Goal: Task Accomplishment & Management: Complete application form

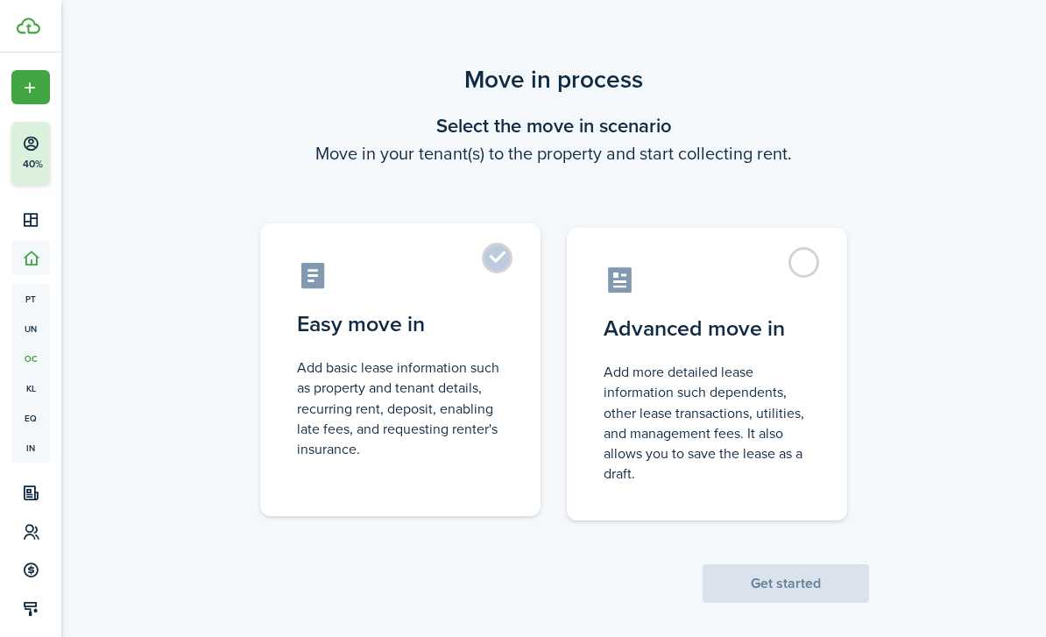
click at [525, 316] on label "Easy move in Add basic lease information such as property and tenant details, r…" at bounding box center [400, 369] width 280 height 292
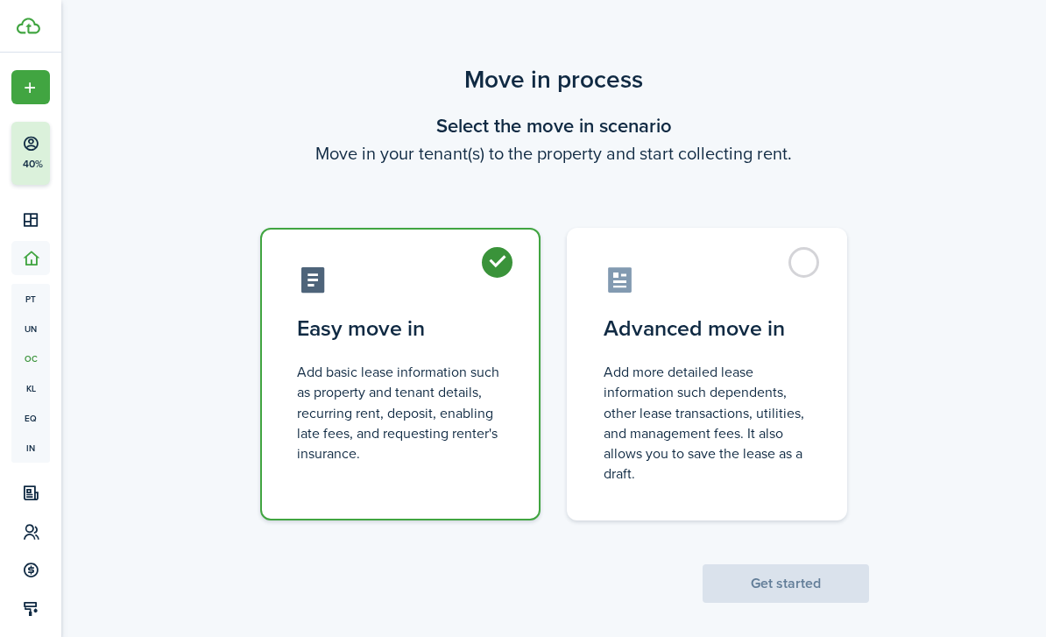
radio input "true"
click at [747, 579] on button "Get started" at bounding box center [785, 583] width 166 height 39
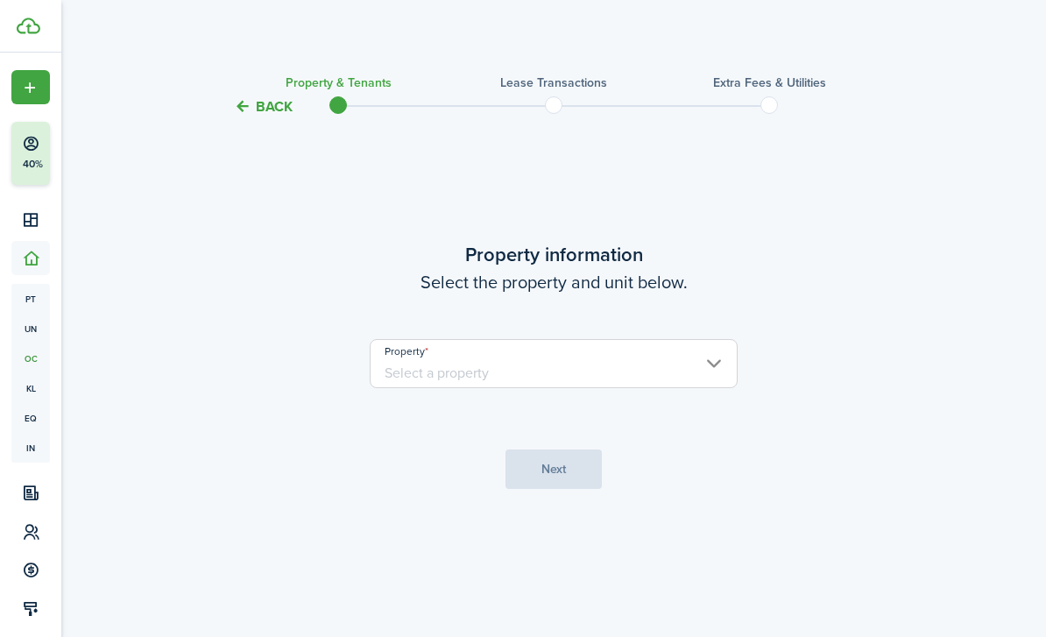
click at [606, 388] on input "Property" at bounding box center [554, 363] width 368 height 49
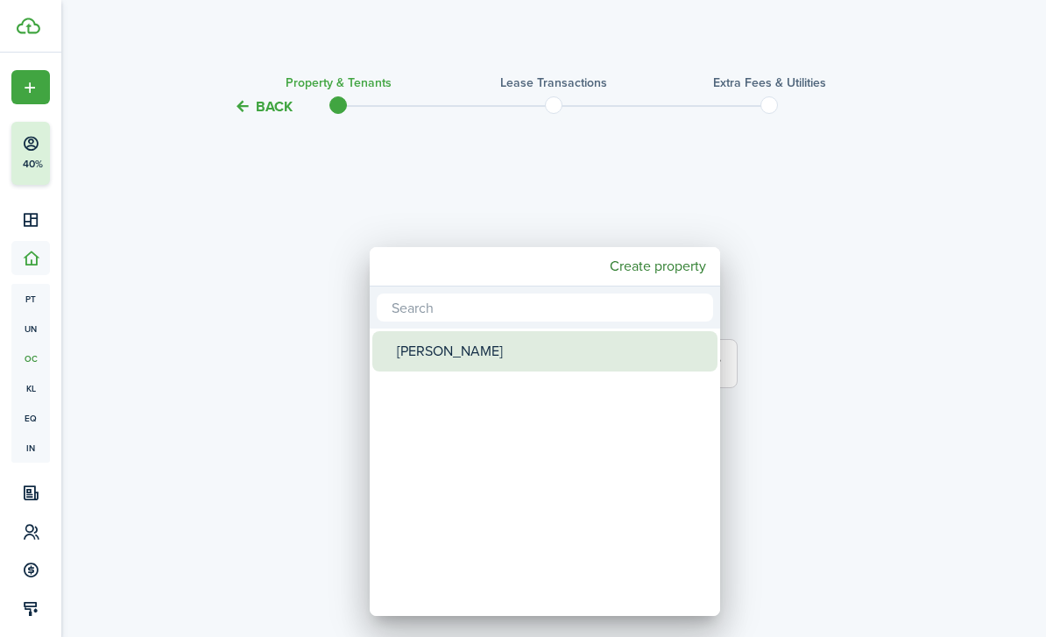
click at [469, 348] on div "Jessy" at bounding box center [552, 351] width 310 height 40
type input "Jessy"
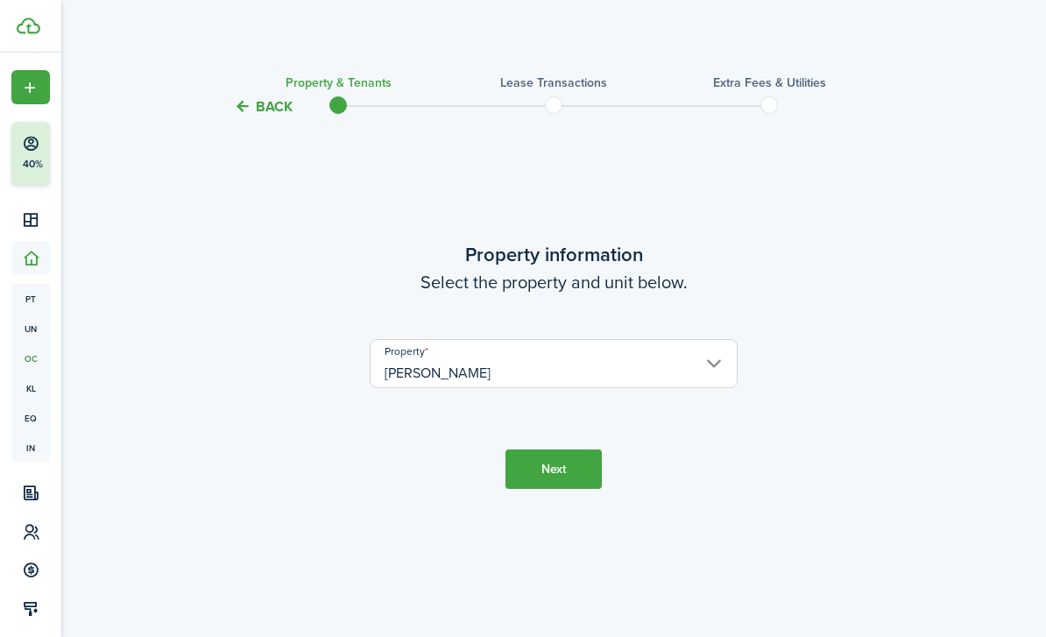
click at [546, 489] on button "Next" at bounding box center [553, 468] width 96 height 39
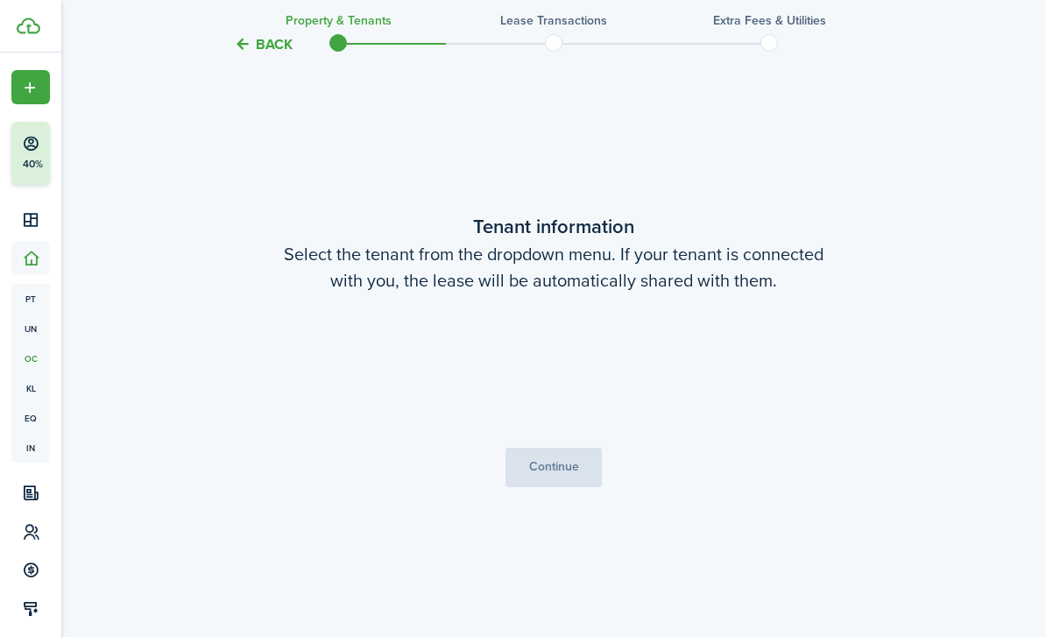
scroll to position [575, 0]
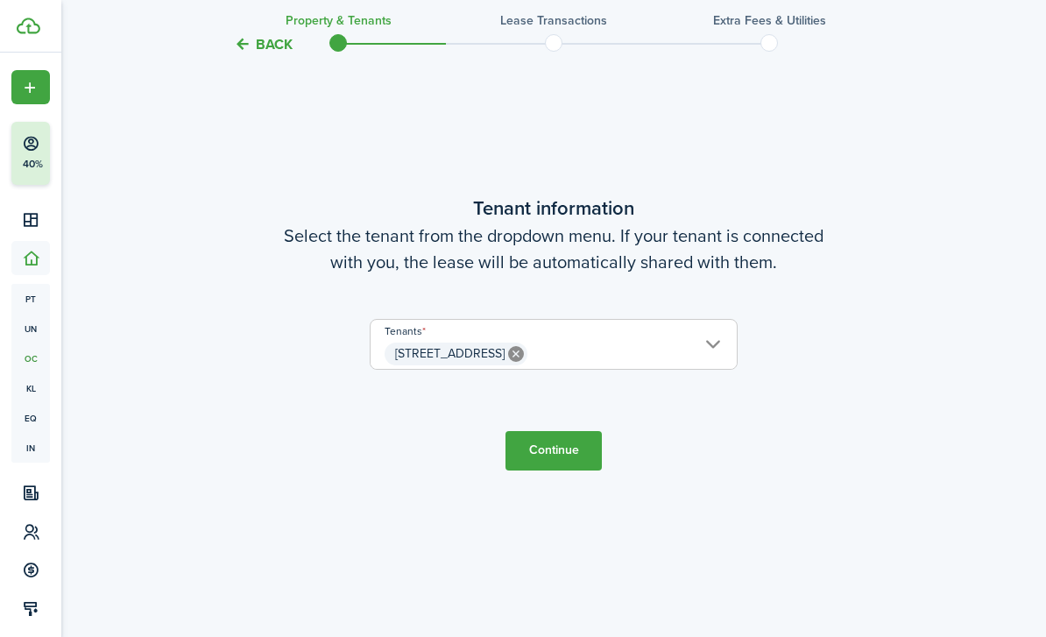
click at [574, 470] on button "Continue" at bounding box center [553, 450] width 96 height 39
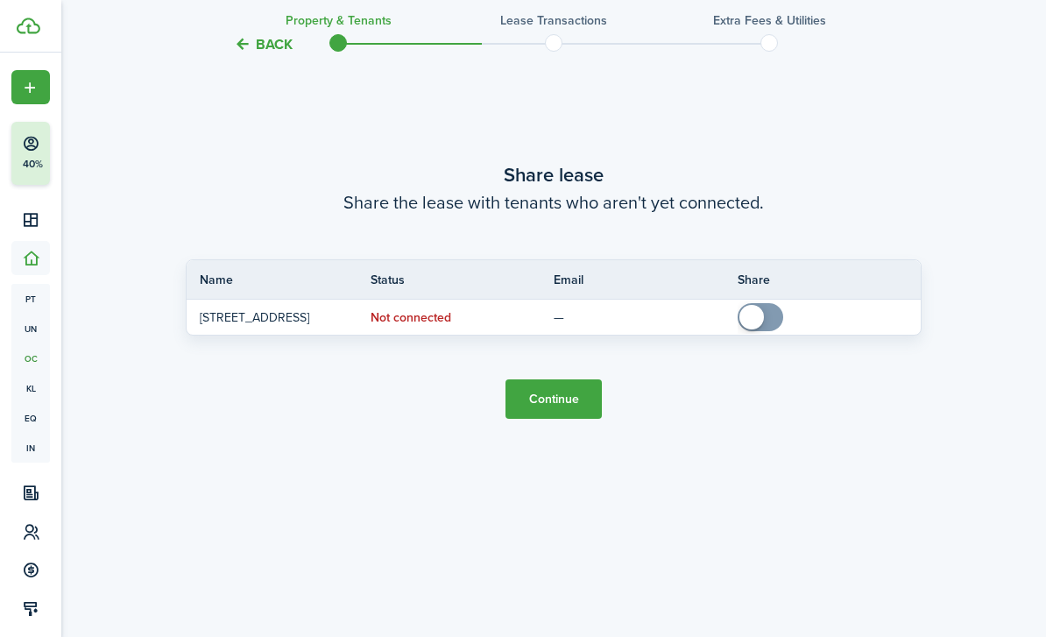
scroll to position [1268, 0]
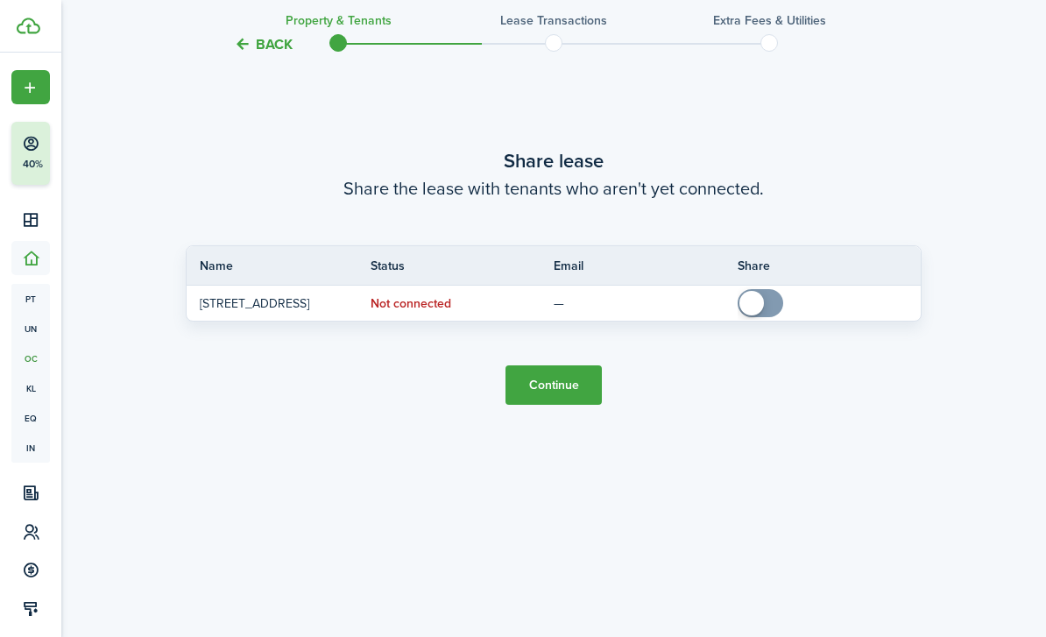
click at [576, 405] on button "Continue" at bounding box center [553, 384] width 96 height 39
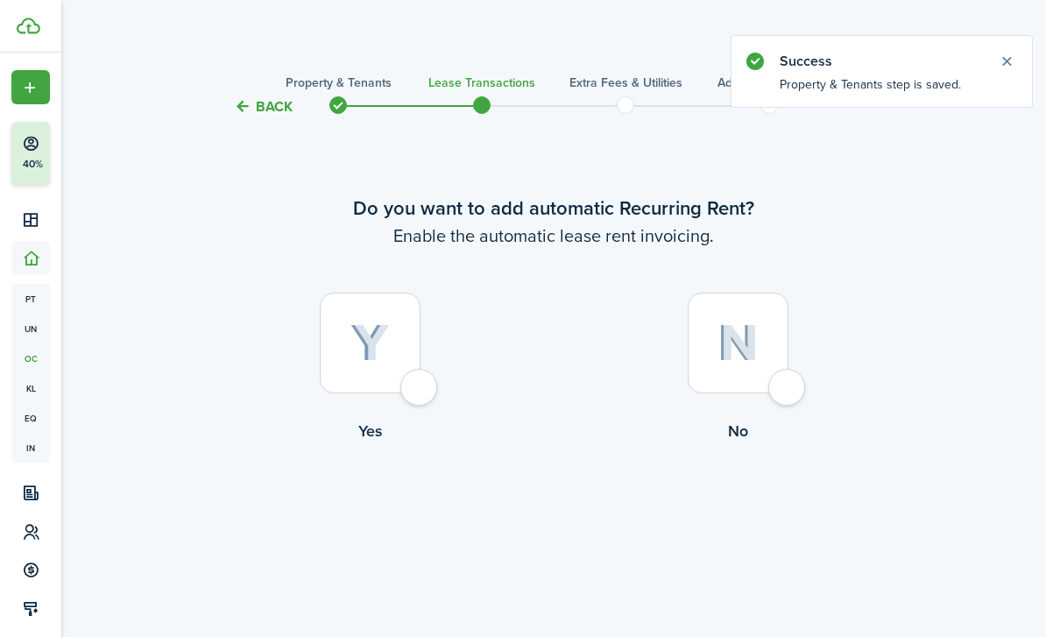
click at [725, 362] on img at bounding box center [737, 343] width 41 height 38
radio input "true"
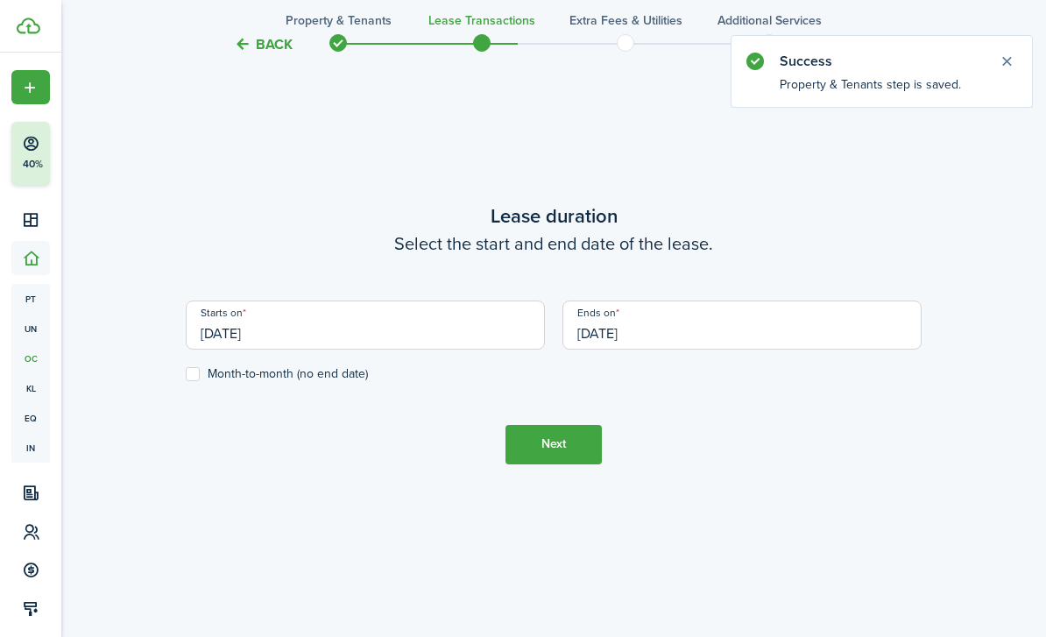
scroll to position [575, 0]
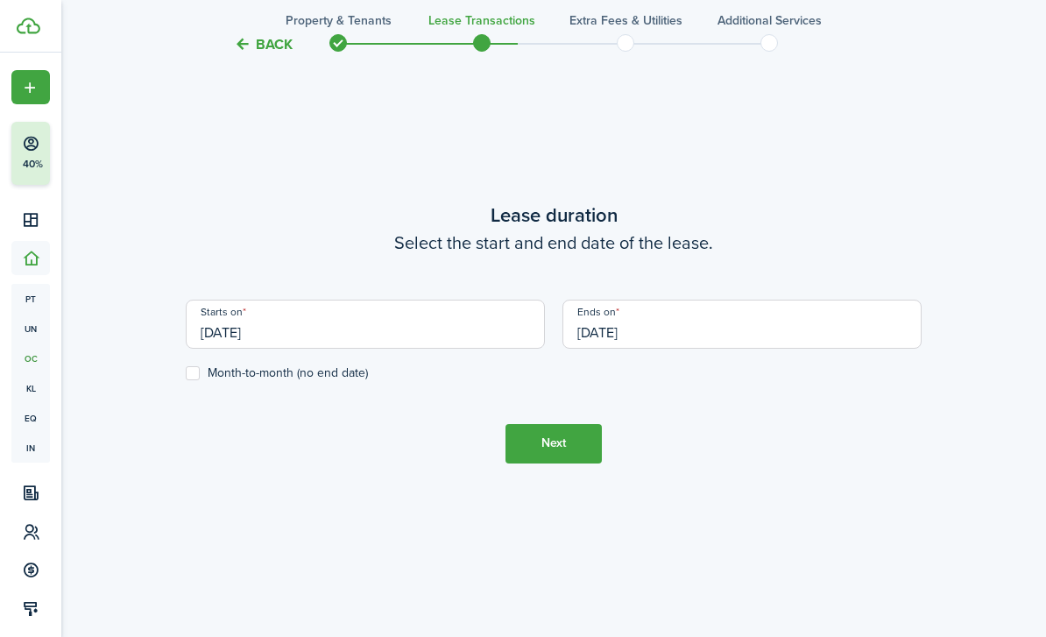
click at [196, 380] on label "Month-to-month (no end date)" at bounding box center [277, 373] width 182 height 14
click at [186, 373] on input "Month-to-month (no end date)" at bounding box center [185, 372] width 1 height 1
checkbox input "true"
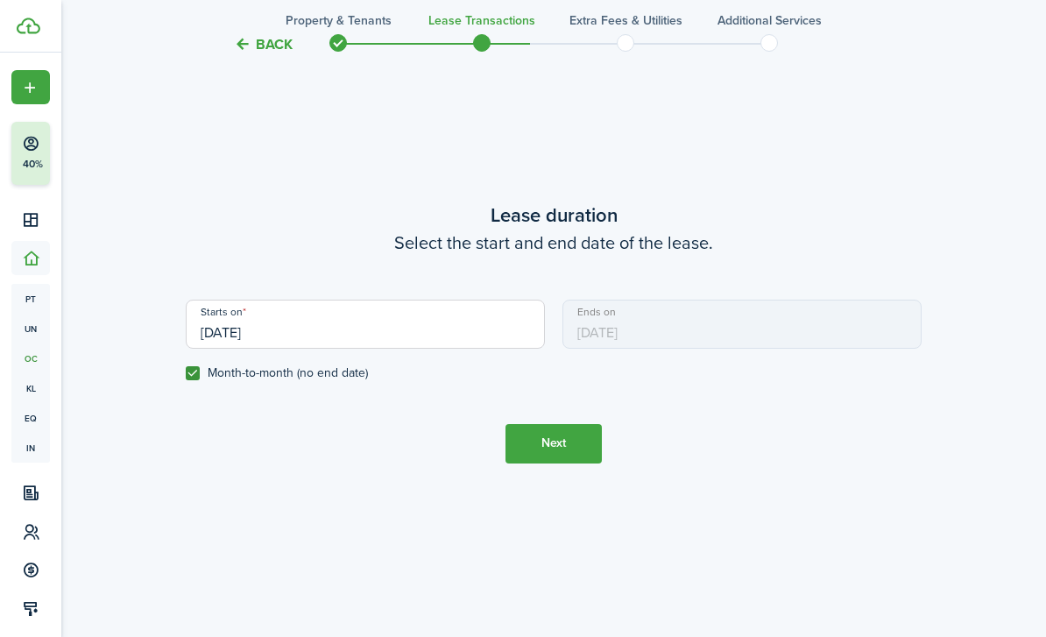
click at [534, 463] on button "Next" at bounding box center [553, 443] width 96 height 39
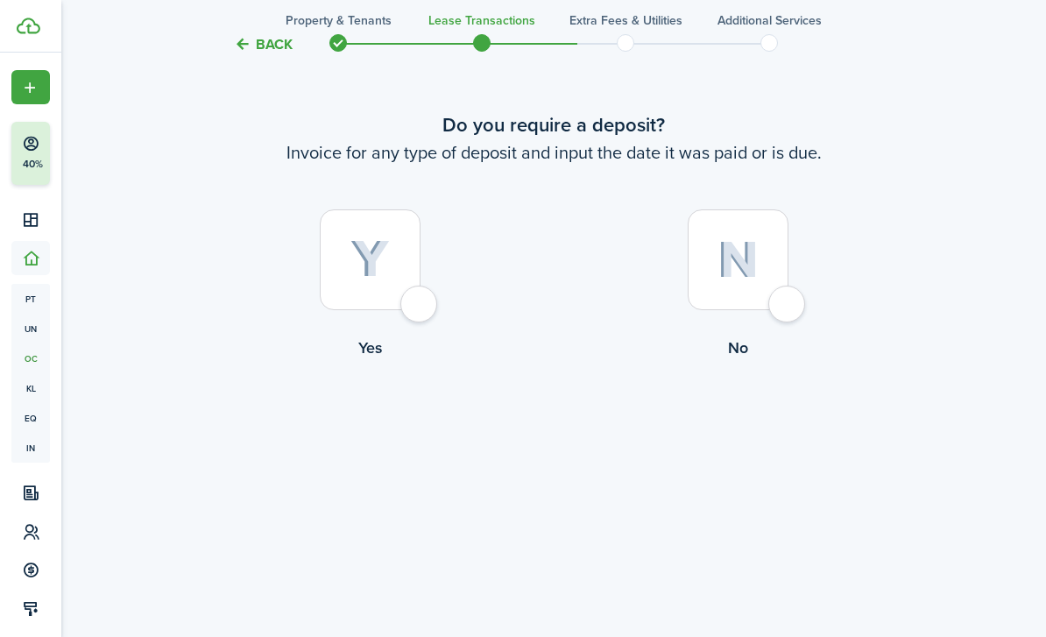
scroll to position [1268, 0]
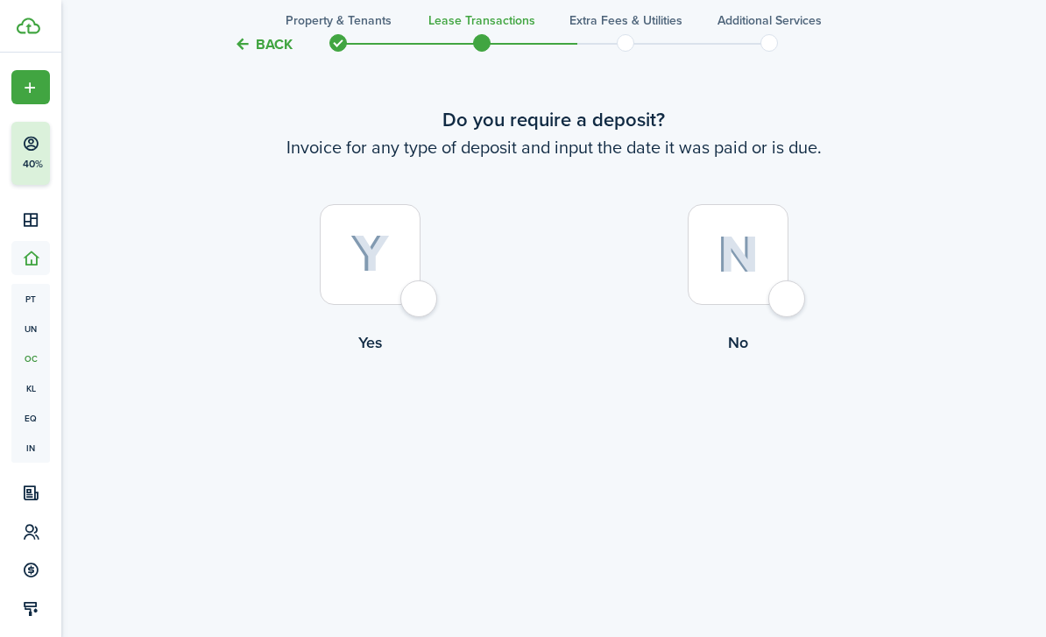
click at [754, 305] on div at bounding box center [737, 254] width 101 height 101
radio input "true"
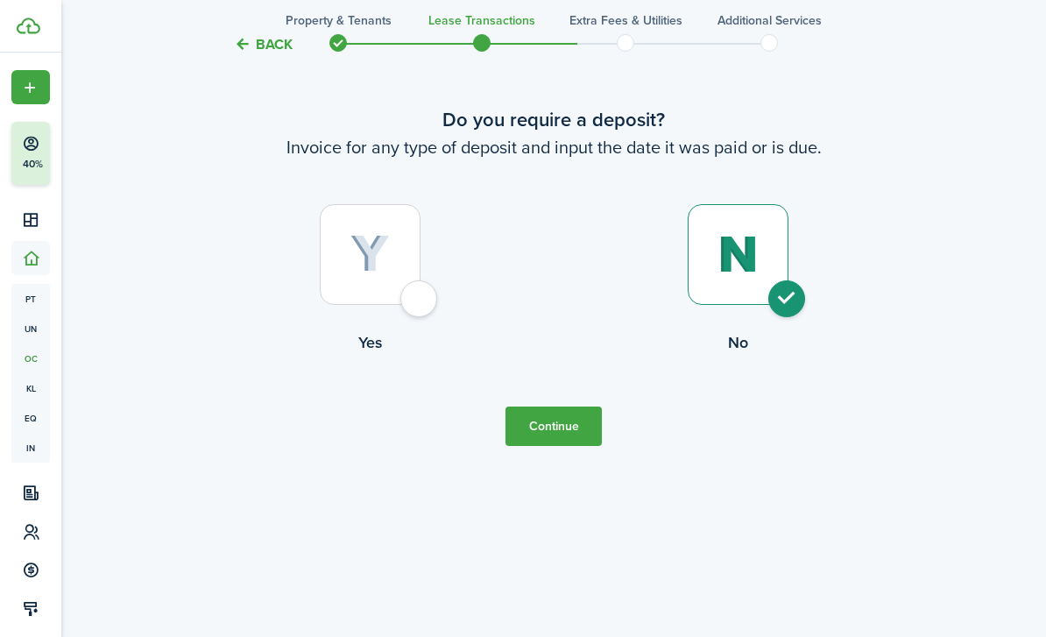
click at [571, 446] on button "Continue" at bounding box center [553, 425] width 96 height 39
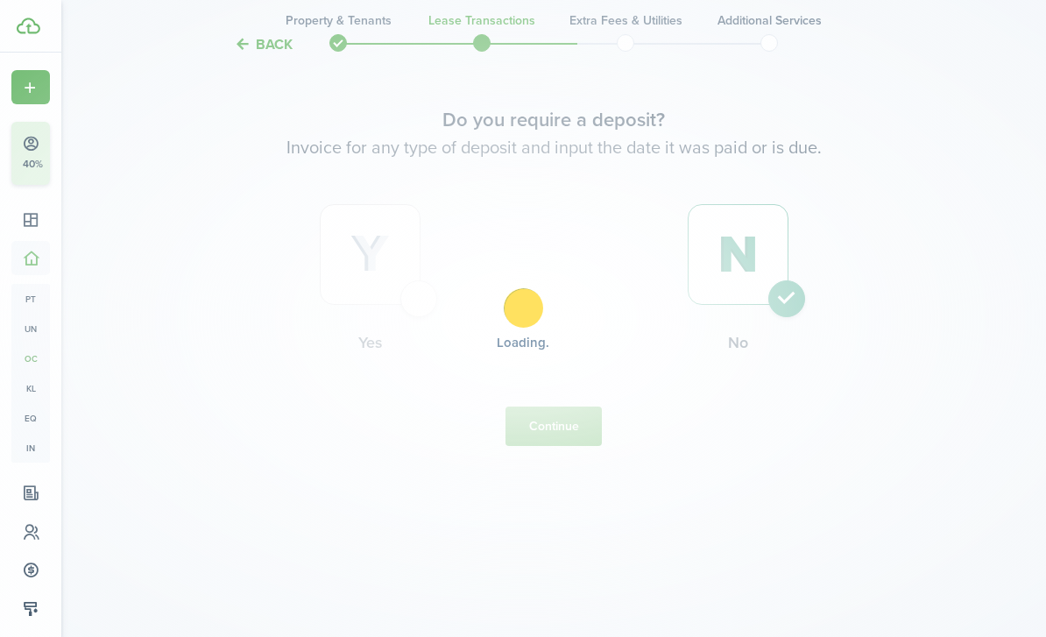
scroll to position [0, 0]
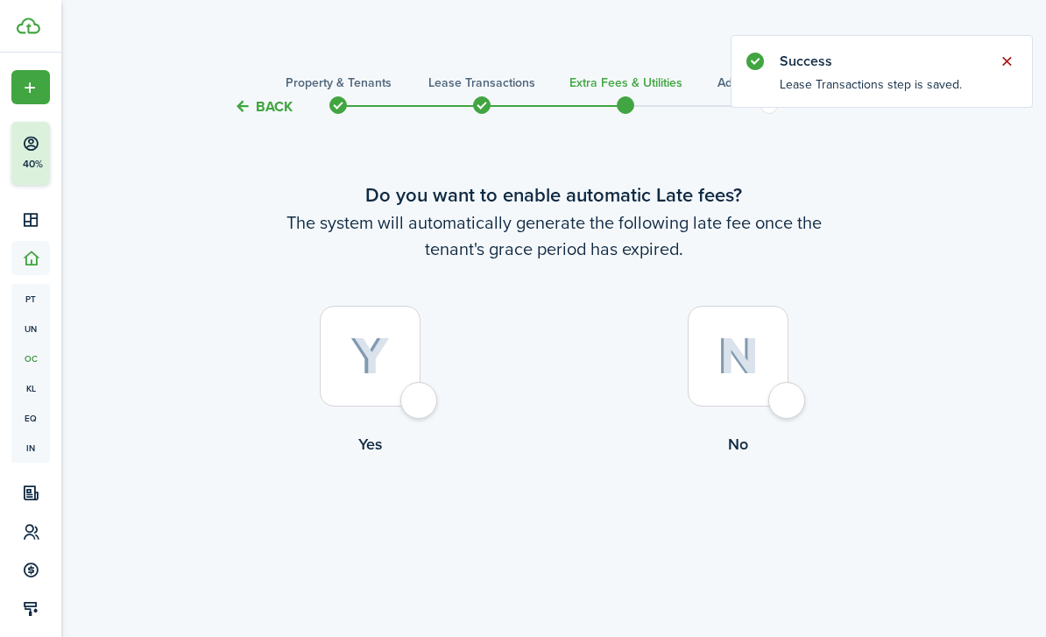
click at [997, 65] on button "Close notify" at bounding box center [1006, 61] width 25 height 25
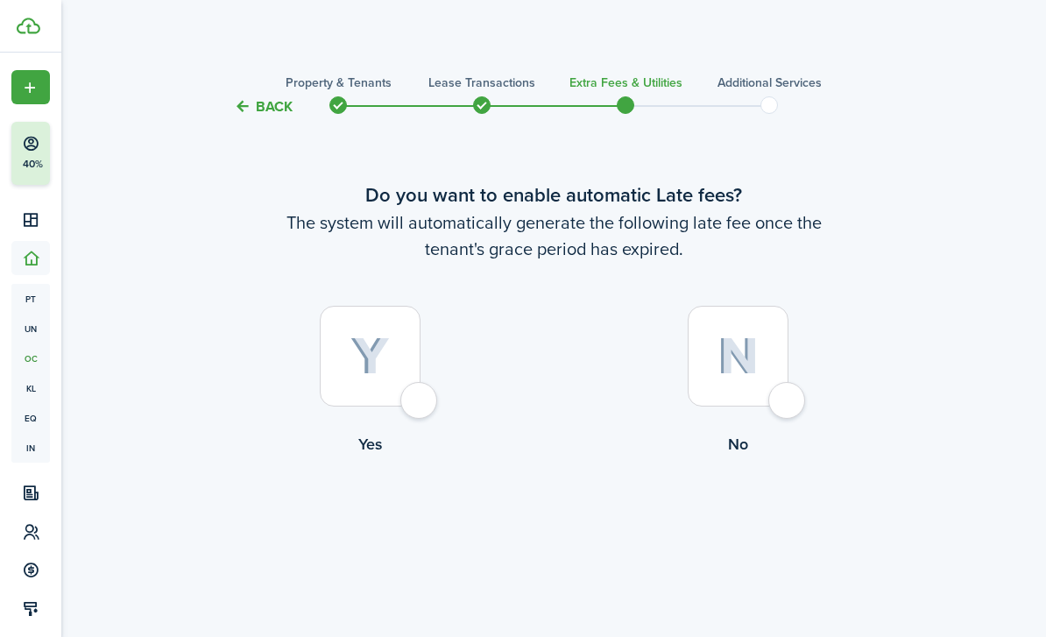
drag, startPoint x: 745, startPoint y: 388, endPoint x: 745, endPoint y: 355, distance: 33.3
click at [745, 375] on img at bounding box center [737, 356] width 41 height 38
radio input "true"
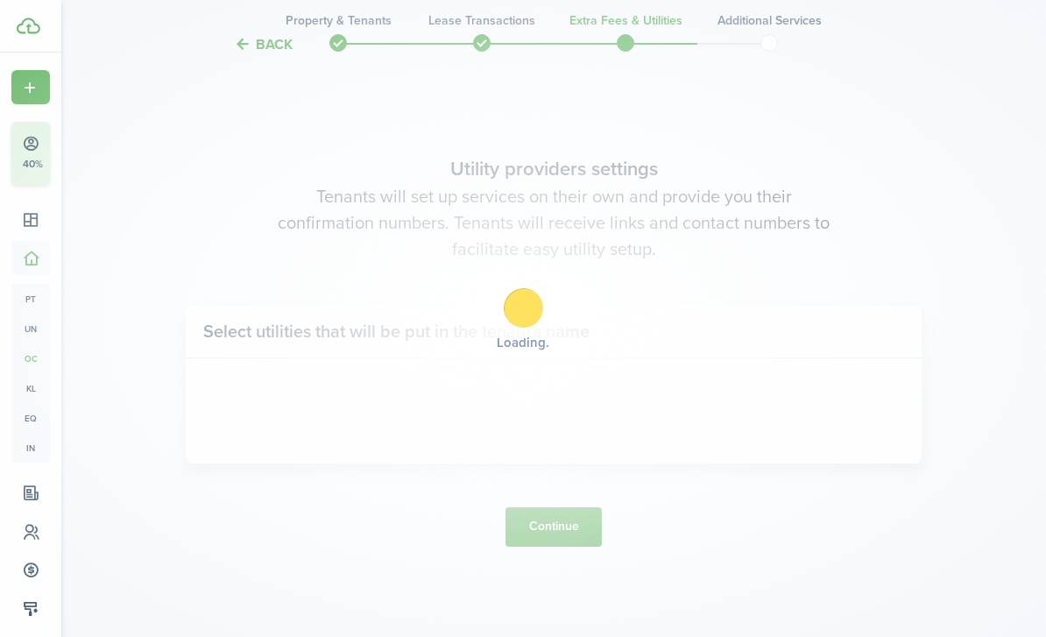
scroll to position [575, 0]
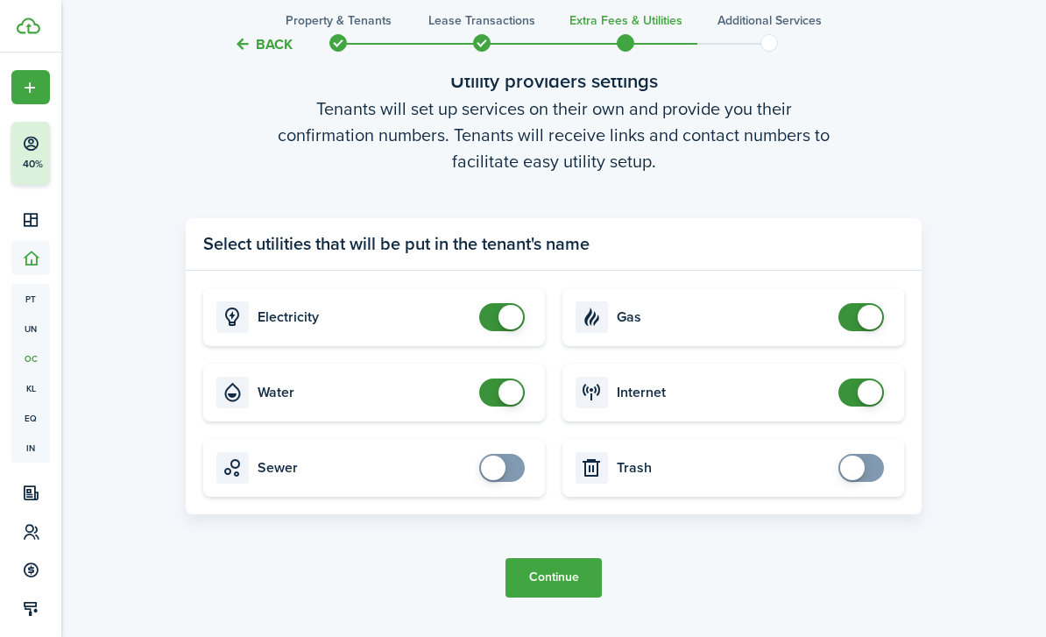
checkbox input "false"
click at [499, 329] on span at bounding box center [510, 317] width 25 height 25
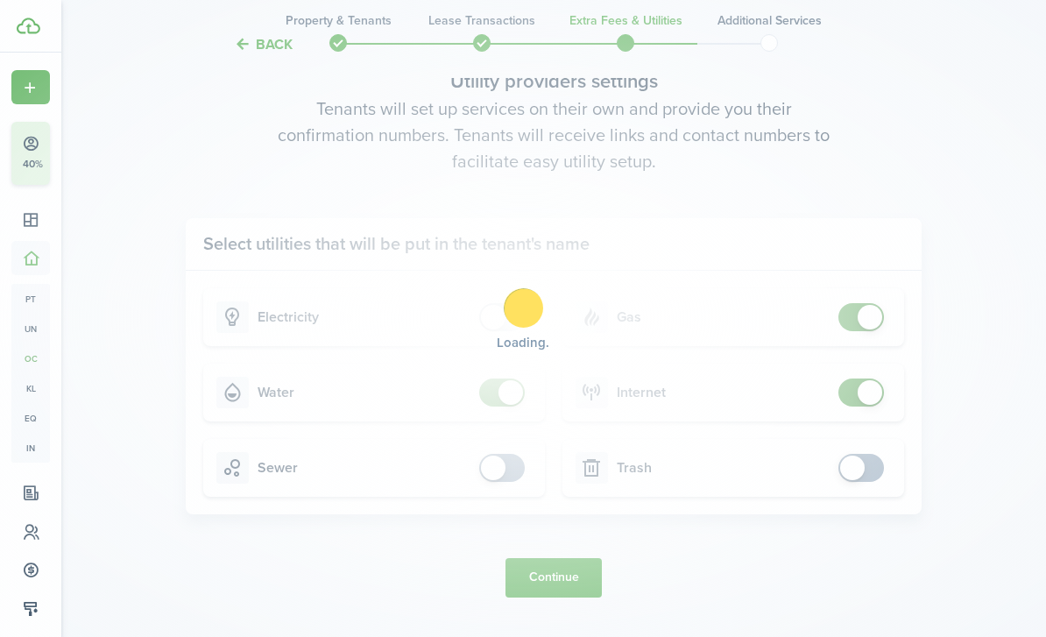
click at [504, 483] on div "Loading" at bounding box center [523, 318] width 1046 height 637
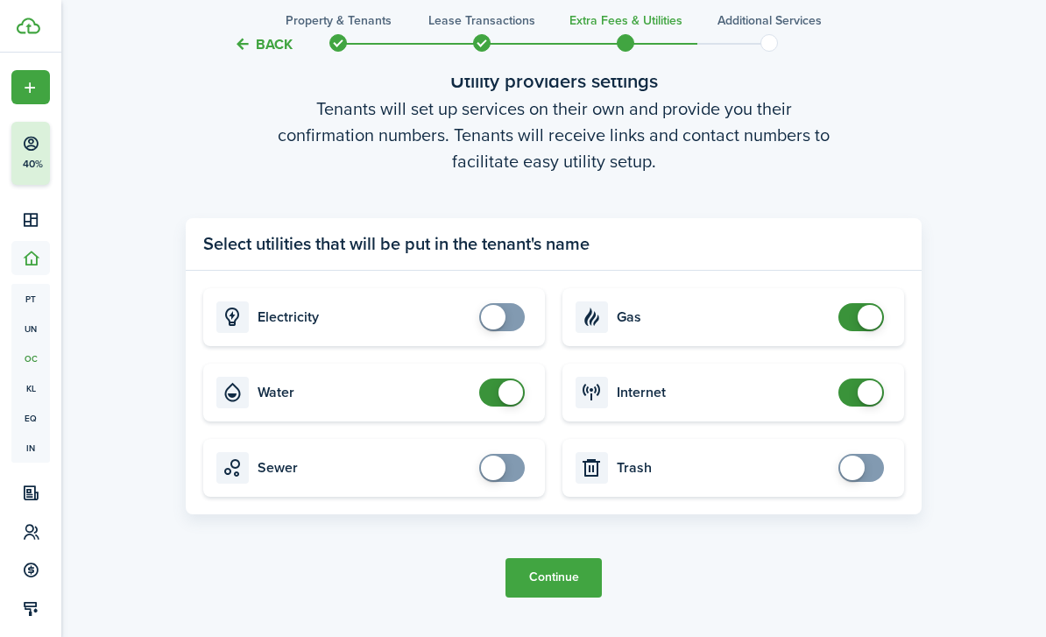
checkbox input "false"
click at [504, 405] on span at bounding box center [510, 392] width 25 height 25
checkbox input "false"
click at [867, 329] on span at bounding box center [869, 317] width 25 height 25
checkbox input "false"
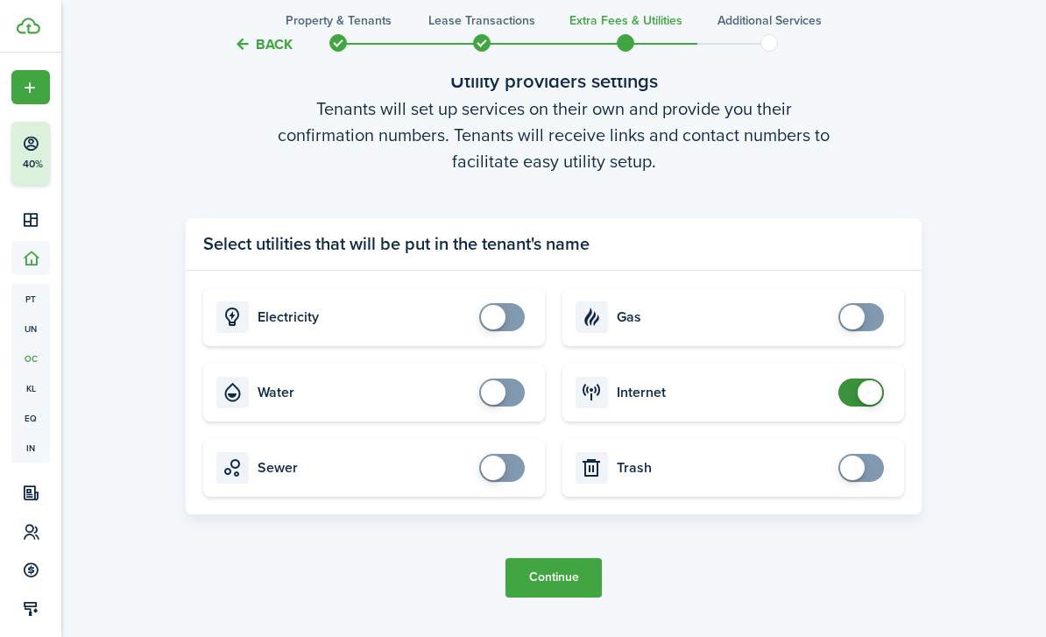
click at [865, 405] on span at bounding box center [869, 392] width 25 height 25
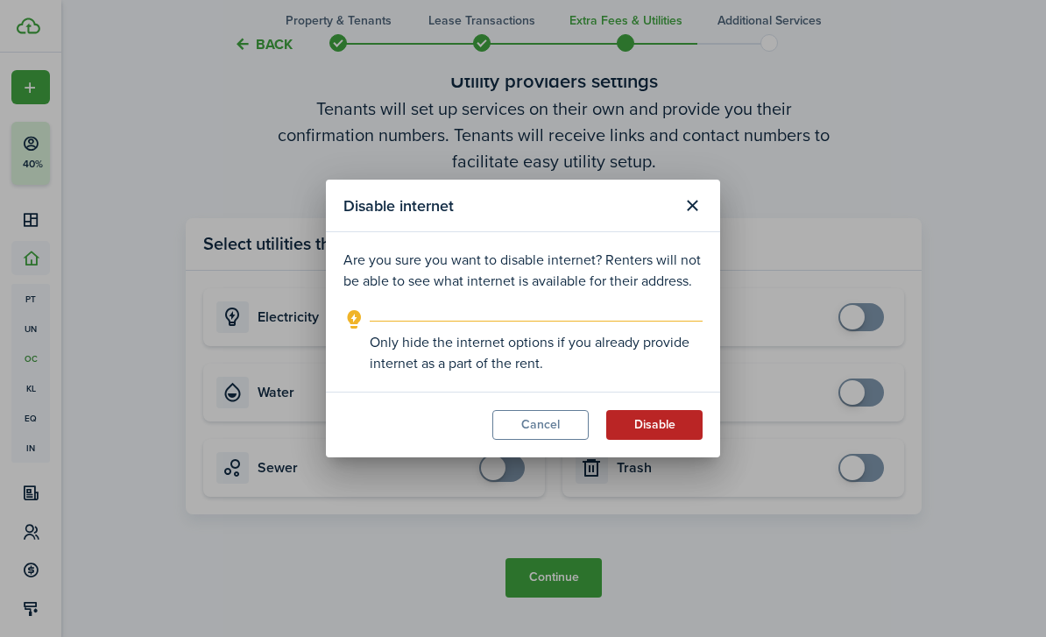
click at [639, 438] on button "Disable" at bounding box center [654, 425] width 96 height 30
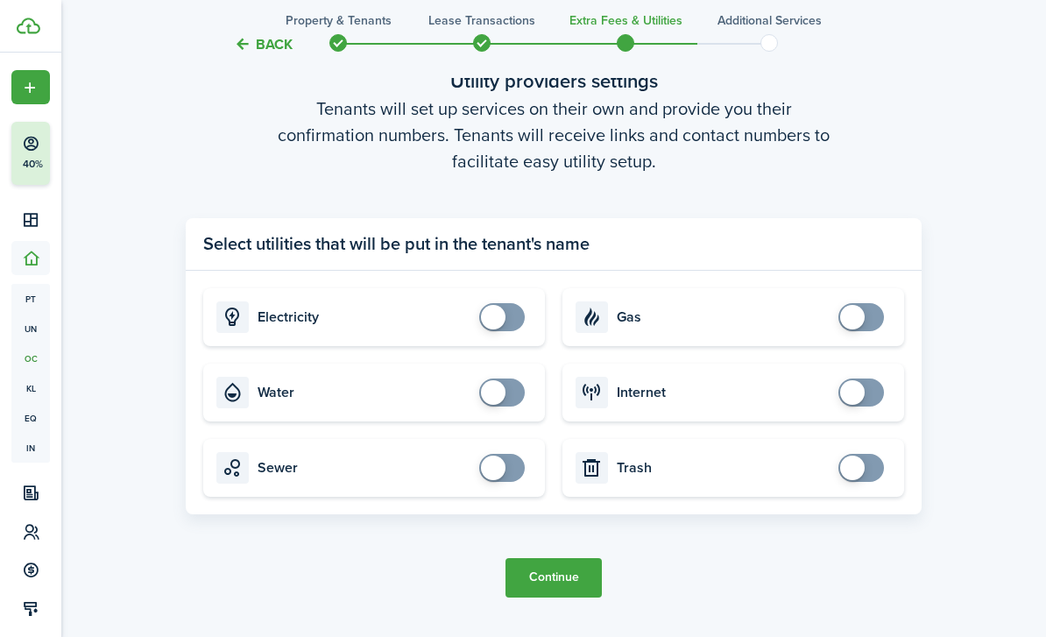
scroll to position [693, 0]
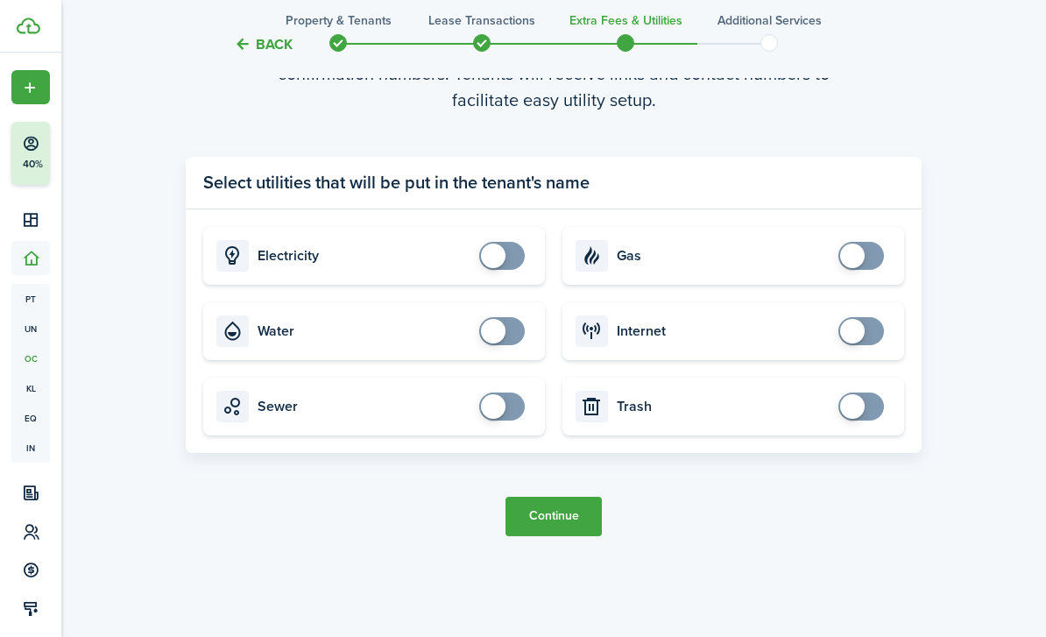
click at [545, 536] on button "Continue" at bounding box center [553, 516] width 96 height 39
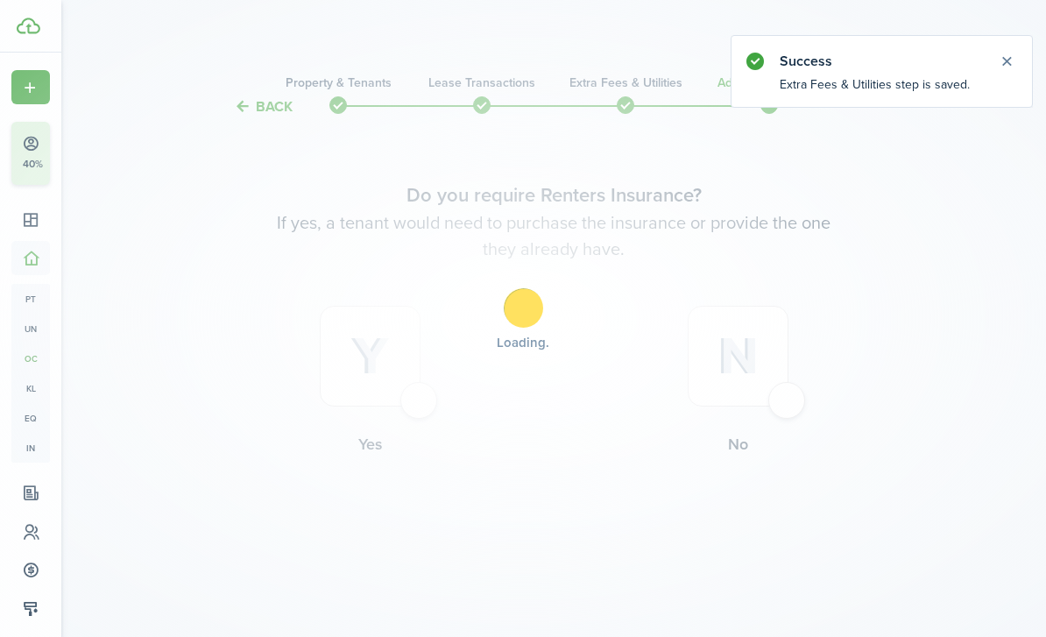
scroll to position [0, 0]
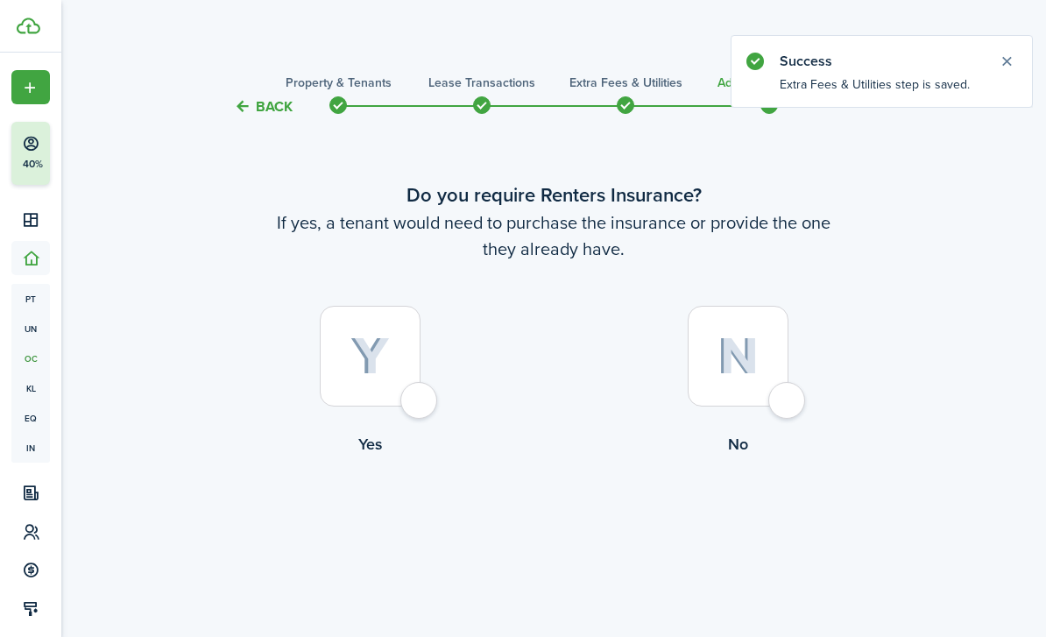
click at [762, 406] on div at bounding box center [737, 356] width 101 height 101
radio input "true"
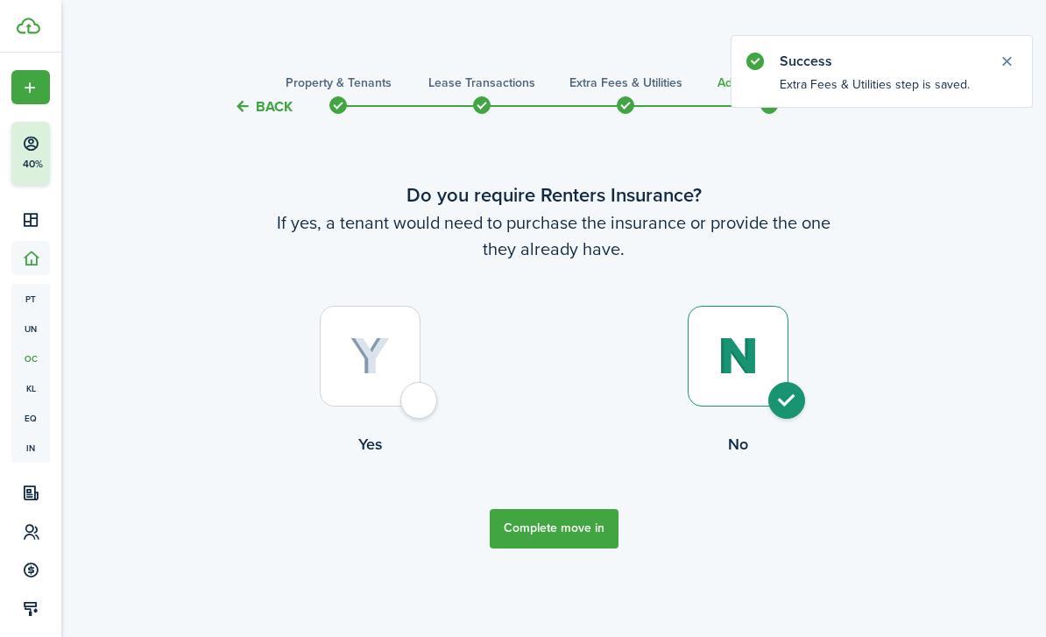
click at [549, 548] on button "Complete move in" at bounding box center [554, 528] width 129 height 39
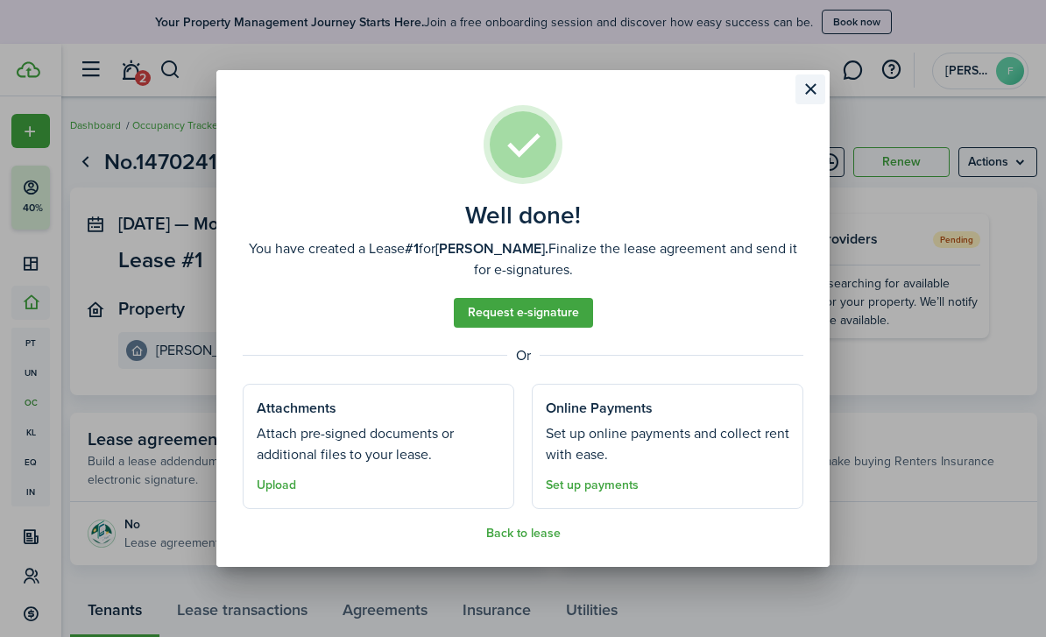
click at [807, 88] on button "Close modal" at bounding box center [810, 89] width 30 height 30
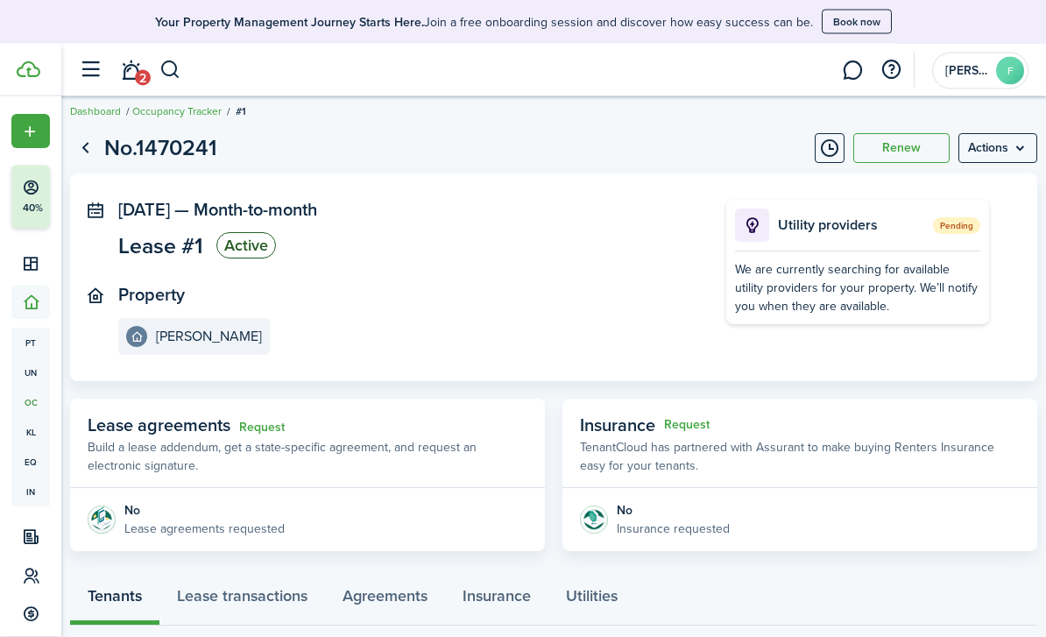
scroll to position [14, 0]
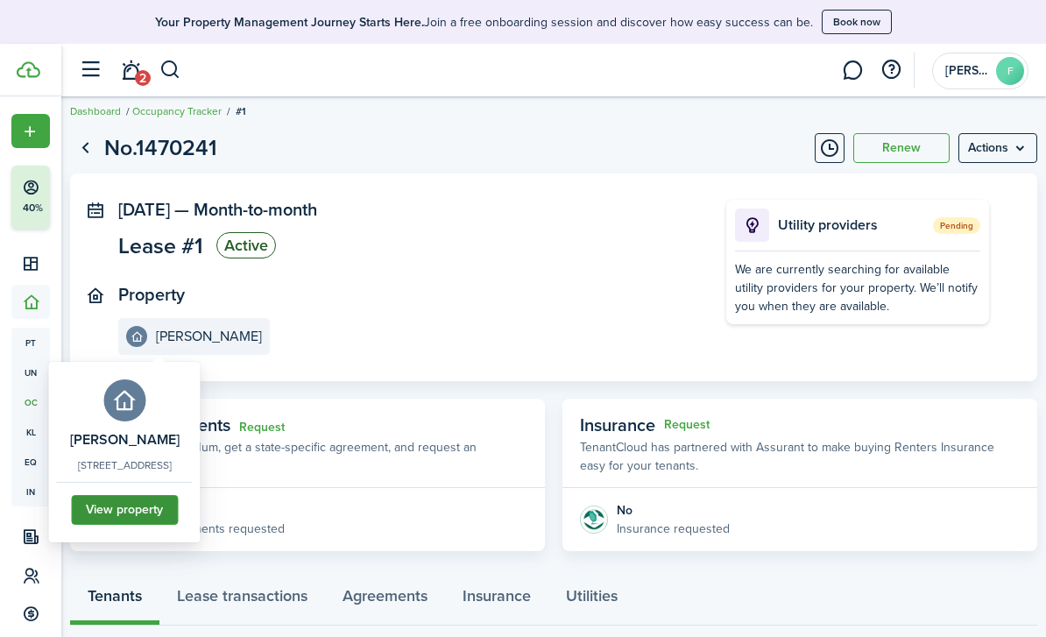
click at [146, 510] on link "View property" at bounding box center [124, 510] width 107 height 30
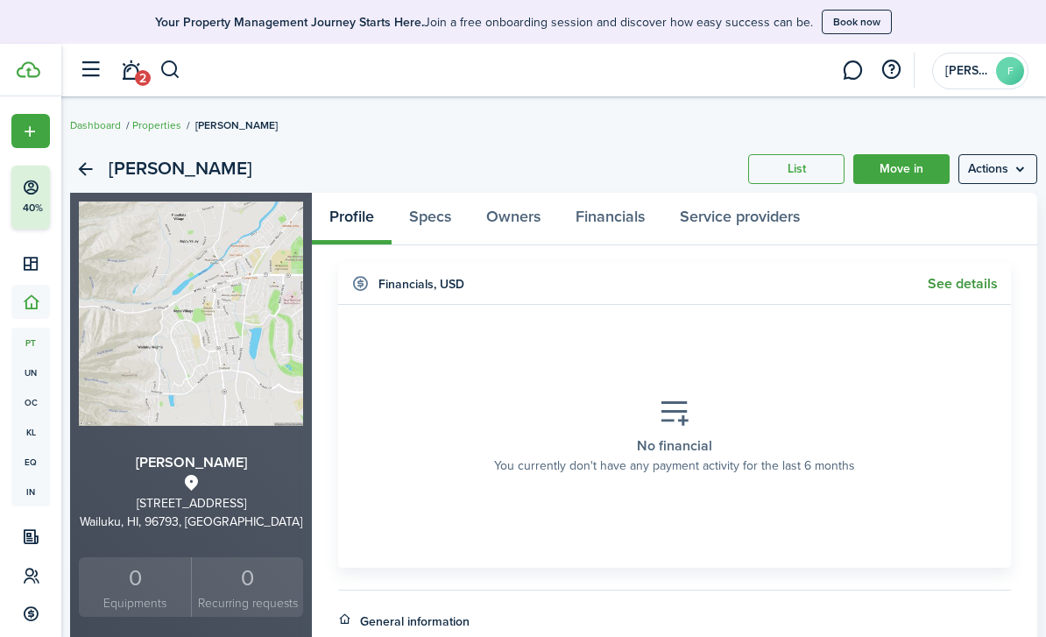
click at [951, 288] on link "See details" at bounding box center [962, 284] width 70 height 16
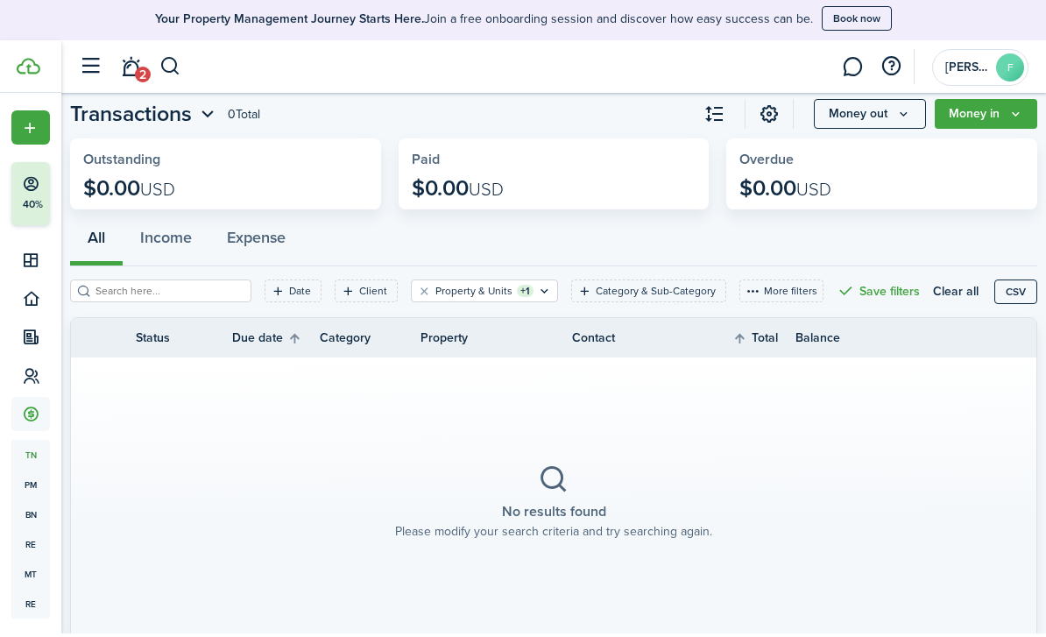
scroll to position [48, 0]
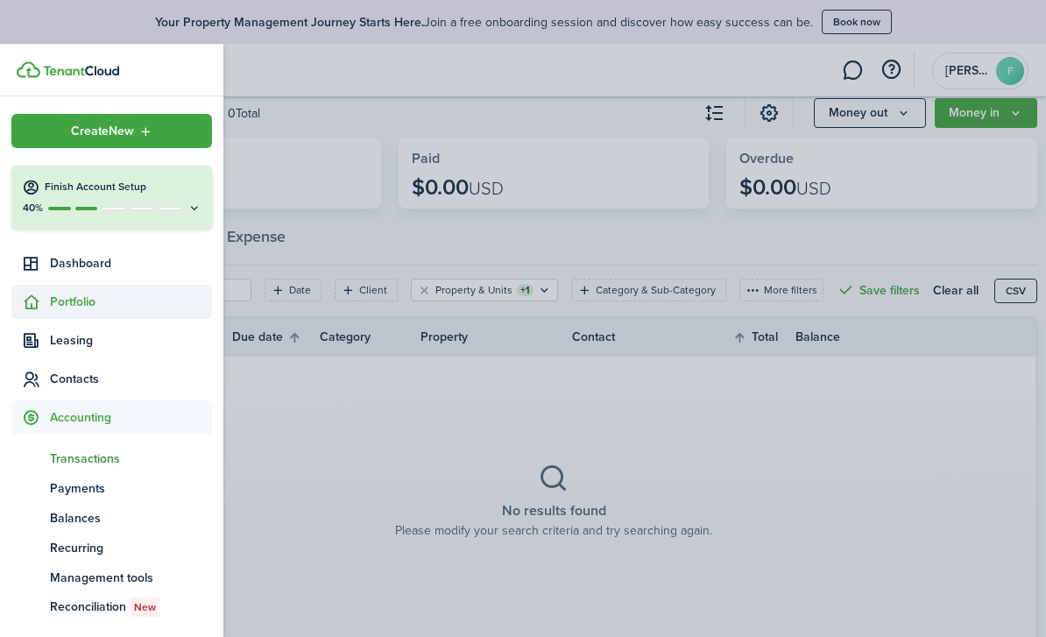
click at [93, 308] on span "Portfolio" at bounding box center [131, 301] width 162 height 18
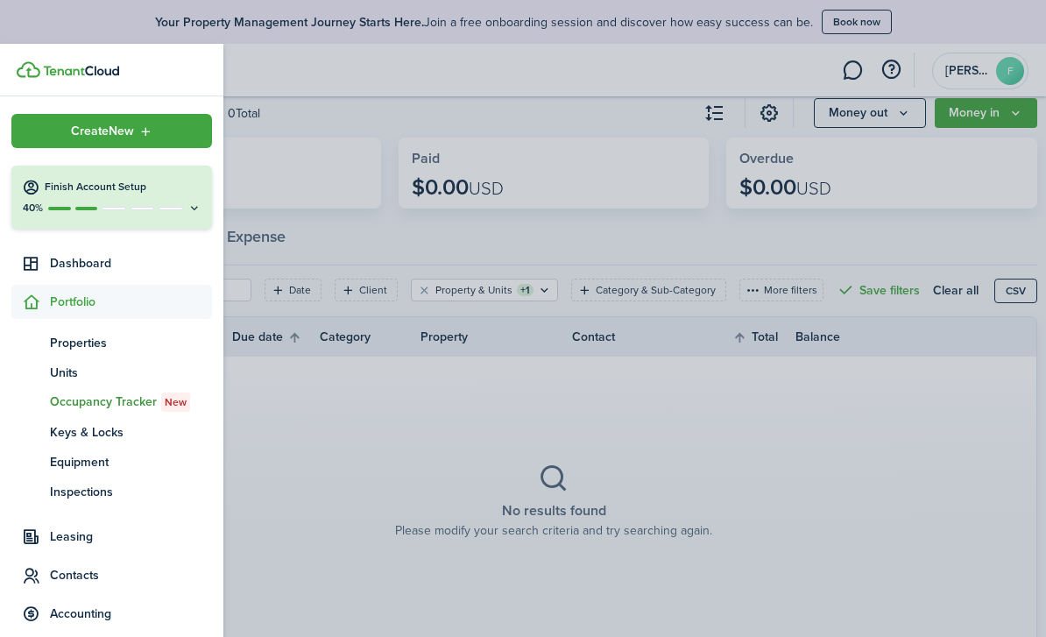
drag, startPoint x: 88, startPoint y: 349, endPoint x: 88, endPoint y: 397, distance: 48.2
click at [88, 349] on span "Properties" at bounding box center [131, 343] width 162 height 18
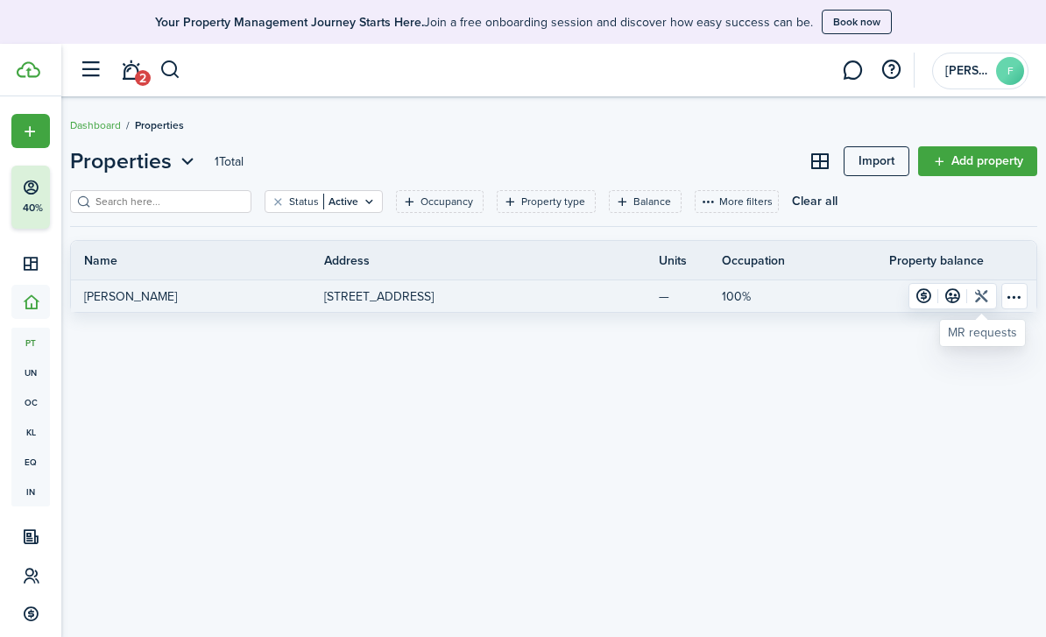
click at [986, 297] on link at bounding box center [981, 296] width 29 height 25
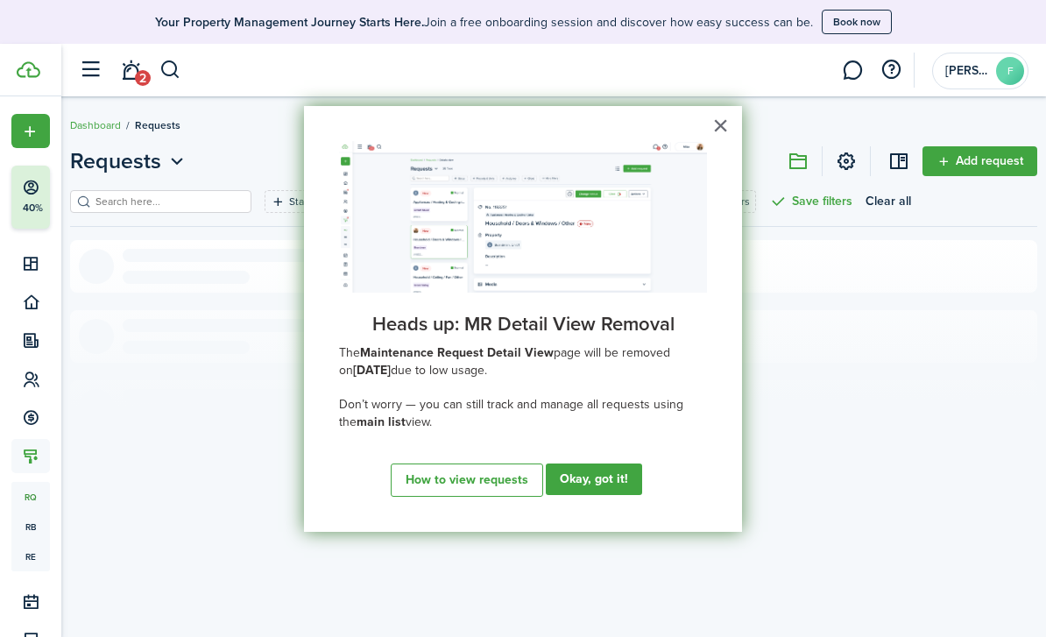
click at [715, 134] on button "×" at bounding box center [720, 125] width 17 height 28
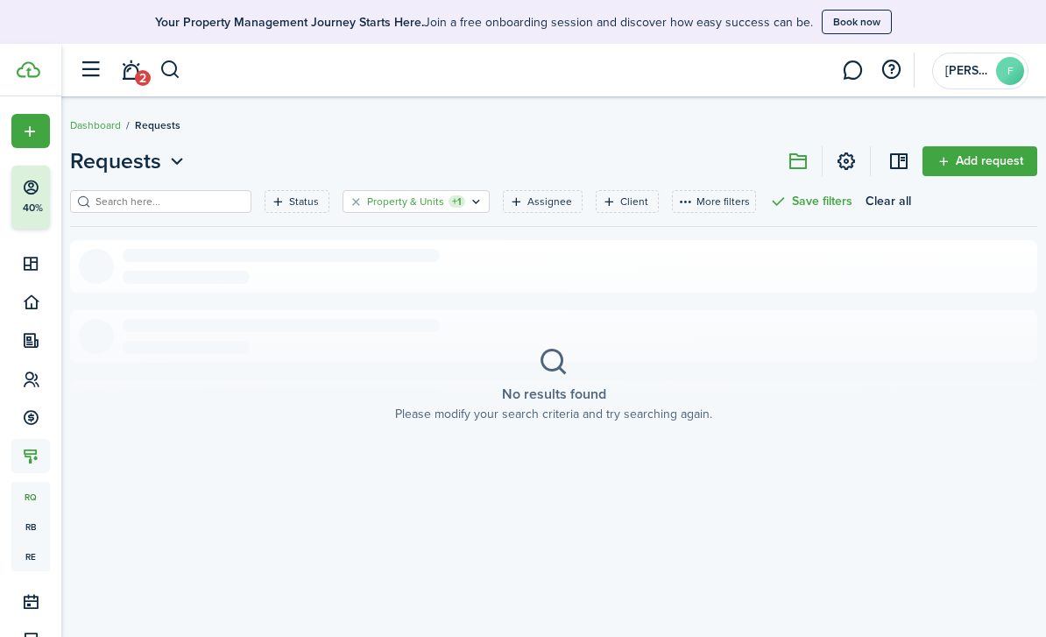
click at [392, 198] on filter-tag-label "Property & Units" at bounding box center [405, 202] width 77 height 16
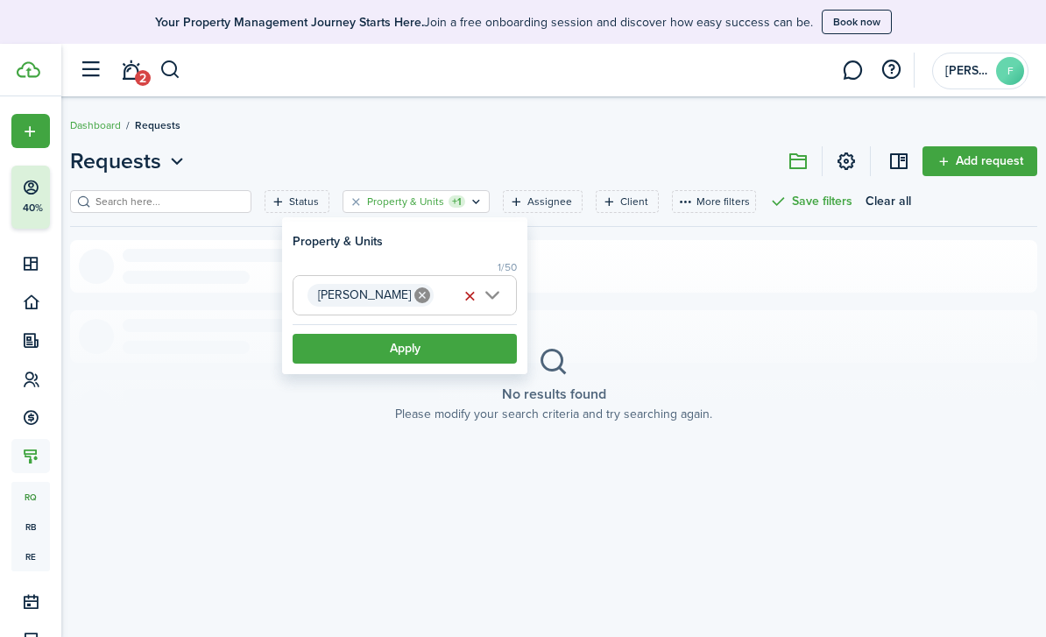
click at [734, 315] on section "No results found Please modify your search criteria and try searching again." at bounding box center [553, 384] width 967 height 289
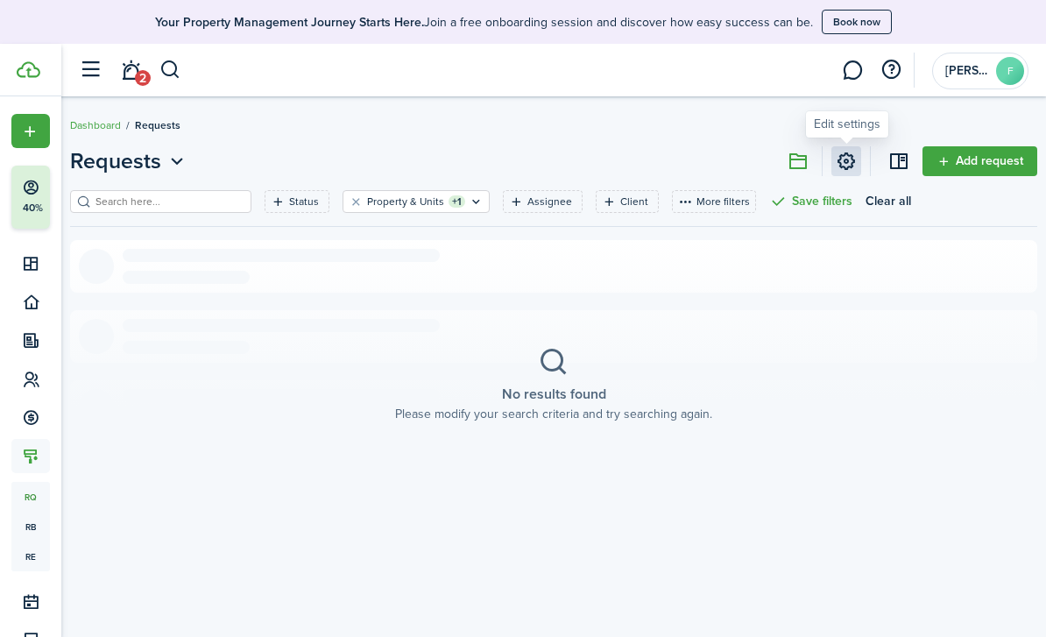
click at [847, 159] on link at bounding box center [846, 161] width 30 height 30
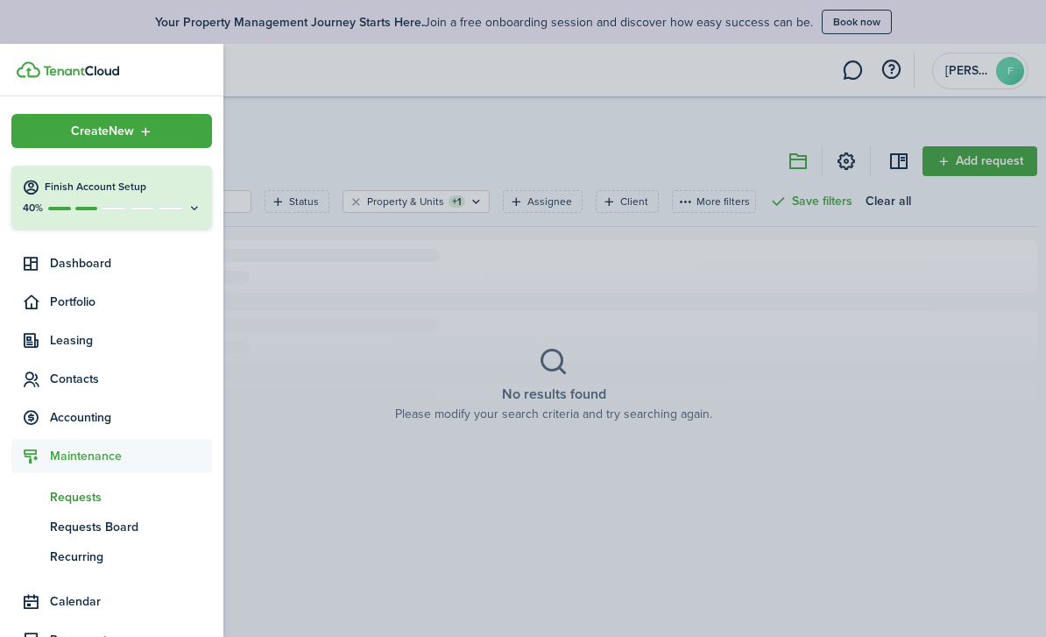
click at [79, 501] on span "Requests" at bounding box center [131, 497] width 162 height 18
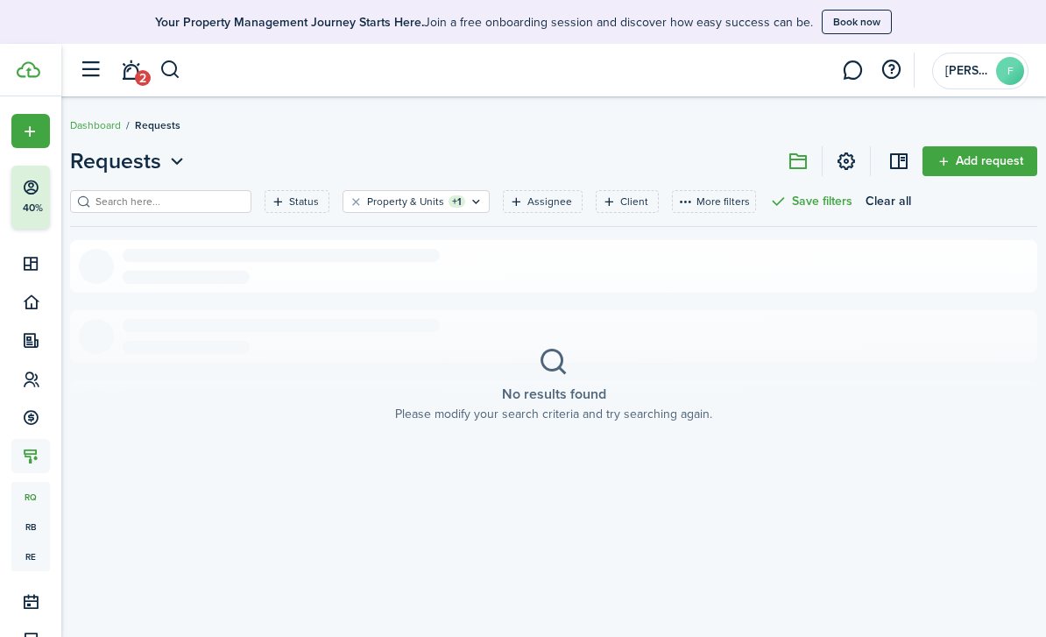
click at [367, 297] on section "No results found Please modify your search criteria and try searching again." at bounding box center [553, 384] width 967 height 289
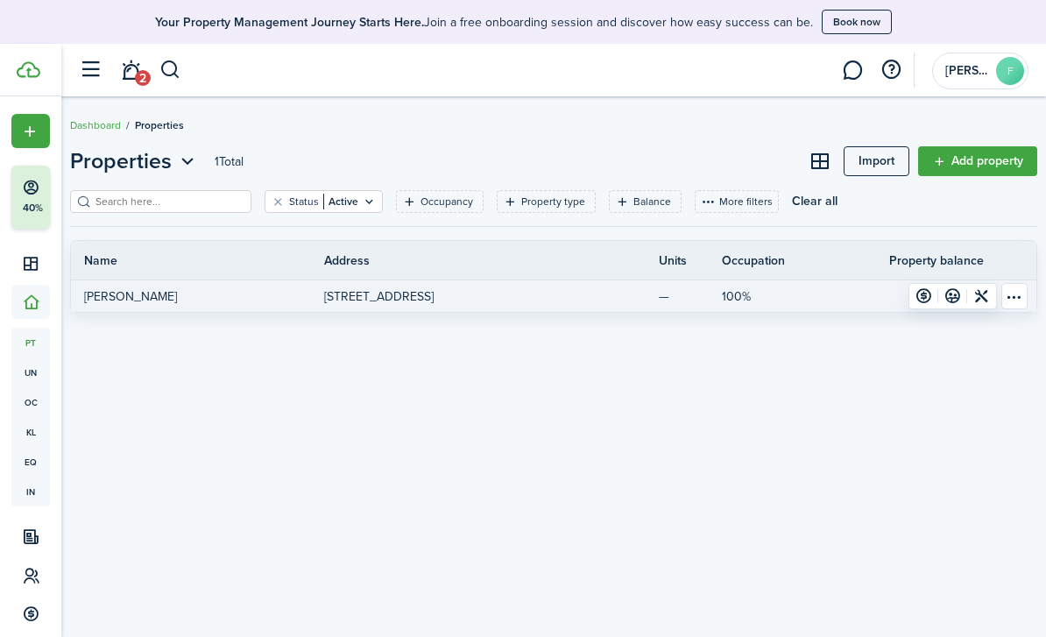
click at [320, 300] on link "Jessy" at bounding box center [197, 296] width 253 height 32
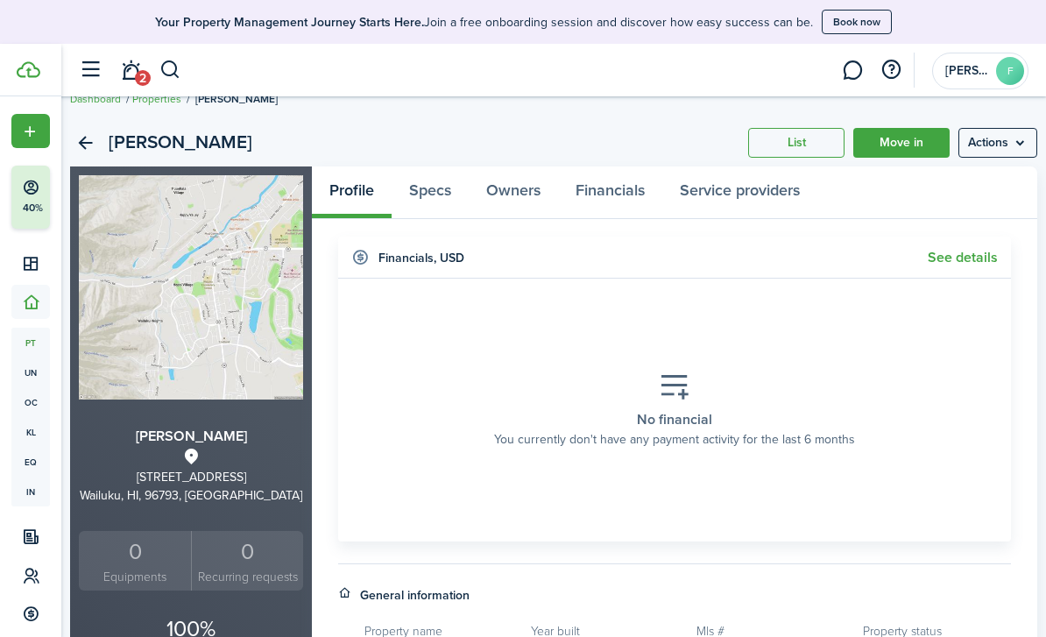
scroll to position [25, 0]
click at [129, 141] on h2 "Jessy" at bounding box center [181, 145] width 144 height 30
click at [987, 262] on link "See details" at bounding box center [962, 259] width 70 height 16
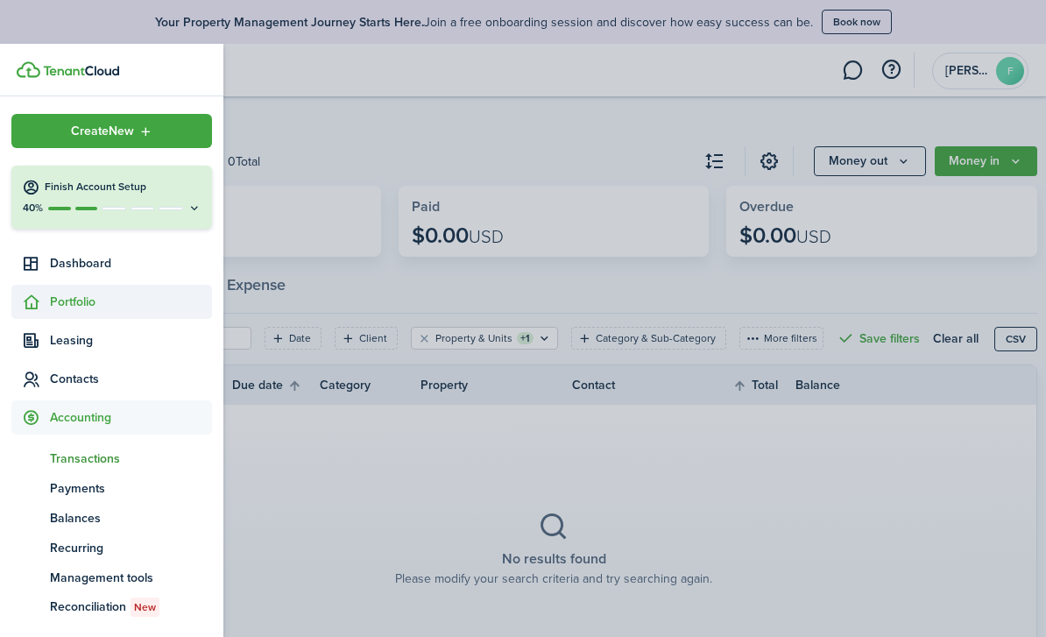
click at [73, 299] on span "Portfolio" at bounding box center [131, 301] width 162 height 18
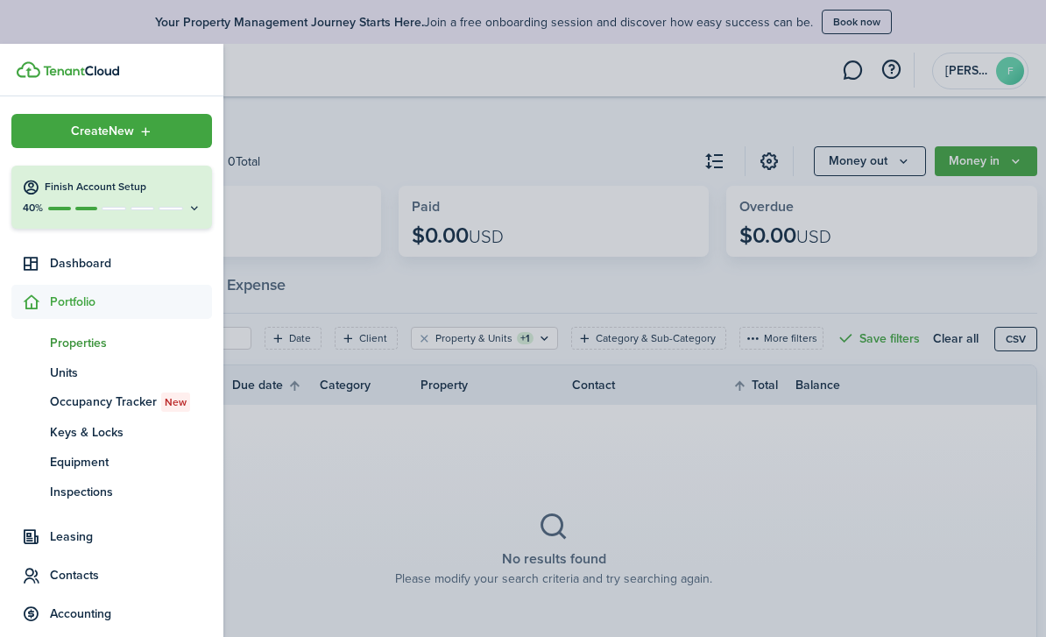
click at [79, 340] on span "Properties" at bounding box center [131, 343] width 162 height 18
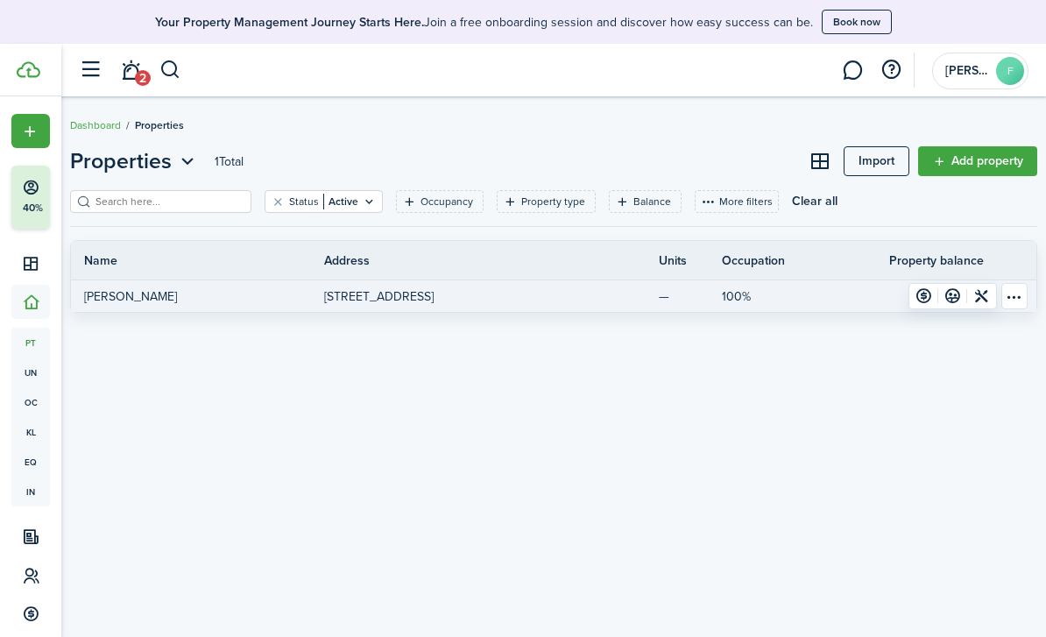
click at [1011, 300] on table-menu-btn-icon "Open menu" at bounding box center [1014, 296] width 26 height 26
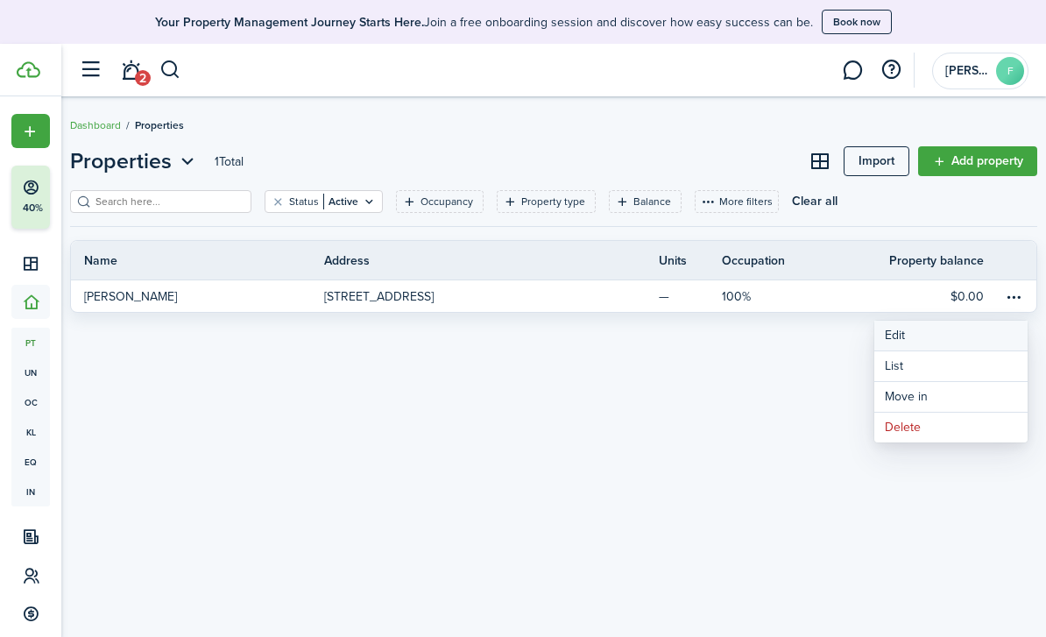
click at [927, 336] on link "Edit" at bounding box center [950, 336] width 153 height 30
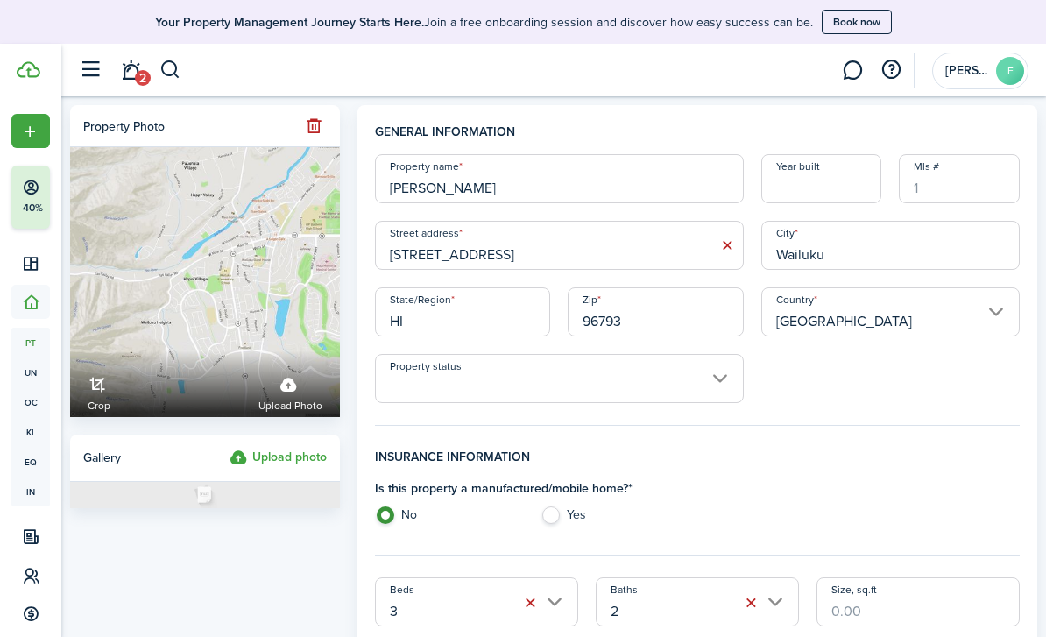
click at [444, 195] on input "Jessy" at bounding box center [559, 178] width 369 height 49
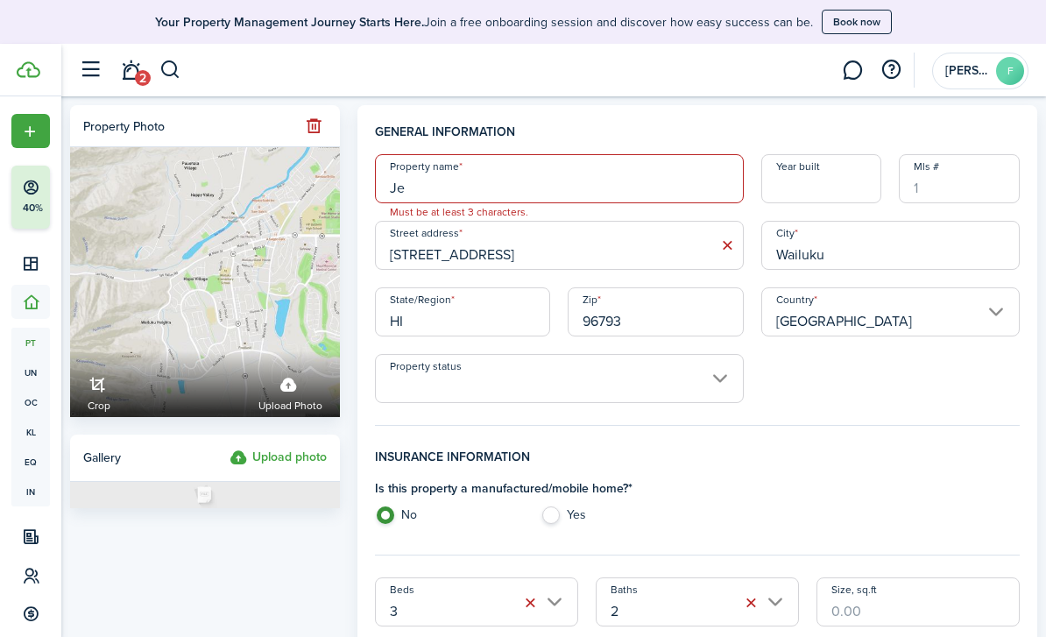
type input "J"
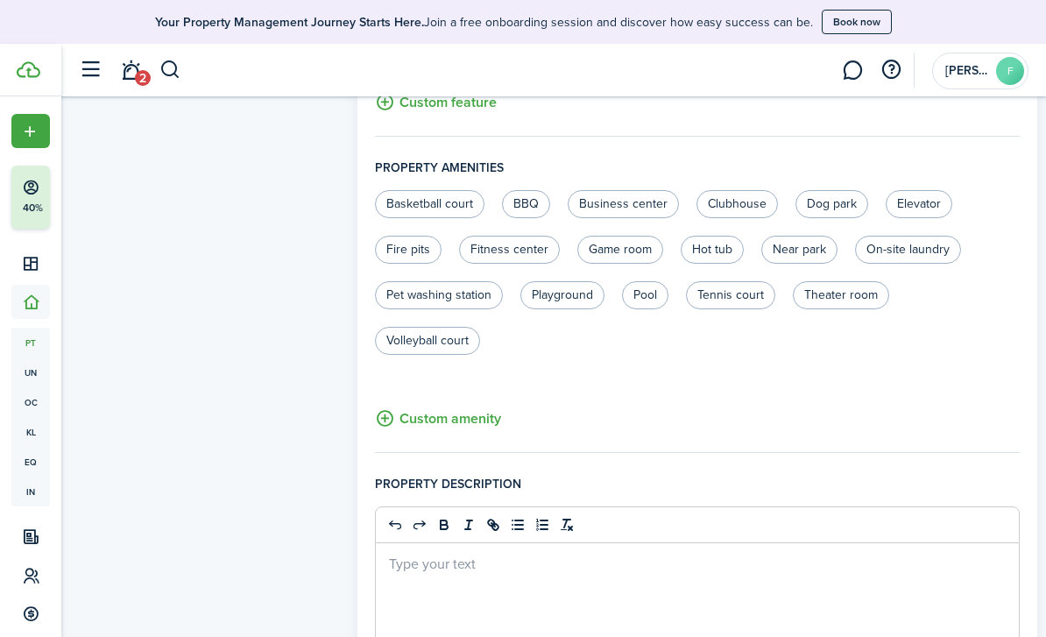
scroll to position [1221, 0]
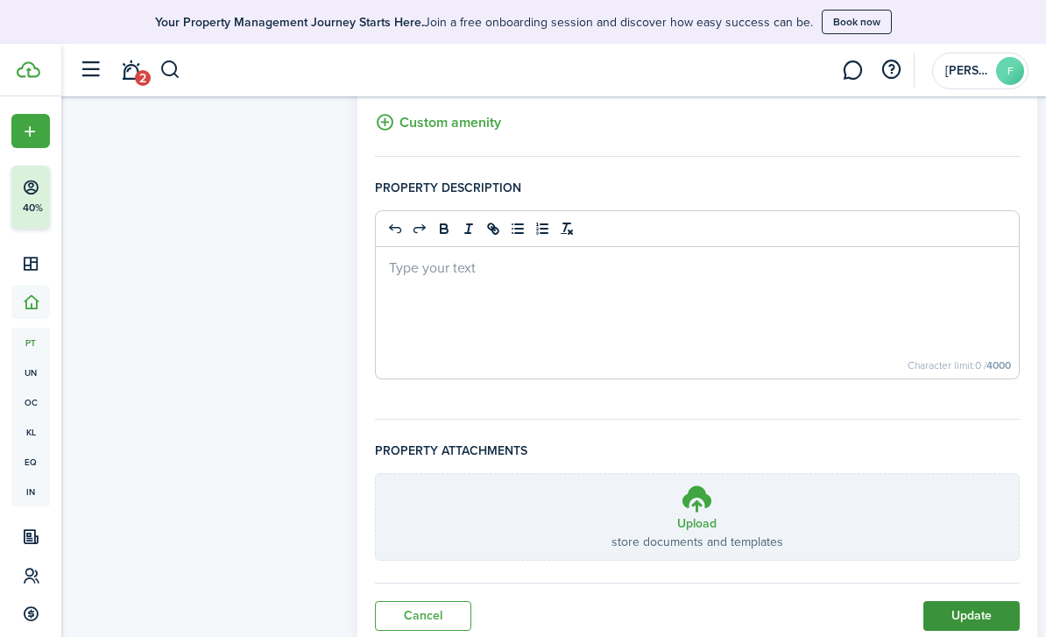
type input "[STREET_ADDRESS]"
click at [945, 613] on button "Update" at bounding box center [971, 616] width 96 height 30
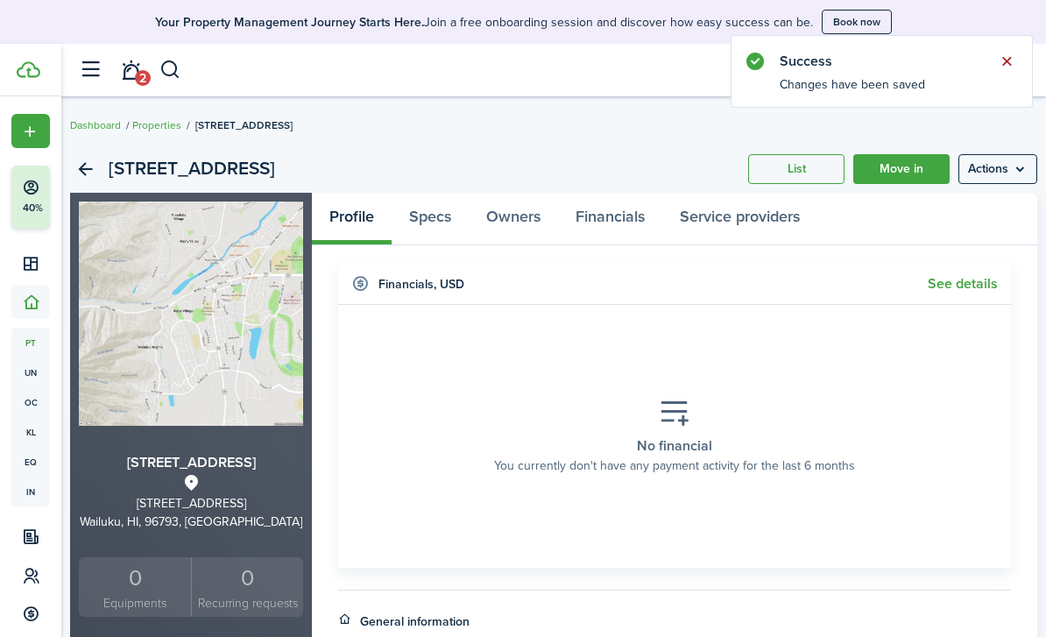
click at [1005, 64] on button "Close notify" at bounding box center [1006, 61] width 25 height 25
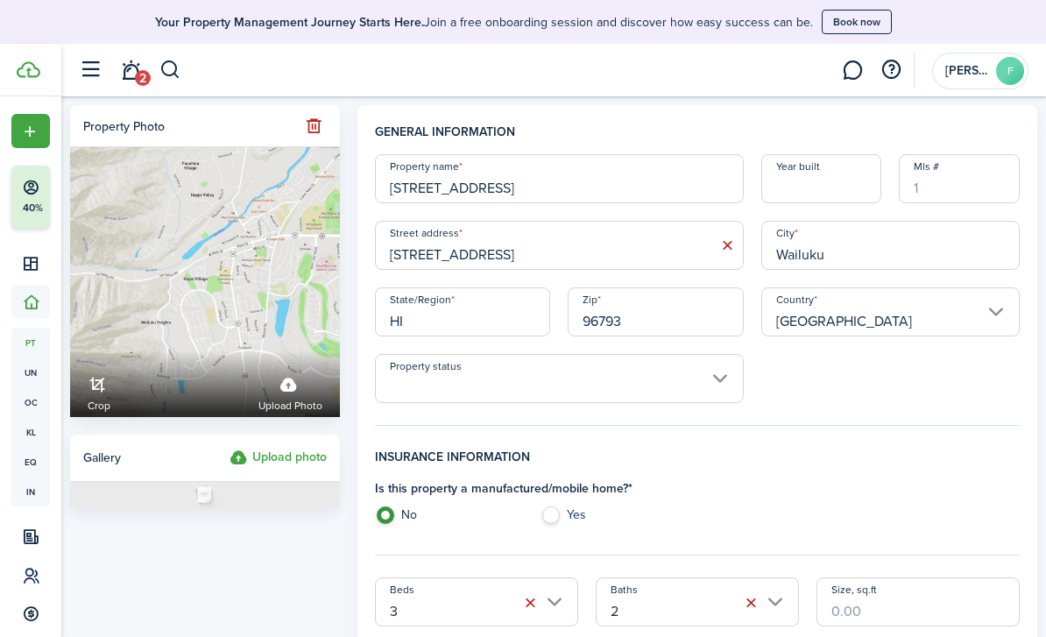
click at [494, 194] on input "[STREET_ADDRESS]" at bounding box center [559, 178] width 369 height 49
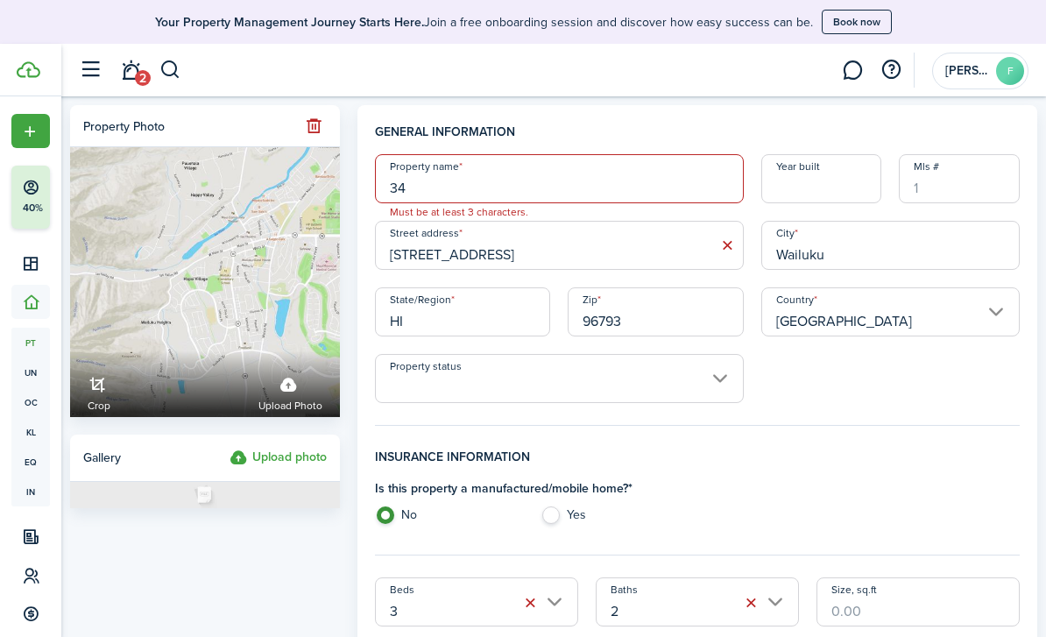
type input "3"
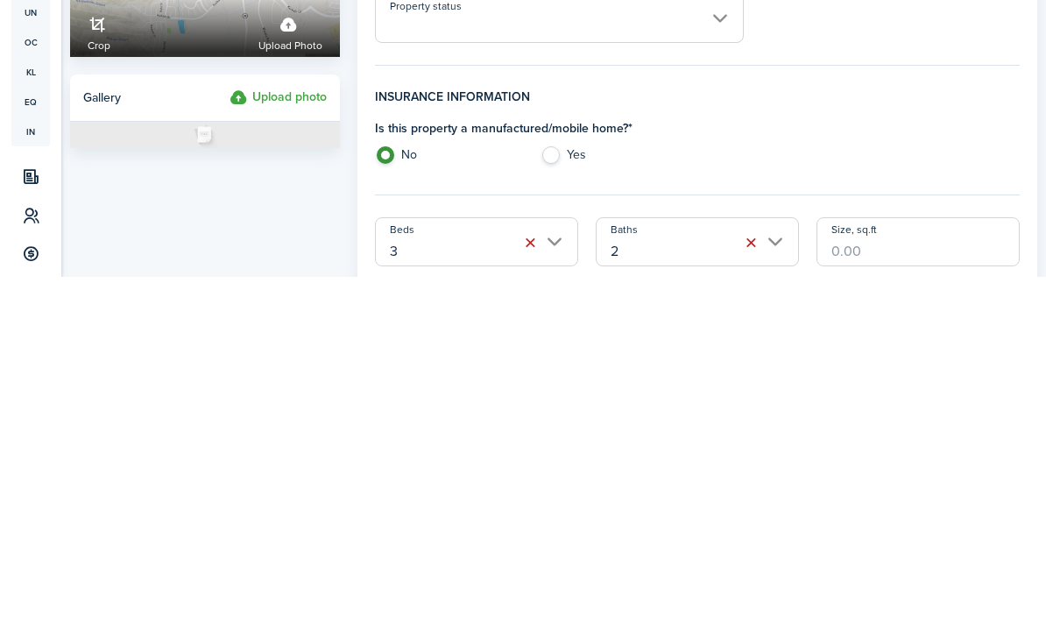
scroll to position [1221, 0]
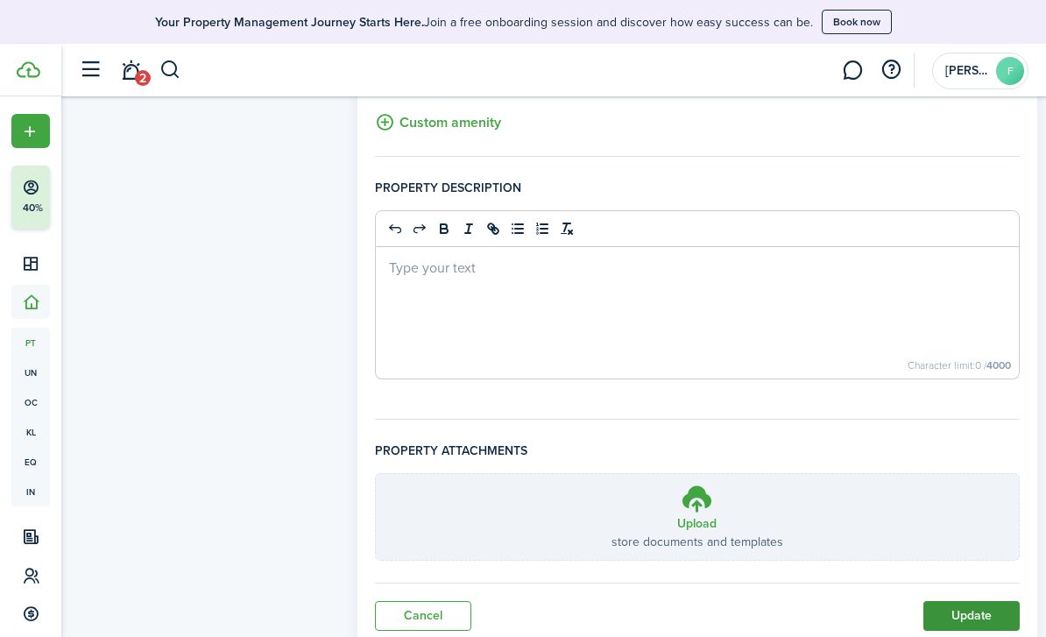
type input "Boys"
click at [939, 610] on button "Update" at bounding box center [971, 616] width 96 height 30
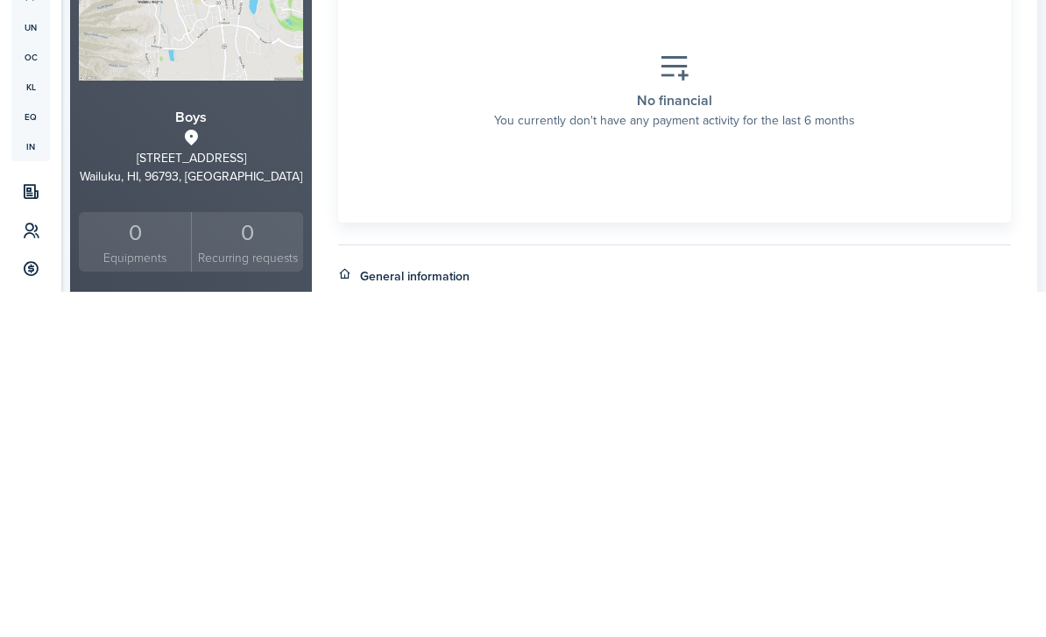
scroll to position [609, 0]
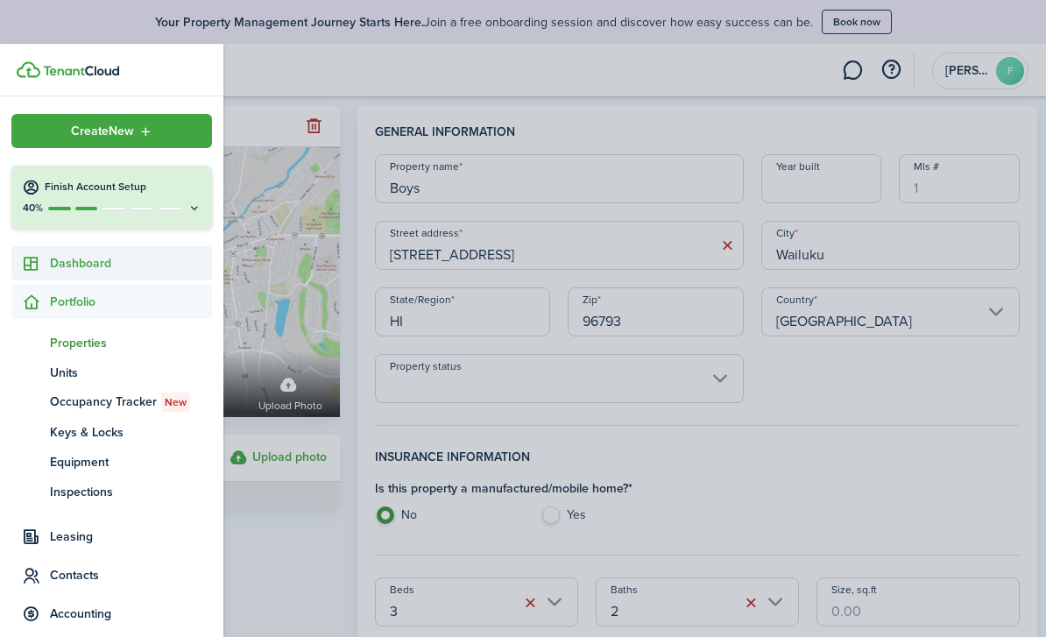
click at [62, 272] on link "Dashboard" at bounding box center [111, 263] width 201 height 34
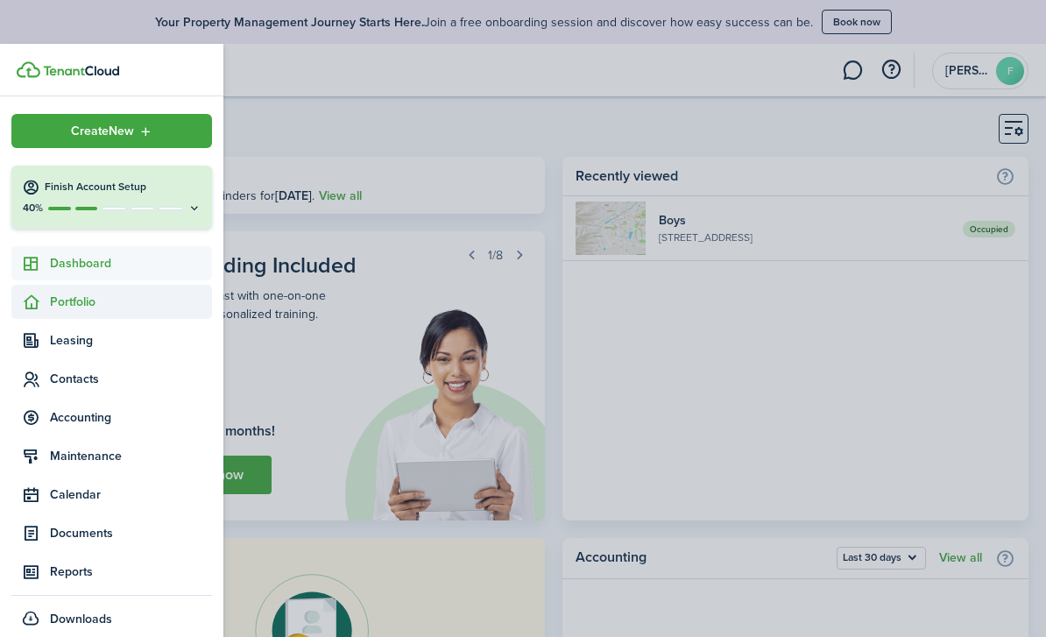
click at [78, 314] on span "Portfolio" at bounding box center [111, 302] width 201 height 34
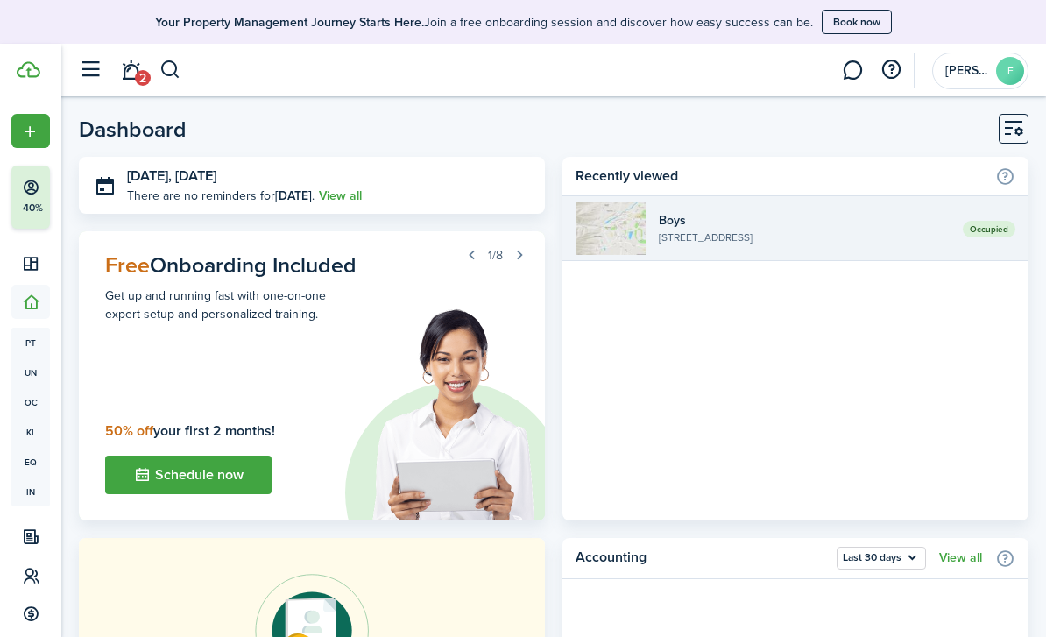
click at [898, 240] on widget-list-item-description "[STREET_ADDRESS]" at bounding box center [804, 237] width 291 height 16
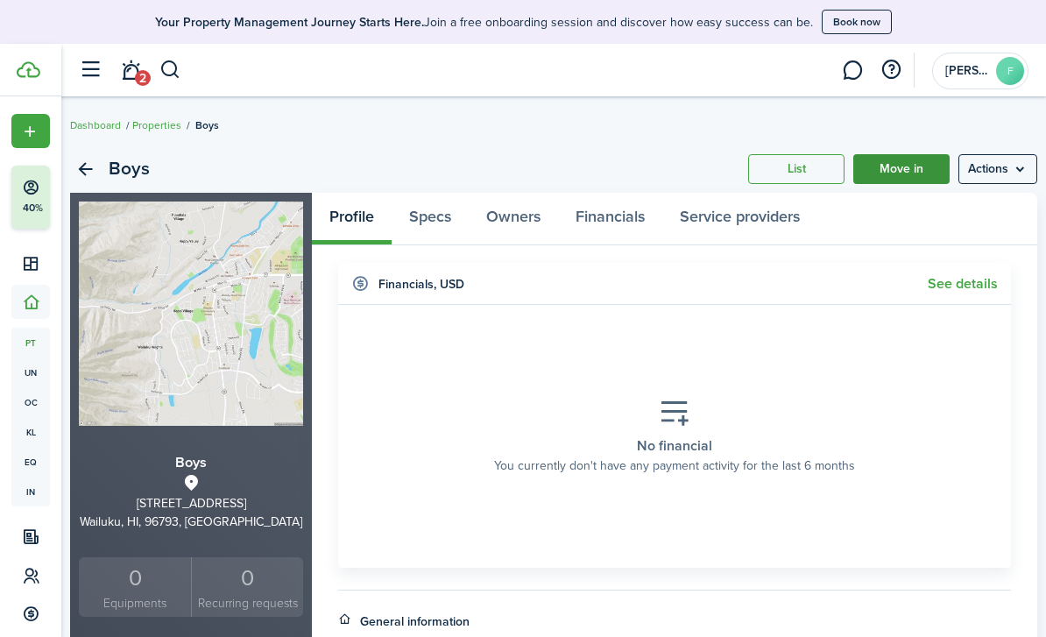
click at [905, 166] on link "Move in" at bounding box center [901, 169] width 96 height 30
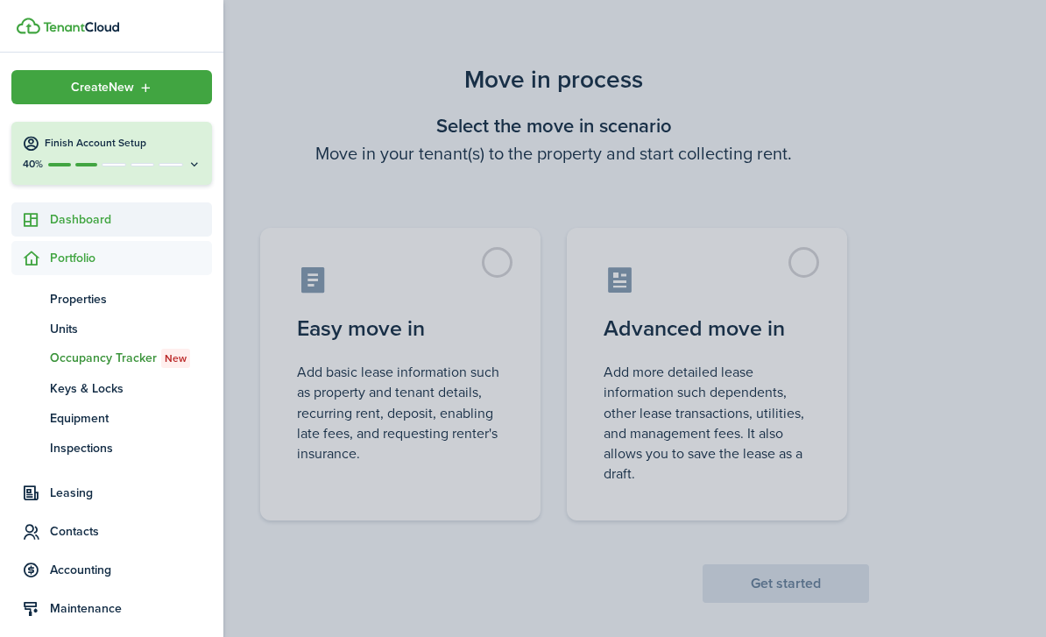
click at [93, 222] on span "Dashboard" at bounding box center [131, 219] width 162 height 18
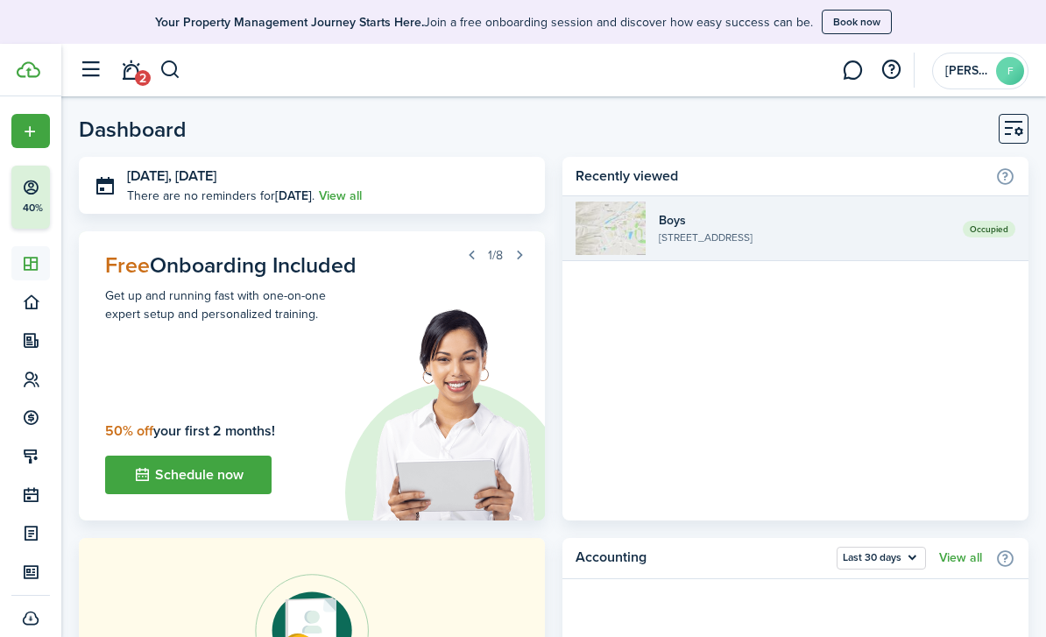
click at [752, 244] on widget-list-item-description "[STREET_ADDRESS]" at bounding box center [804, 237] width 291 height 16
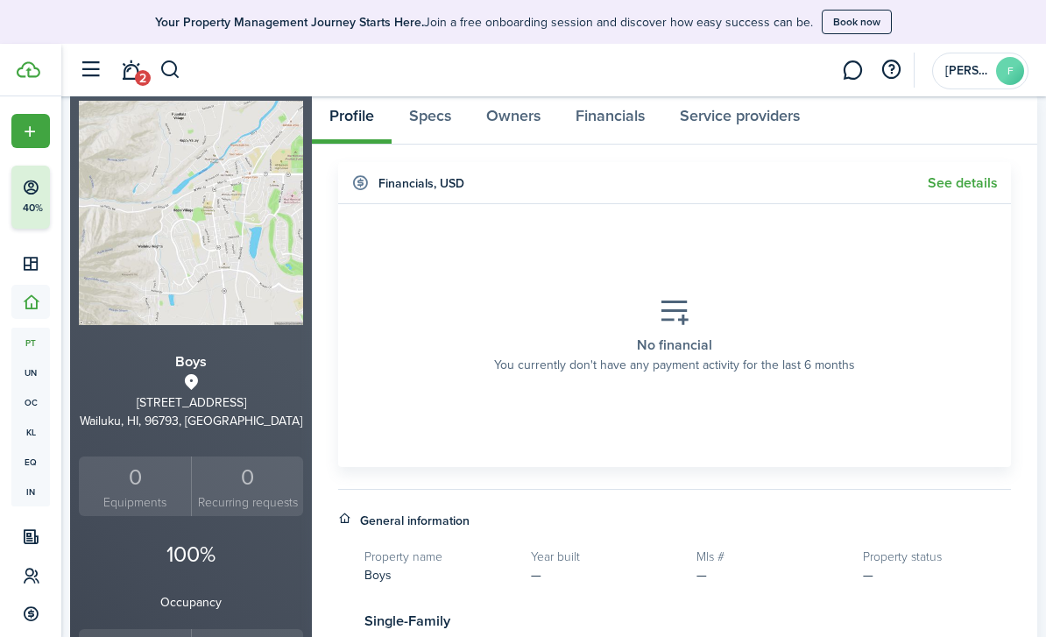
scroll to position [88, 0]
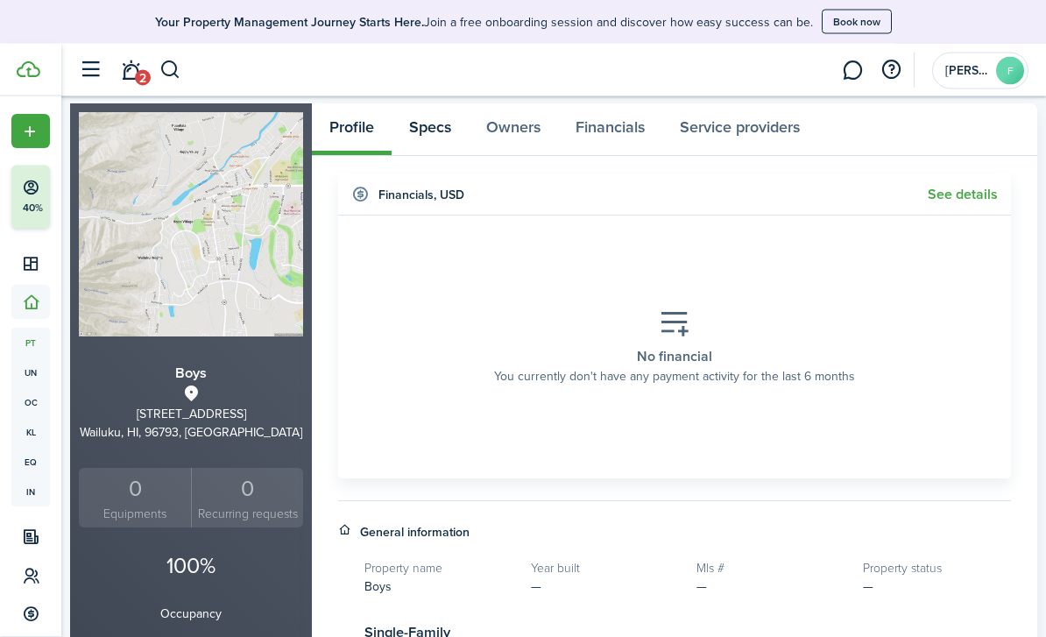
click at [431, 124] on link "Specs" at bounding box center [429, 130] width 77 height 52
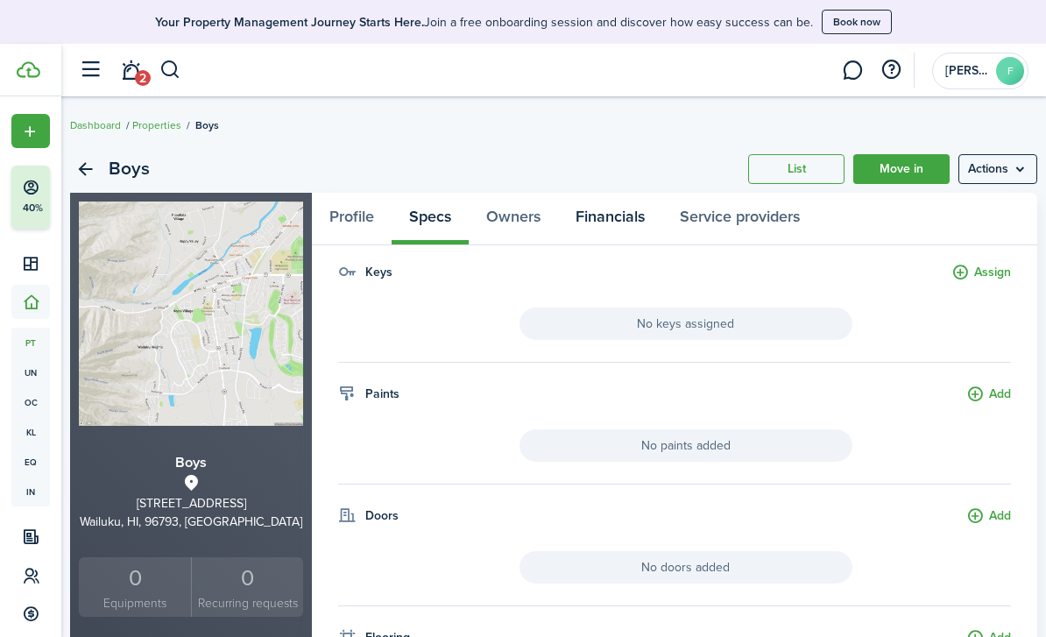
click at [616, 225] on link "Financials" at bounding box center [610, 219] width 104 height 52
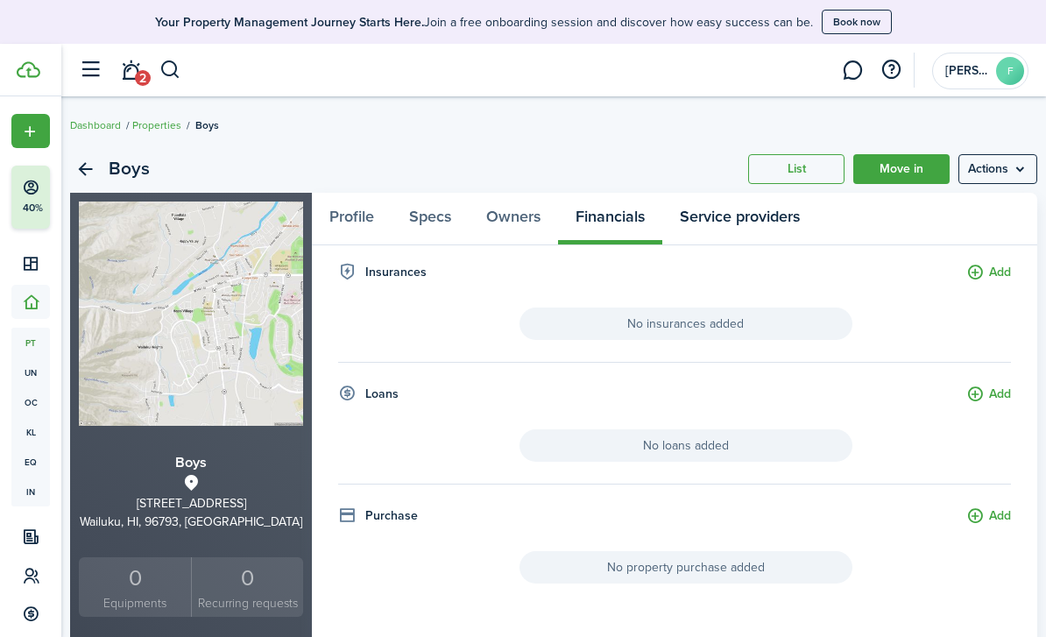
click at [714, 219] on link "Service providers" at bounding box center [739, 219] width 155 height 52
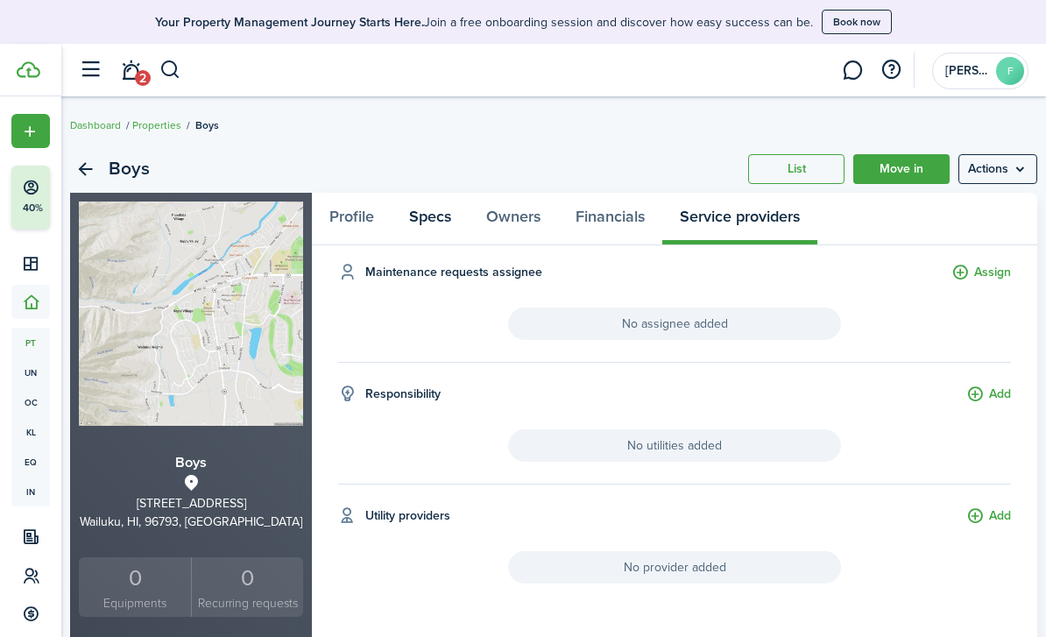
click at [426, 223] on link "Specs" at bounding box center [429, 219] width 77 height 52
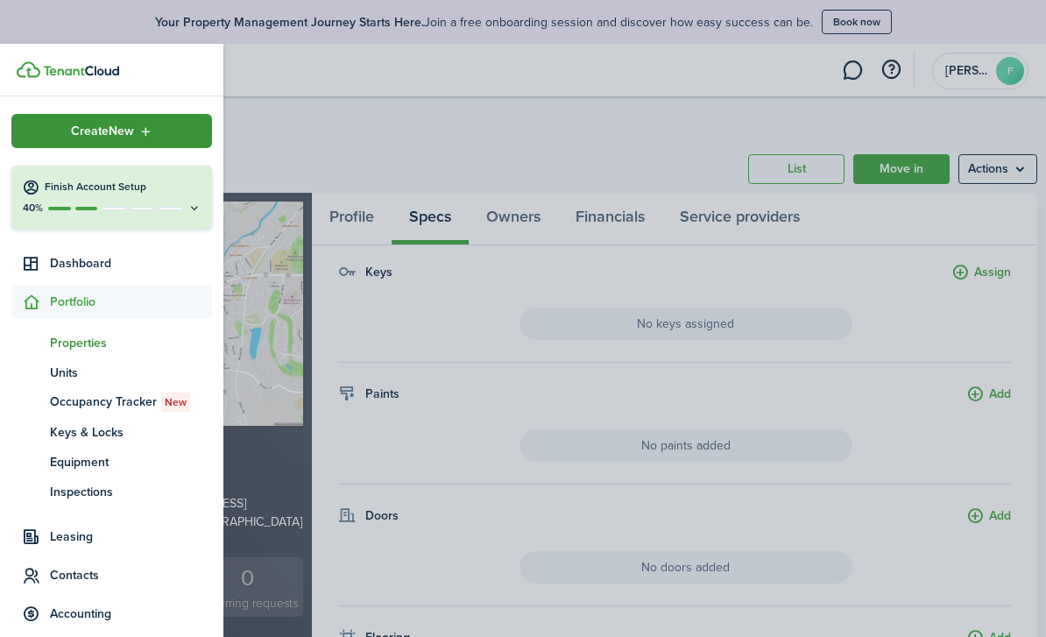
click at [68, 136] on div "Create New" at bounding box center [111, 131] width 201 height 34
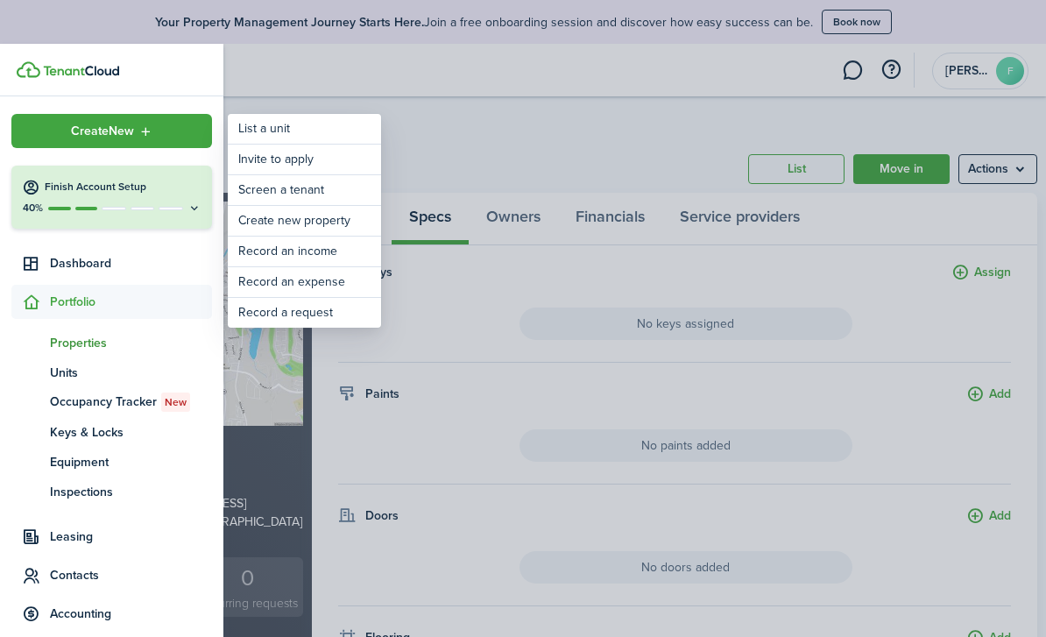
click at [478, 162] on container-opacity at bounding box center [523, 318] width 1046 height 637
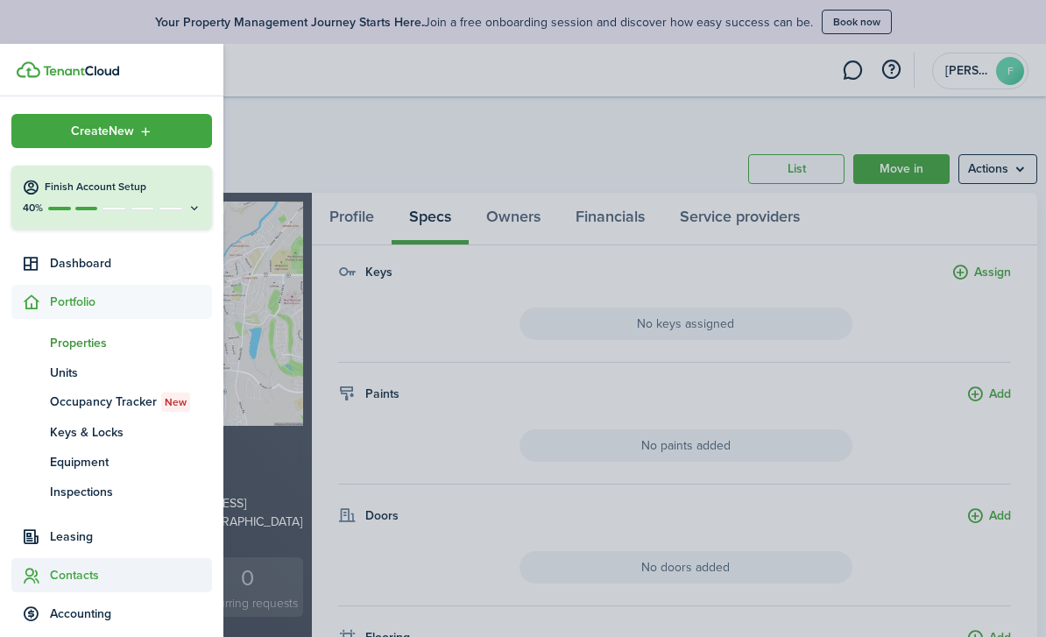
click at [88, 582] on span "Contacts" at bounding box center [131, 575] width 162 height 18
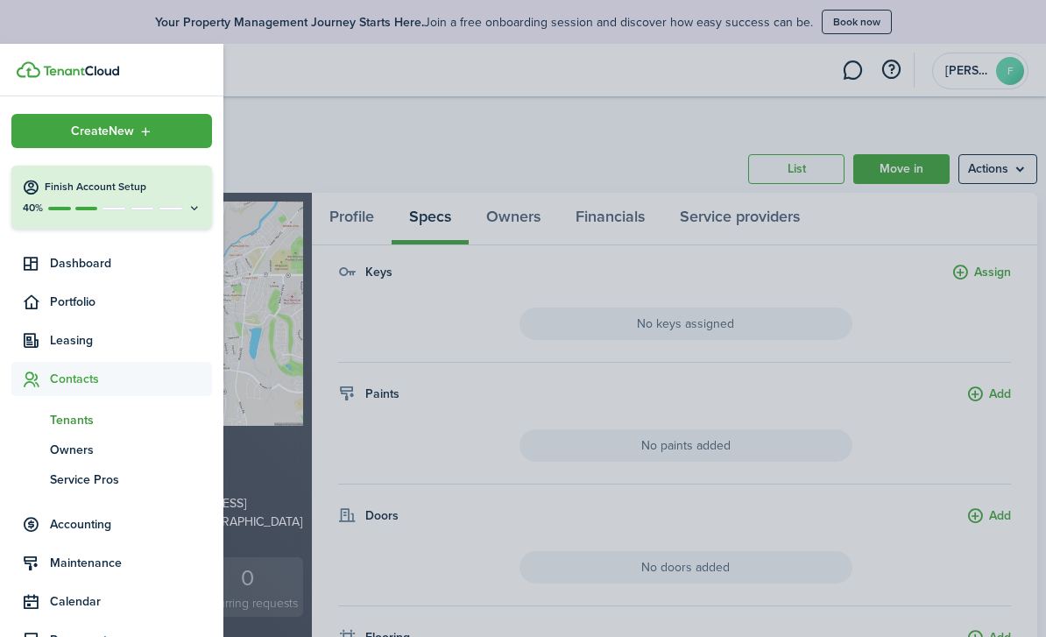
click at [95, 424] on span "Tenants" at bounding box center [131, 420] width 162 height 18
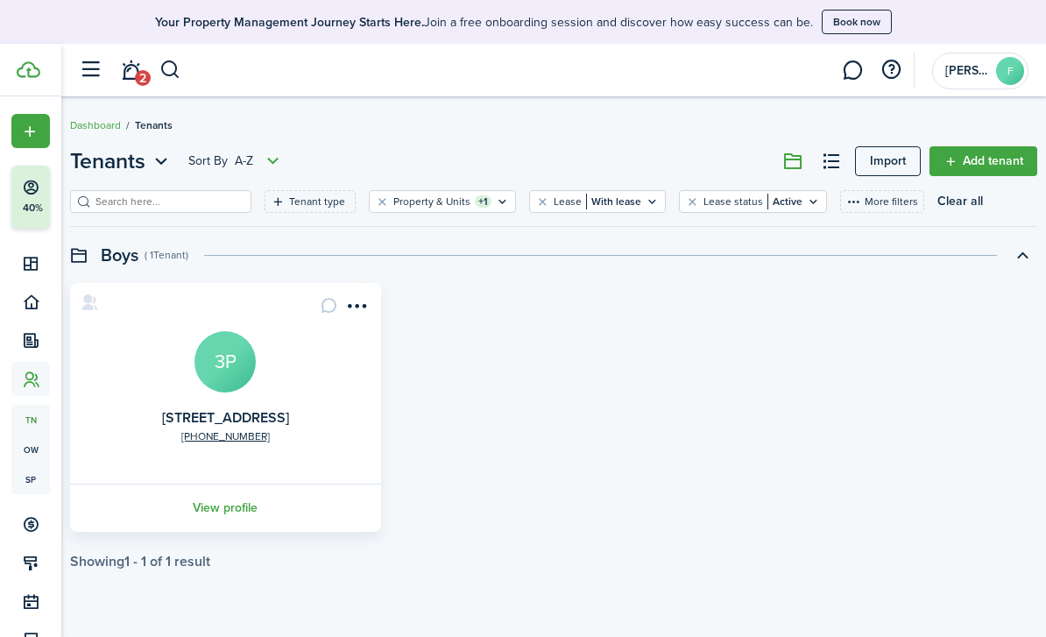
click at [227, 371] on avatar-text "3P" at bounding box center [224, 361] width 61 height 61
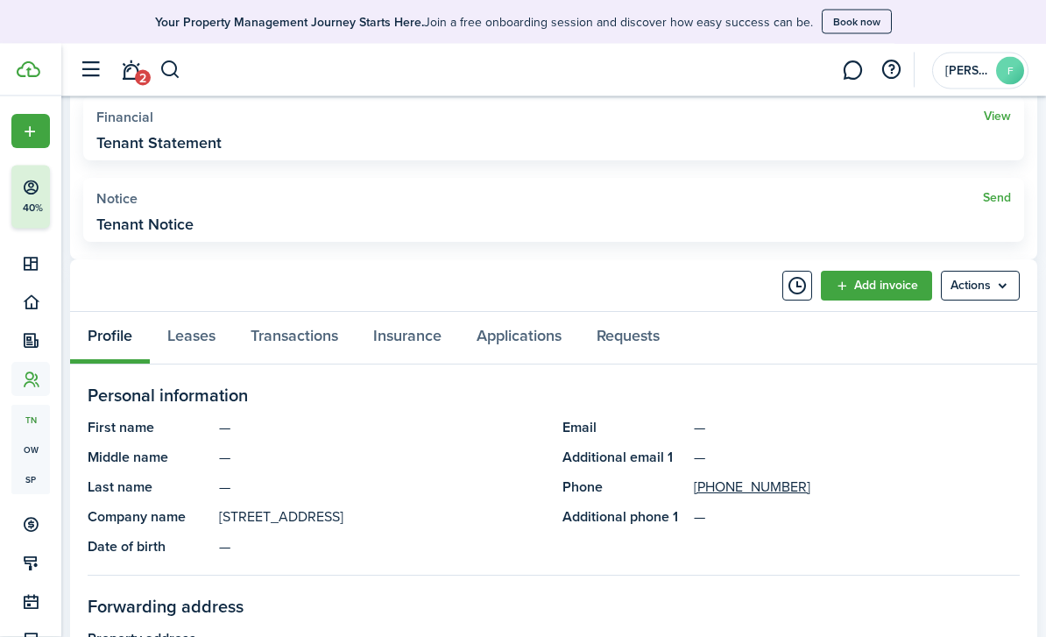
scroll to position [539, 0]
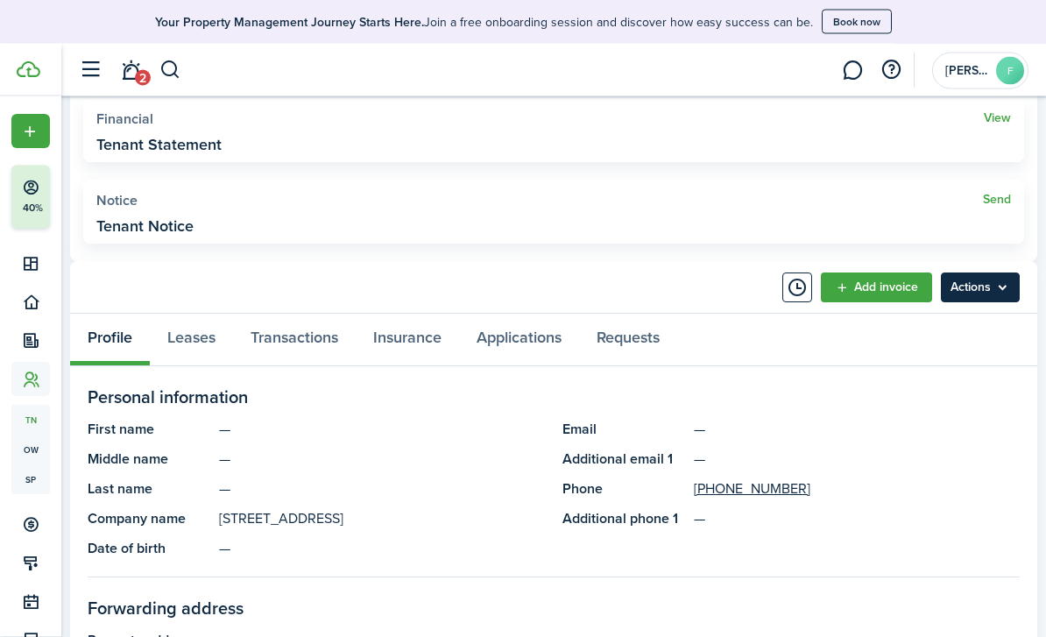
click at [977, 290] on menu-btn "Actions" at bounding box center [980, 288] width 79 height 30
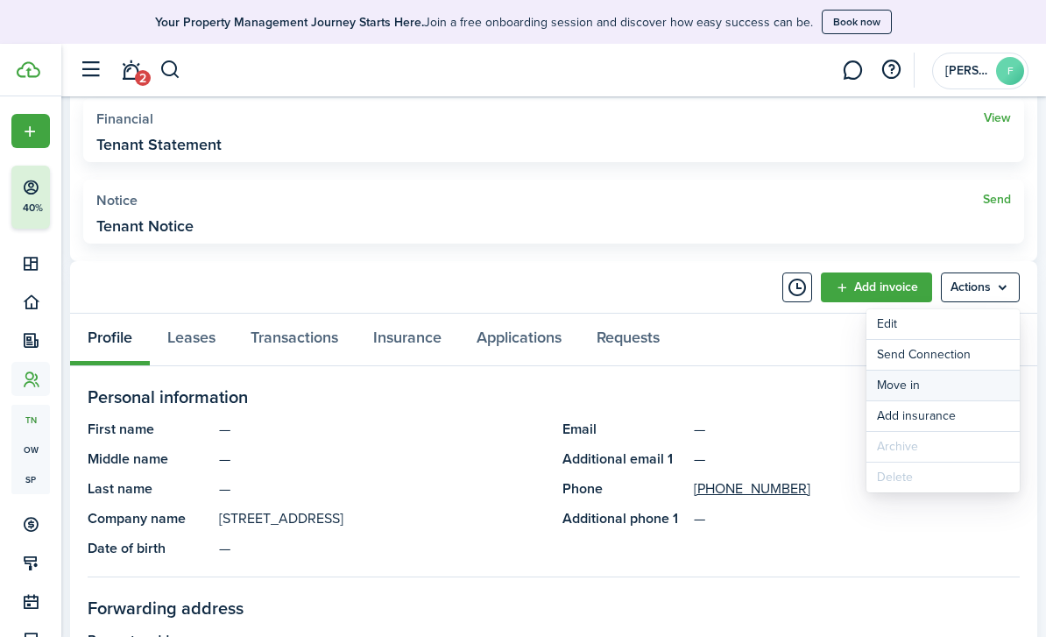
click at [919, 388] on link "Move in" at bounding box center [942, 385] width 153 height 30
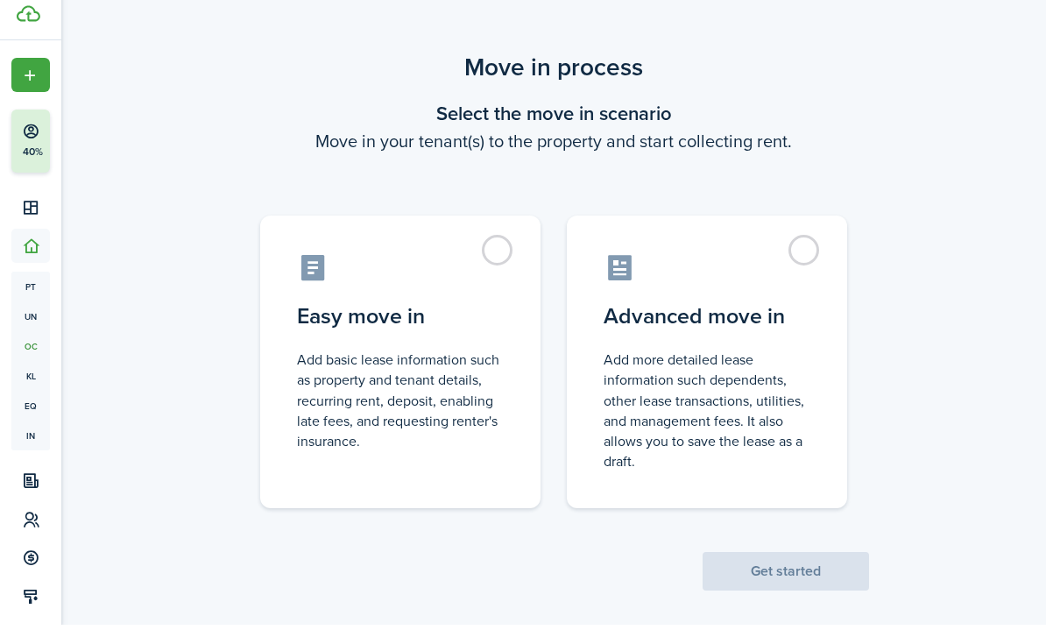
scroll to position [13, 0]
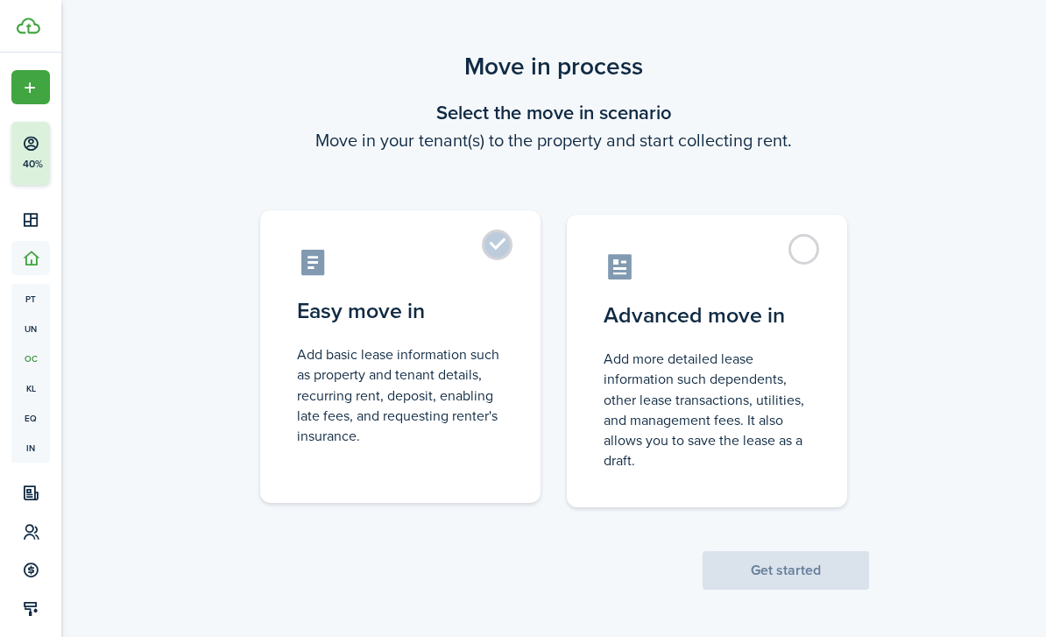
click at [423, 299] on control-radio-card-title "Easy move in" at bounding box center [400, 311] width 207 height 32
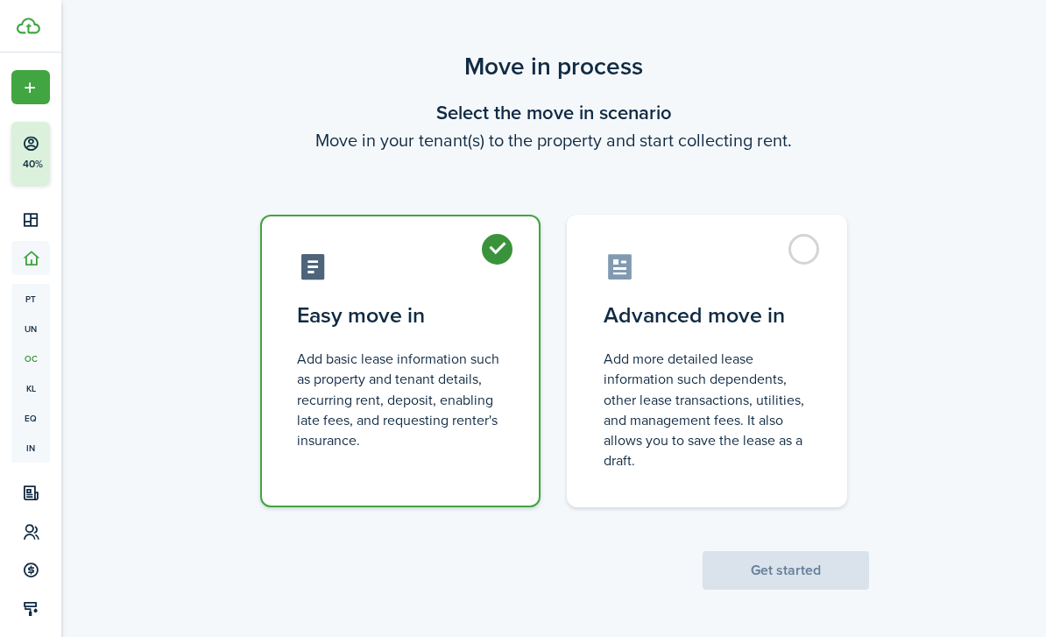
radio input "true"
click at [726, 567] on button "Get started" at bounding box center [785, 570] width 166 height 39
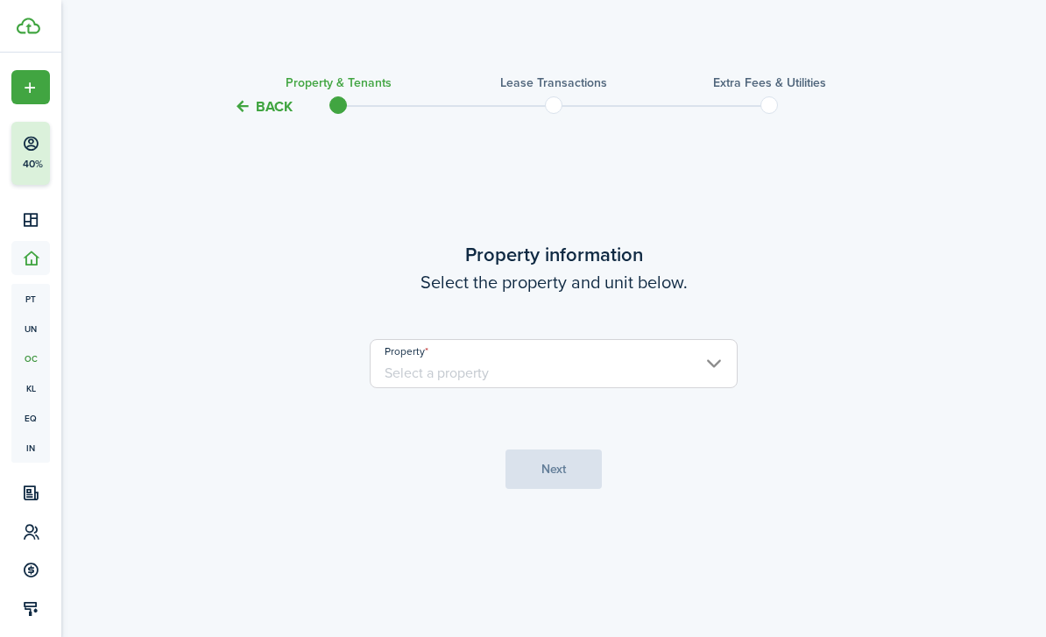
click at [560, 388] on input "Property" at bounding box center [554, 363] width 368 height 49
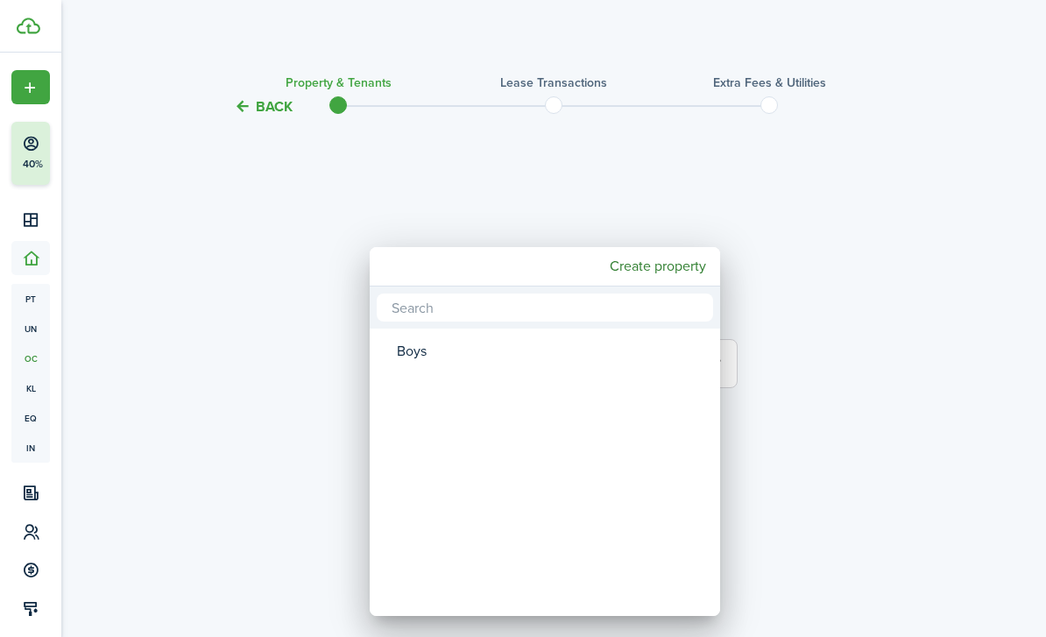
click at [501, 375] on mbsc-wheel-item "Property" at bounding box center [544, 391] width 345 height 40
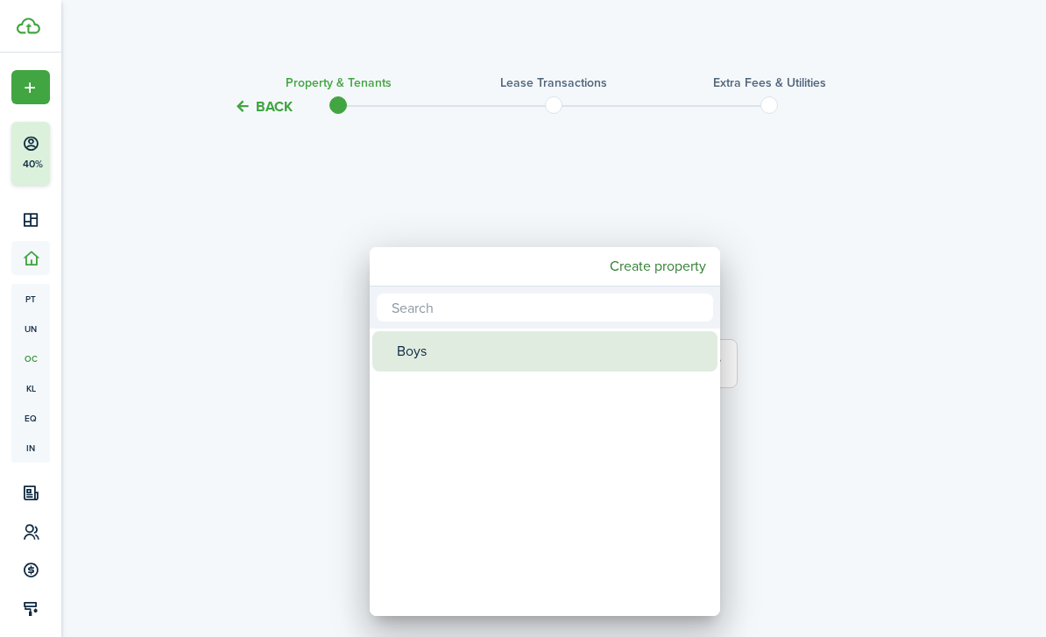
click at [423, 368] on div "Boys" at bounding box center [552, 351] width 310 height 40
type input "Boys"
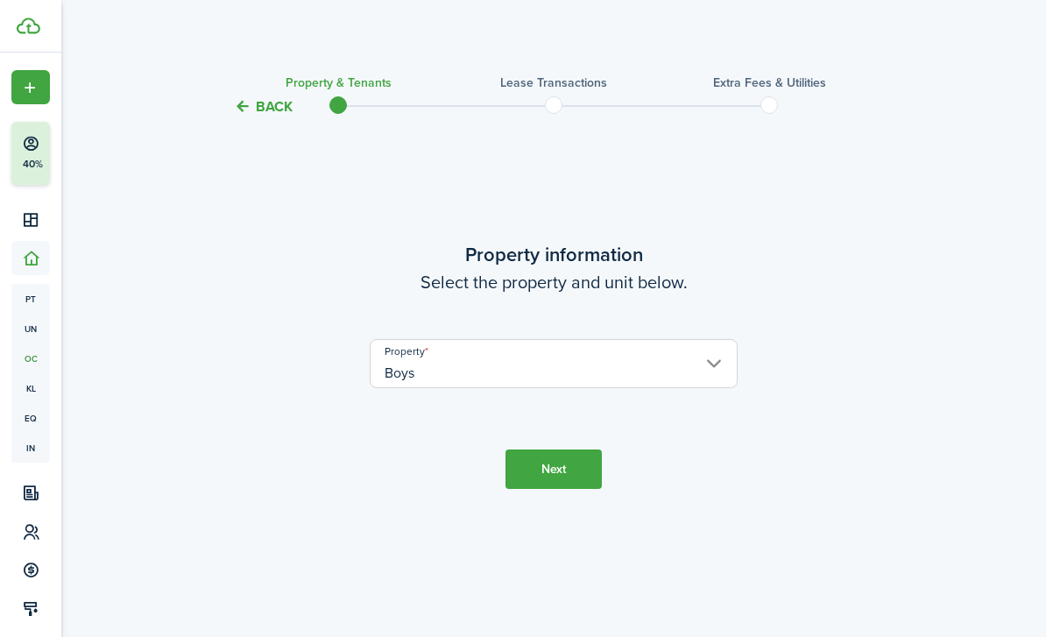
drag, startPoint x: 553, startPoint y: 506, endPoint x: 553, endPoint y: 493, distance: 13.1
click at [553, 489] on button "Next" at bounding box center [553, 468] width 96 height 39
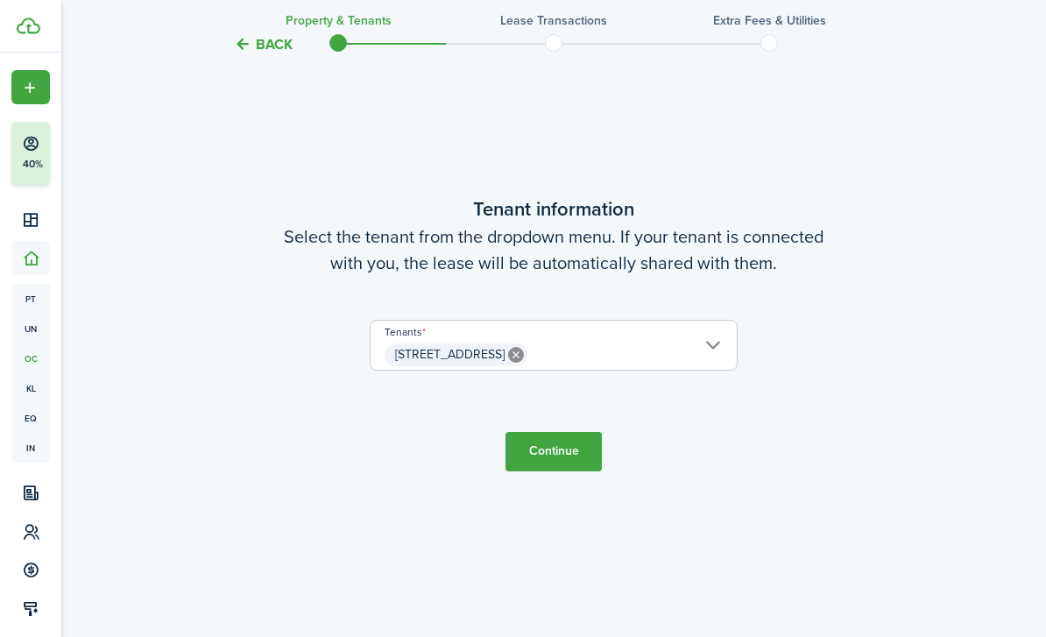
scroll to position [575, 0]
click at [534, 470] on button "Continue" at bounding box center [553, 450] width 96 height 39
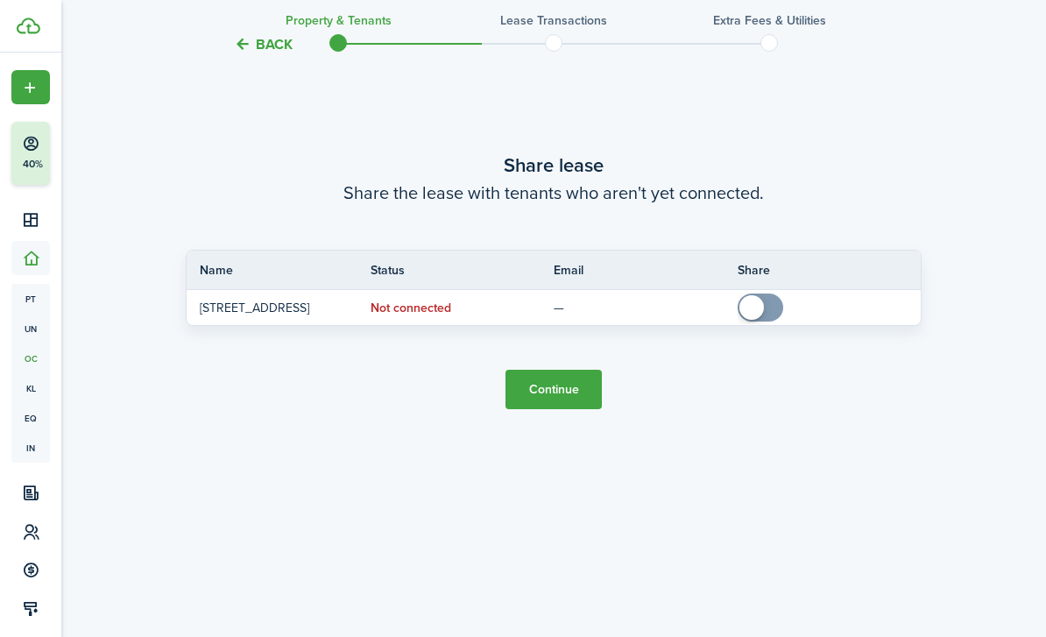
scroll to position [1268, 0]
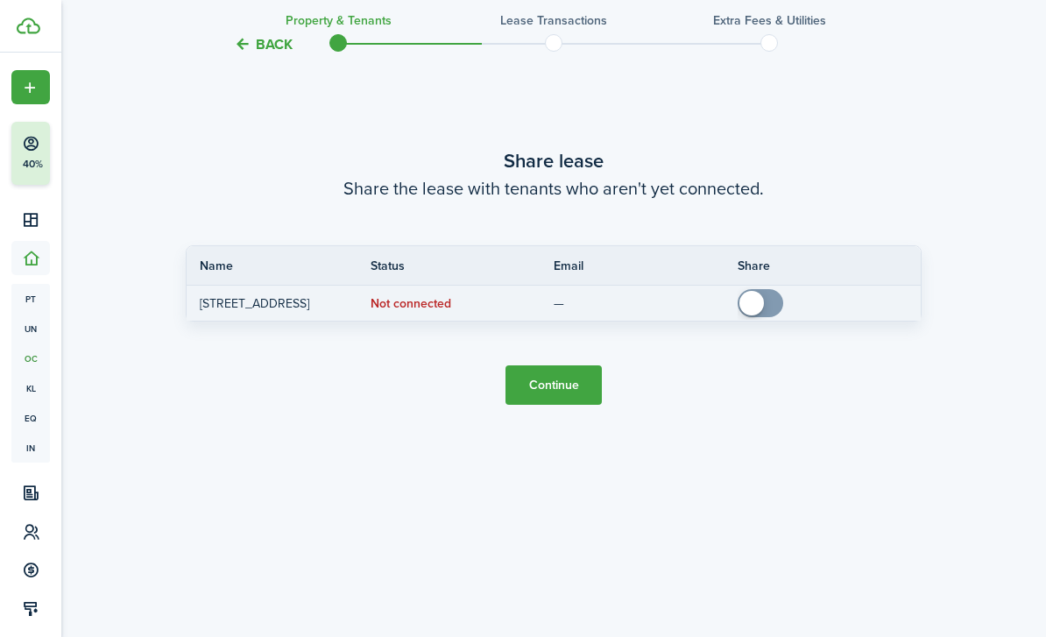
click at [425, 311] on status "Not connected" at bounding box center [410, 304] width 81 height 14
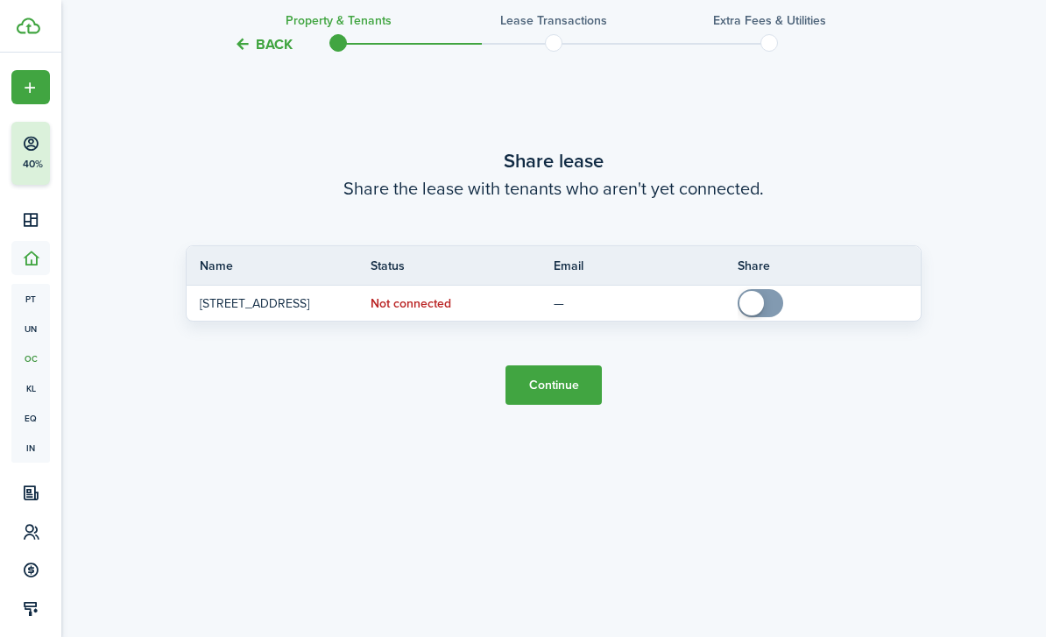
click at [530, 405] on button "Continue" at bounding box center [553, 384] width 96 height 39
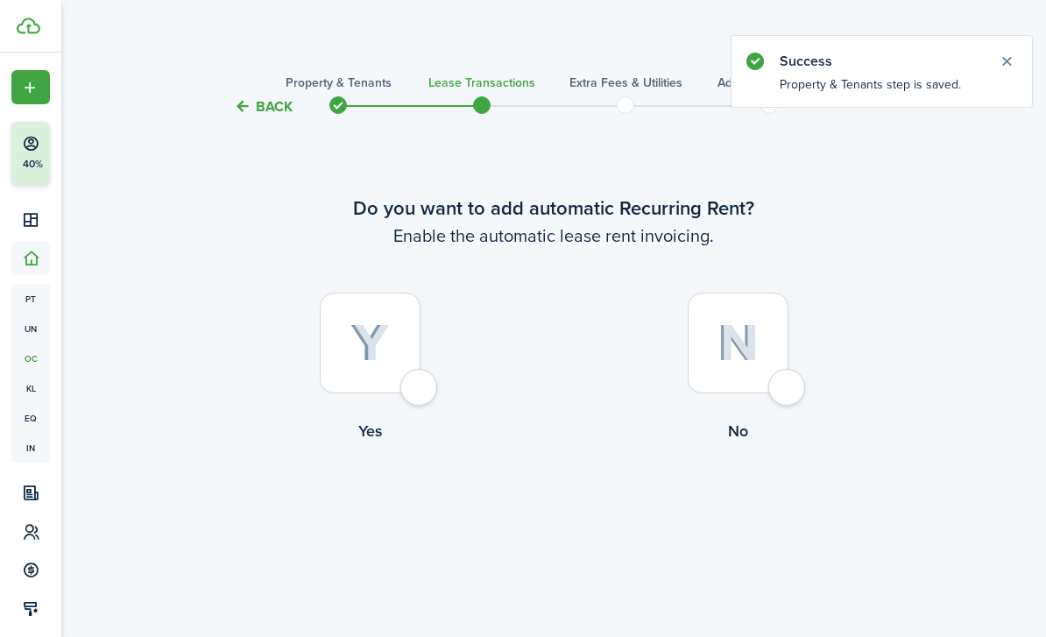
drag, startPoint x: 763, startPoint y: 363, endPoint x: 763, endPoint y: 328, distance: 35.0
click at [763, 363] on div at bounding box center [737, 342] width 101 height 101
radio input "true"
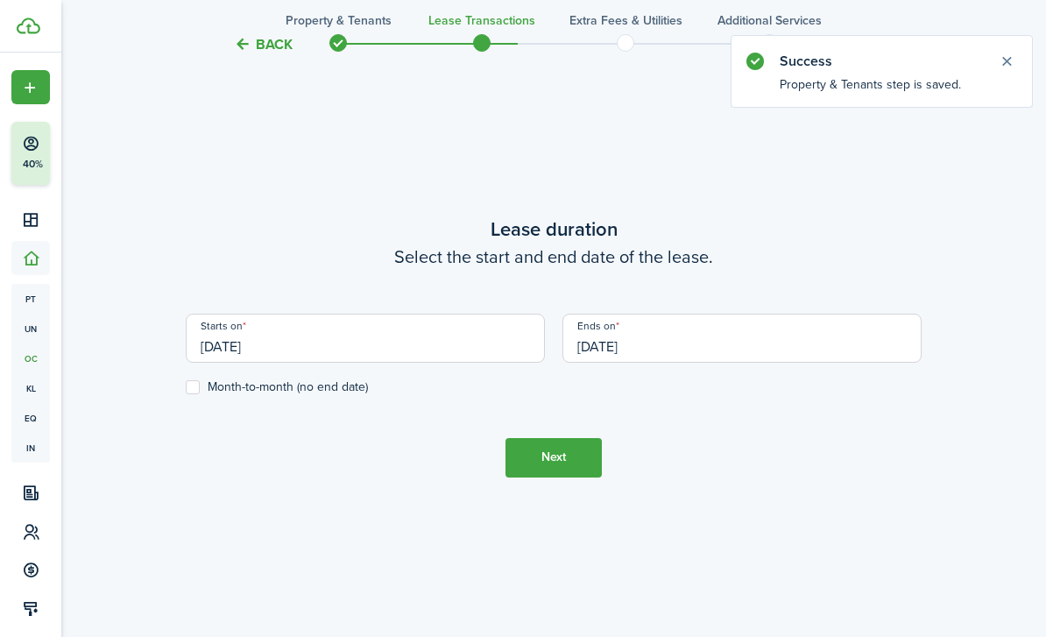
scroll to position [575, 0]
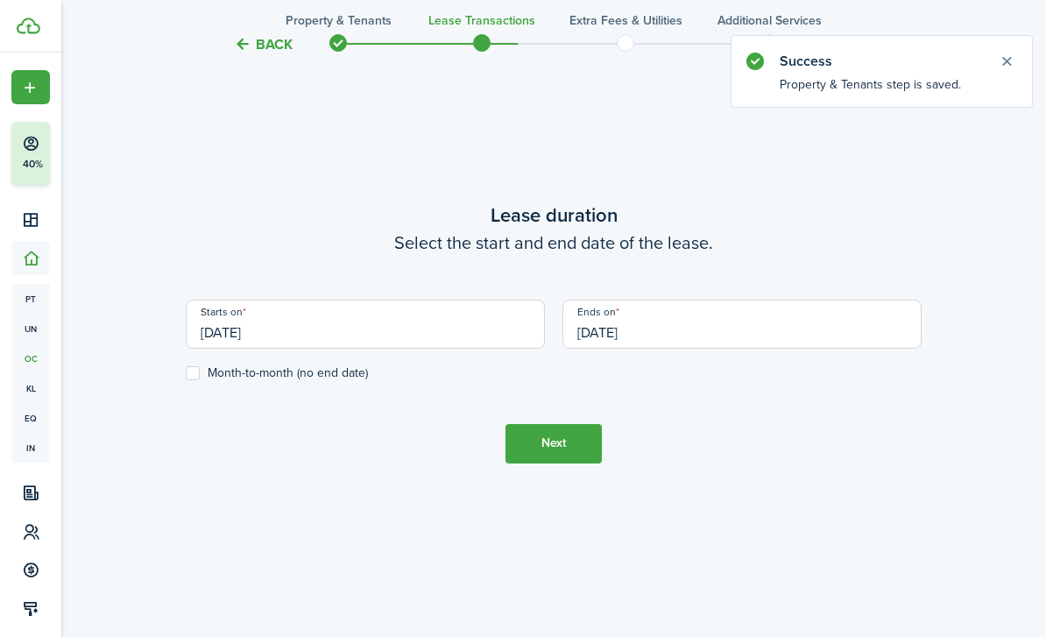
click at [195, 366] on div "Starts on 09/23/2025" at bounding box center [365, 332] width 377 height 67
click at [195, 380] on label "Month-to-month (no end date)" at bounding box center [277, 373] width 182 height 14
click at [186, 373] on input "Month-to-month (no end date)" at bounding box center [185, 372] width 1 height 1
checkbox input "true"
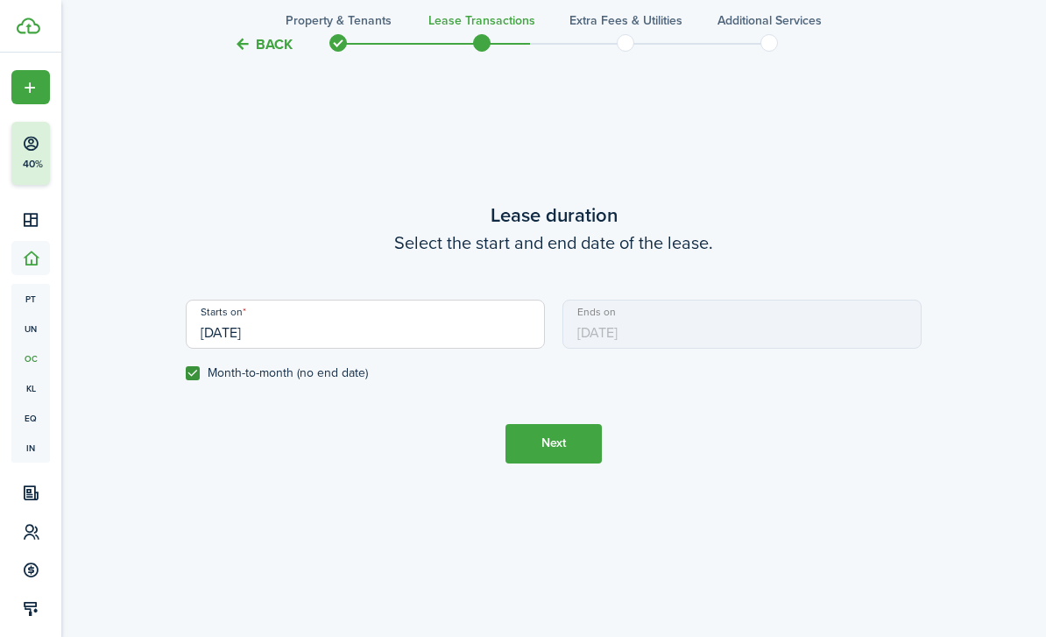
drag, startPoint x: 552, startPoint y: 527, endPoint x: 552, endPoint y: 487, distance: 40.3
click at [552, 463] on button "Next" at bounding box center [553, 443] width 96 height 39
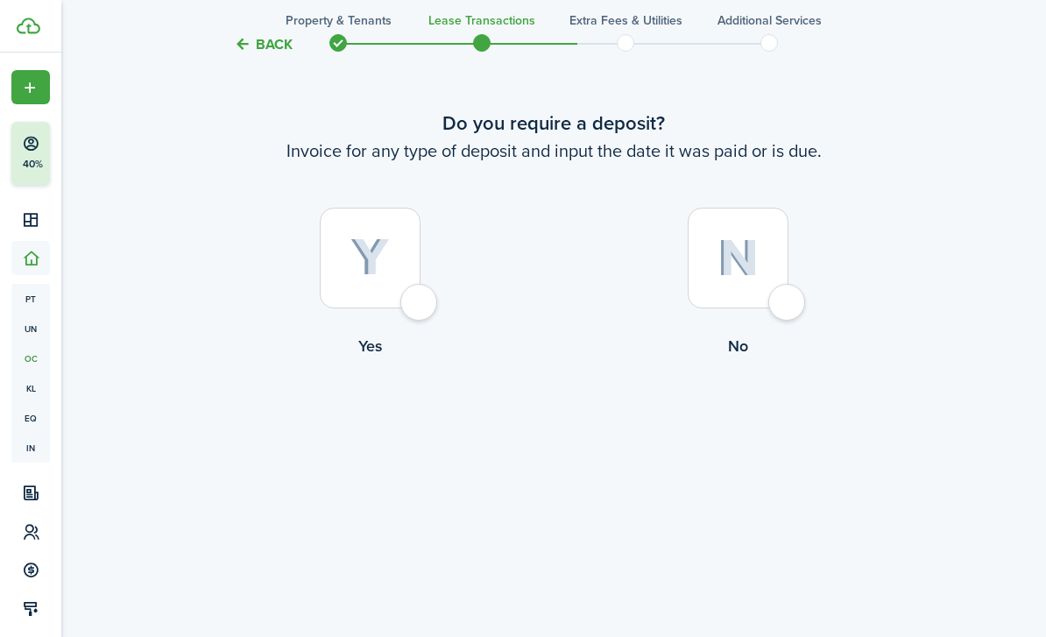
scroll to position [1268, 0]
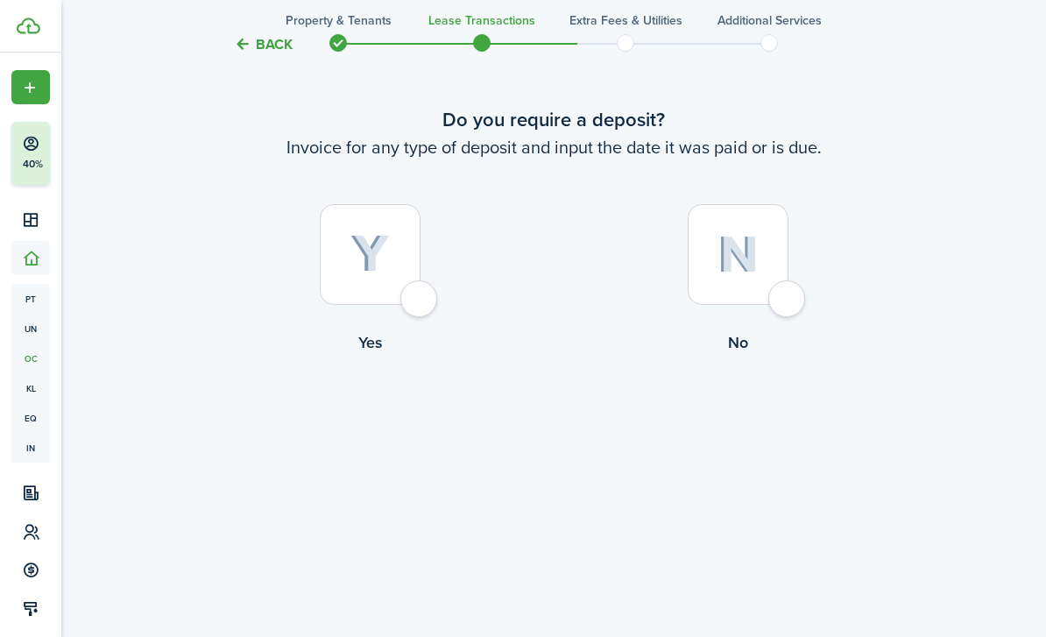
click at [718, 273] on img at bounding box center [737, 255] width 41 height 38
radio input "true"
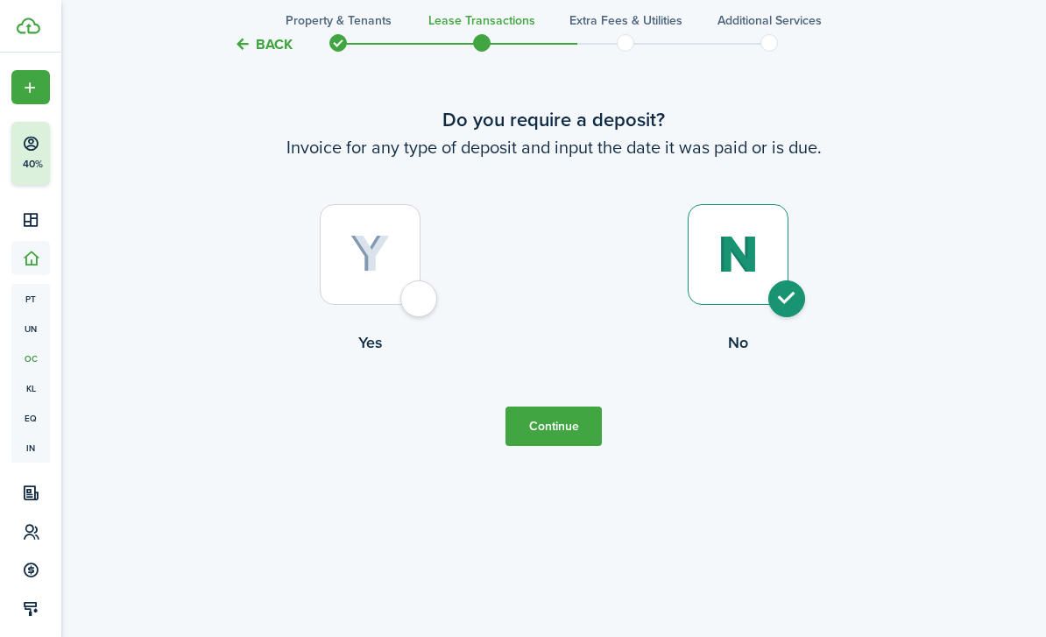
click at [559, 586] on tc-wizard-step "Do you require a deposit? Invoice for any type of deposit and input the date it…" at bounding box center [554, 275] width 736 height 637
click at [560, 446] on button "Continue" at bounding box center [553, 425] width 96 height 39
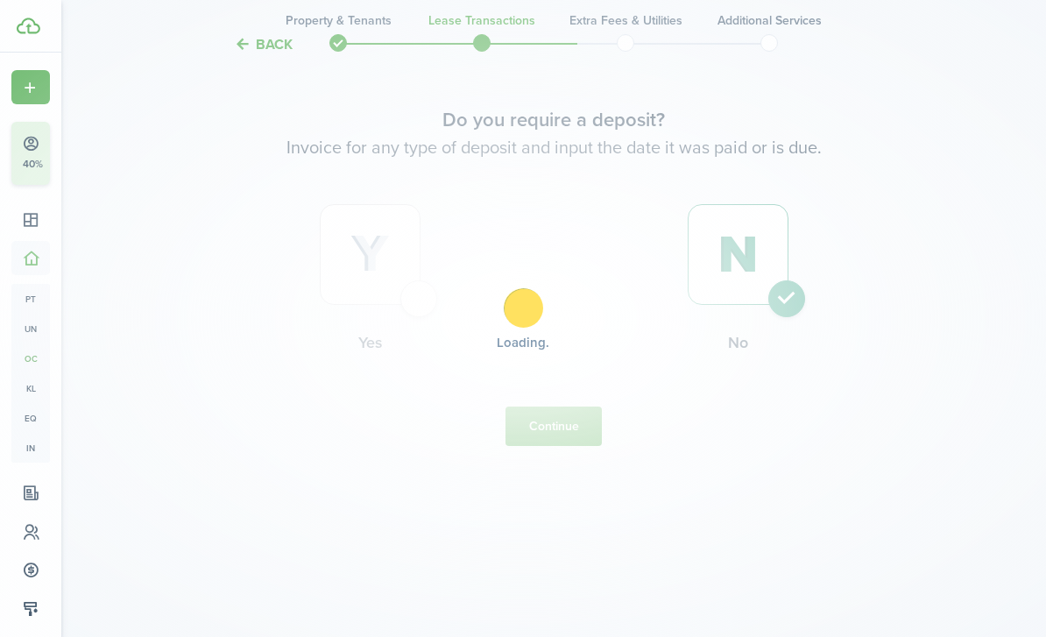
scroll to position [0, 0]
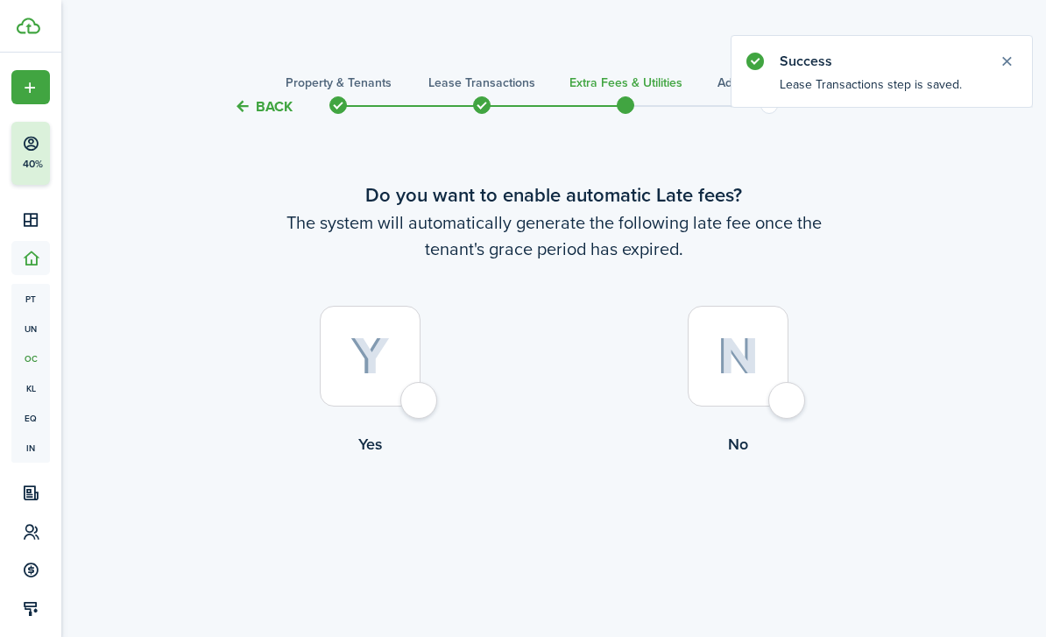
click at [749, 375] on img at bounding box center [737, 356] width 41 height 38
radio input "true"
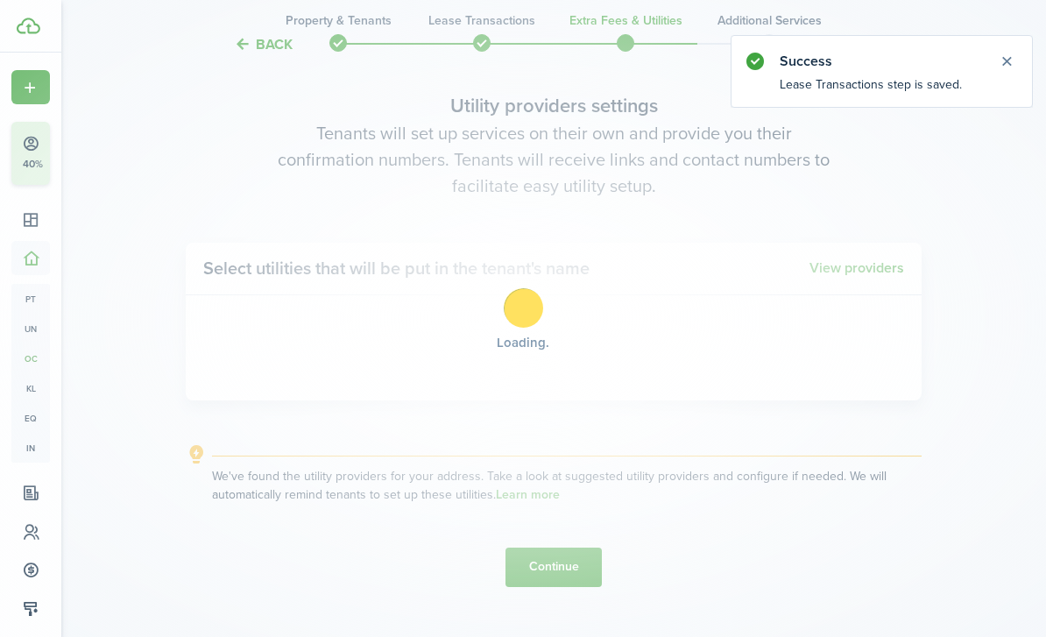
scroll to position [575, 0]
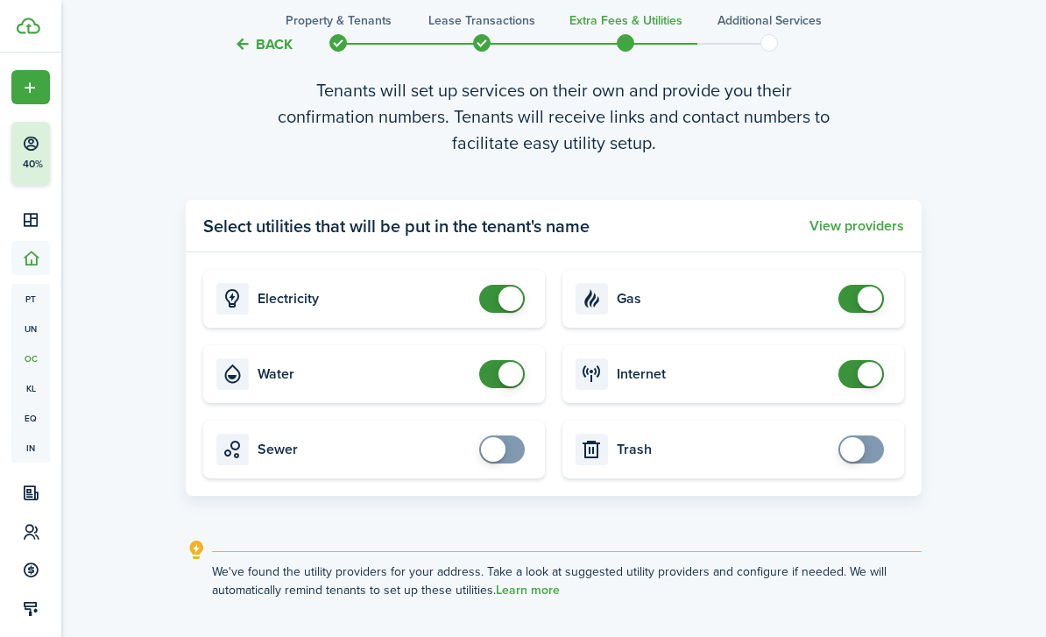
checkbox input "false"
click at [505, 311] on span at bounding box center [510, 298] width 25 height 25
checkbox input "false"
click at [509, 386] on span at bounding box center [510, 374] width 25 height 25
checkbox input "false"
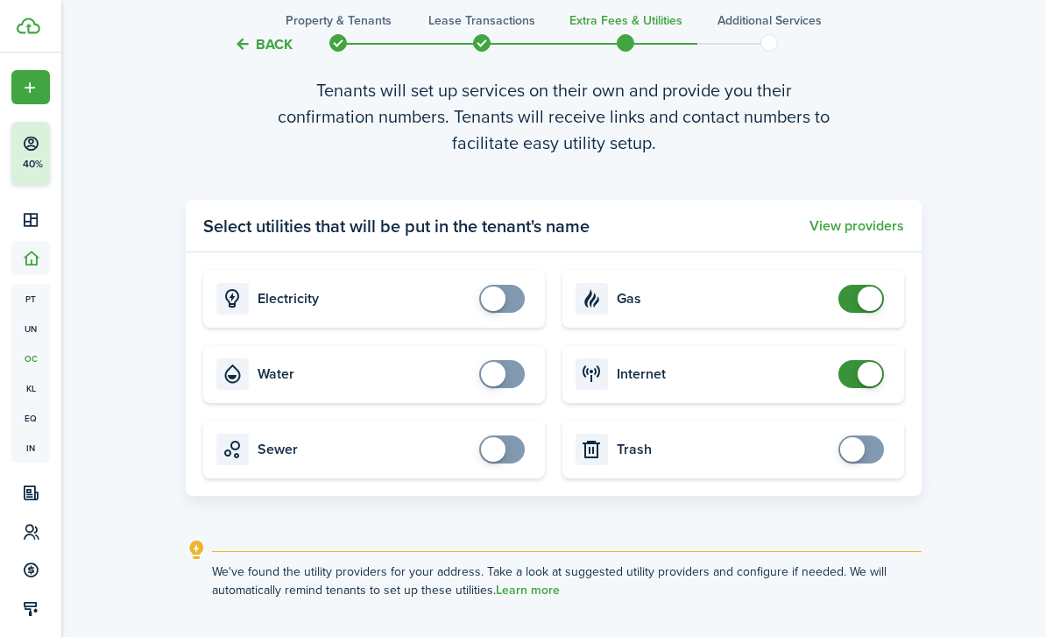
click at [856, 313] on span at bounding box center [861, 299] width 18 height 28
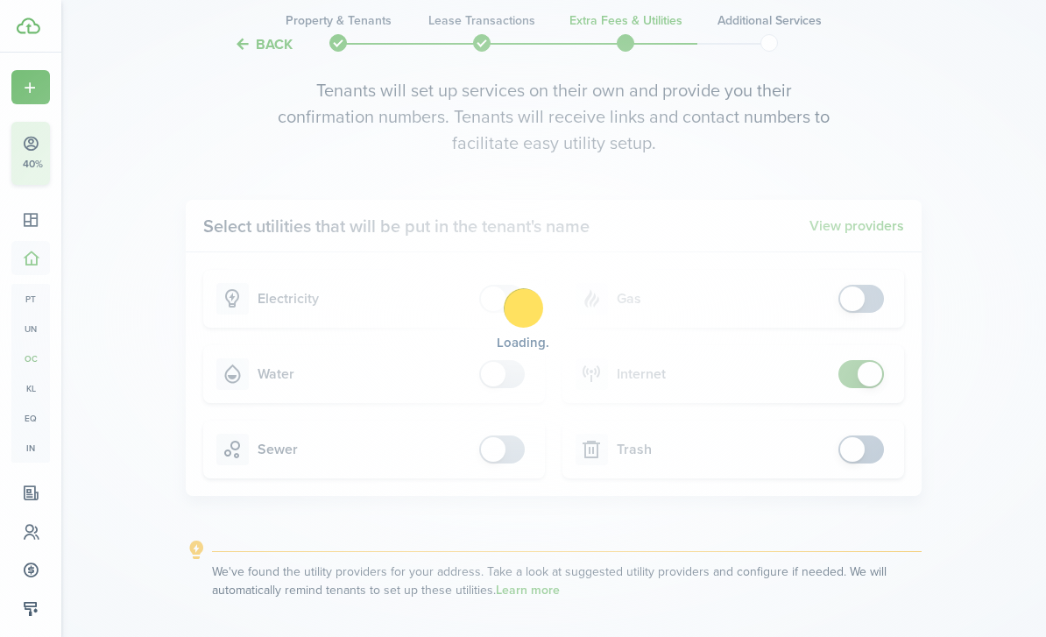
click at [859, 428] on div "Loading" at bounding box center [523, 318] width 1046 height 637
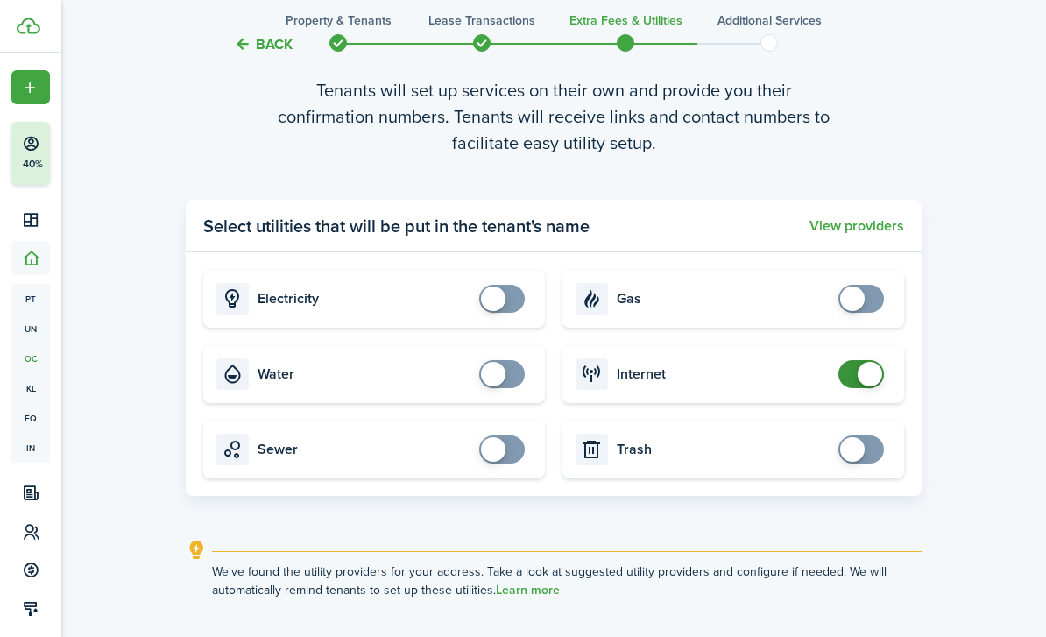
checkbox input "false"
click at [859, 386] on span at bounding box center [869, 374] width 25 height 25
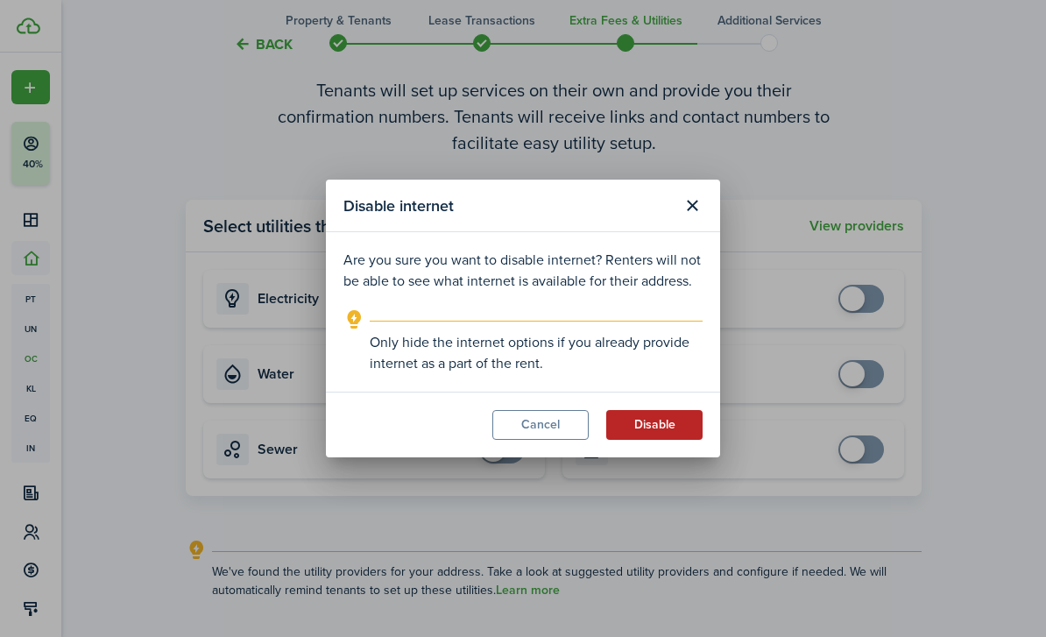
click at [645, 426] on button "Disable" at bounding box center [654, 425] width 96 height 30
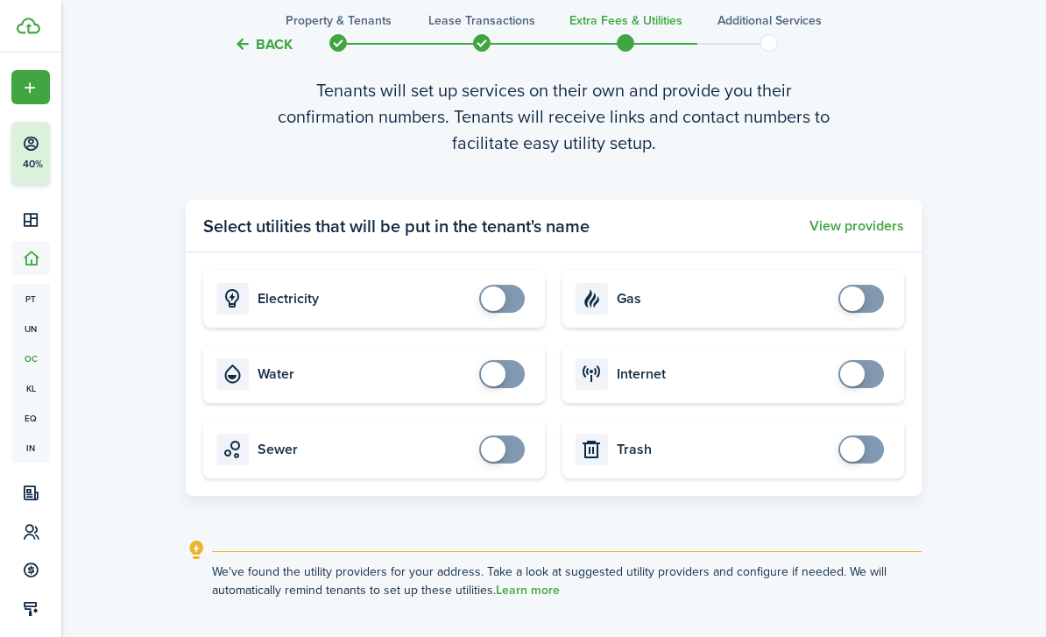
scroll to position [704, 0]
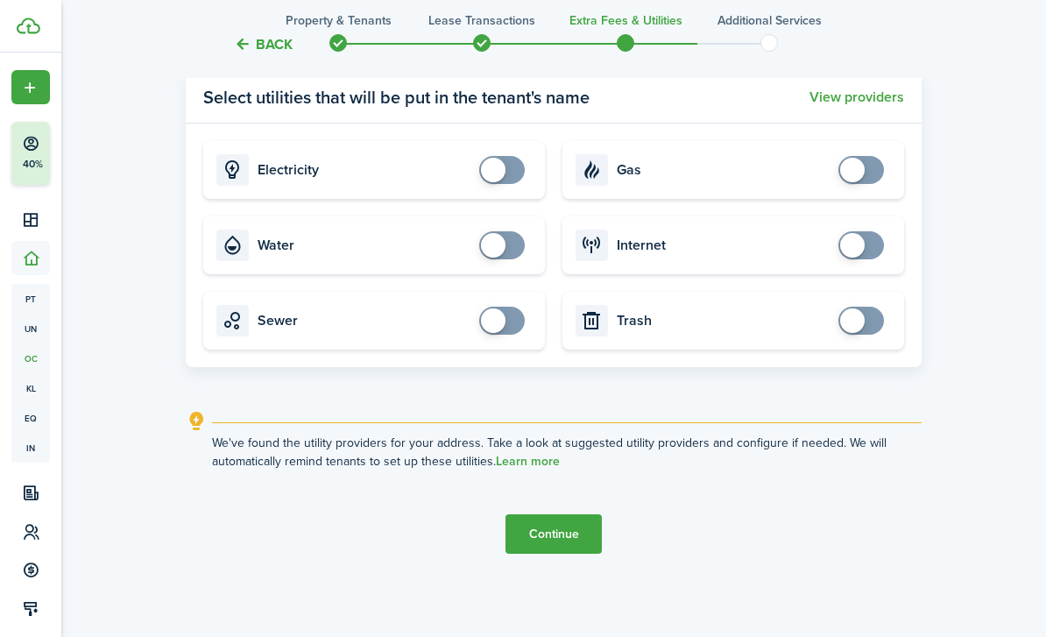
click at [543, 553] on button "Continue" at bounding box center [553, 533] width 96 height 39
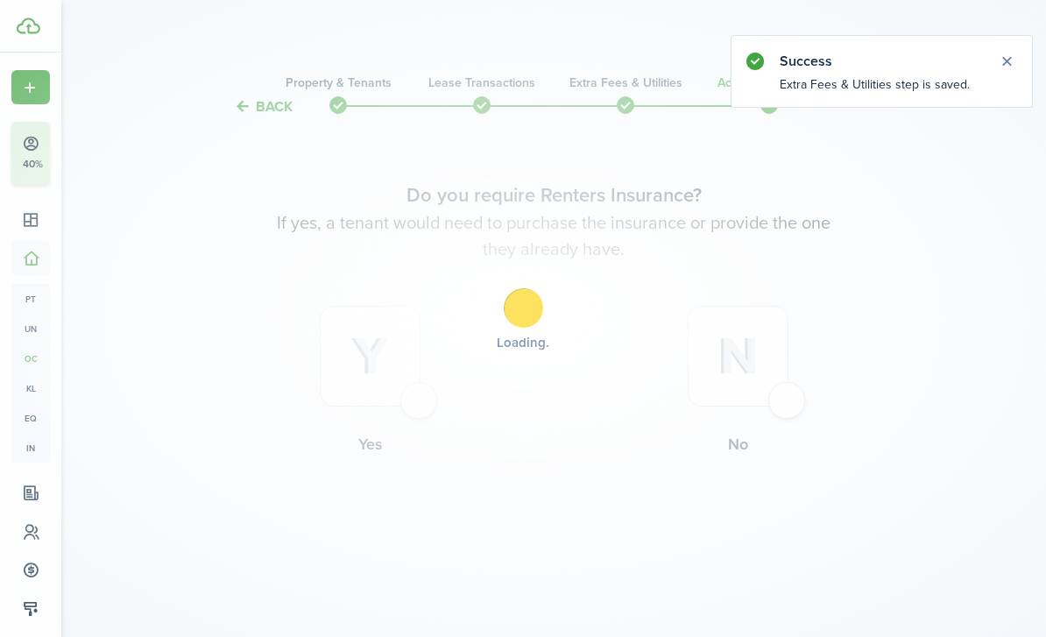
scroll to position [0, 0]
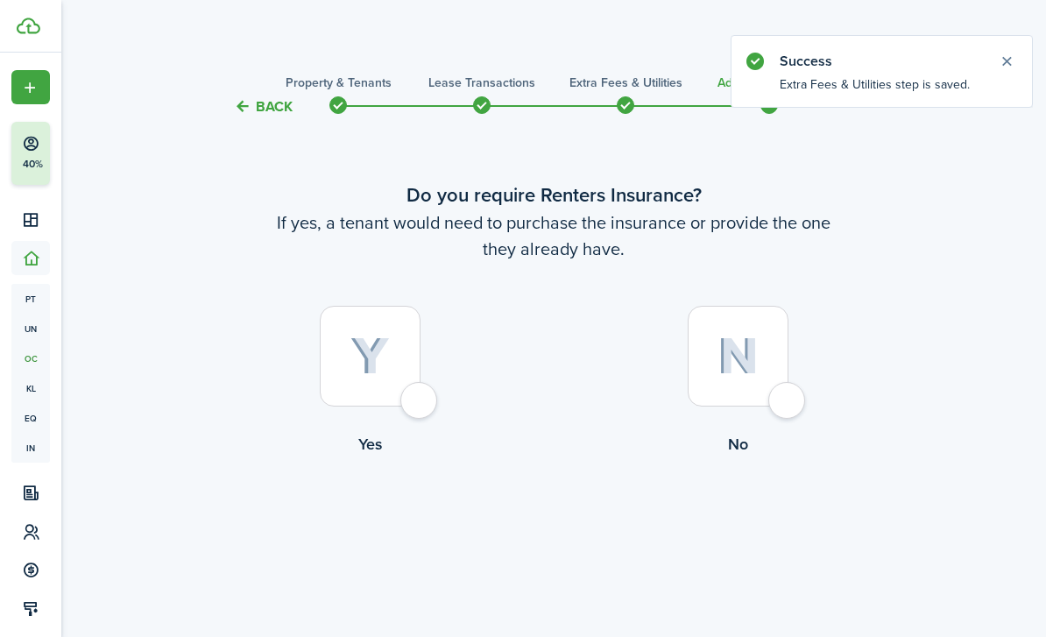
click at [748, 375] on img at bounding box center [737, 356] width 41 height 38
radio input "true"
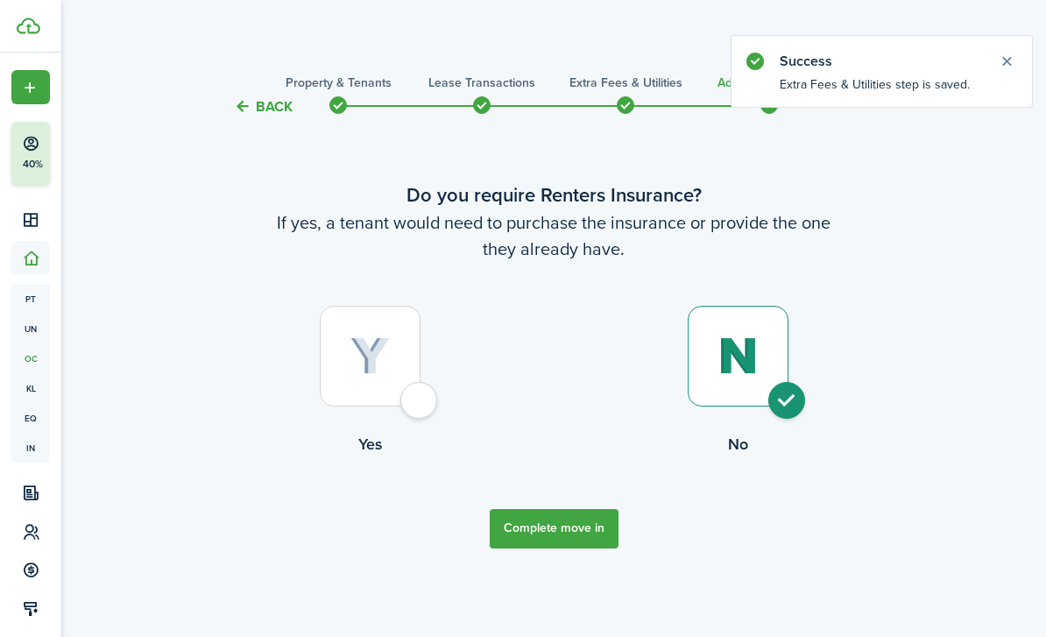
click at [549, 548] on button "Complete move in" at bounding box center [554, 528] width 129 height 39
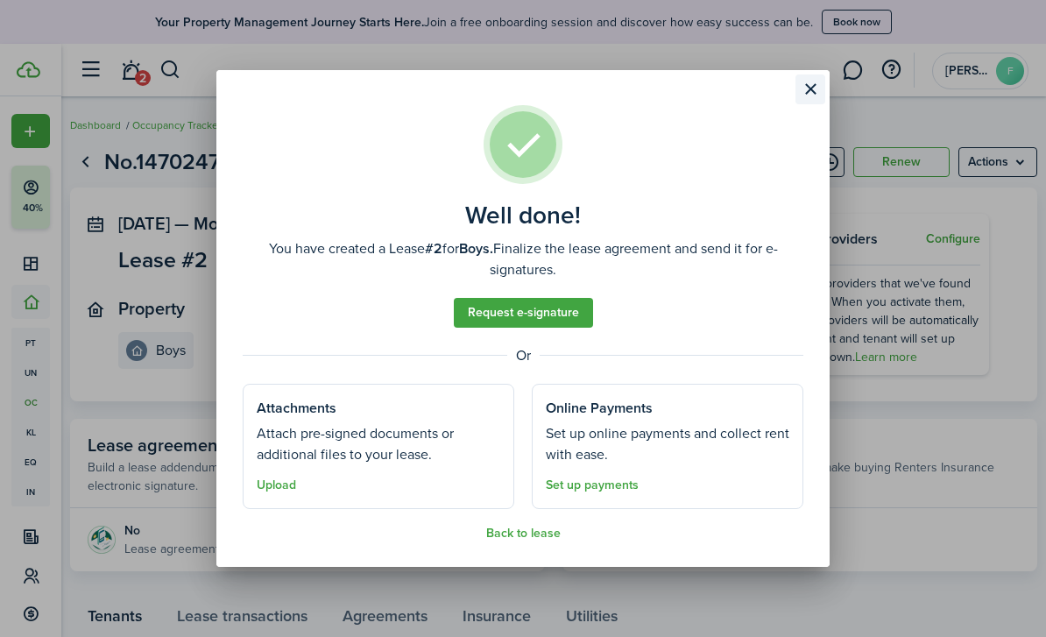
click at [817, 90] on button "Close modal" at bounding box center [810, 89] width 30 height 30
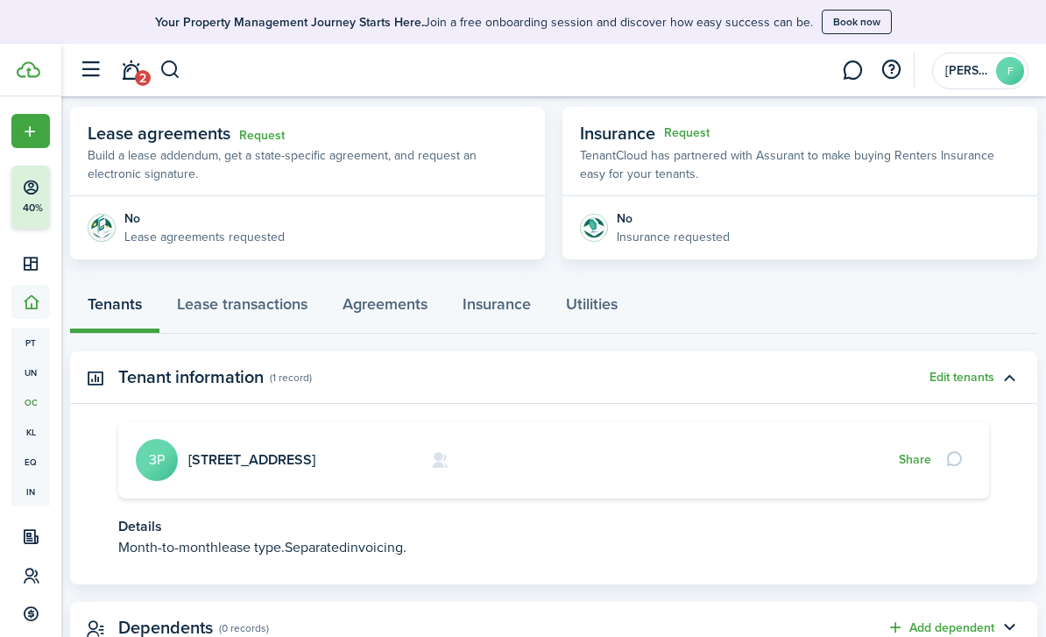
scroll to position [311, 0]
click at [270, 311] on link "Lease transactions" at bounding box center [242, 308] width 166 height 52
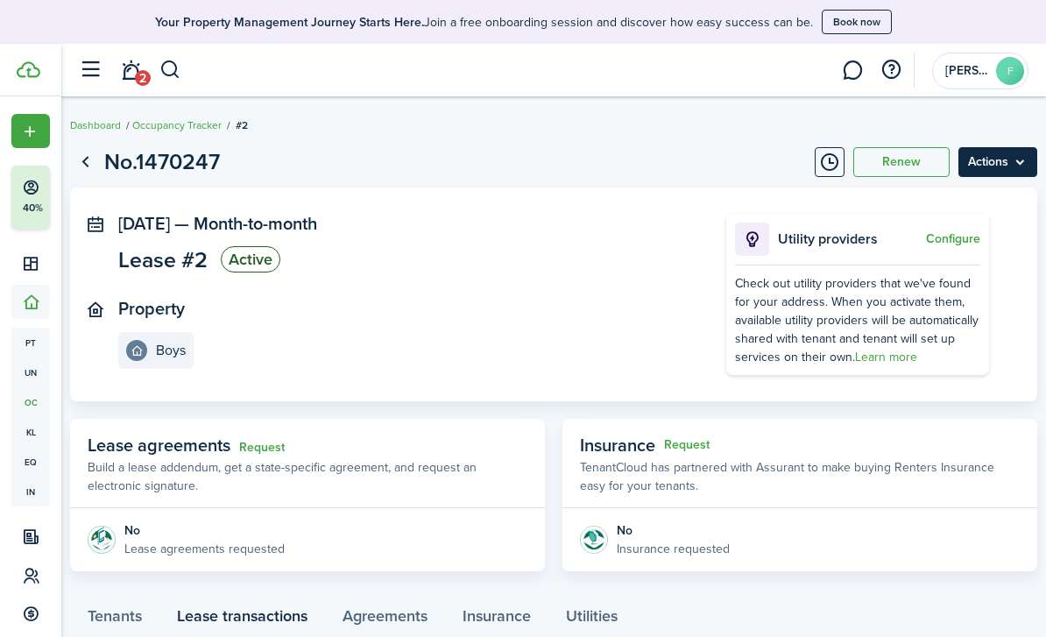
click at [1016, 168] on menu-btn "Actions" at bounding box center [997, 162] width 79 height 30
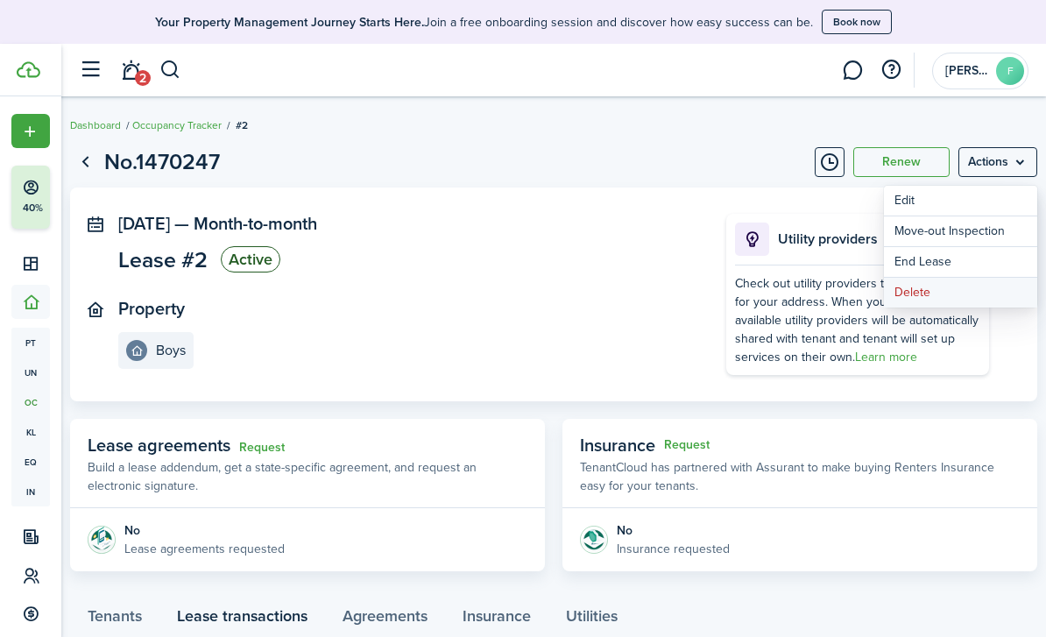
click at [935, 301] on button "Delete" at bounding box center [960, 293] width 153 height 30
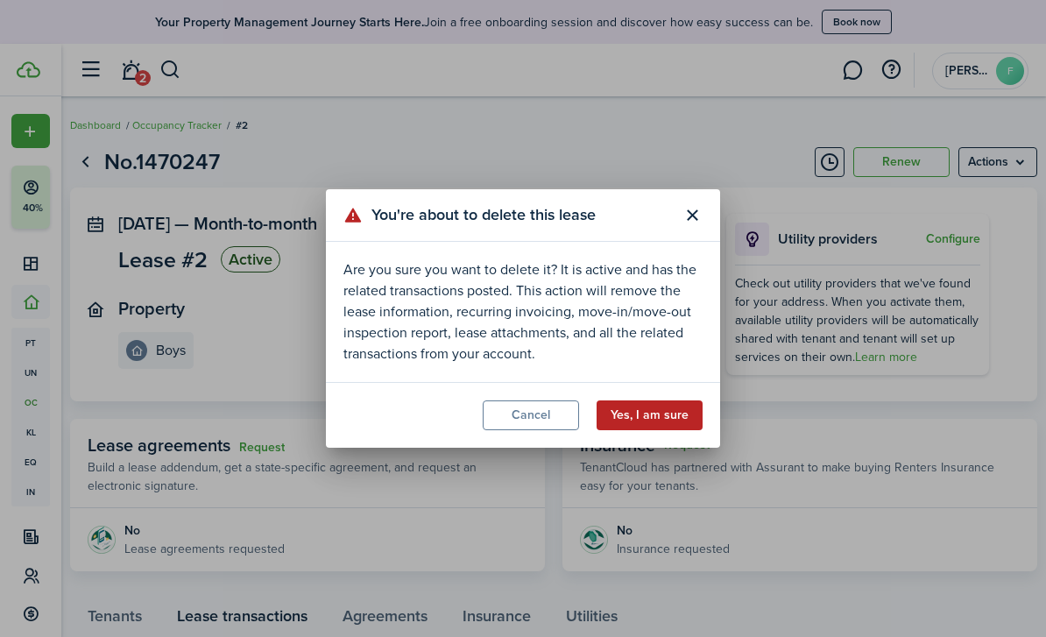
click at [680, 412] on button "Yes, I am sure" at bounding box center [649, 415] width 106 height 30
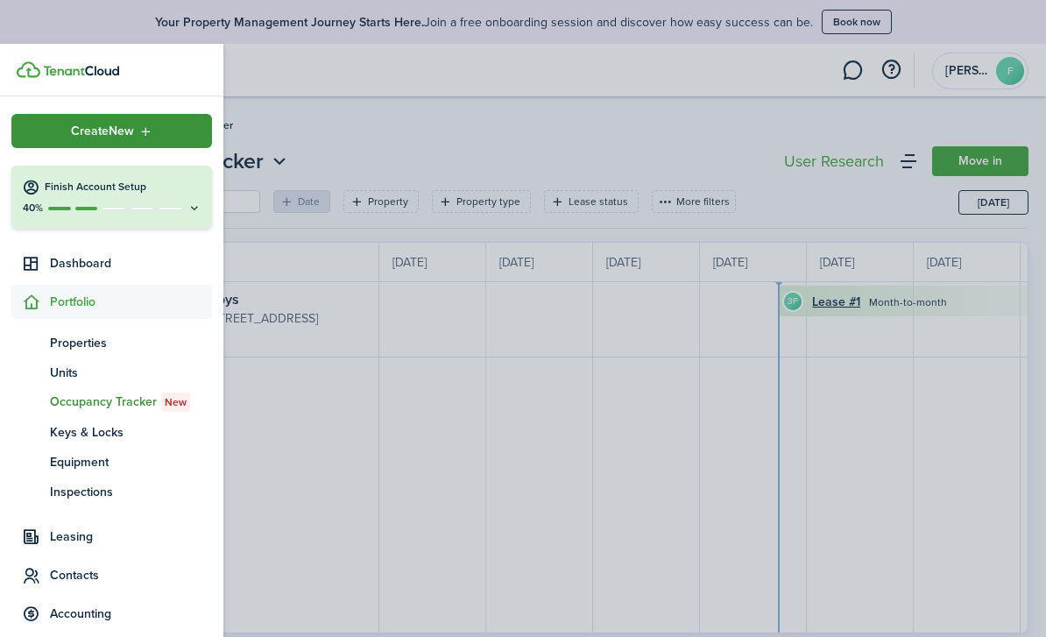
click at [126, 143] on div "Create New" at bounding box center [111, 131] width 201 height 34
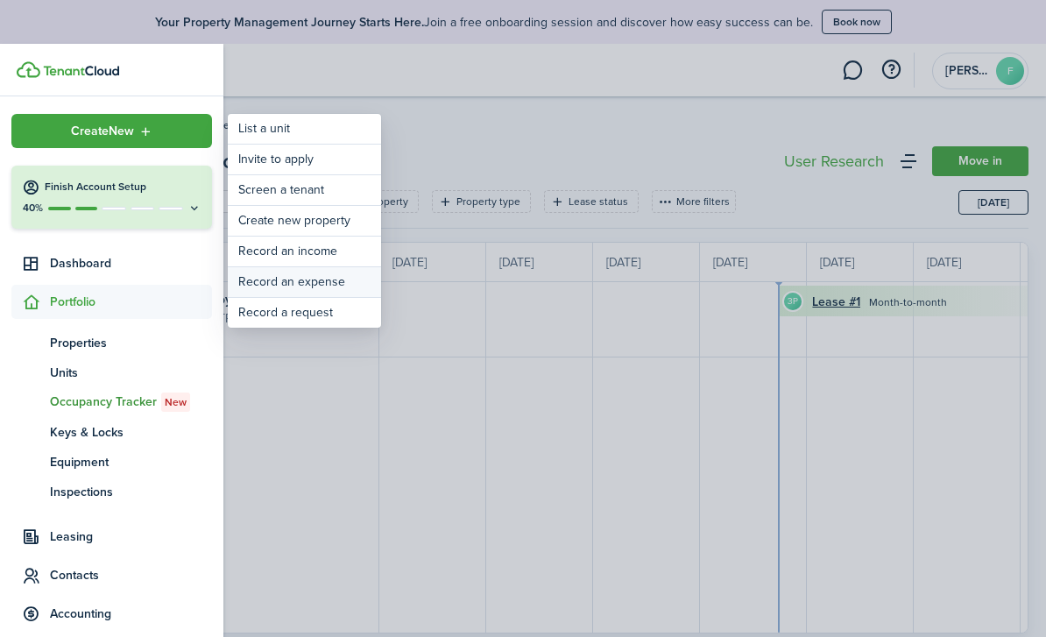
click at [268, 283] on link "Record an expense" at bounding box center [304, 282] width 153 height 30
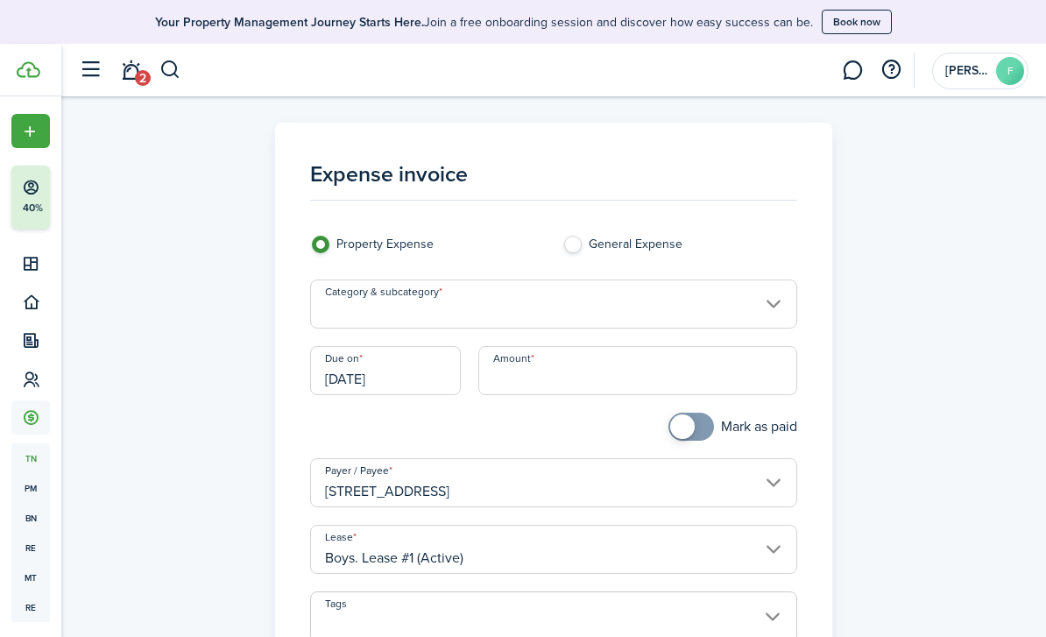
click at [377, 292] on input "Category & subcategory" at bounding box center [553, 303] width 487 height 49
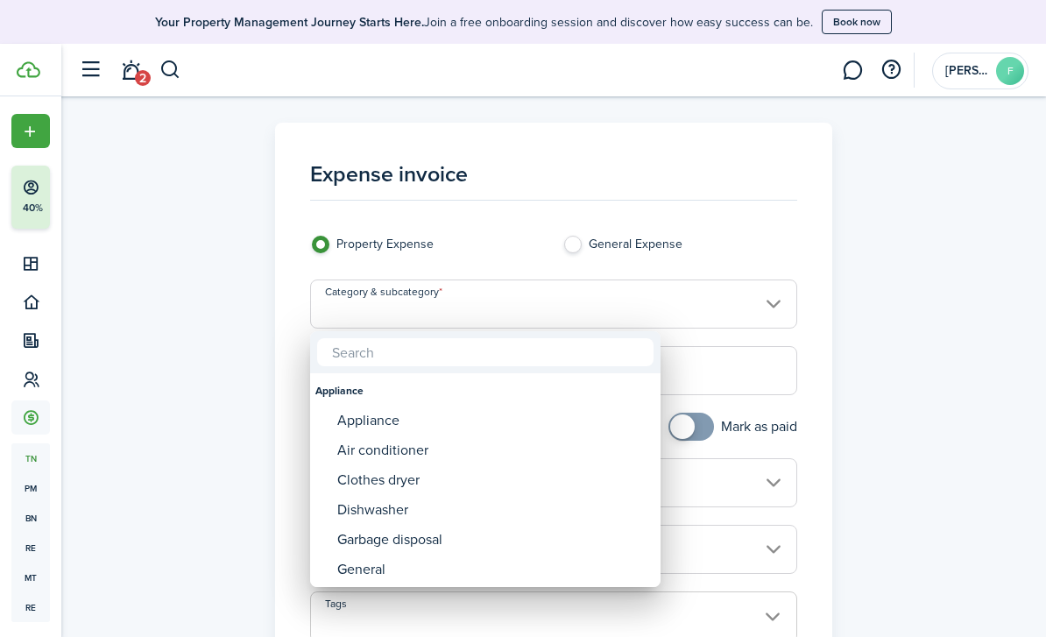
click at [174, 480] on div at bounding box center [523, 318] width 1326 height 917
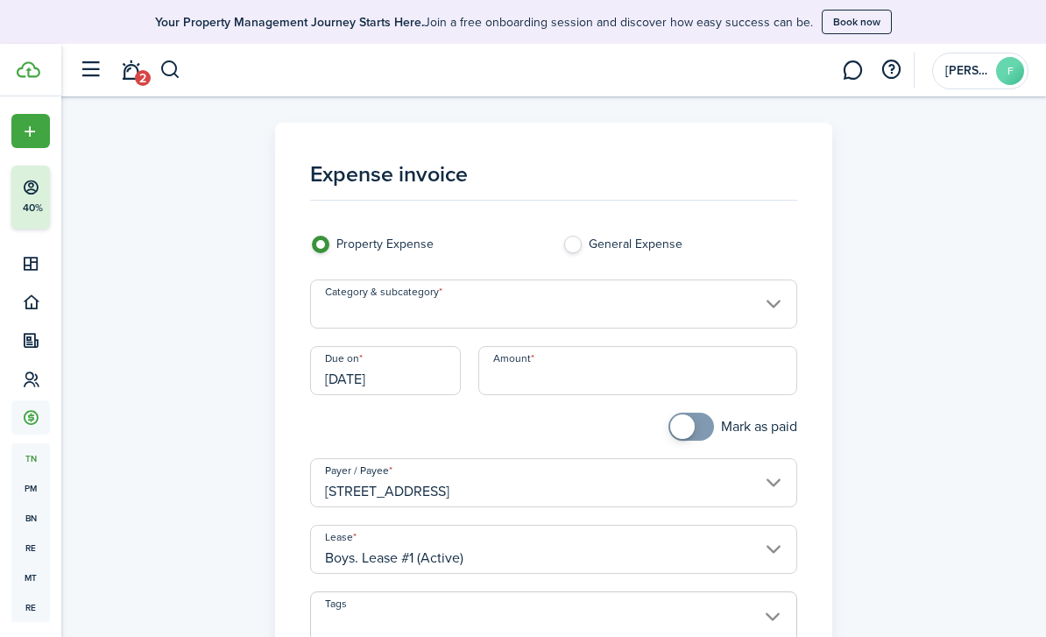
click at [577, 248] on label "General Expense" at bounding box center [679, 249] width 235 height 26
radio input "false"
radio input "true"
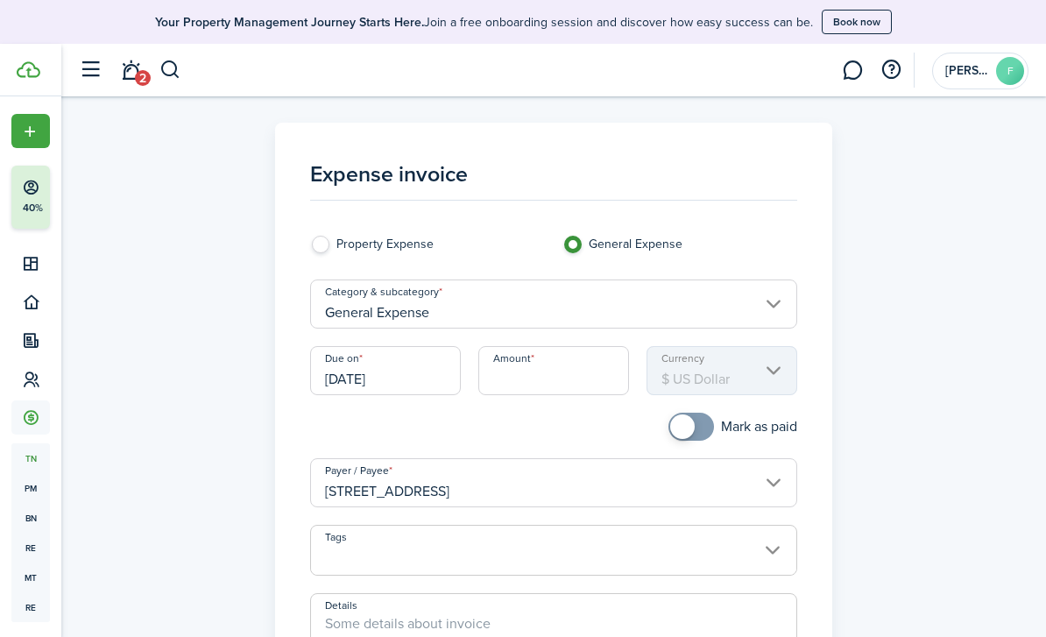
click at [321, 244] on label "Property Expense" at bounding box center [427, 249] width 235 height 26
radio input "true"
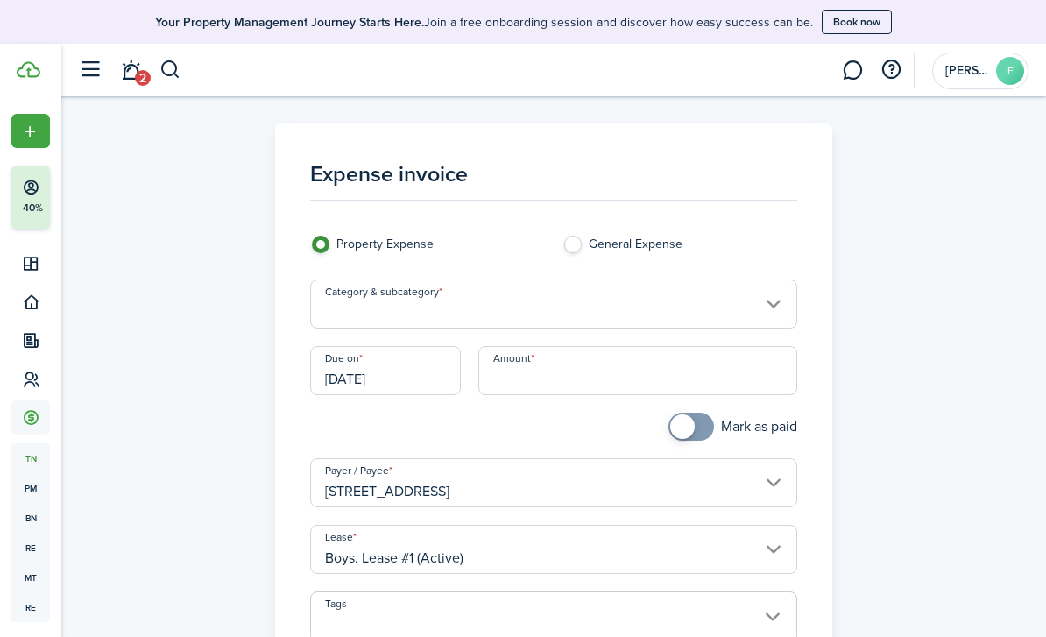
click at [377, 495] on input "[STREET_ADDRESS]" at bounding box center [553, 482] width 487 height 49
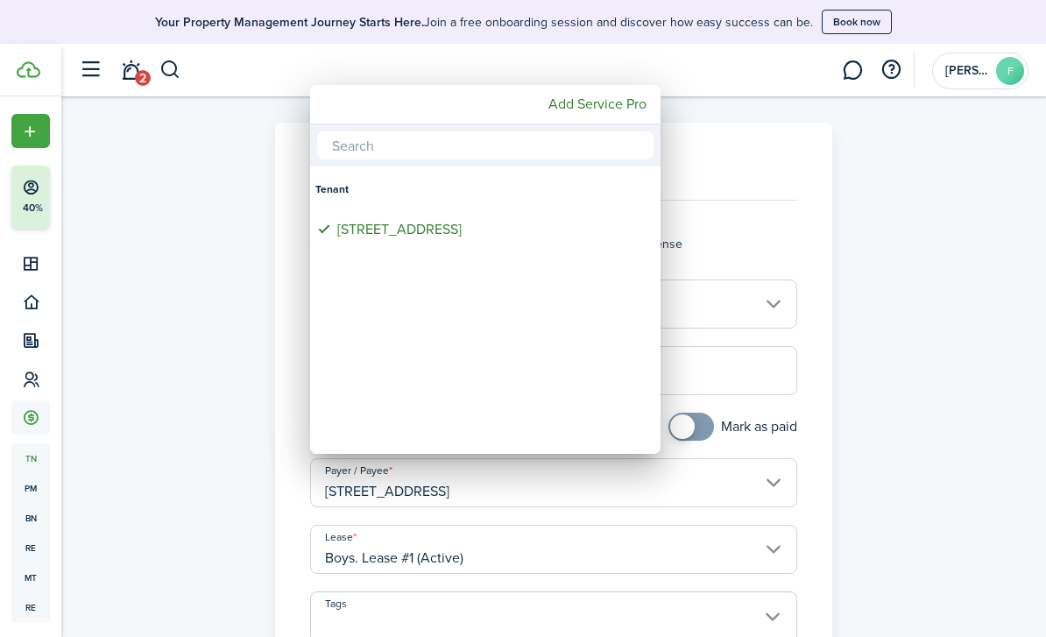
click at [250, 448] on div at bounding box center [523, 318] width 1326 height 917
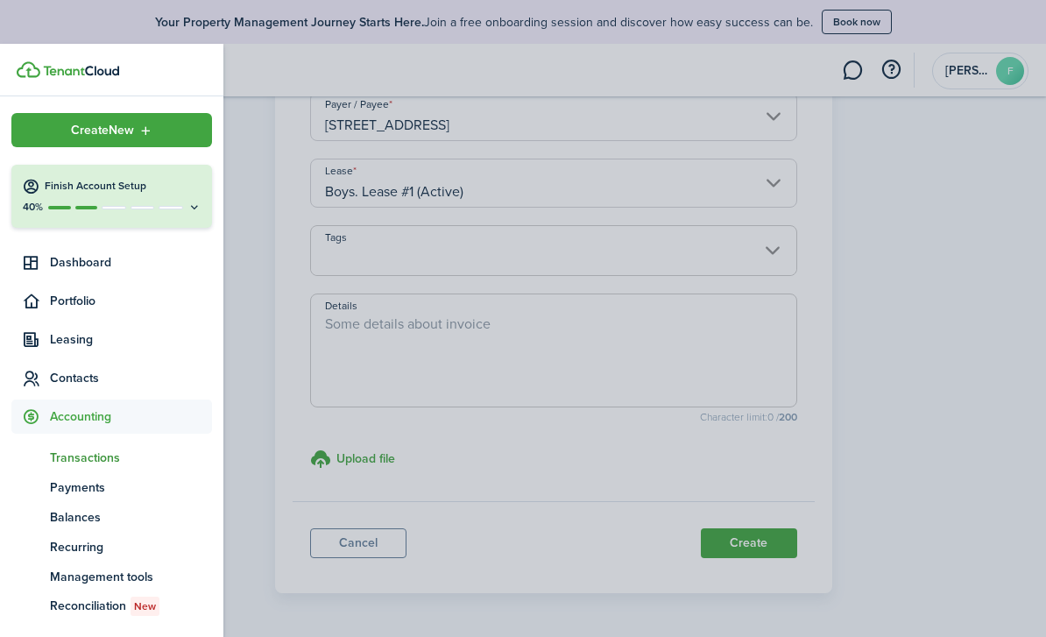
scroll to position [1, 0]
click at [145, 211] on div "40%" at bounding box center [112, 207] width 180 height 15
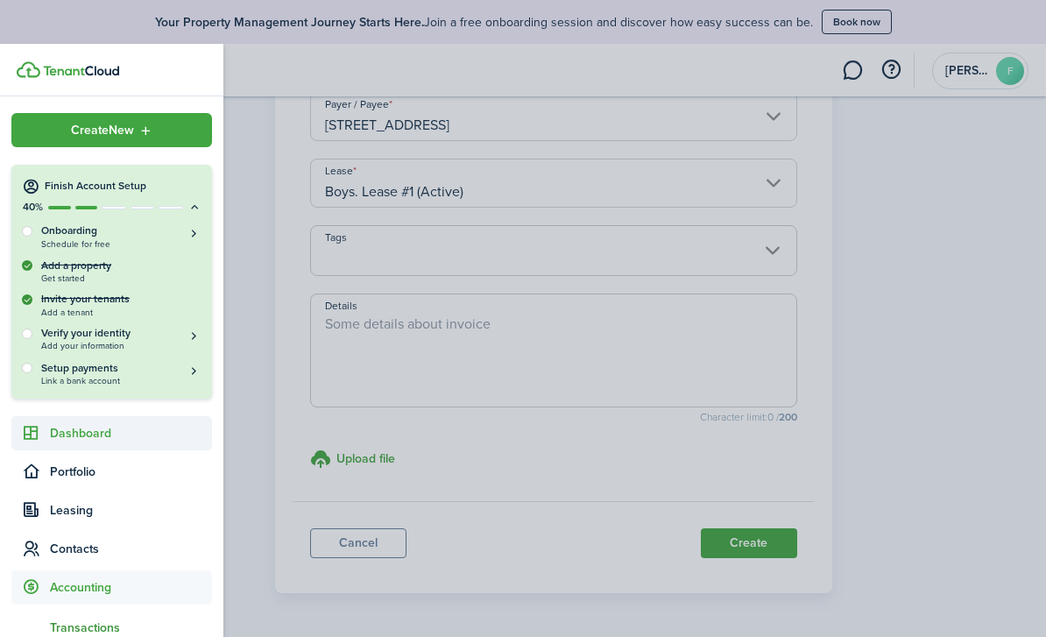
click at [93, 438] on span "Dashboard" at bounding box center [131, 433] width 162 height 18
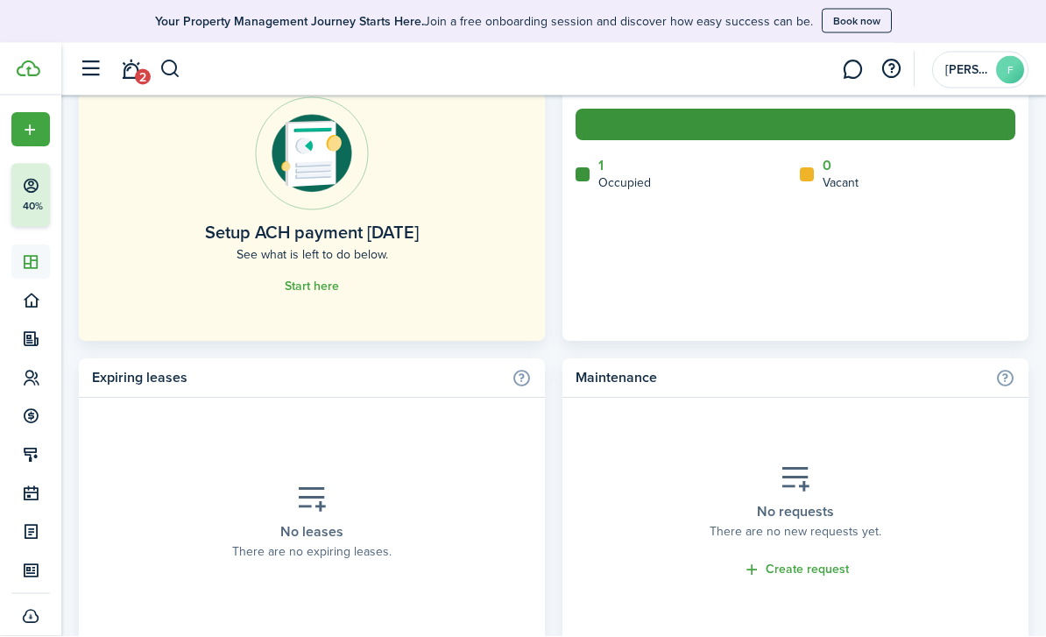
scroll to position [1407, 0]
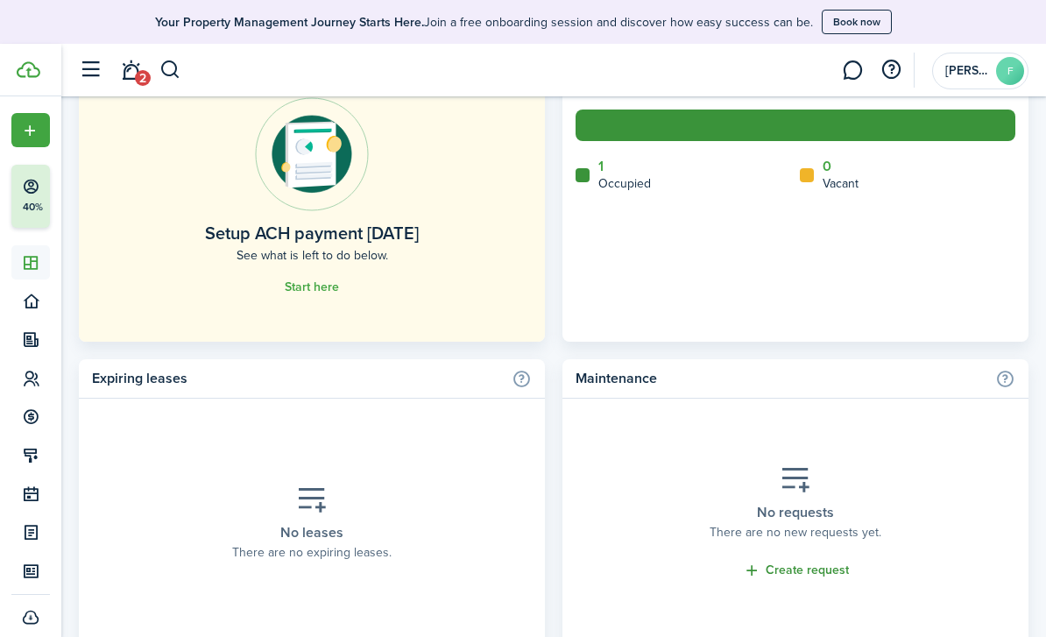
click at [803, 570] on link "Create request" at bounding box center [796, 570] width 106 height 20
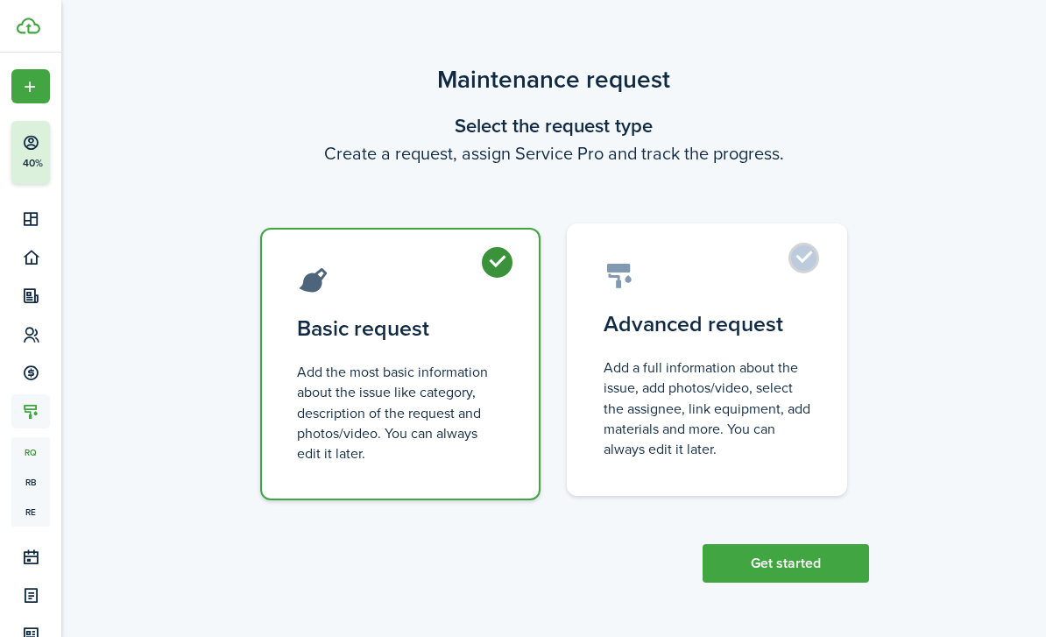
click at [679, 357] on control-radio-card-description "Add a full information about the issue, add photos/video, select the assignee, …" at bounding box center [706, 408] width 207 height 102
radio input "false"
radio input "true"
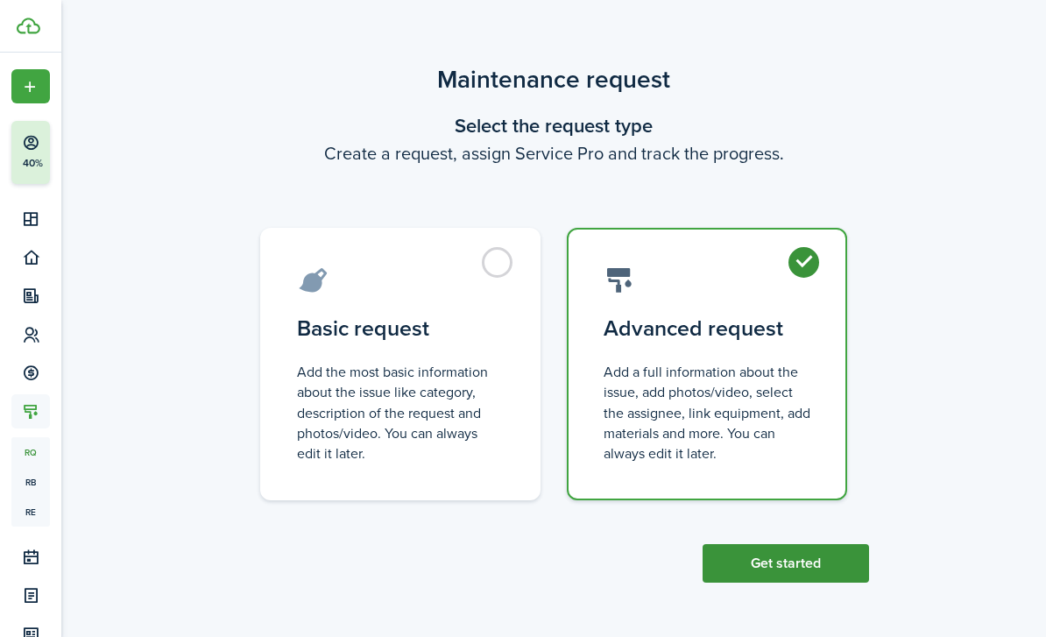
click at [723, 561] on button "Get started" at bounding box center [785, 563] width 166 height 39
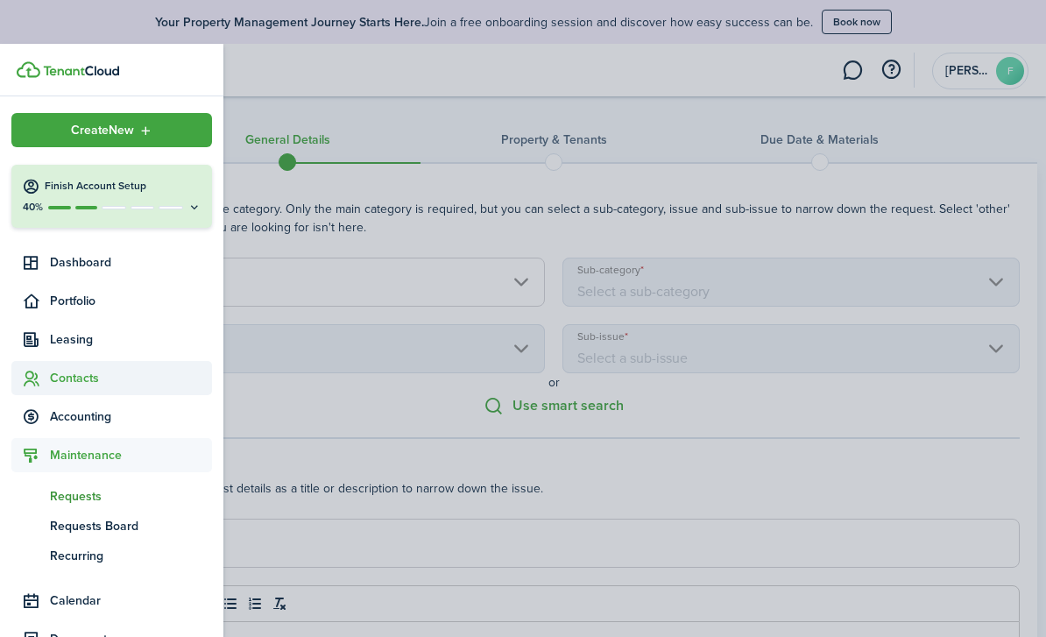
click at [97, 380] on span "Contacts" at bounding box center [131, 378] width 162 height 18
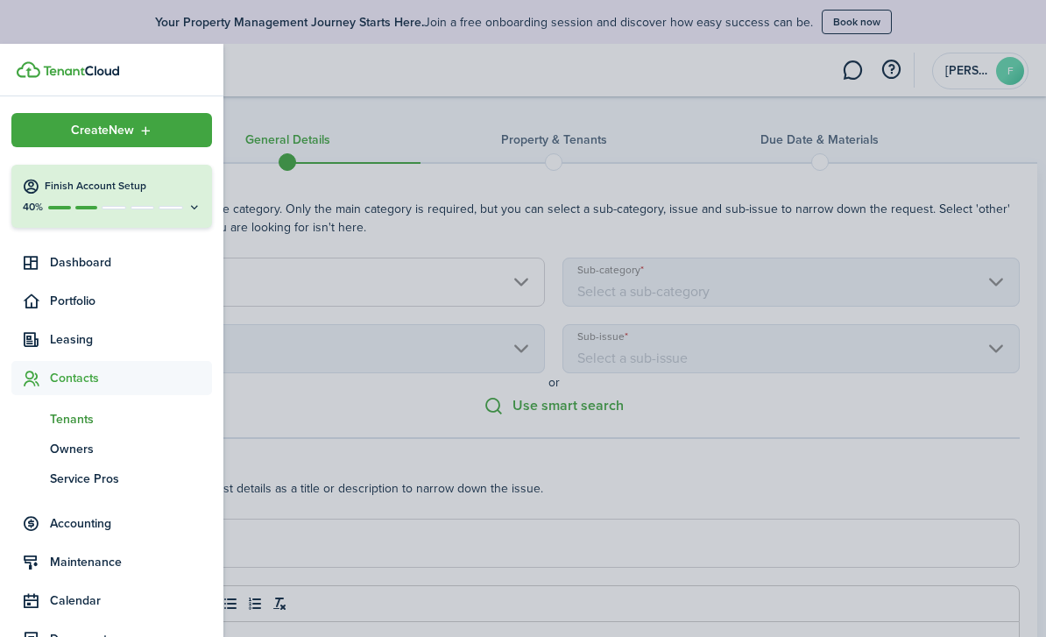
click at [90, 426] on span "Tenants" at bounding box center [131, 419] width 162 height 18
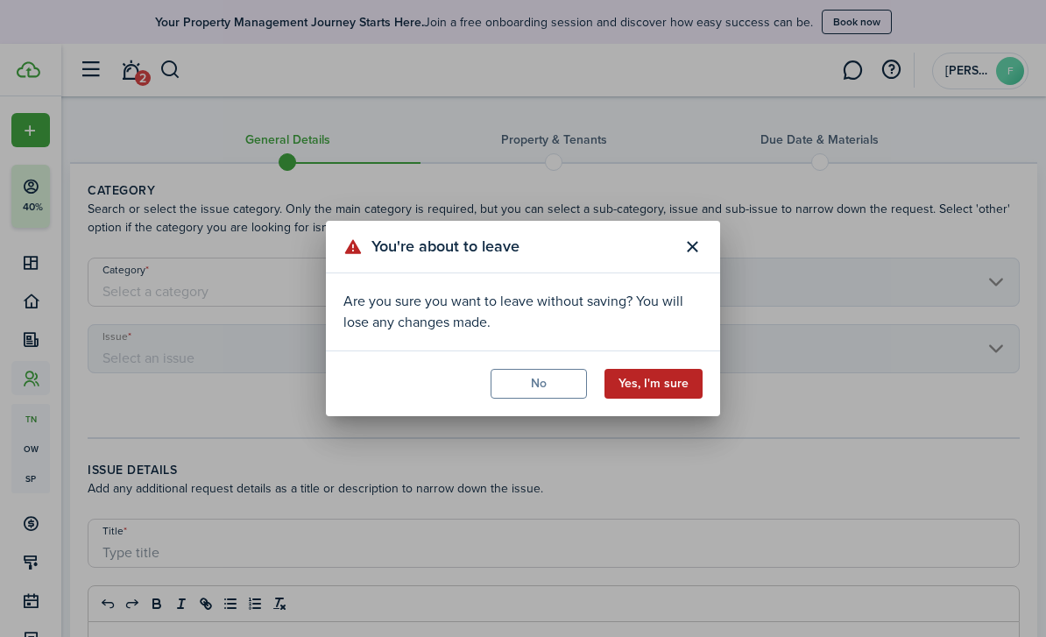
click at [663, 391] on button "Yes, I'm sure" at bounding box center [653, 384] width 98 height 30
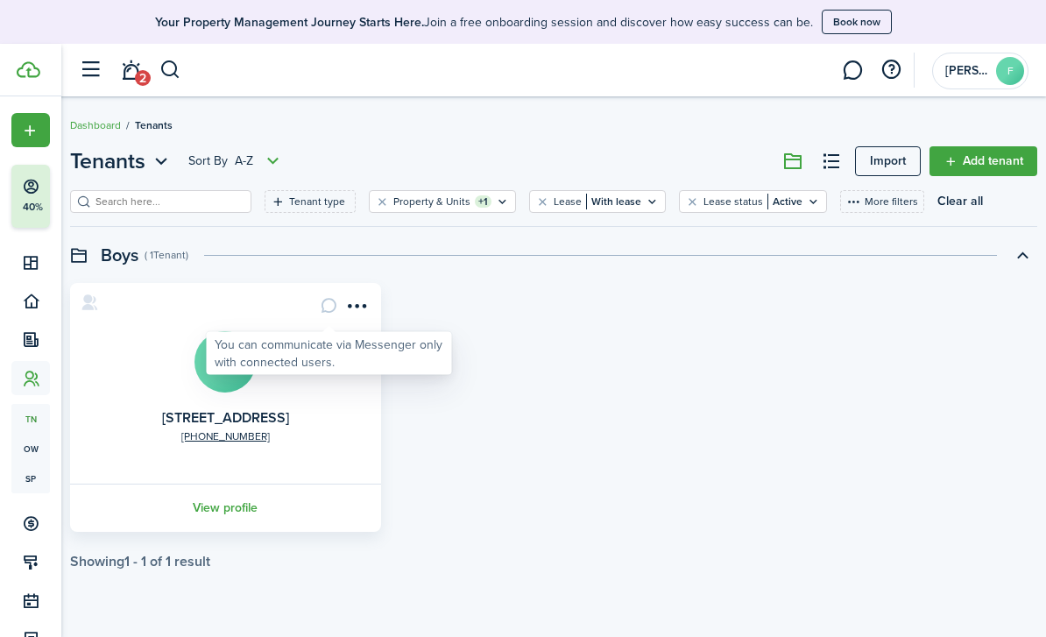
click at [328, 308] on card-message at bounding box center [329, 306] width 30 height 30
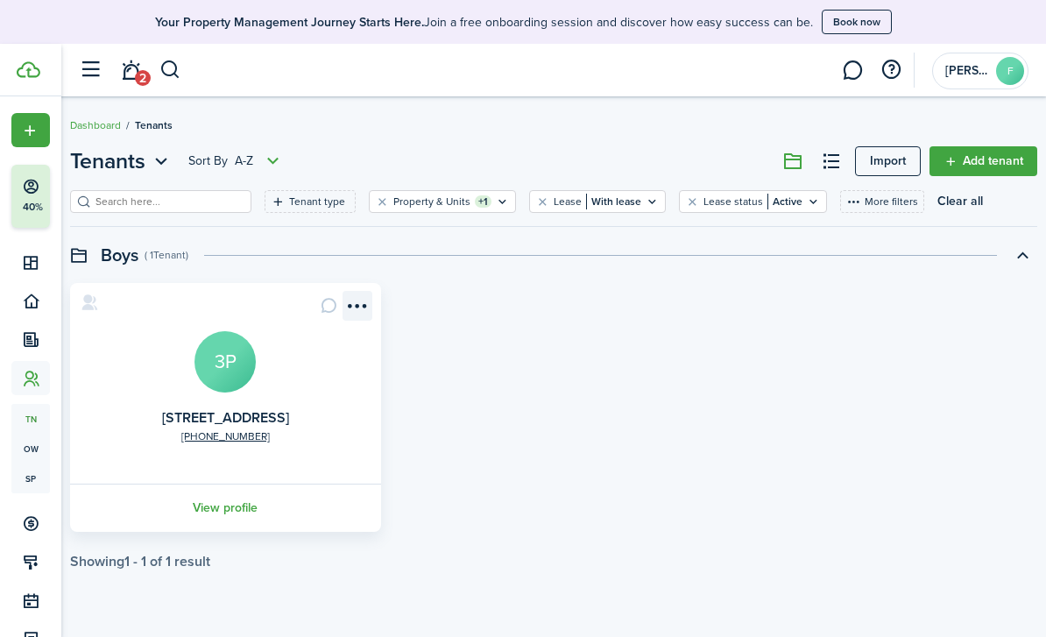
click at [356, 307] on menu-btn-icon "Open menu" at bounding box center [357, 306] width 30 height 30
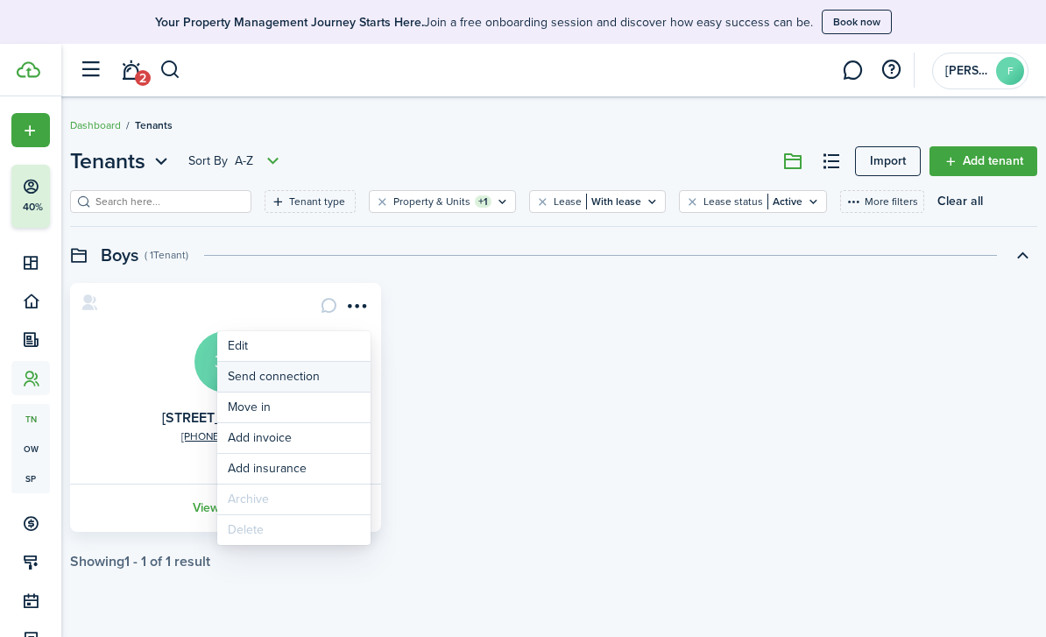
click at [316, 382] on button "Send connection" at bounding box center [293, 377] width 153 height 30
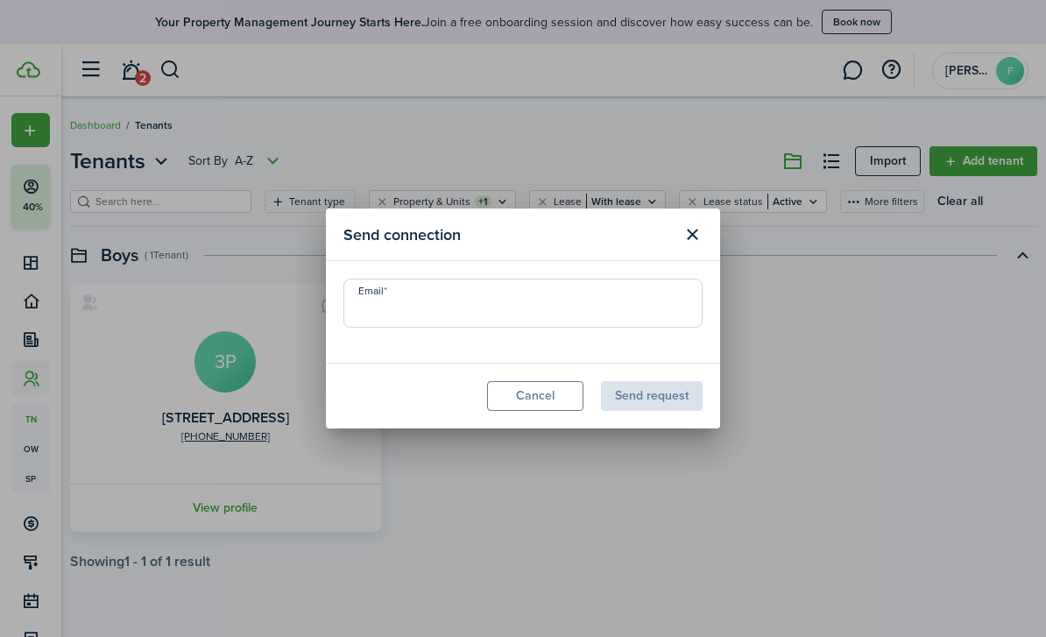
click at [631, 98] on div "Send connection Email Cancel Send request" at bounding box center [523, 318] width 1046 height 637
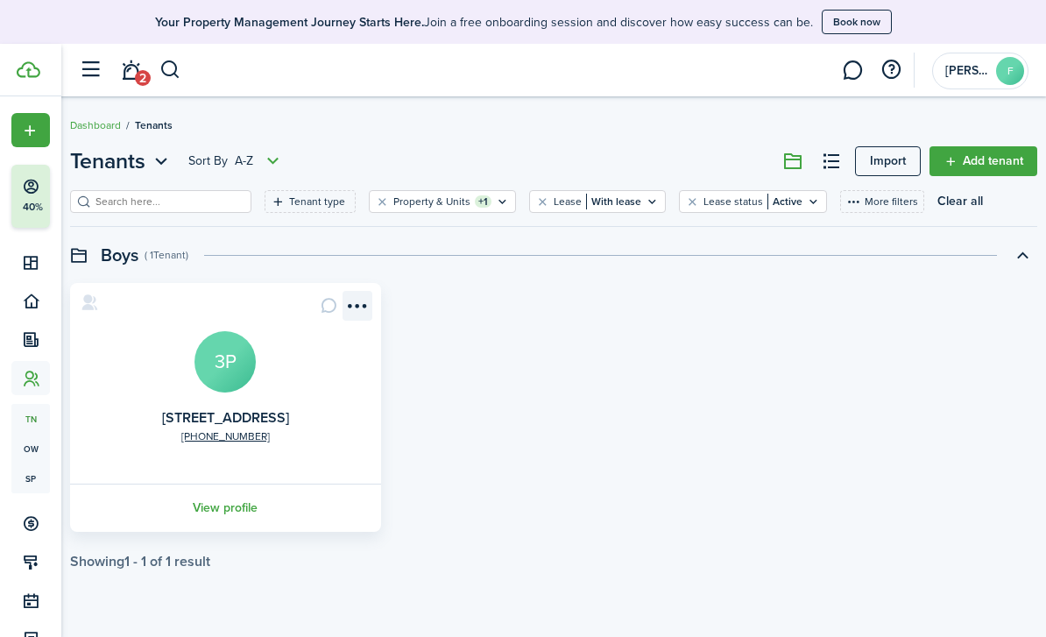
click at [356, 306] on menu-btn-icon "Open menu" at bounding box center [357, 306] width 30 height 30
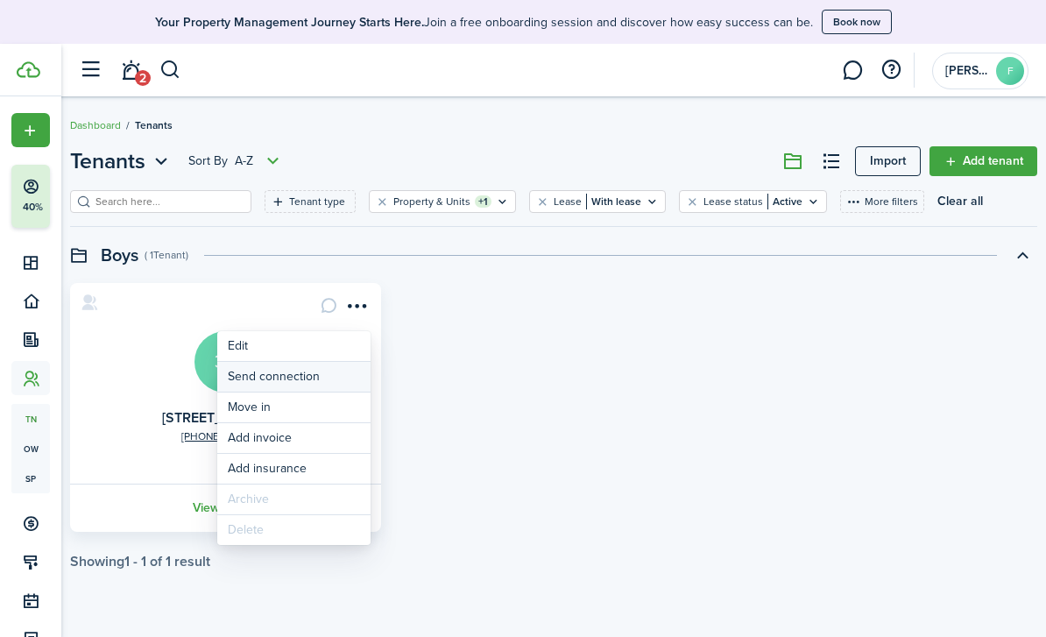
click at [302, 378] on button "Send connection" at bounding box center [293, 377] width 153 height 30
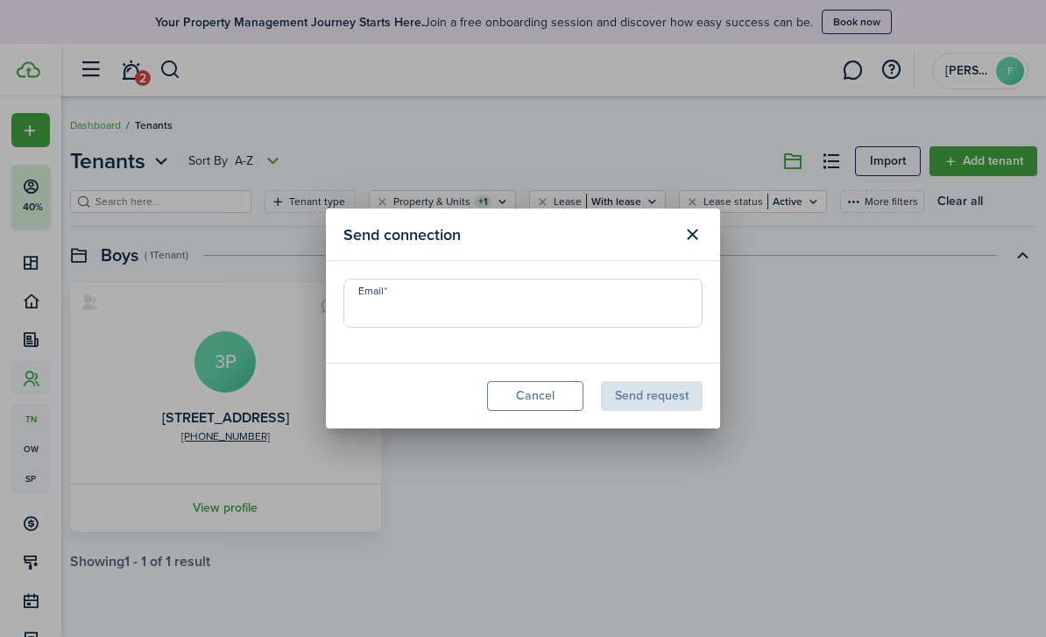
click at [406, 320] on input "Email" at bounding box center [522, 302] width 359 height 49
type input "J"
type input "[EMAIL_ADDRESS][DOMAIN_NAME]"
click at [682, 393] on button "Send request" at bounding box center [652, 396] width 102 height 30
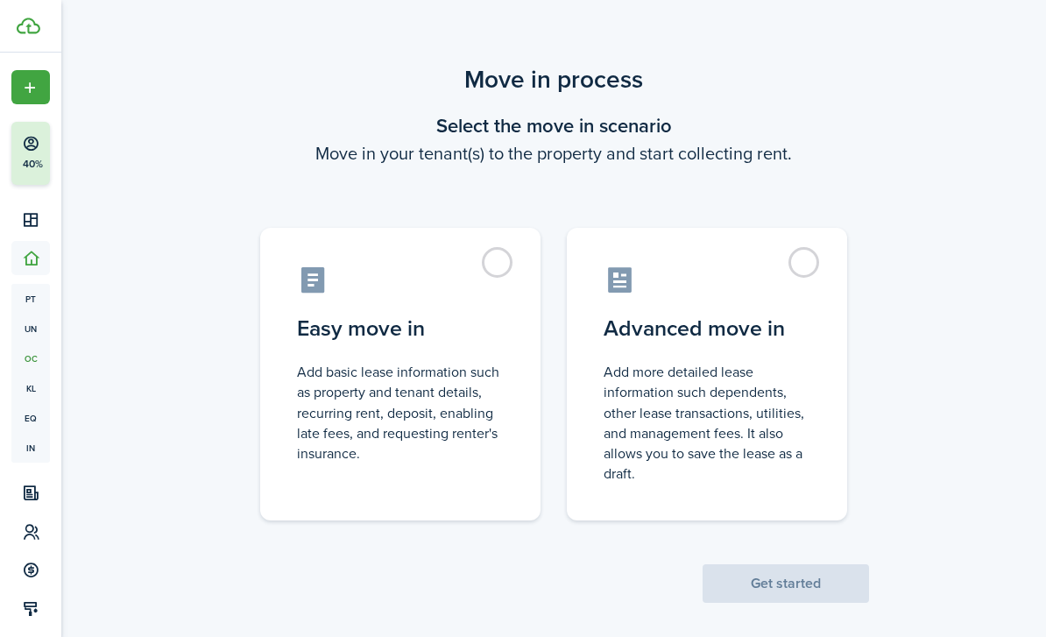
click at [1009, 65] on div "Move in process Select the move in scenario Move in your tenant(s) to the prope…" at bounding box center [553, 332] width 984 height 559
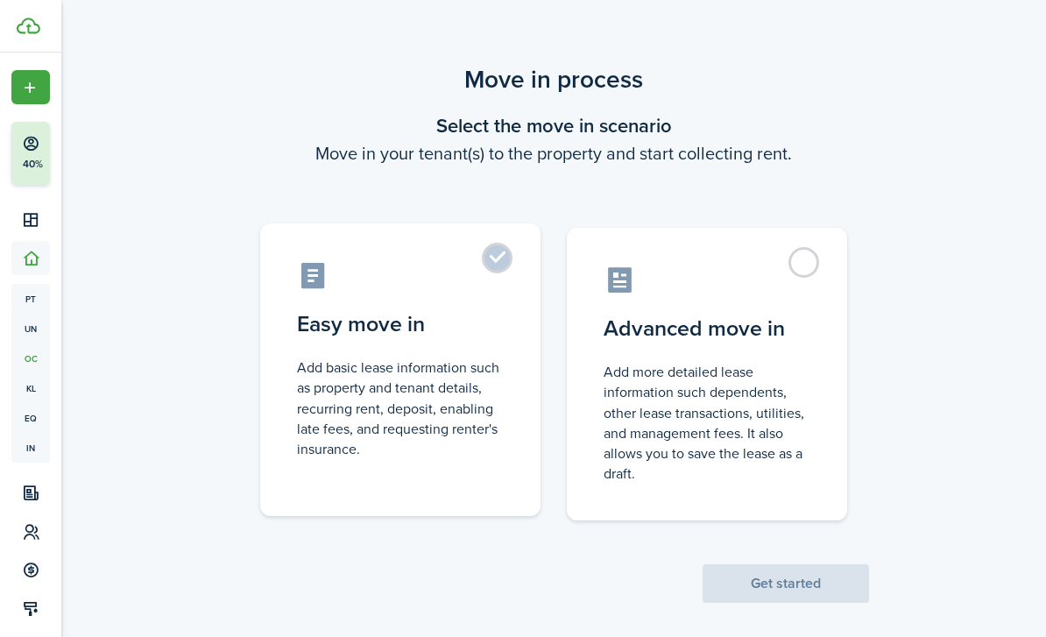
click at [490, 272] on label "Easy move in Add basic lease information such as property and tenant details, r…" at bounding box center [400, 369] width 280 height 292
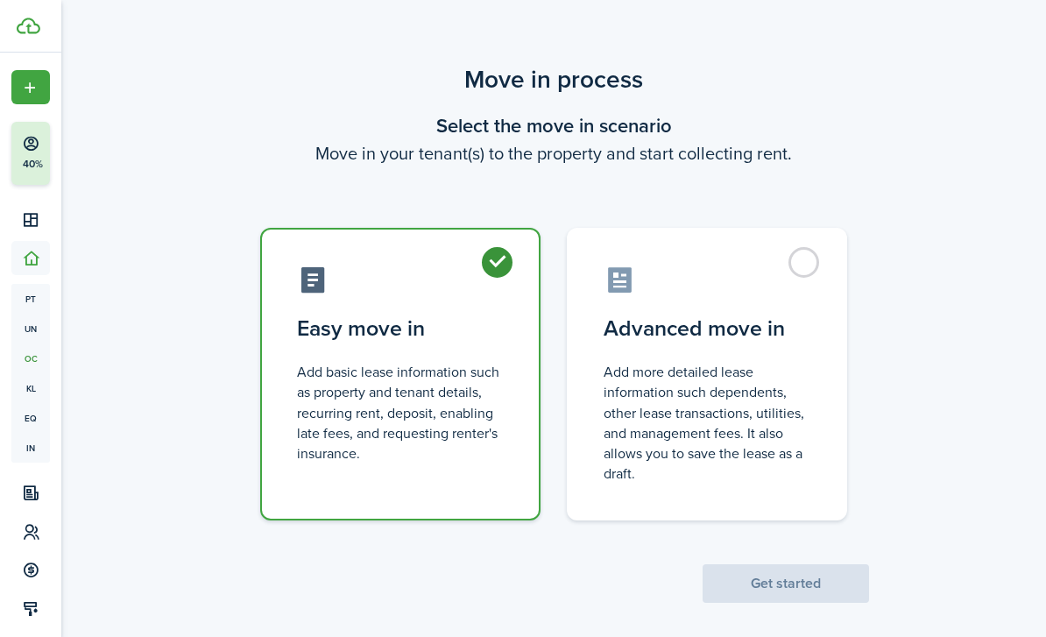
radio input "true"
click at [776, 589] on button "Get started" at bounding box center [785, 583] width 166 height 39
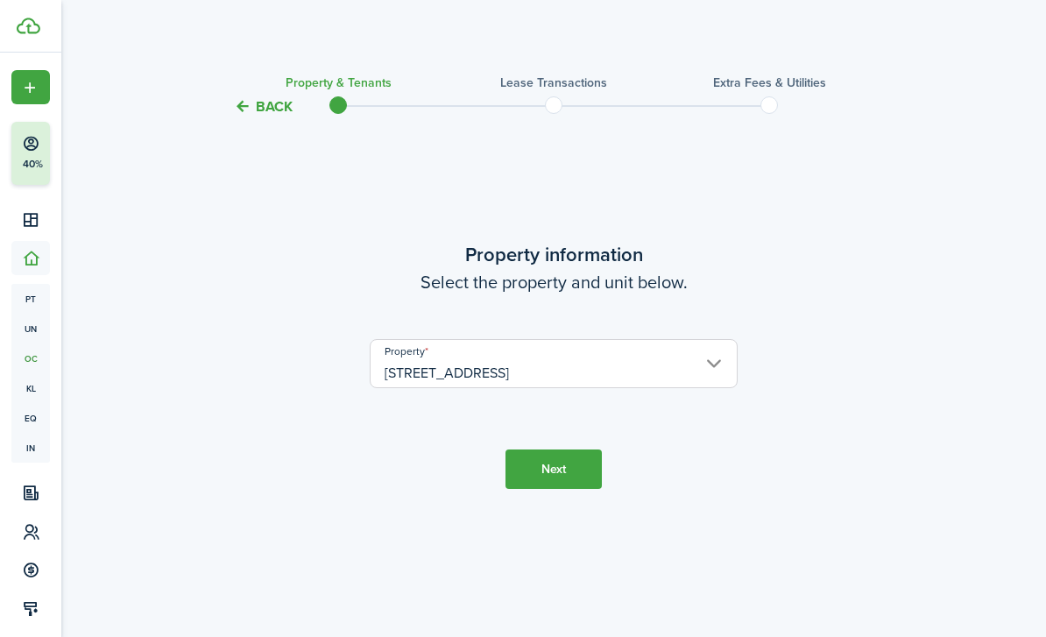
click at [565, 489] on button "Next" at bounding box center [553, 468] width 96 height 39
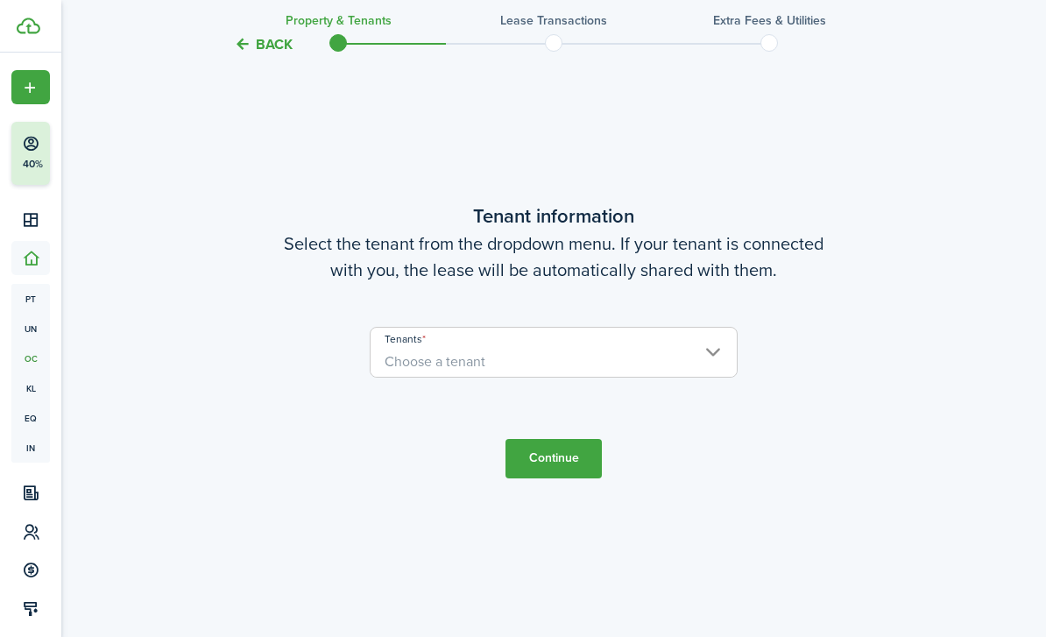
scroll to position [575, 0]
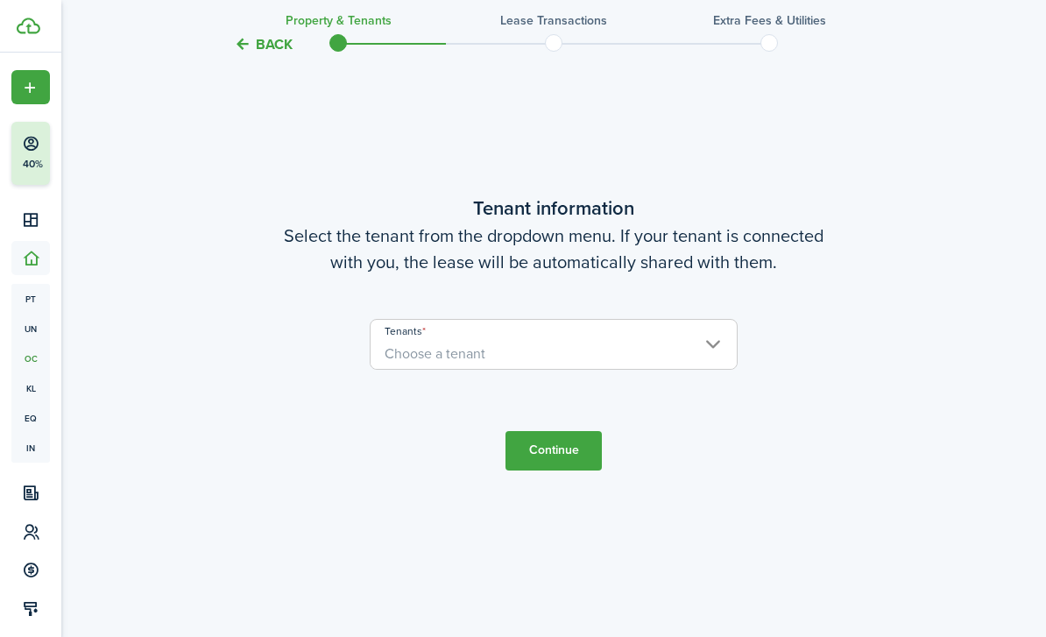
click at [540, 387] on user-client-select "Tenants Choose a tenant" at bounding box center [554, 353] width 368 height 68
click at [540, 369] on span "Choose a tenant" at bounding box center [553, 354] width 366 height 30
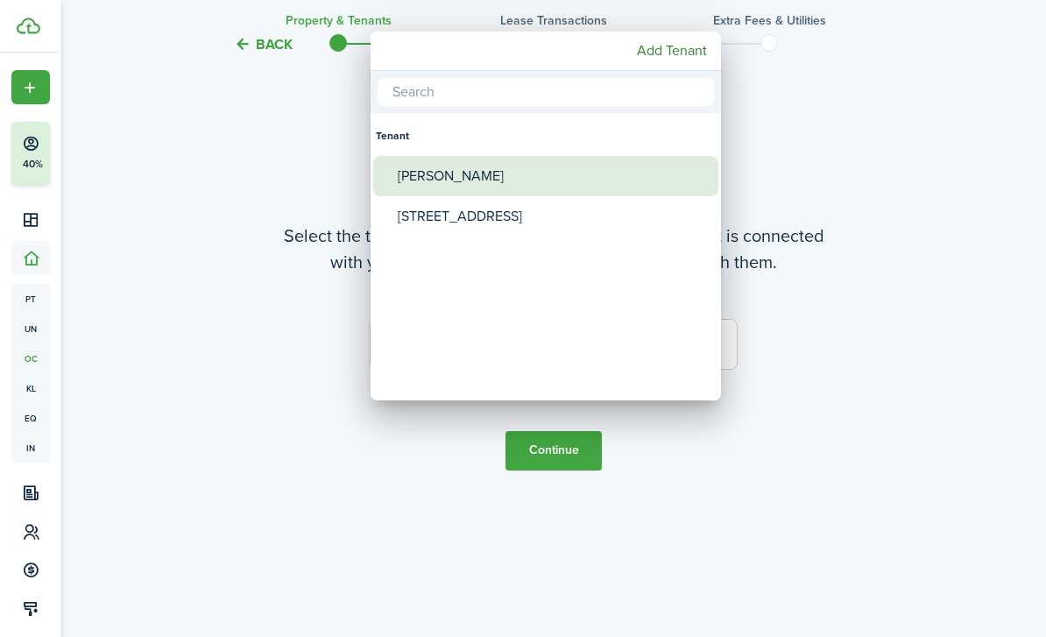
click at [449, 185] on div "[PERSON_NAME]" at bounding box center [553, 176] width 310 height 40
type input "[PERSON_NAME]"
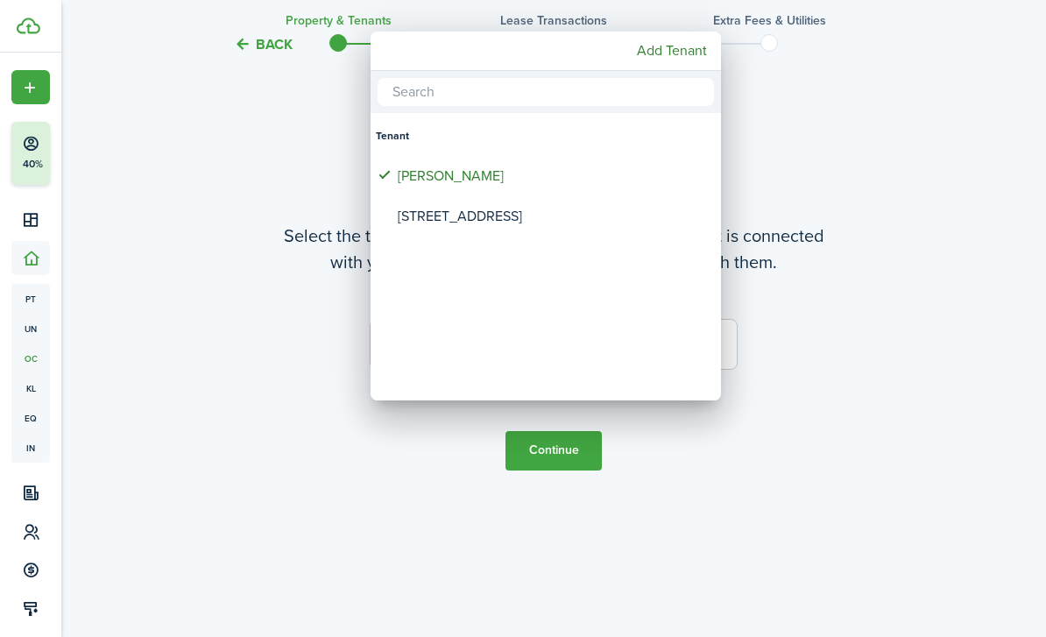
click at [549, 533] on div at bounding box center [523, 318] width 1326 height 917
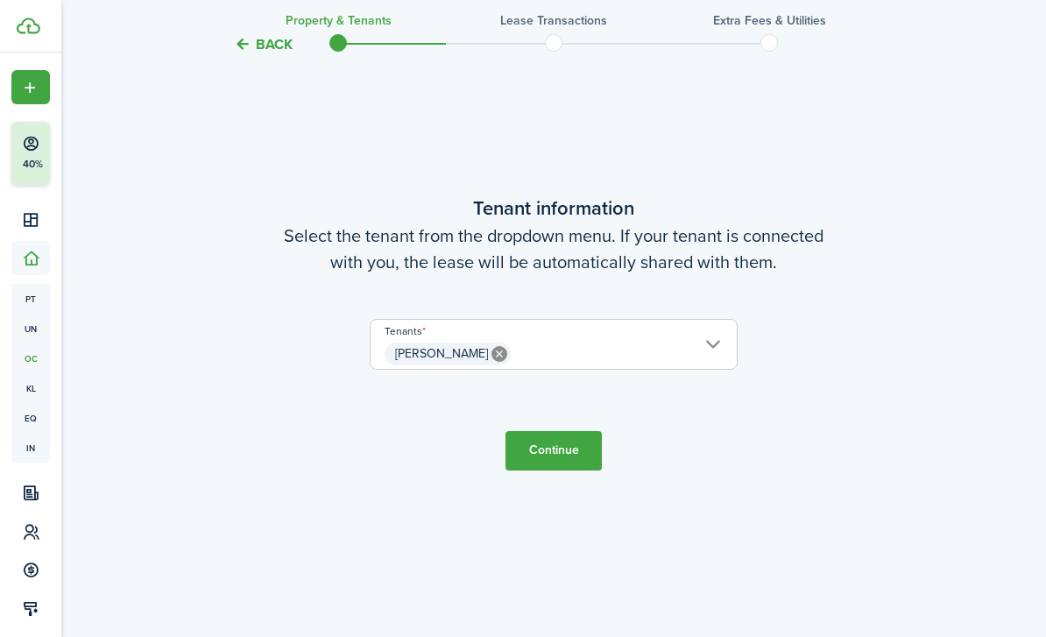
click at [550, 470] on button "Continue" at bounding box center [553, 450] width 96 height 39
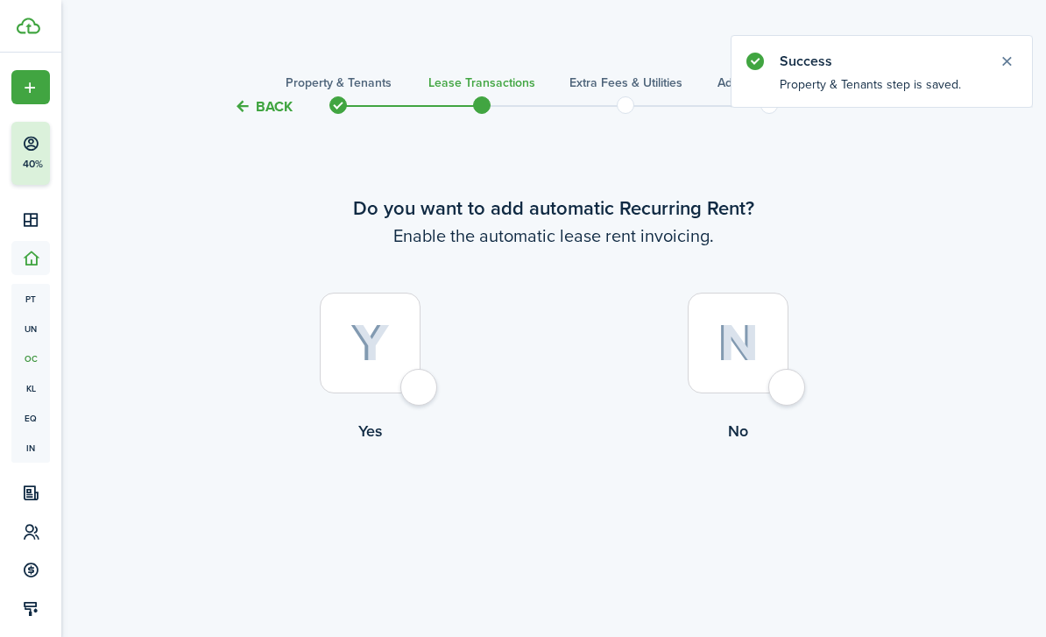
drag, startPoint x: 750, startPoint y: 381, endPoint x: 750, endPoint y: 341, distance: 40.3
click at [750, 362] on img at bounding box center [737, 343] width 41 height 38
radio input "true"
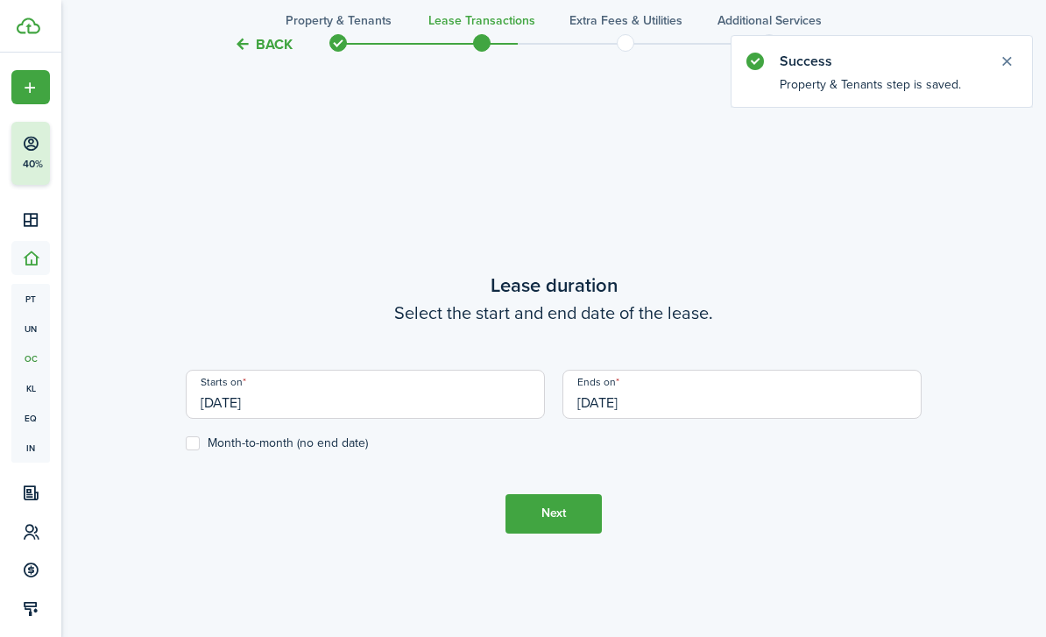
scroll to position [575, 0]
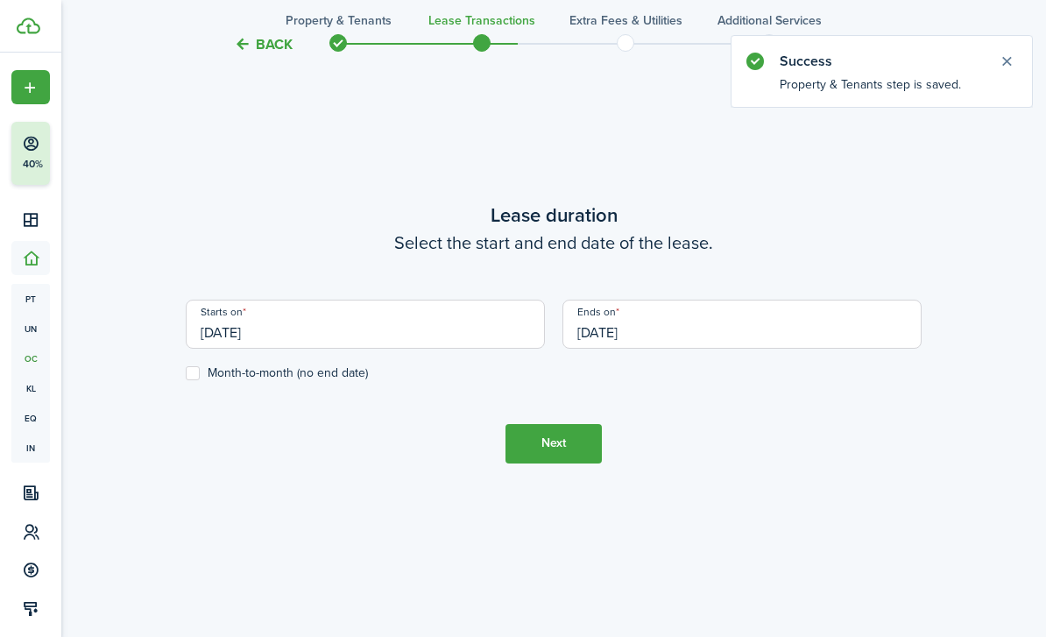
click at [200, 380] on label "Month-to-month (no end date)" at bounding box center [277, 373] width 182 height 14
click at [186, 373] on input "Month-to-month (no end date)" at bounding box center [185, 372] width 1 height 1
checkbox input "true"
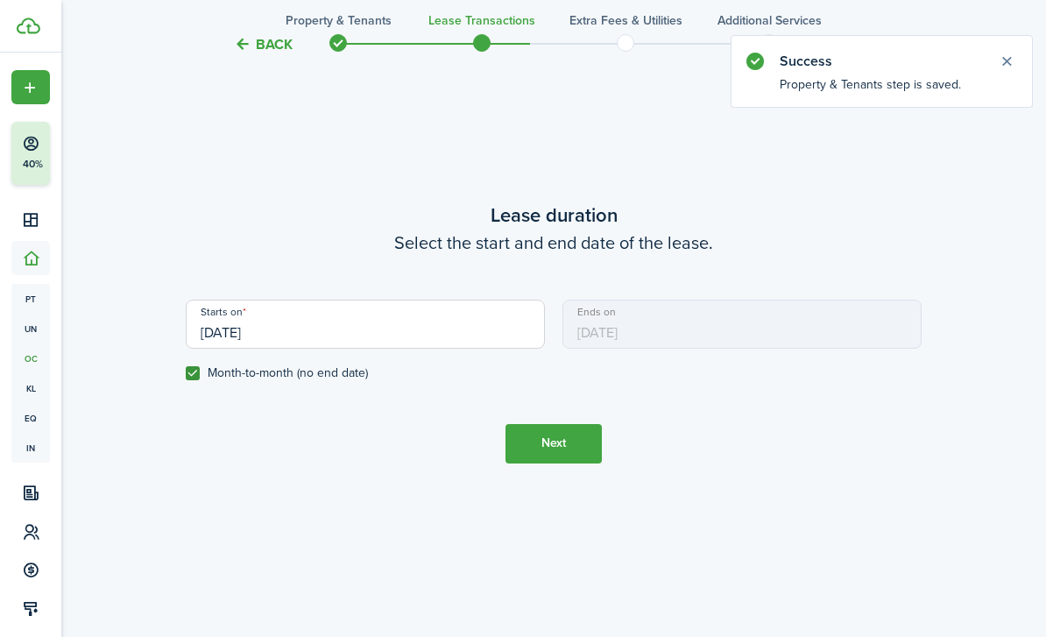
click at [558, 463] on button "Next" at bounding box center [553, 443] width 96 height 39
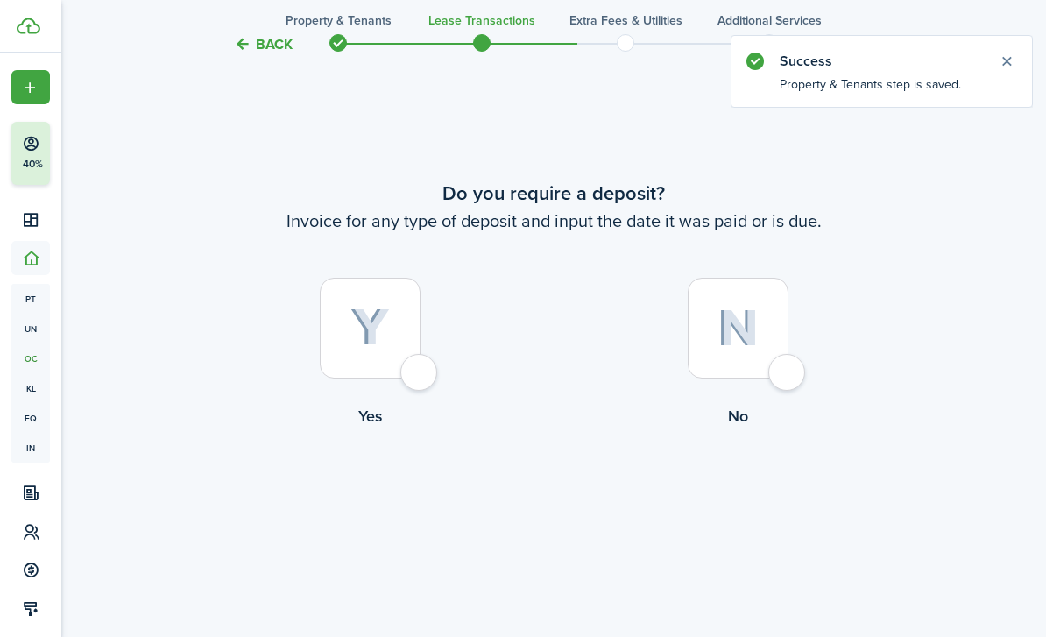
scroll to position [1268, 0]
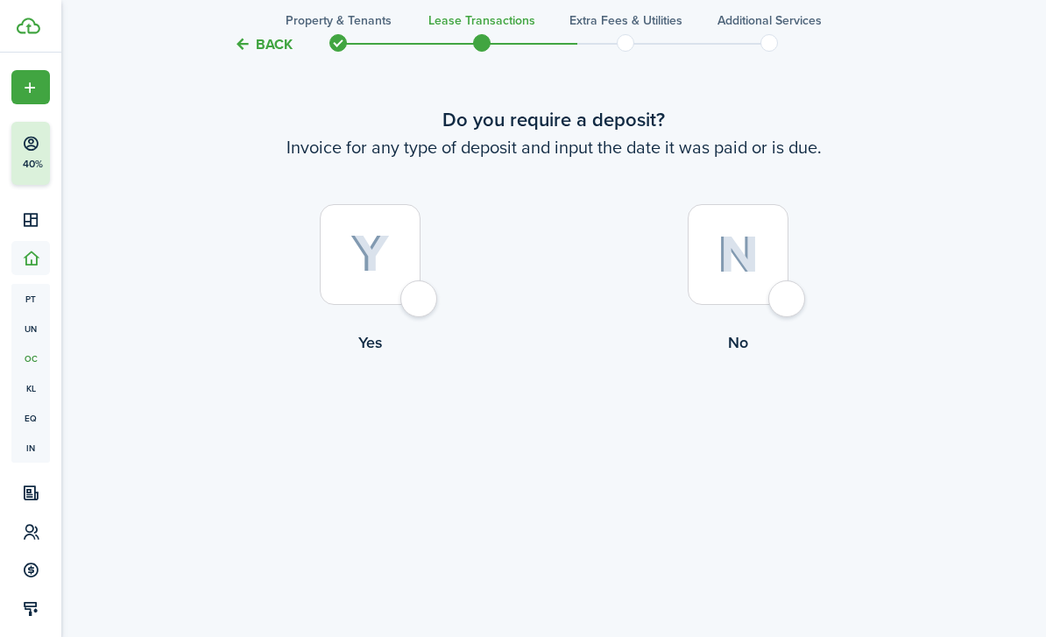
click at [751, 273] on img at bounding box center [737, 255] width 41 height 38
radio input "true"
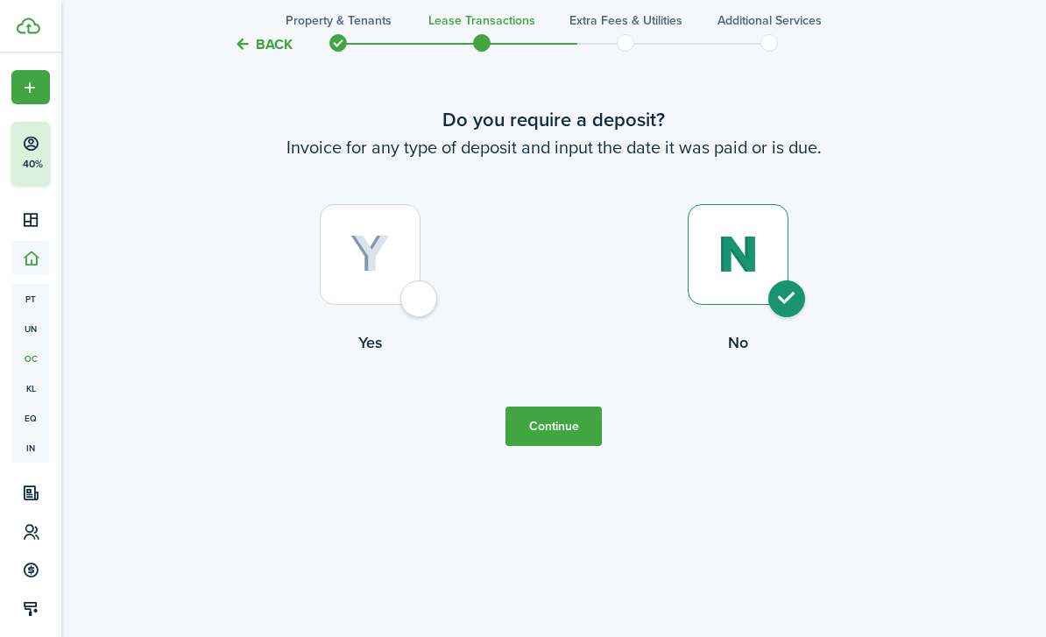
click at [569, 446] on button "Continue" at bounding box center [553, 425] width 96 height 39
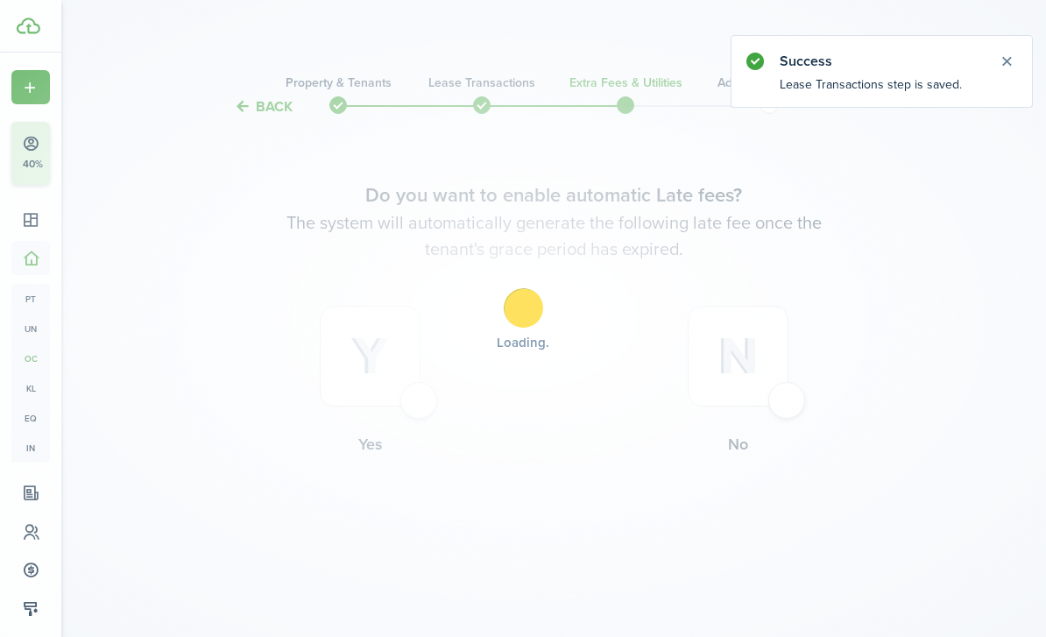
scroll to position [0, 0]
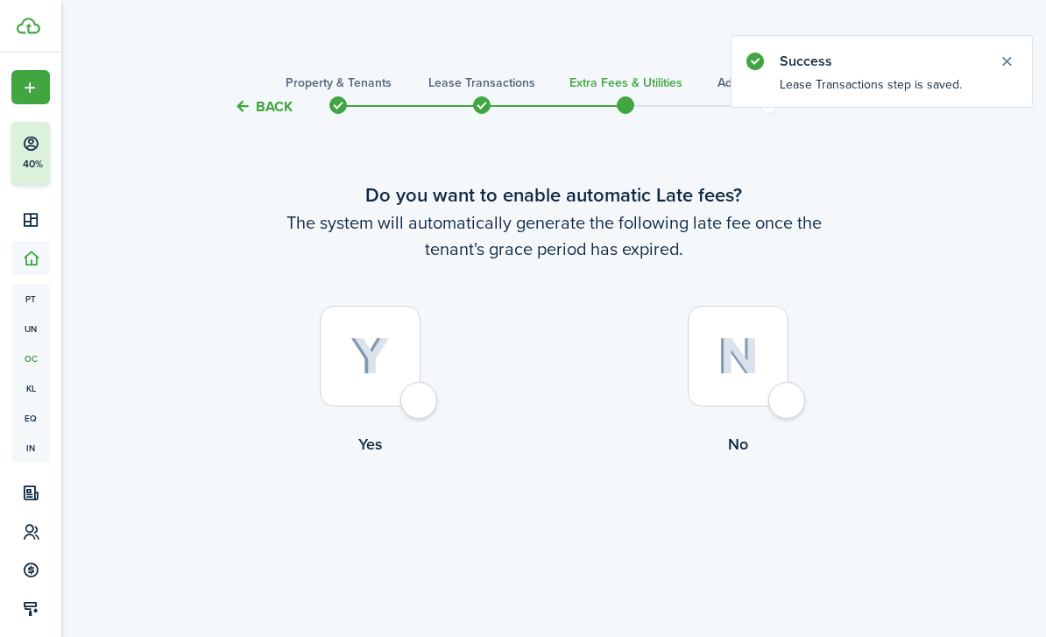
click at [744, 375] on img at bounding box center [737, 356] width 41 height 38
radio input "true"
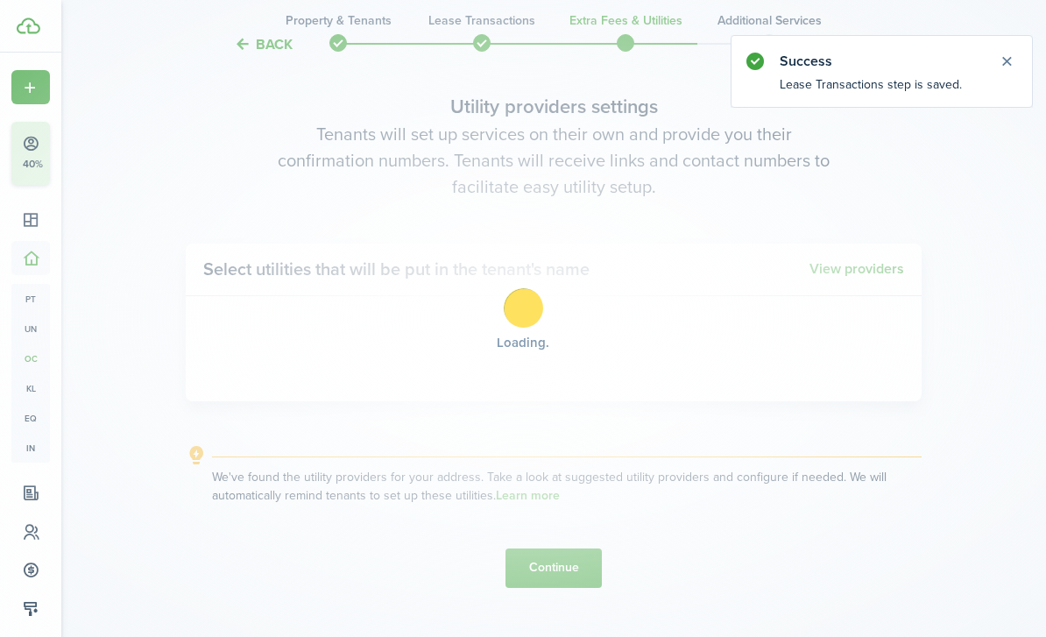
scroll to position [575, 0]
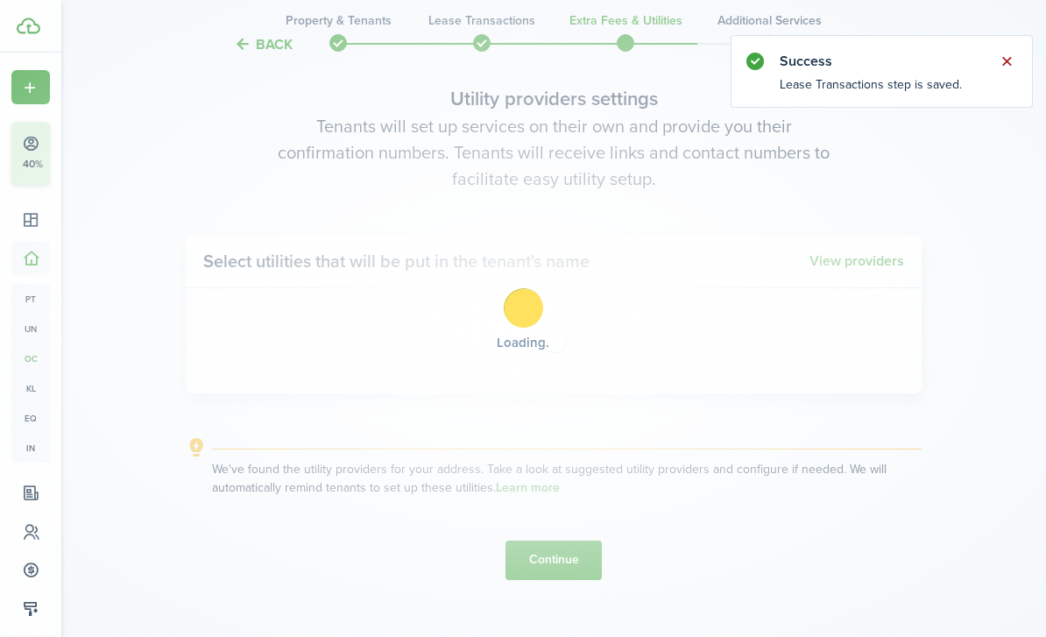
click at [1008, 55] on button "Close notify" at bounding box center [1006, 61] width 25 height 25
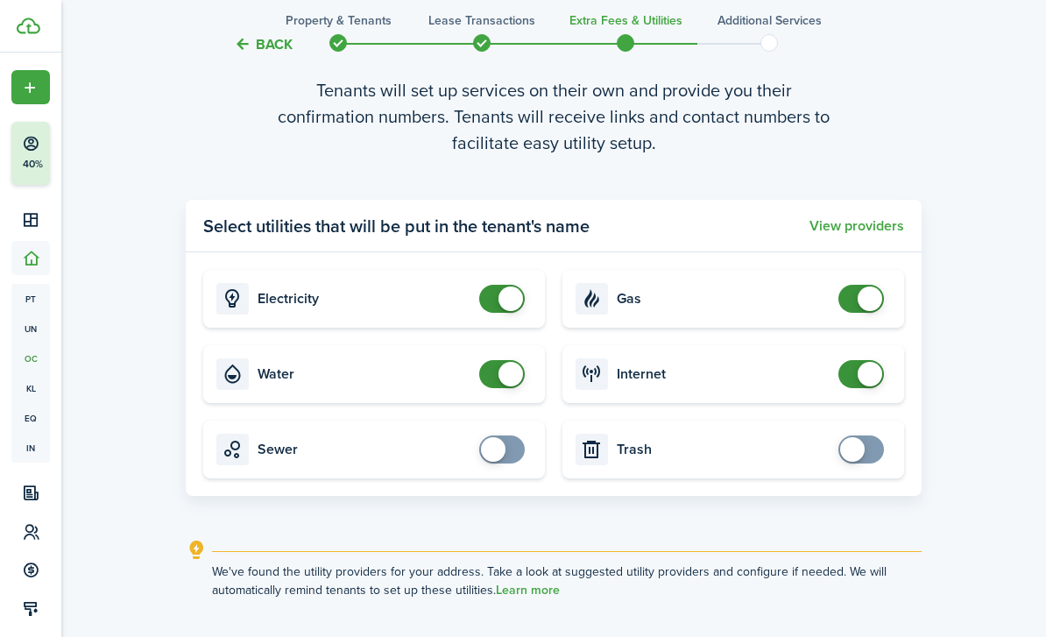
checkbox input "false"
click at [505, 311] on span at bounding box center [510, 298] width 25 height 25
checkbox input "false"
click at [506, 386] on span at bounding box center [510, 374] width 25 height 25
checkbox input "false"
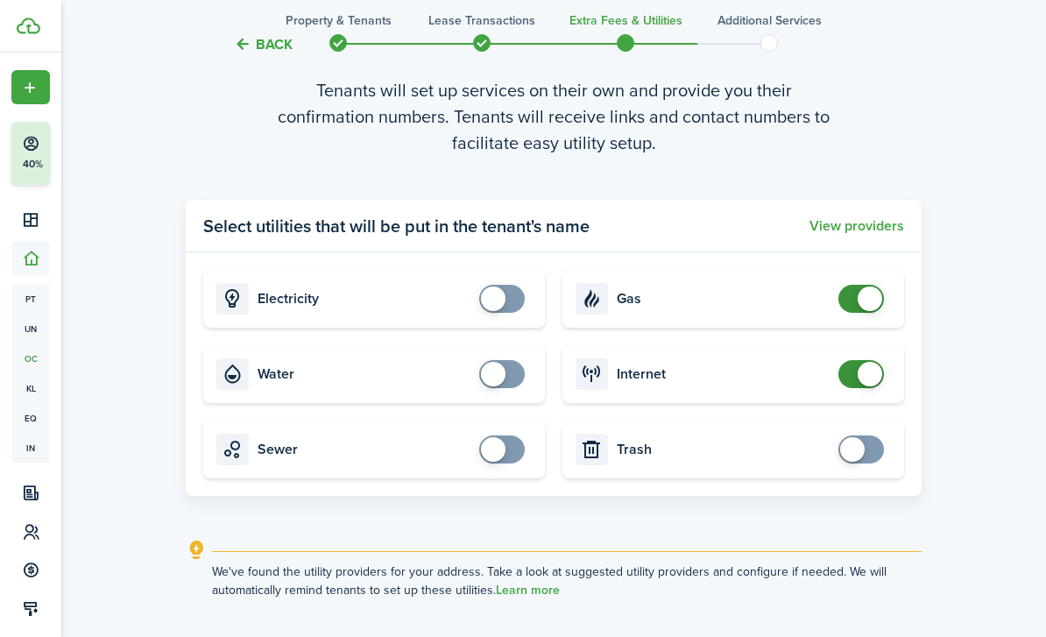
click at [857, 313] on span at bounding box center [861, 299] width 18 height 28
checkbox input "false"
click at [869, 386] on span at bounding box center [869, 374] width 25 height 25
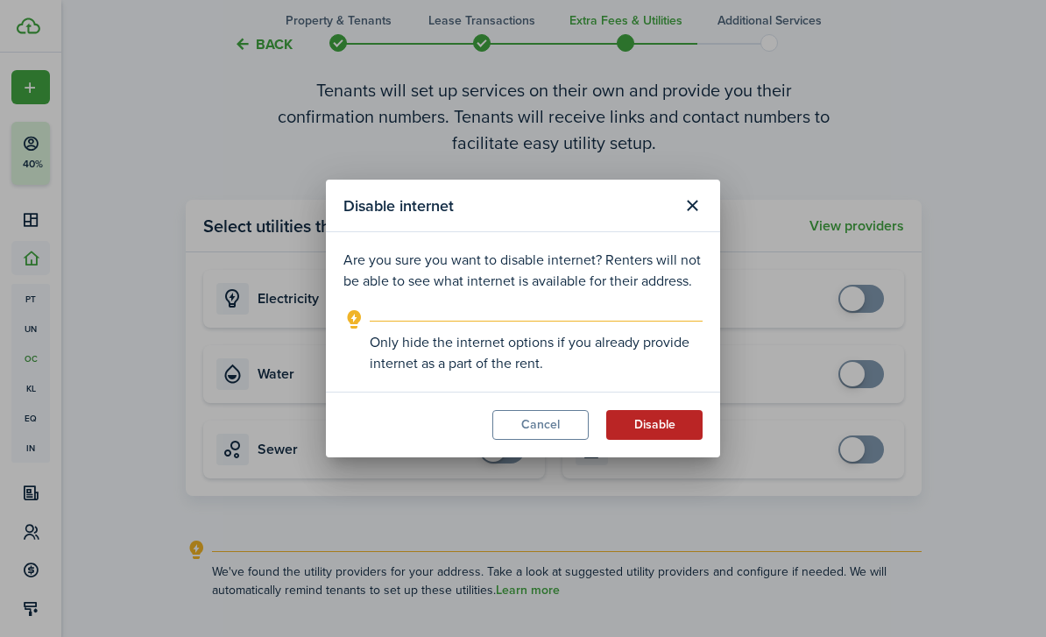
click at [631, 427] on button "Disable" at bounding box center [654, 425] width 96 height 30
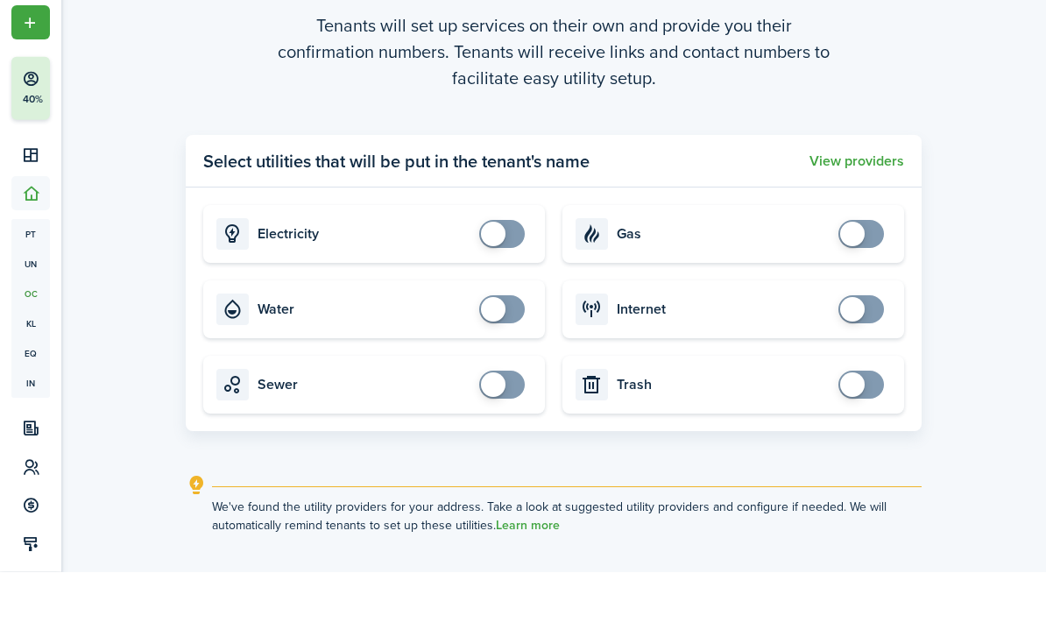
scroll to position [704, 0]
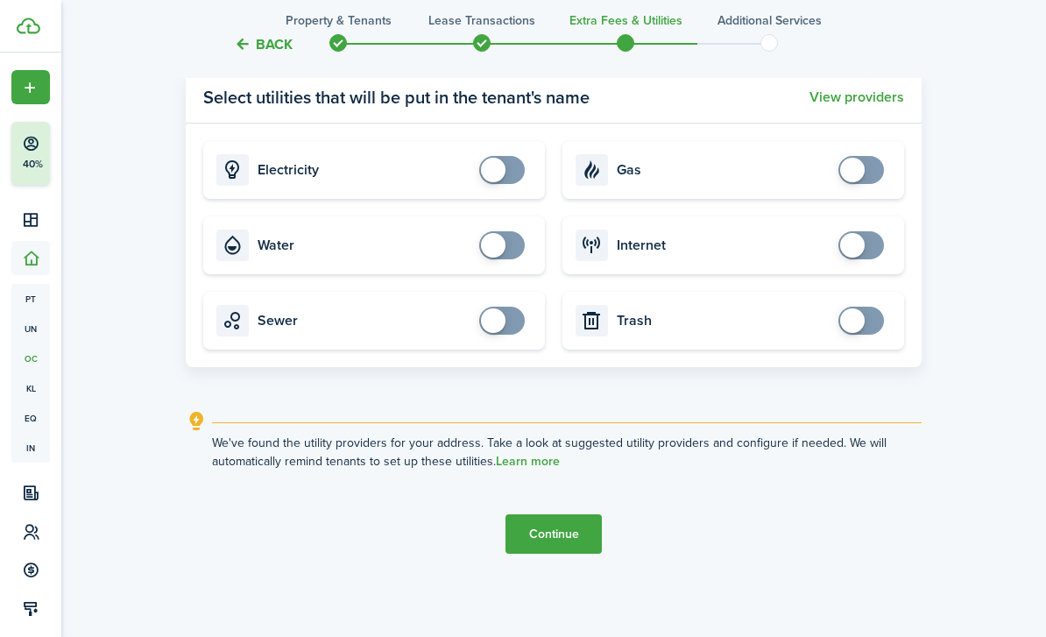
click at [550, 553] on button "Continue" at bounding box center [553, 533] width 96 height 39
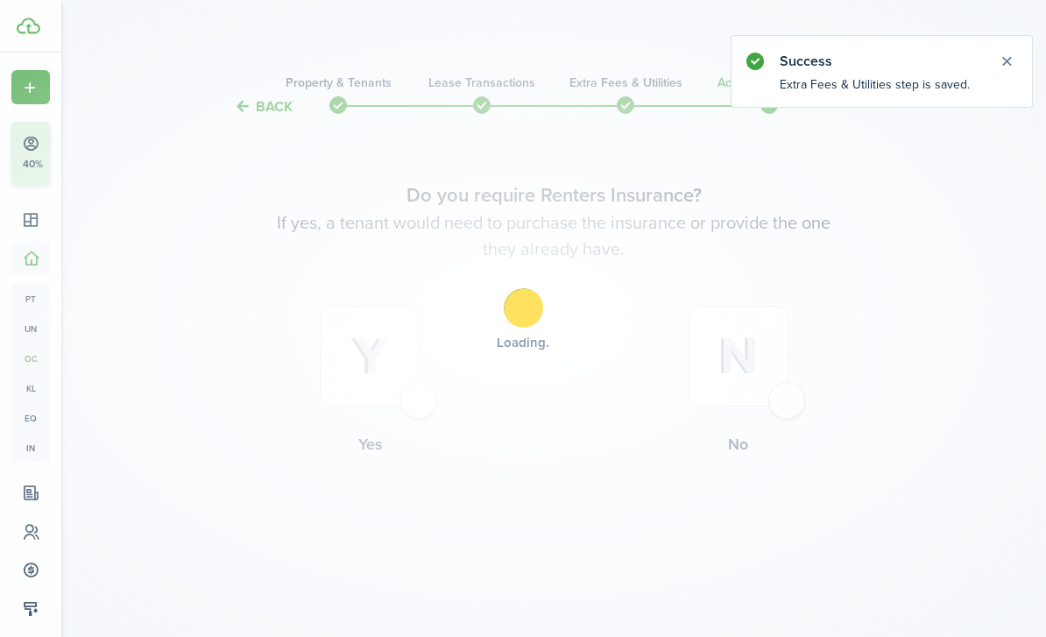
scroll to position [0, 0]
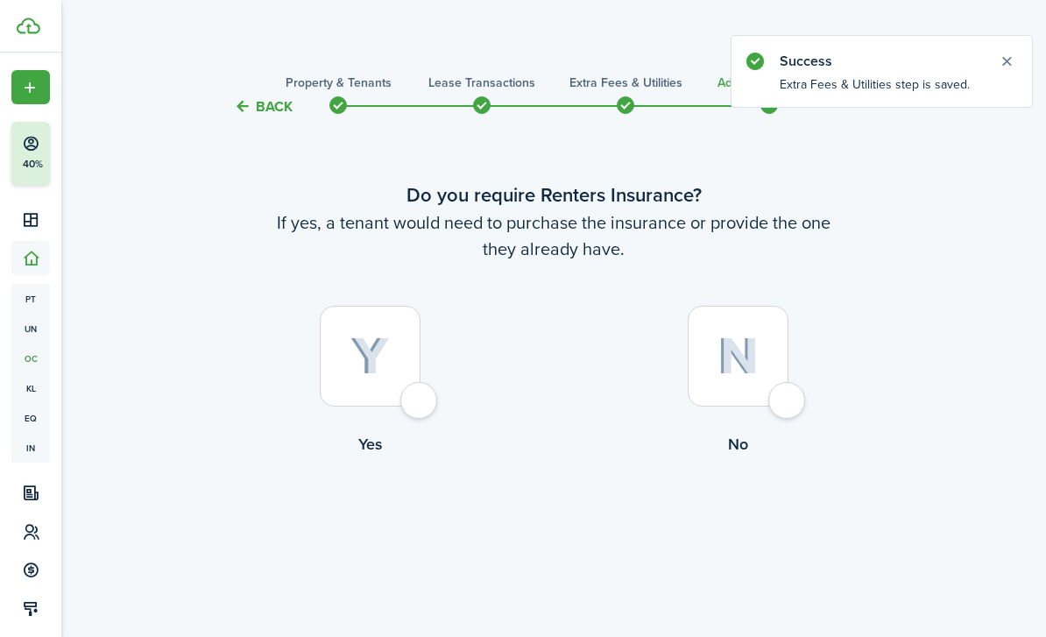
click at [699, 343] on div at bounding box center [737, 356] width 101 height 101
radio input "true"
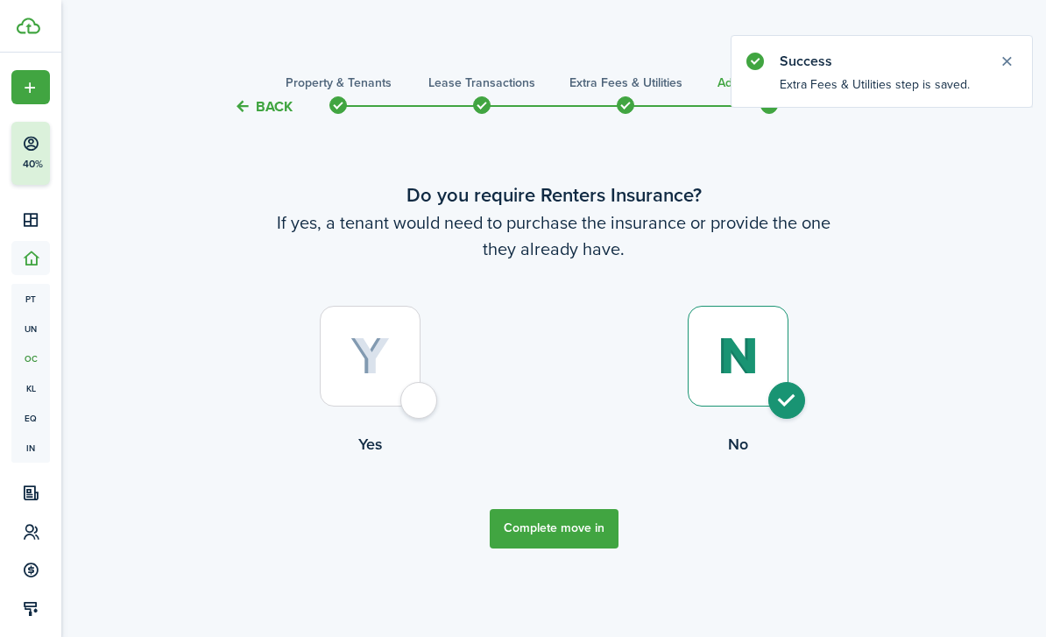
click at [569, 548] on button "Complete move in" at bounding box center [554, 528] width 129 height 39
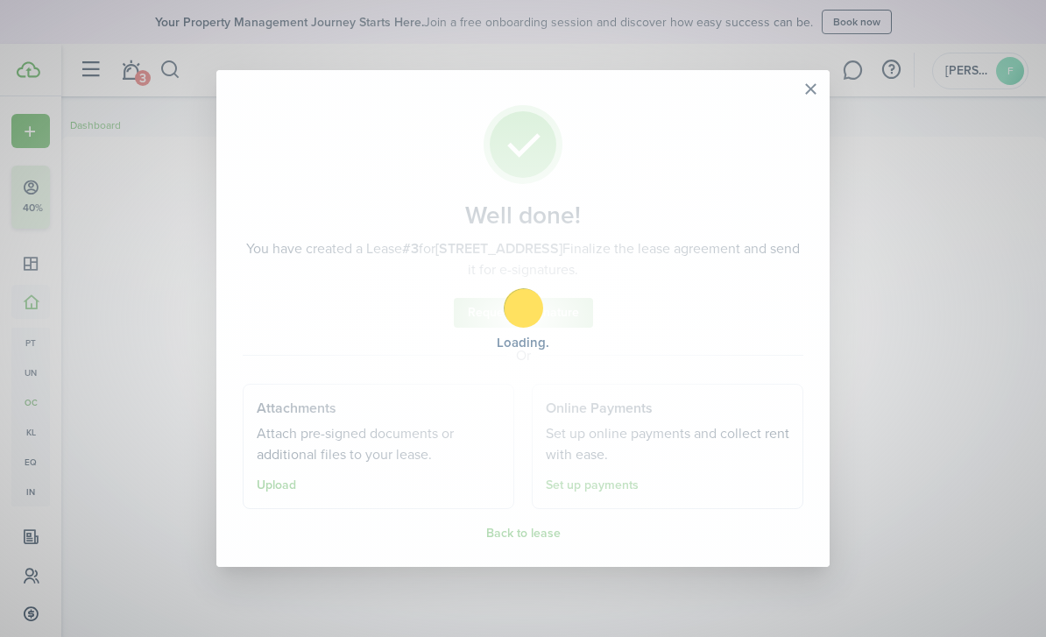
drag, startPoint x: 1005, startPoint y: 65, endPoint x: 1005, endPoint y: 9, distance: 56.0
click at [1005, 9] on body "Create New Finish Account Setup 40% Dashboard Portfolio pt Properties un Units …" at bounding box center [523, 318] width 1046 height 637
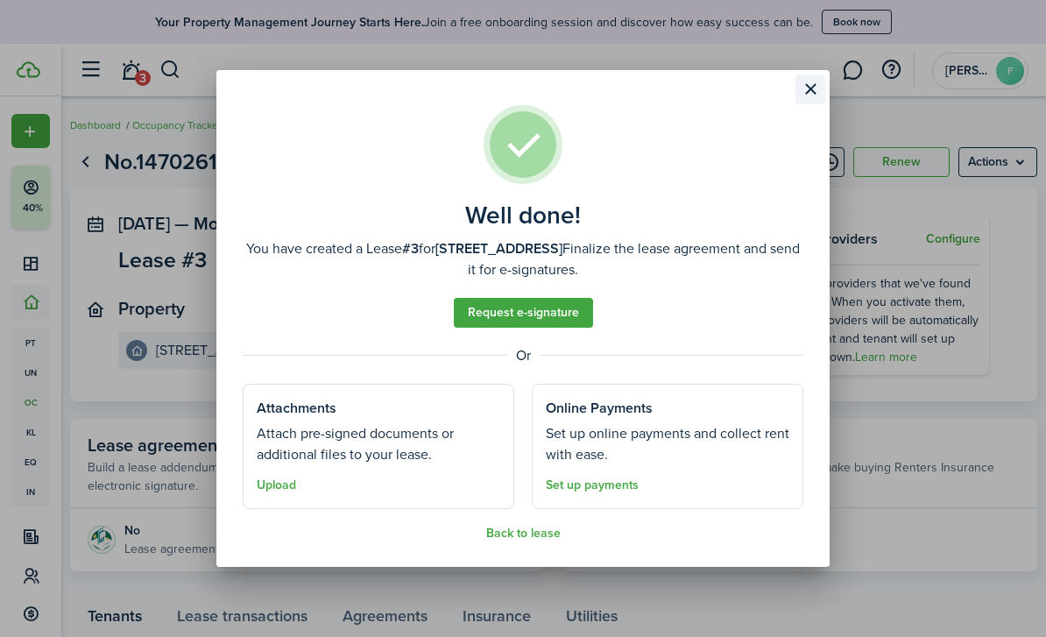
click at [811, 91] on button "Close modal" at bounding box center [810, 89] width 30 height 30
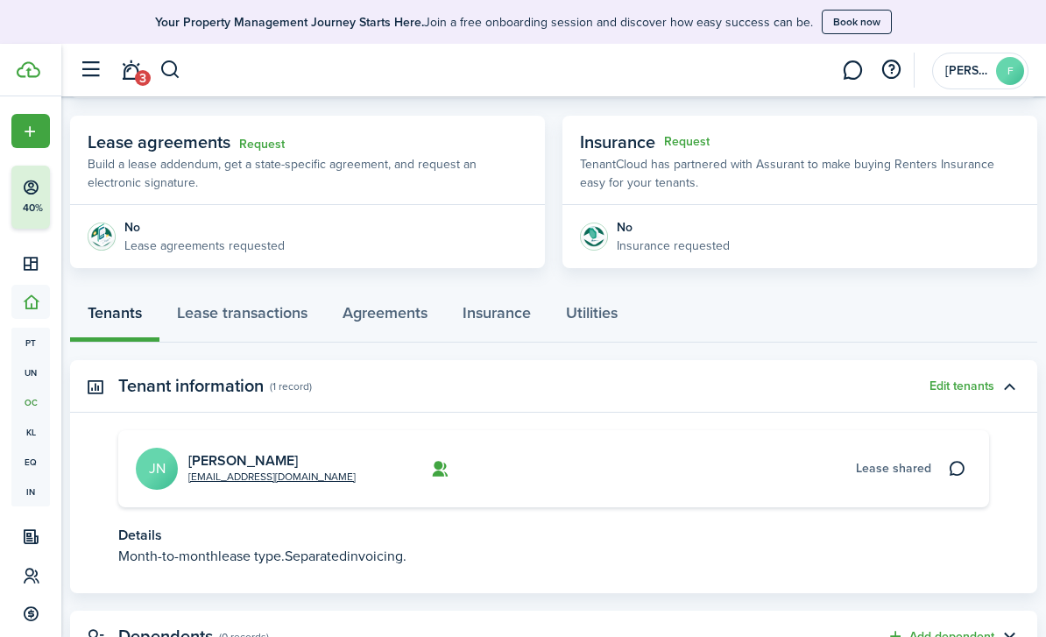
scroll to position [321, 0]
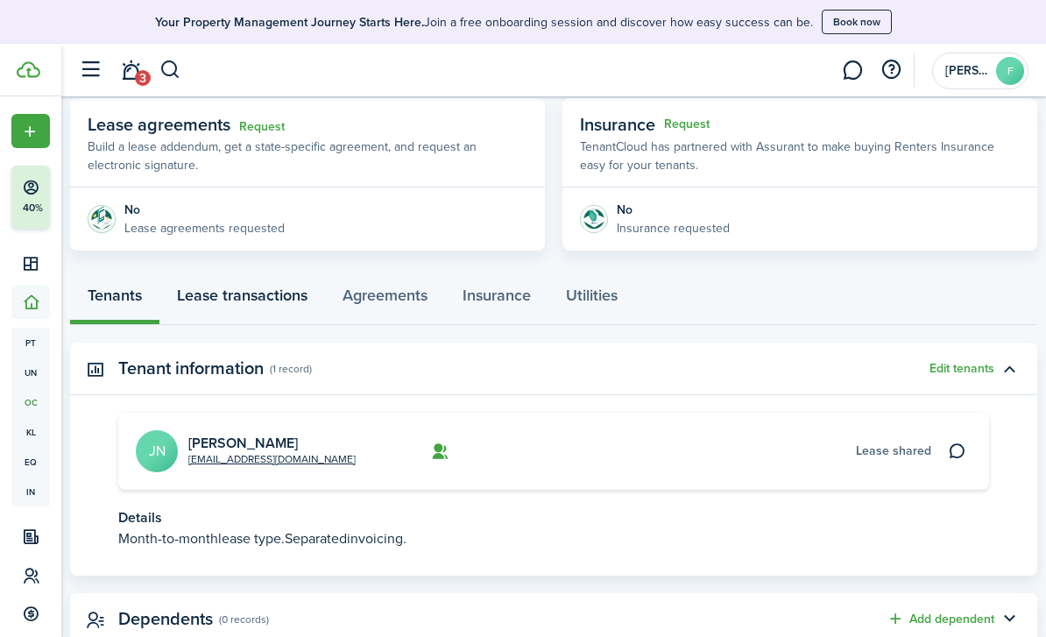
drag, startPoint x: 239, startPoint y: 295, endPoint x: 239, endPoint y: 616, distance: 320.5
click at [239, 295] on link "Lease transactions" at bounding box center [242, 298] width 166 height 52
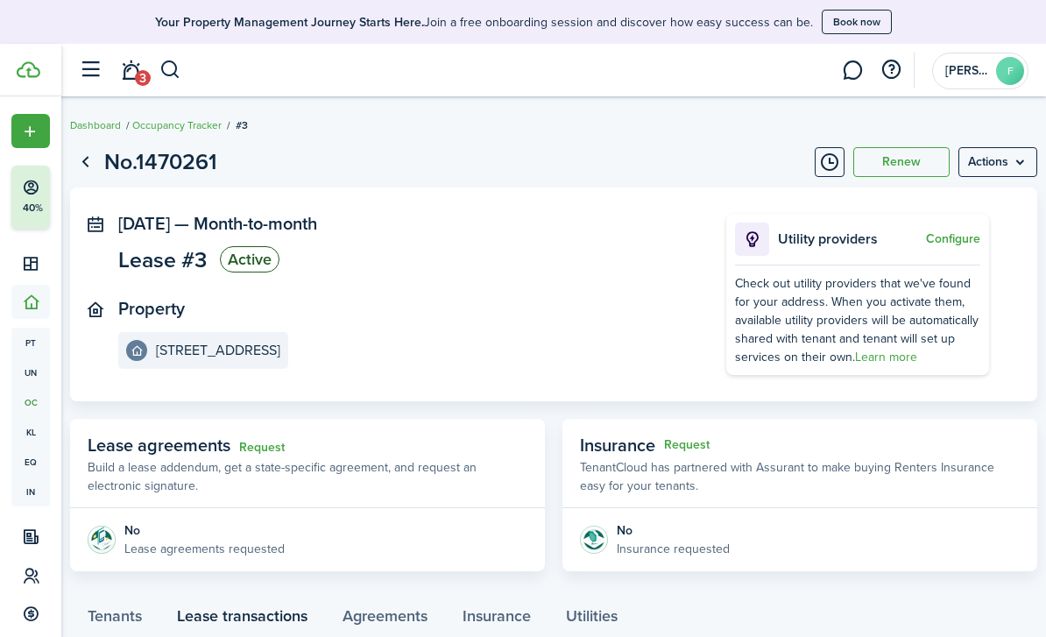
scroll to position [210, 0]
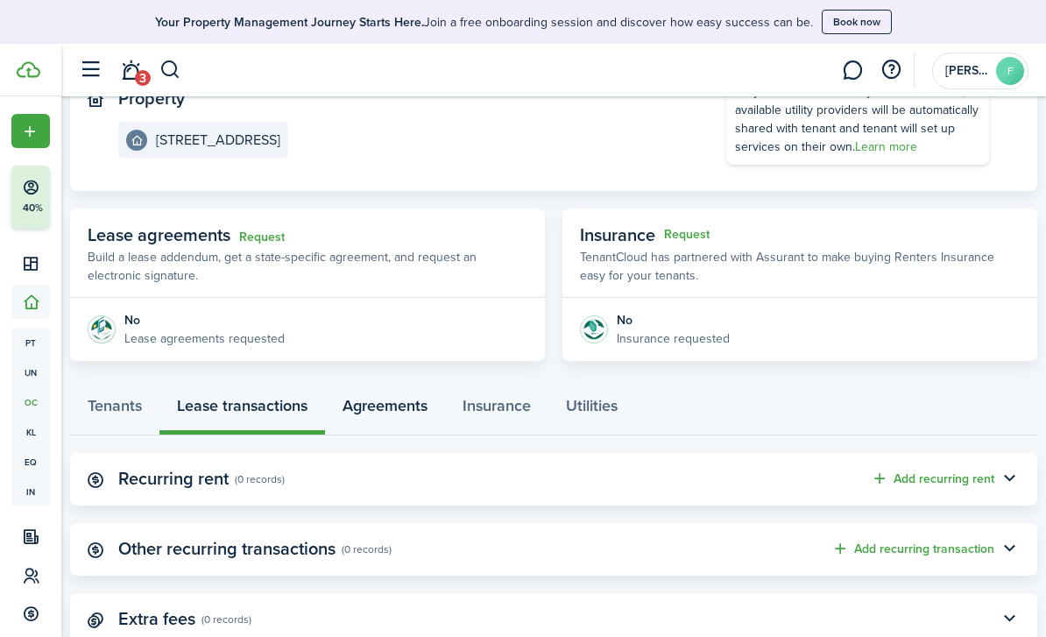
click at [377, 412] on link "Agreements" at bounding box center [385, 409] width 120 height 52
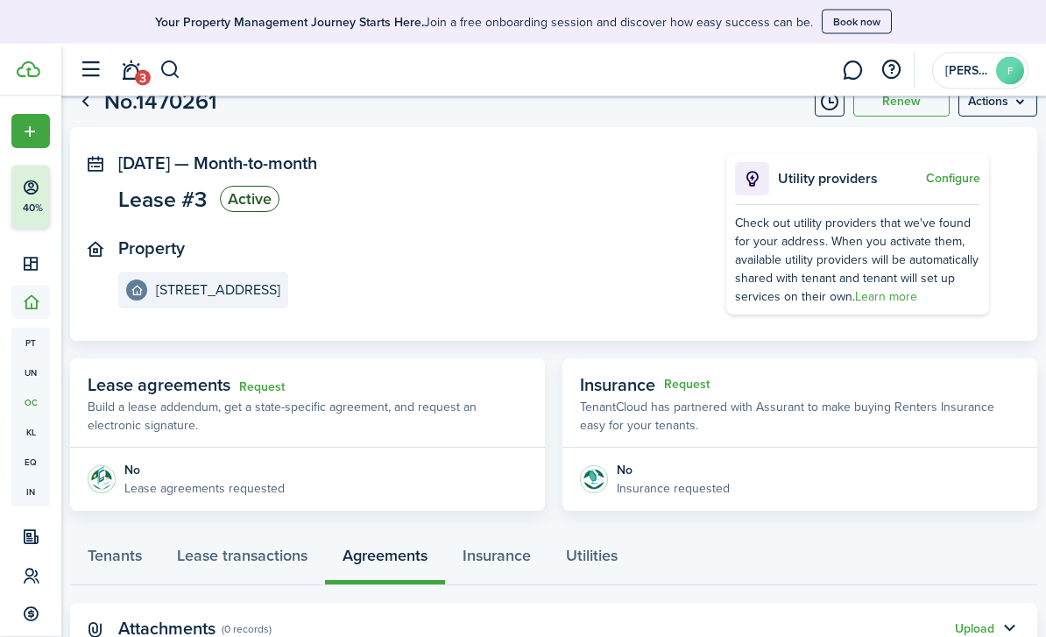
scroll to position [70, 0]
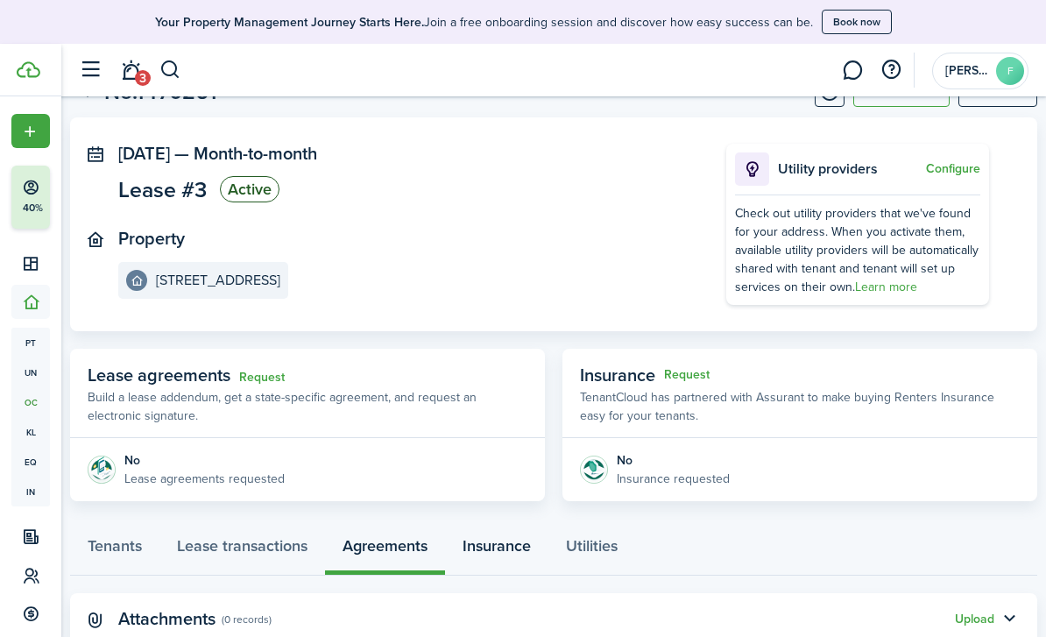
click at [497, 541] on link "Insurance" at bounding box center [496, 549] width 103 height 52
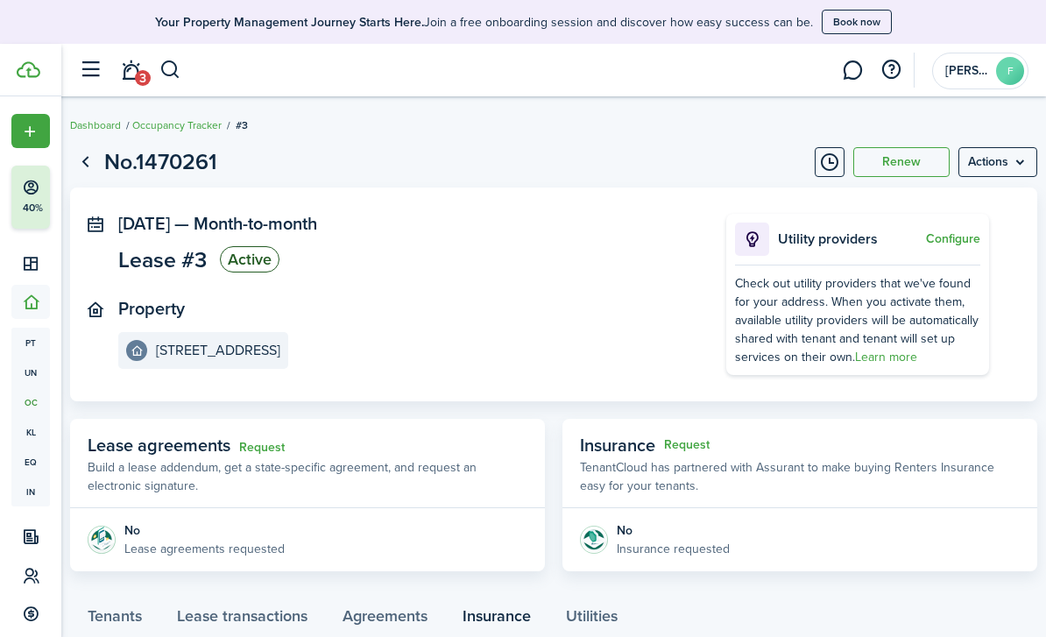
scroll to position [70, 0]
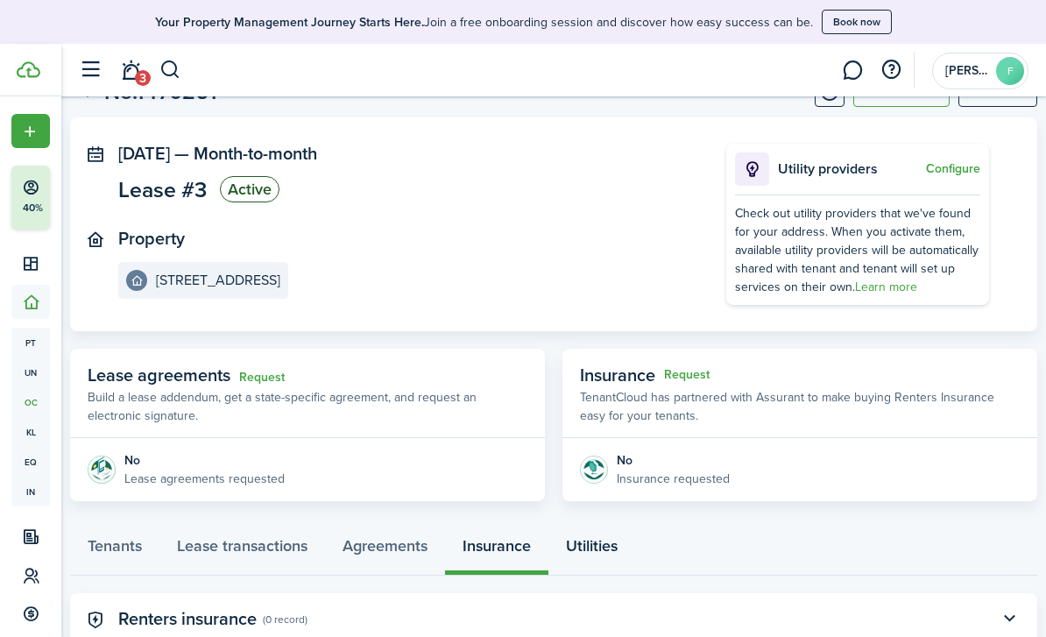
click at [595, 551] on link "Utilities" at bounding box center [591, 549] width 87 height 52
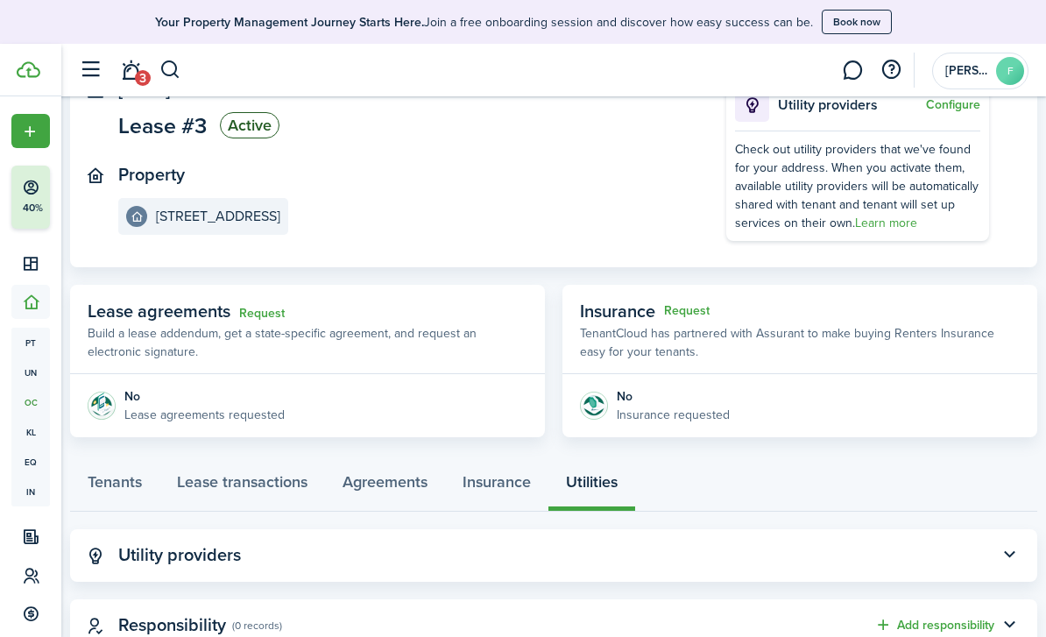
scroll to position [140, 0]
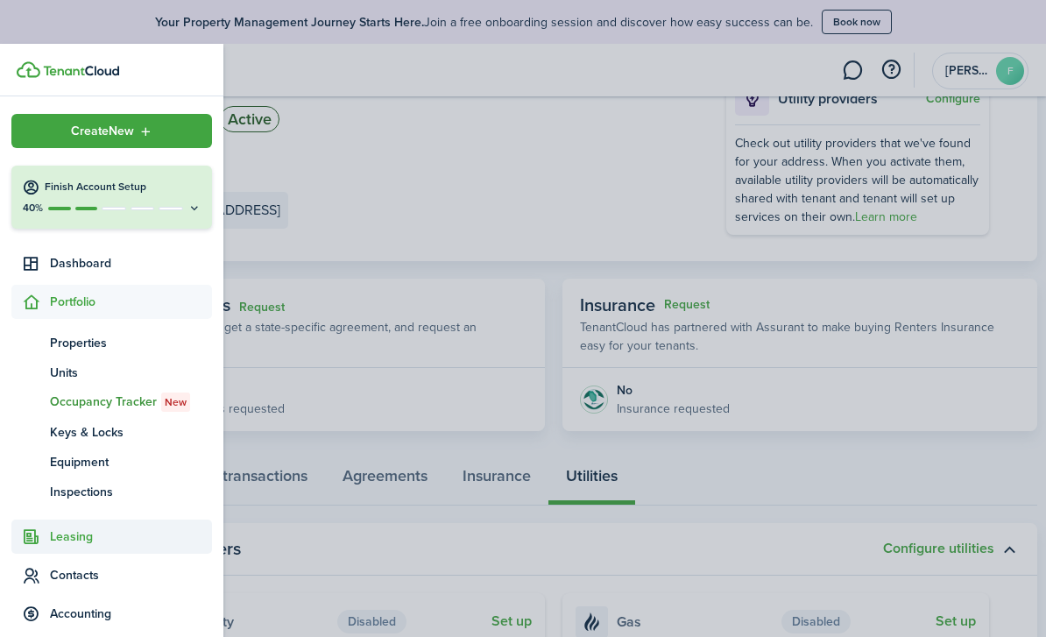
click at [93, 531] on span "Leasing" at bounding box center [131, 536] width 162 height 18
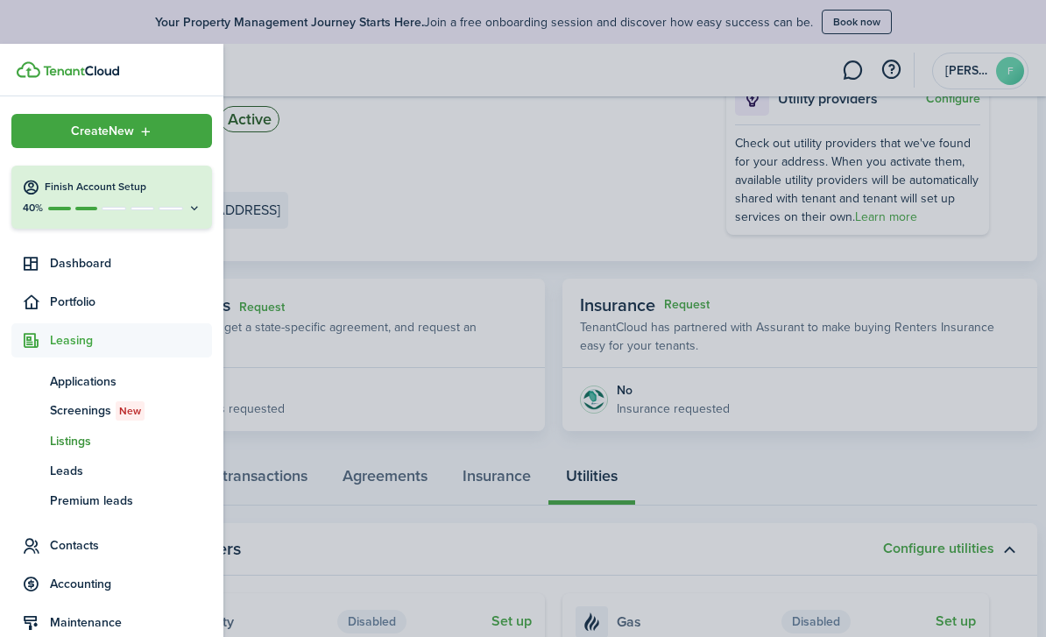
click at [82, 444] on span "Listings" at bounding box center [131, 441] width 162 height 18
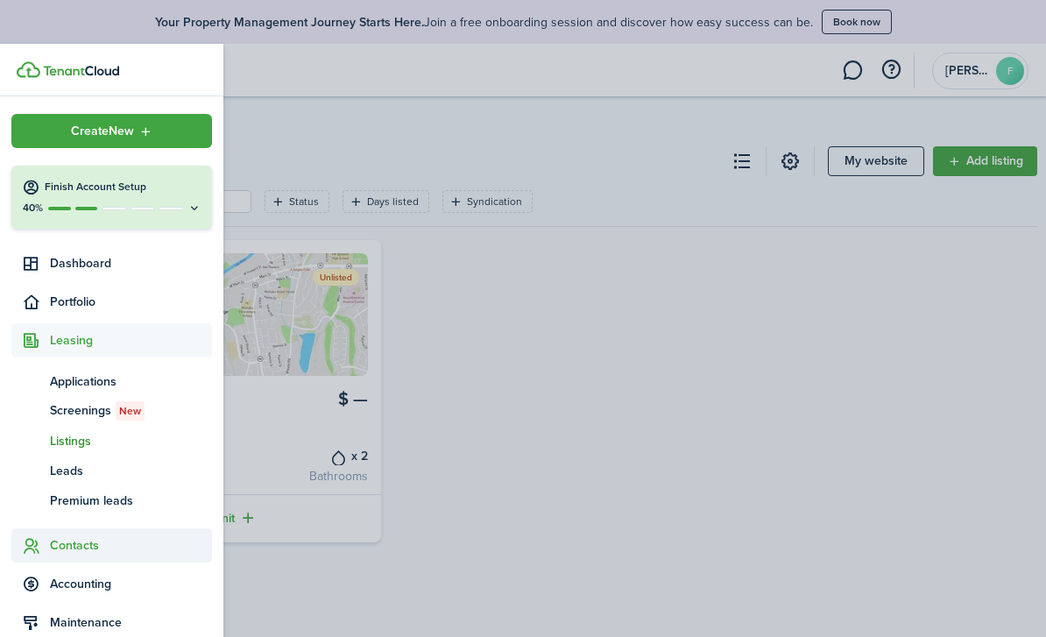
click at [90, 554] on span "Contacts" at bounding box center [111, 545] width 201 height 34
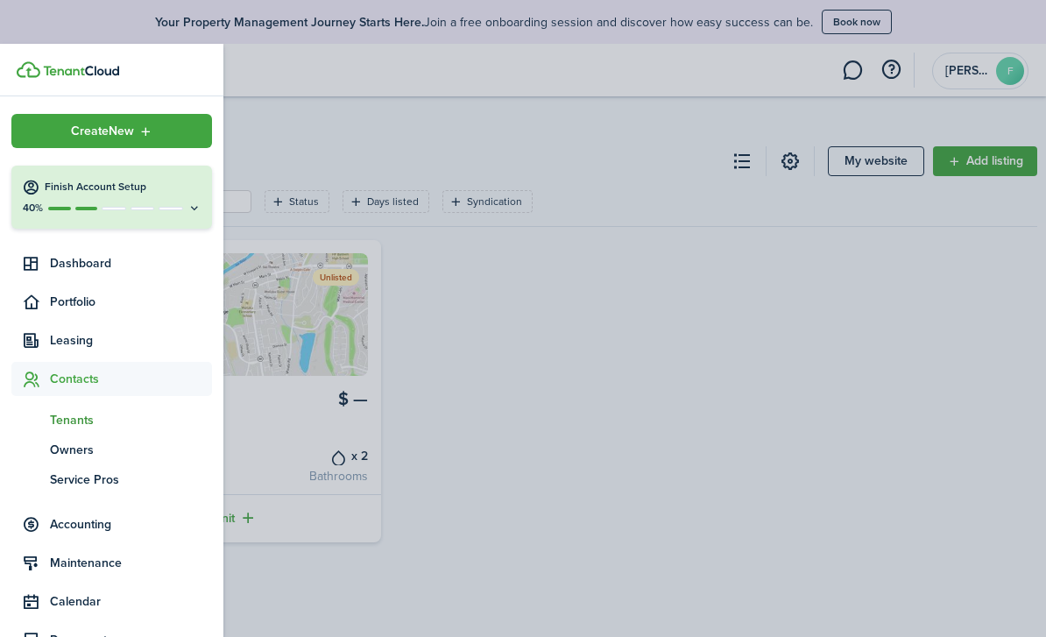
click at [67, 428] on span "Tenants" at bounding box center [131, 420] width 162 height 18
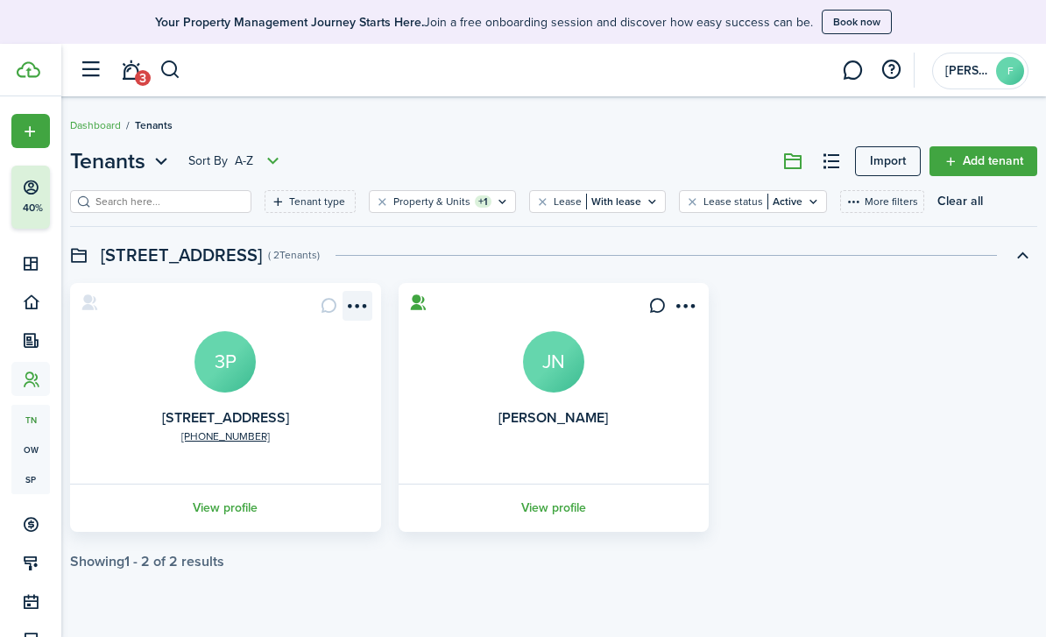
click at [353, 307] on menu-btn-icon "Open menu" at bounding box center [357, 306] width 30 height 30
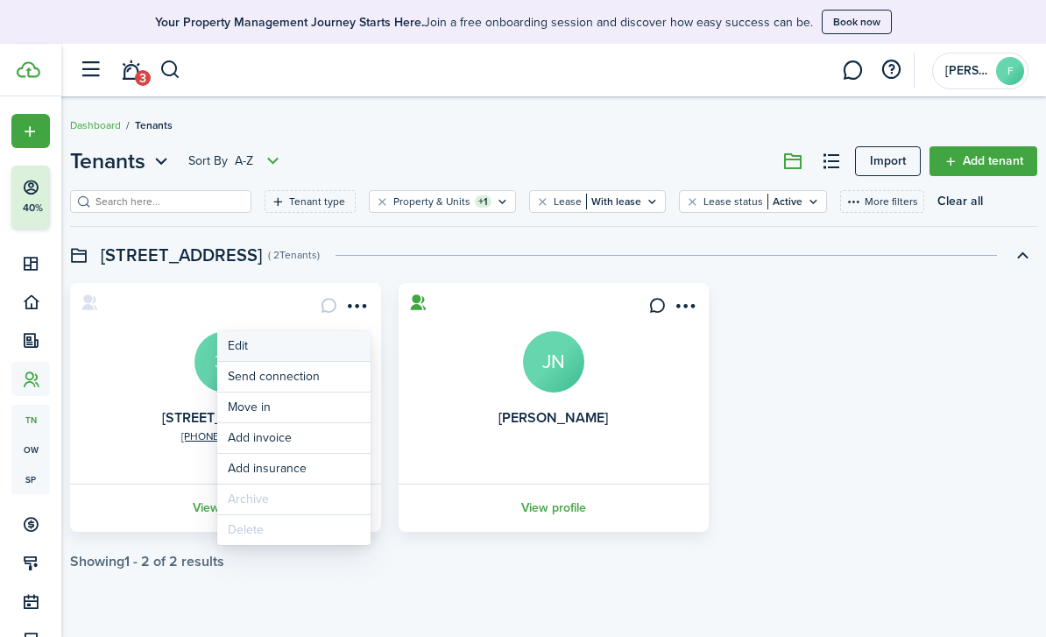
click at [257, 350] on link "Edit" at bounding box center [293, 346] width 153 height 30
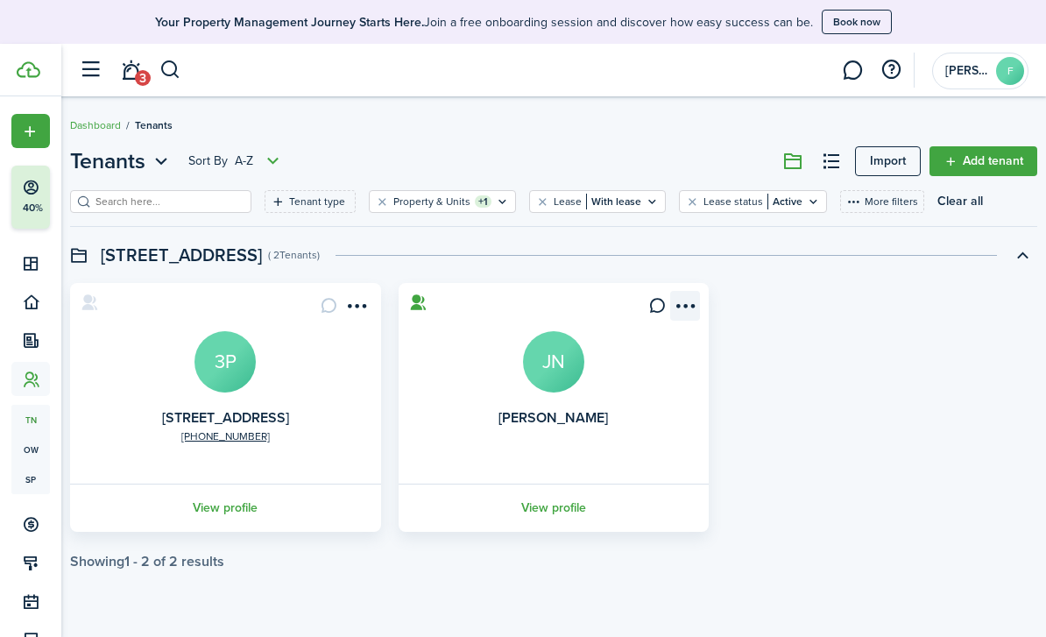
click at [684, 309] on menu-btn-icon "Open menu" at bounding box center [685, 306] width 30 height 30
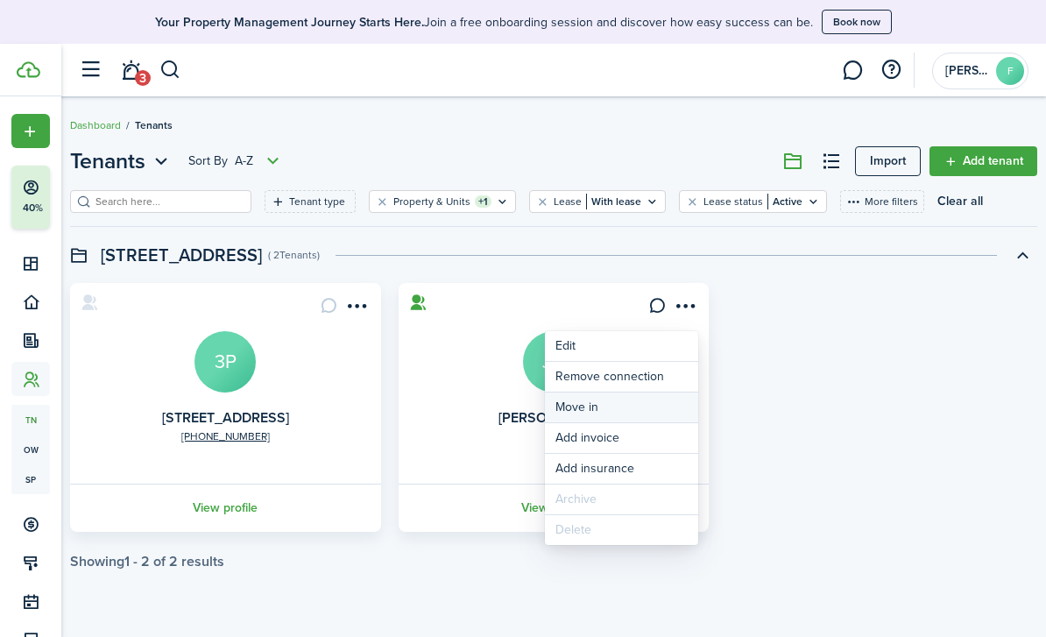
click at [593, 410] on link "Move in" at bounding box center [621, 407] width 153 height 30
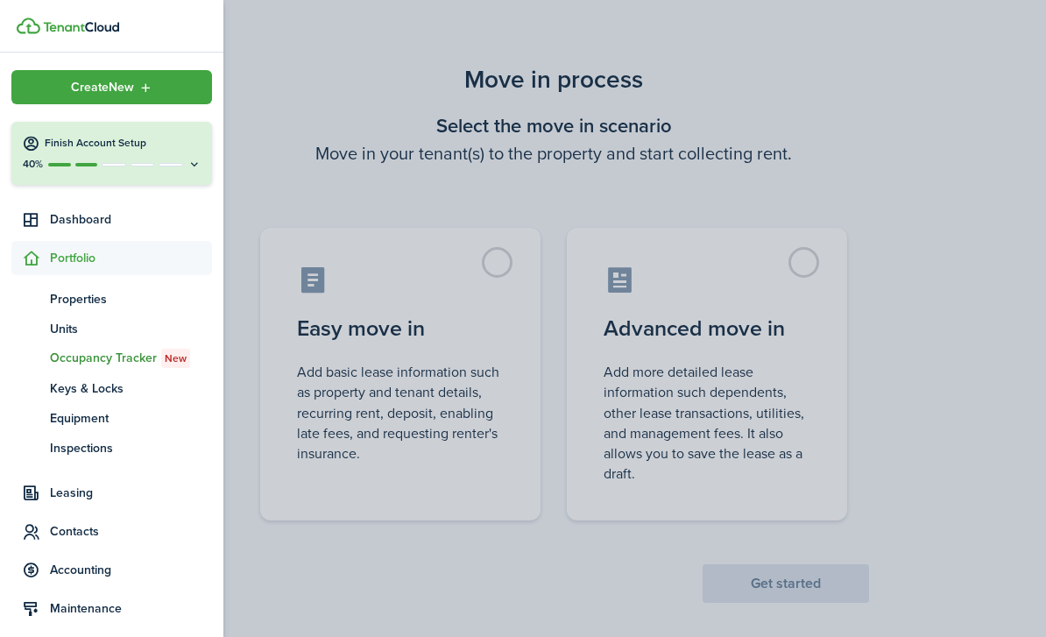
click at [76, 30] on img at bounding box center [81, 27] width 76 height 11
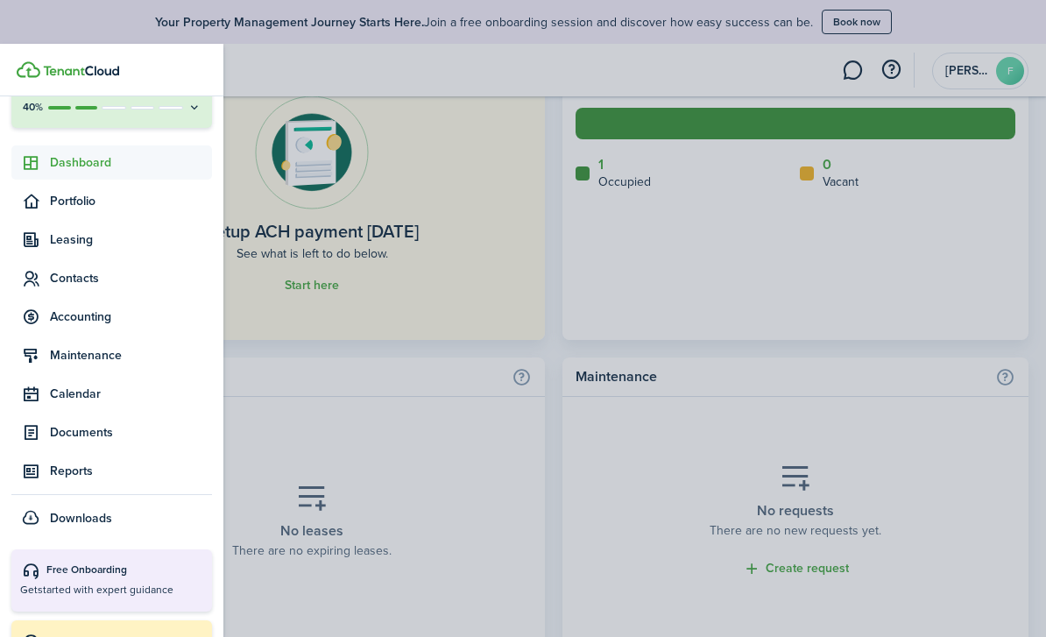
scroll to position [98, 0]
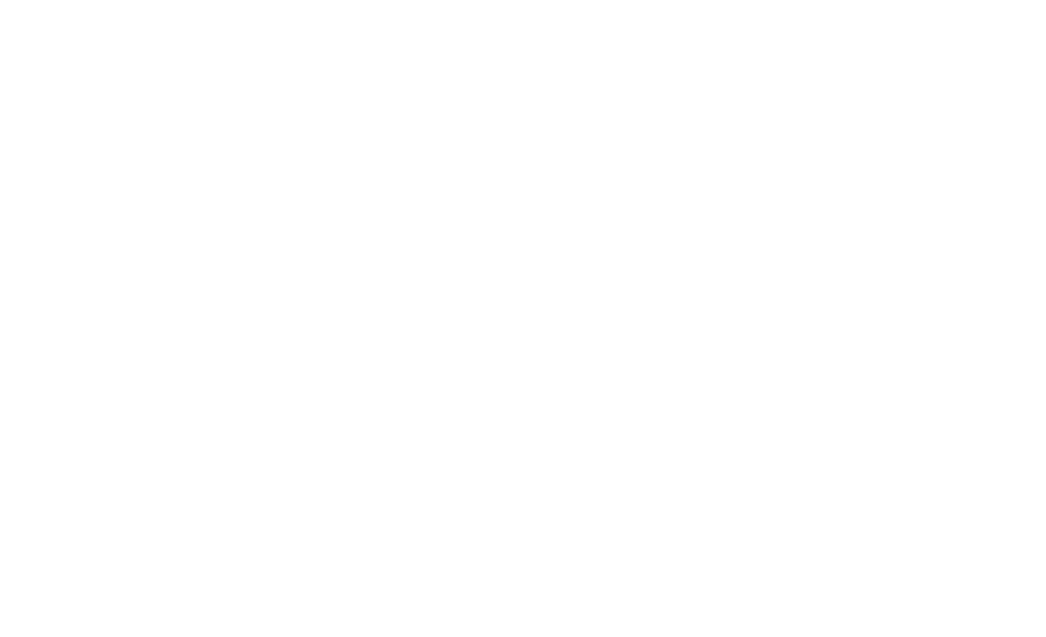
scroll to position [0, 0]
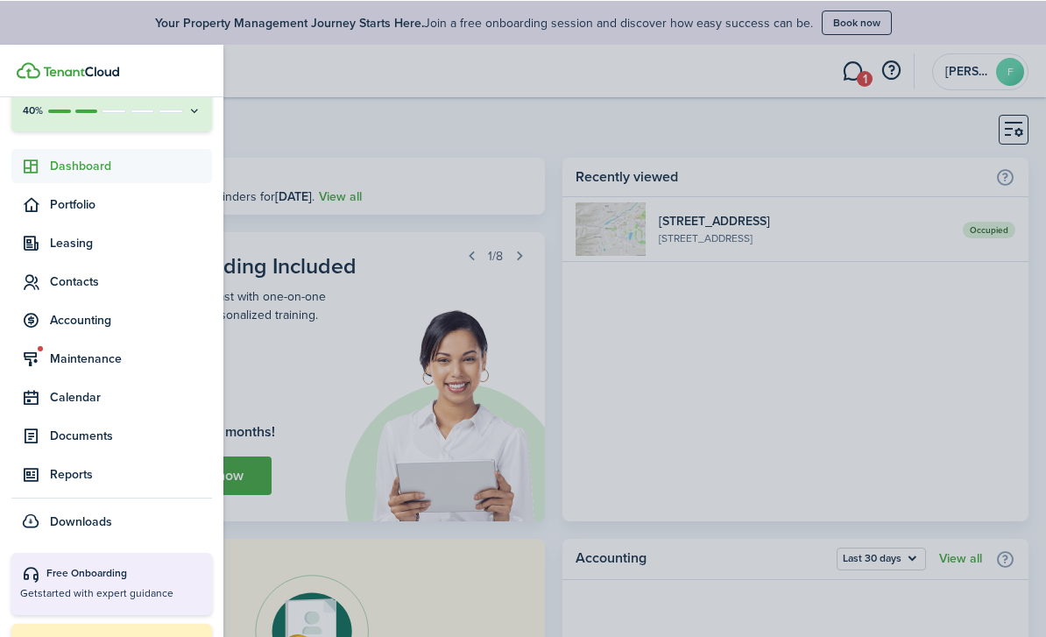
click at [67, 164] on span "Dashboard" at bounding box center [131, 165] width 162 height 18
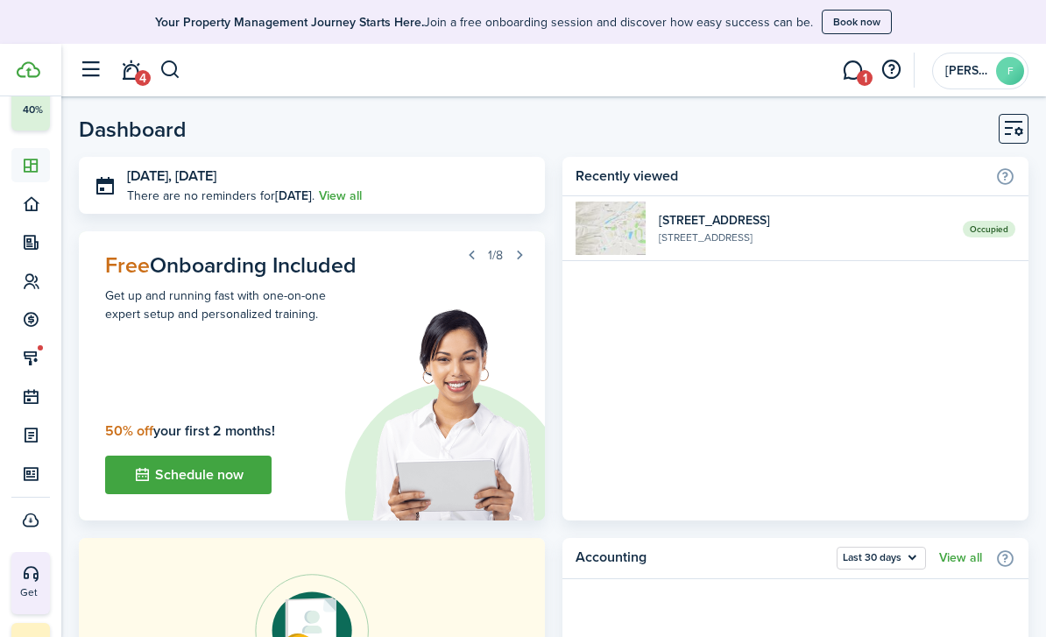
click at [851, 76] on link "1" at bounding box center [851, 70] width 33 height 45
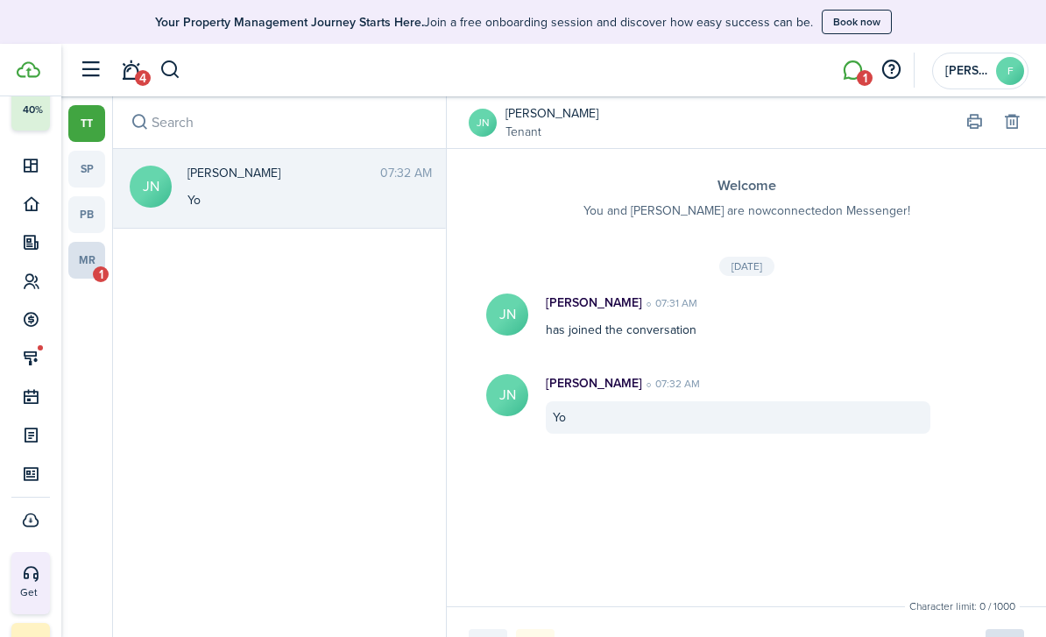
click at [88, 268] on link "mr 1" at bounding box center [86, 260] width 37 height 37
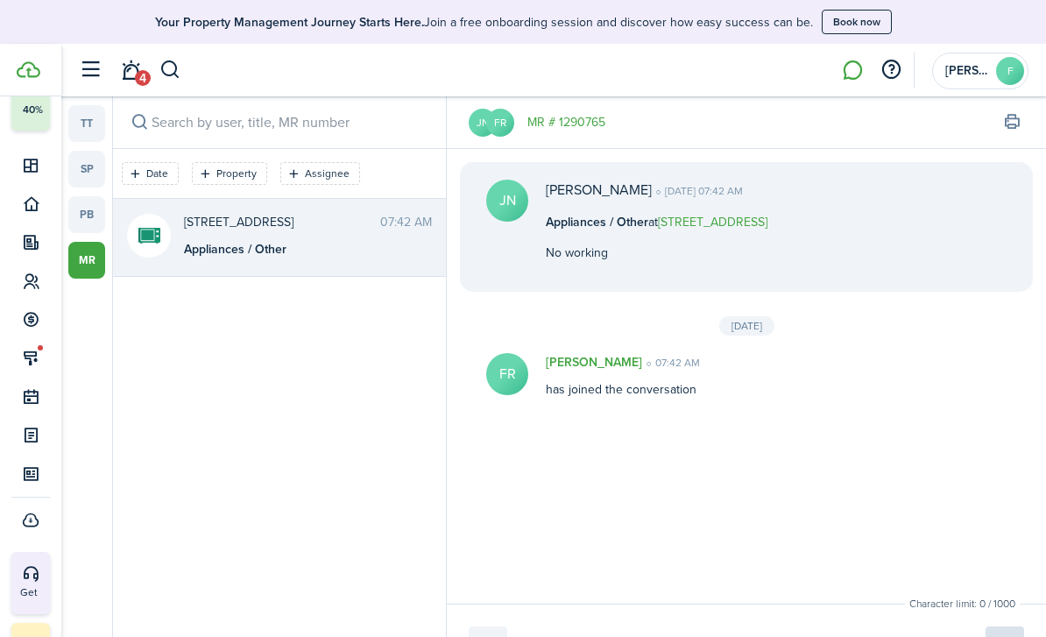
click at [624, 271] on div "[PERSON_NAME] [DATE] 07:42 AM Appliances / Other at [STREET_ADDRESS]" at bounding box center [647, 227] width 239 height 95
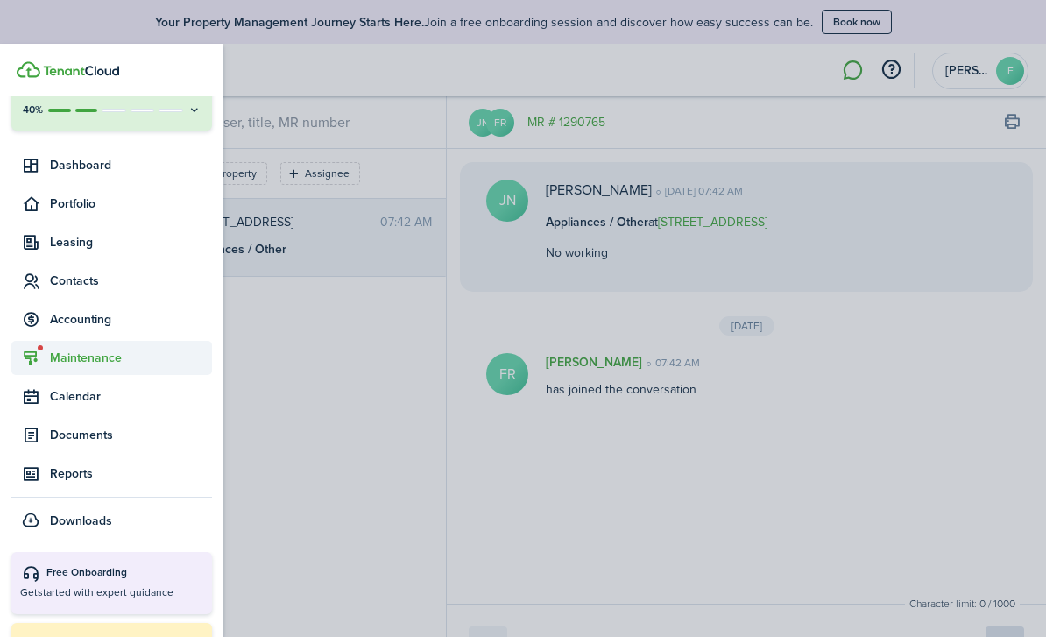
click at [80, 357] on span "Maintenance" at bounding box center [131, 358] width 162 height 18
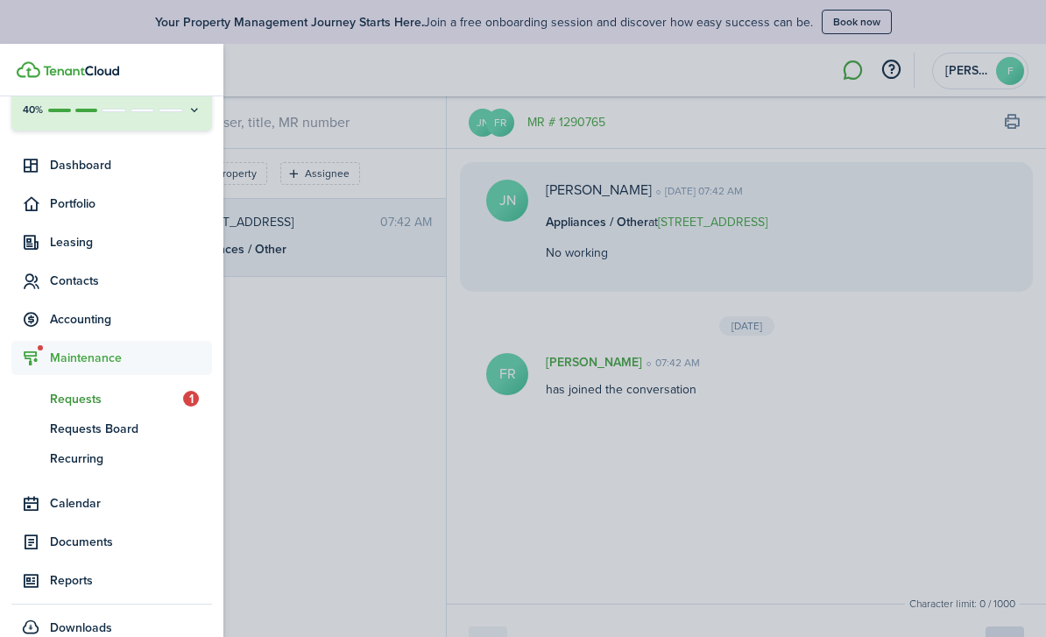
click at [92, 398] on span "Requests" at bounding box center [116, 399] width 133 height 18
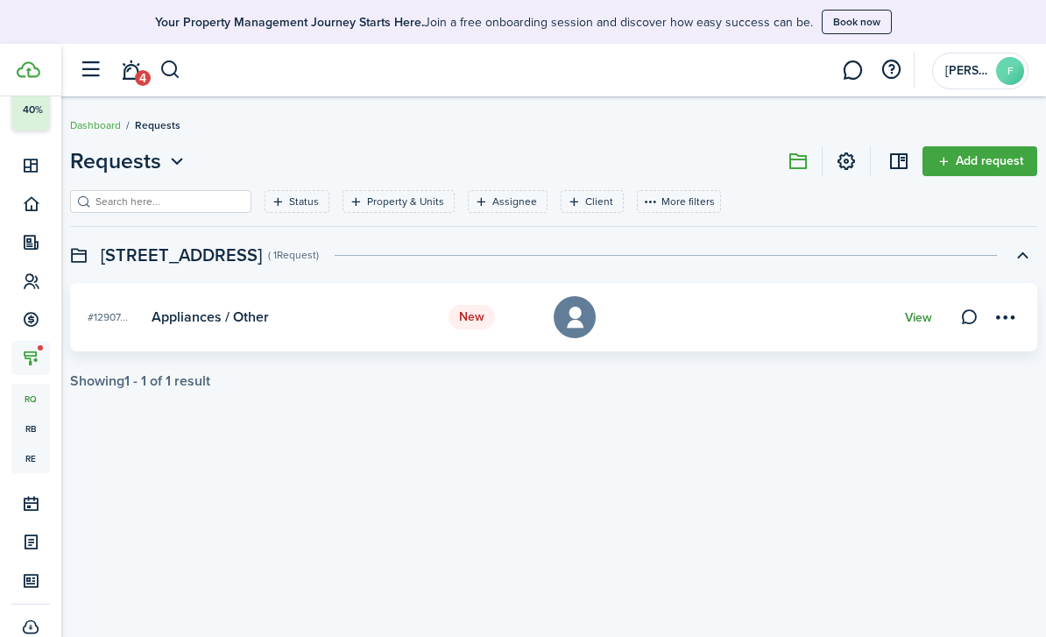
click at [920, 323] on link "View" at bounding box center [918, 318] width 27 height 14
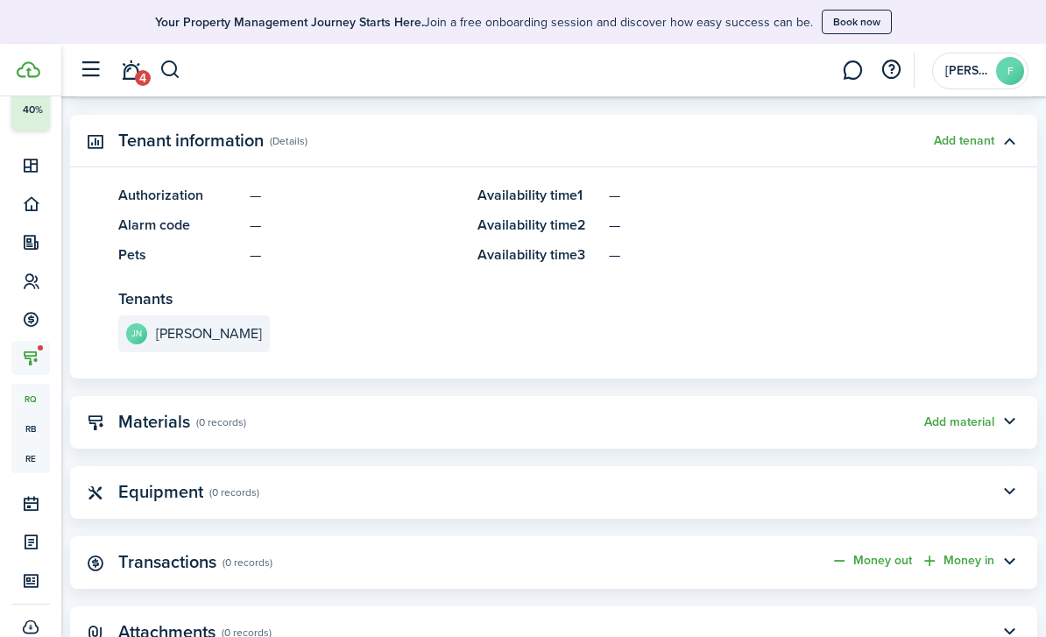
scroll to position [1393, 0]
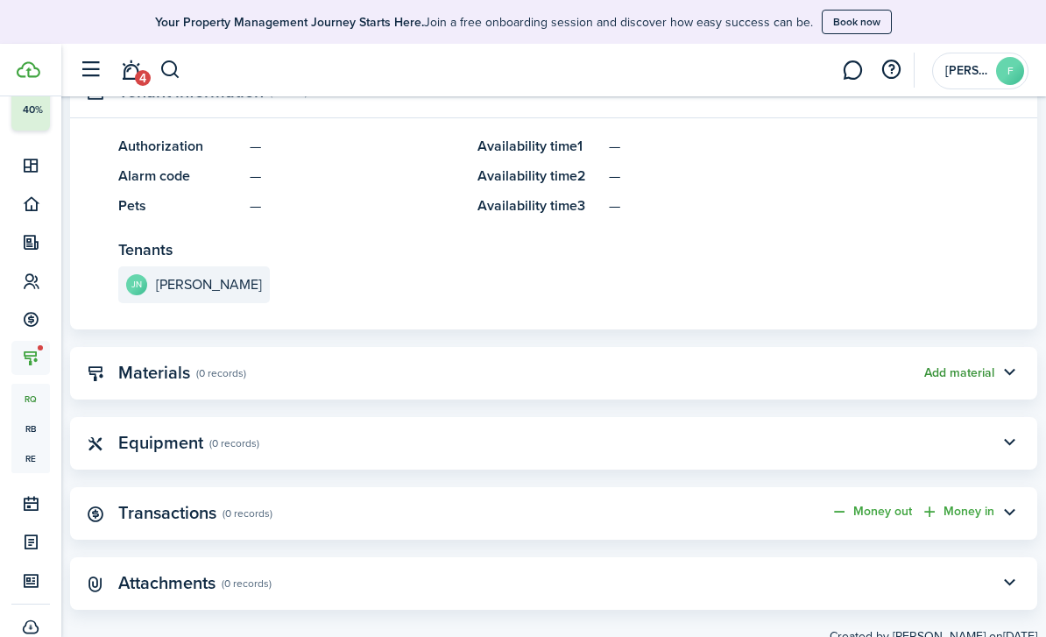
click at [959, 372] on button "Add material" at bounding box center [959, 373] width 70 height 14
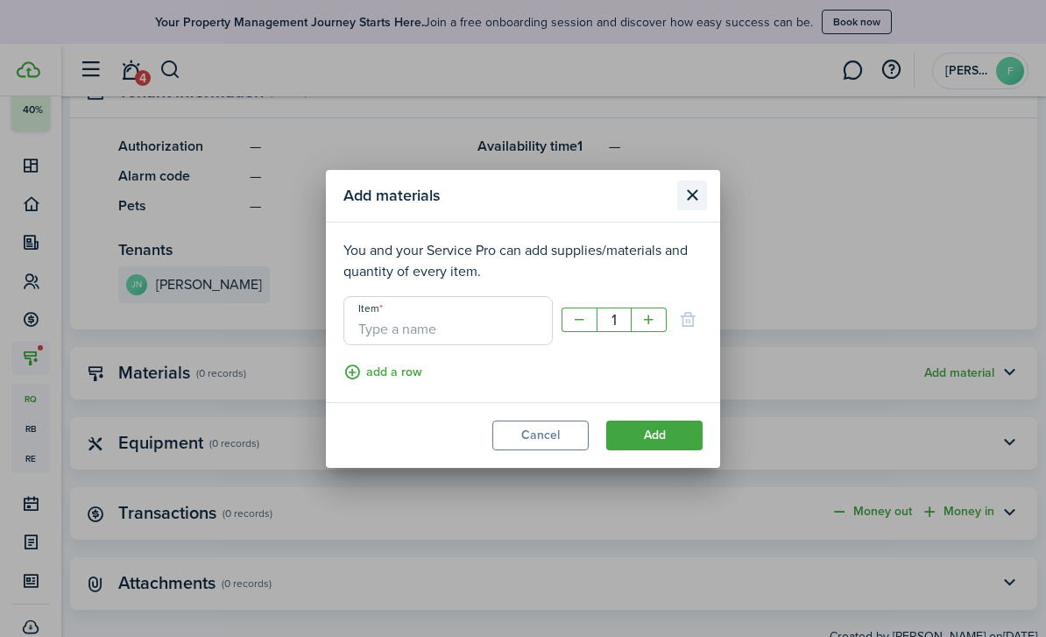
click at [689, 210] on button "Close modal" at bounding box center [692, 195] width 30 height 30
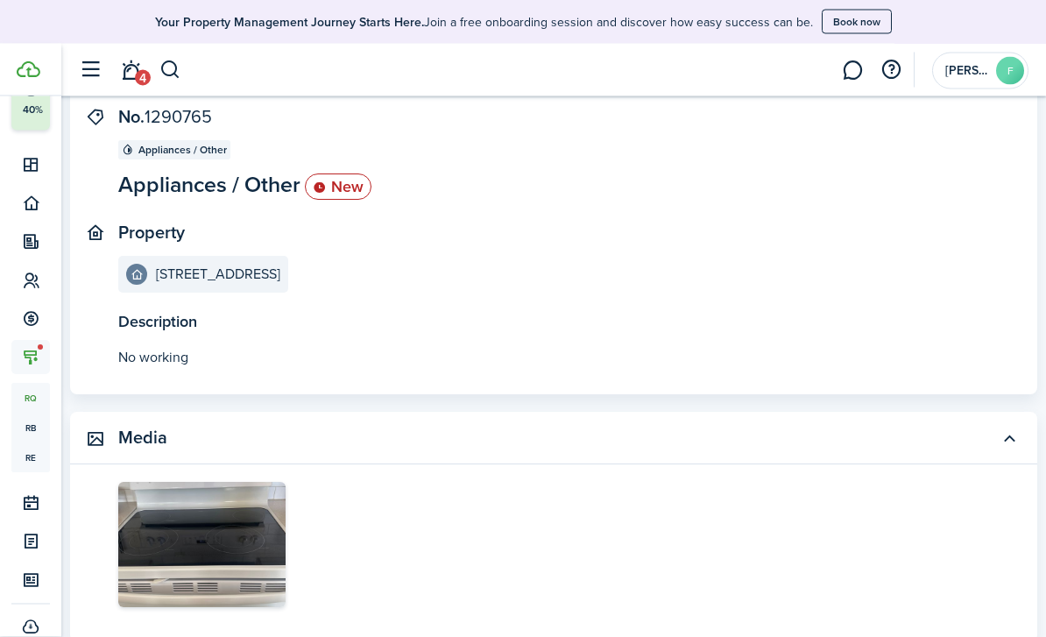
scroll to position [0, 0]
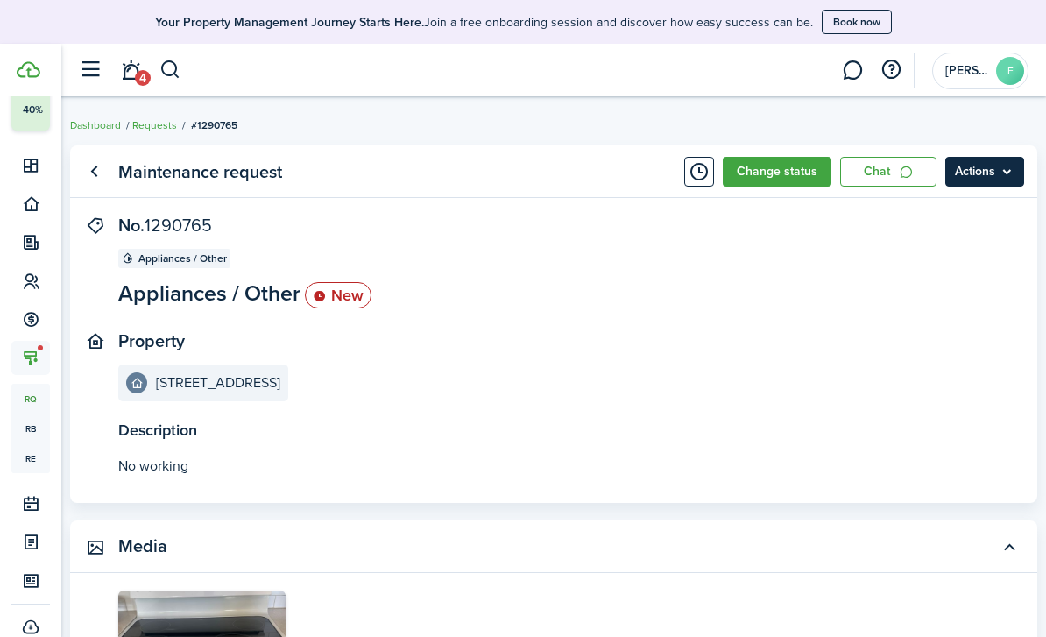
click at [996, 172] on menu-btn "Actions" at bounding box center [984, 172] width 79 height 30
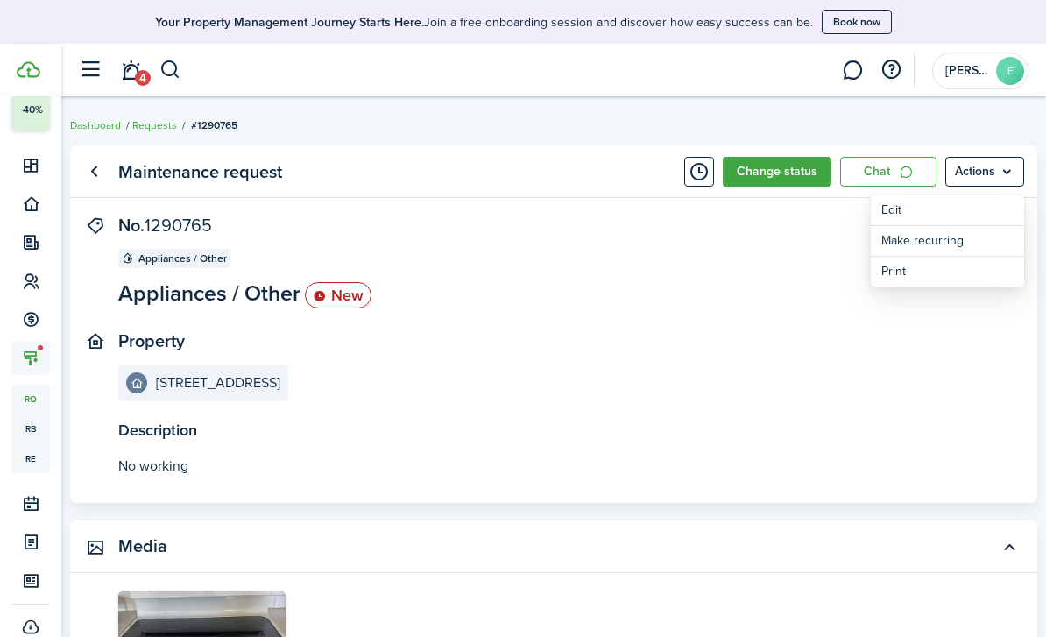
click at [704, 275] on panel-main-section "No. 1290765 Appliances / Other Appliances / Other New" at bounding box center [527, 262] width 818 height 94
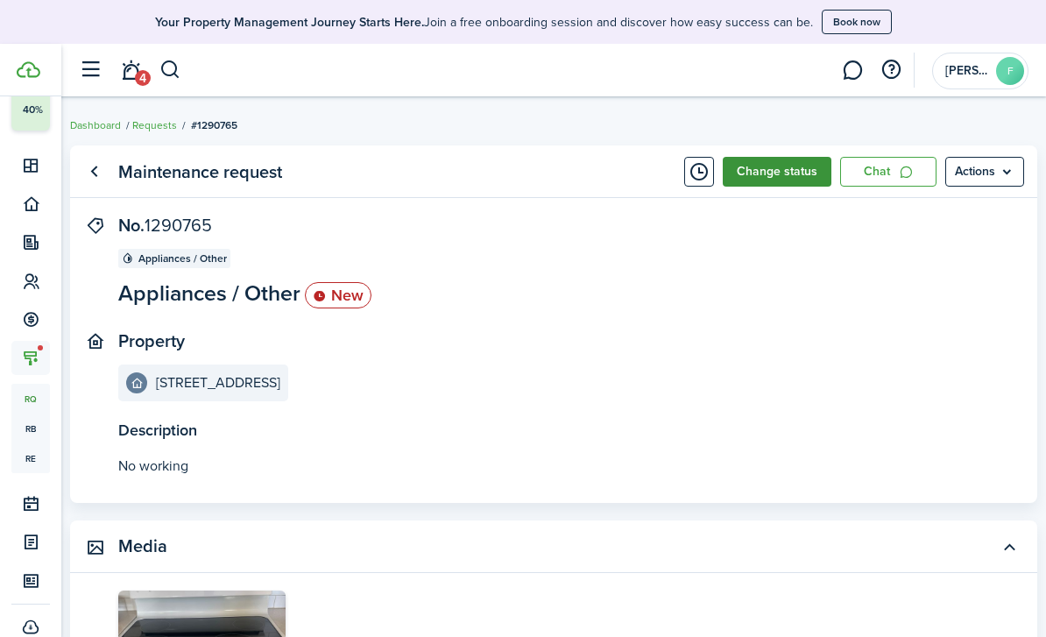
click at [768, 170] on button "Change status" at bounding box center [776, 172] width 109 height 30
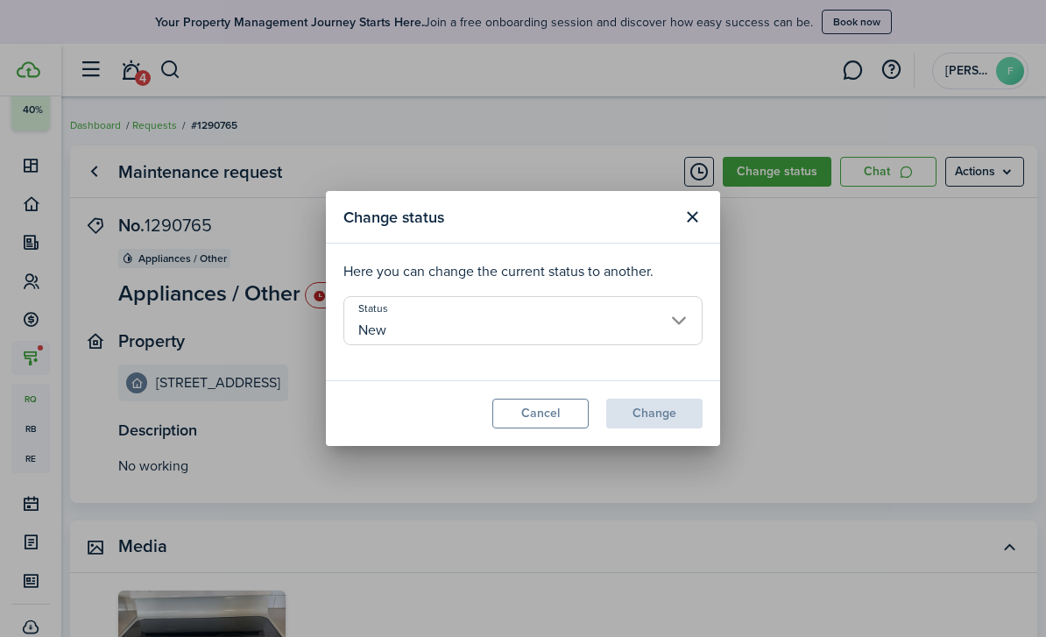
click at [577, 326] on input "New" at bounding box center [522, 320] width 359 height 49
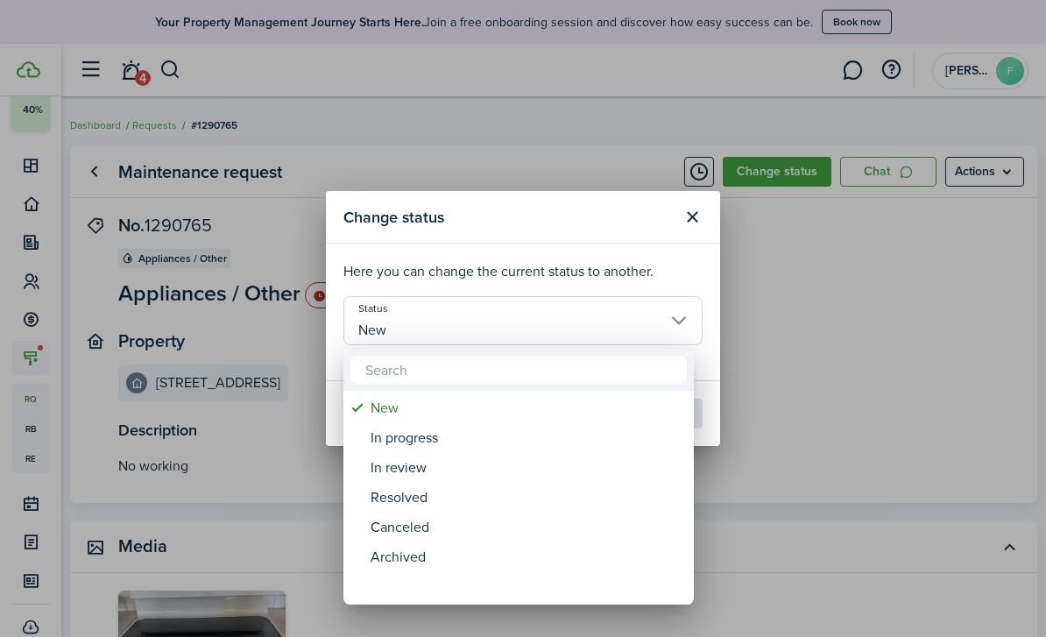
click at [687, 219] on div at bounding box center [523, 318] width 1326 height 917
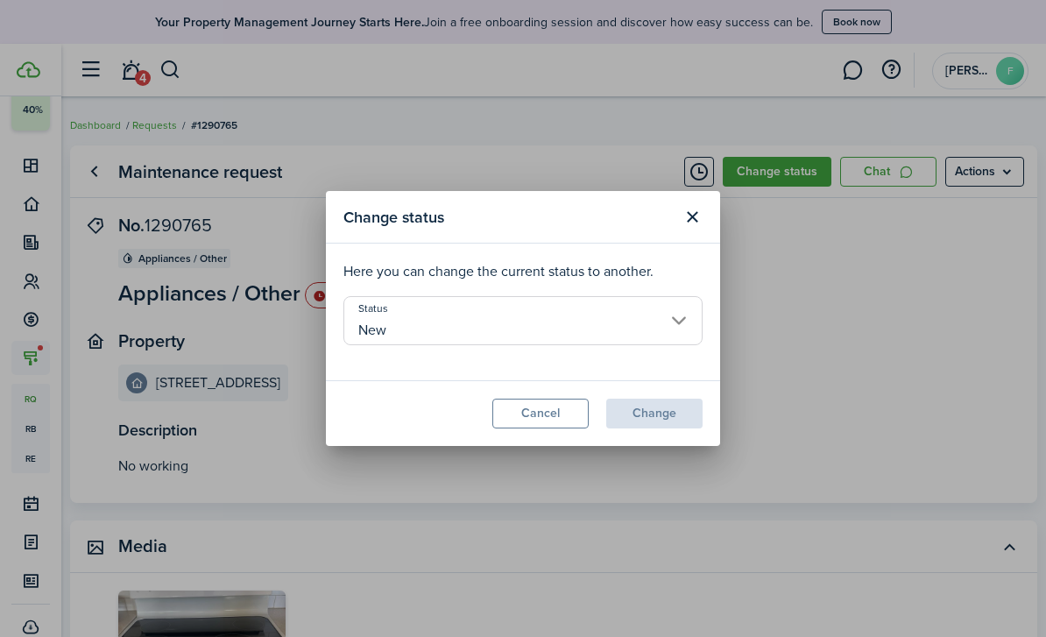
click at [687, 219] on button "Close modal" at bounding box center [692, 217] width 30 height 30
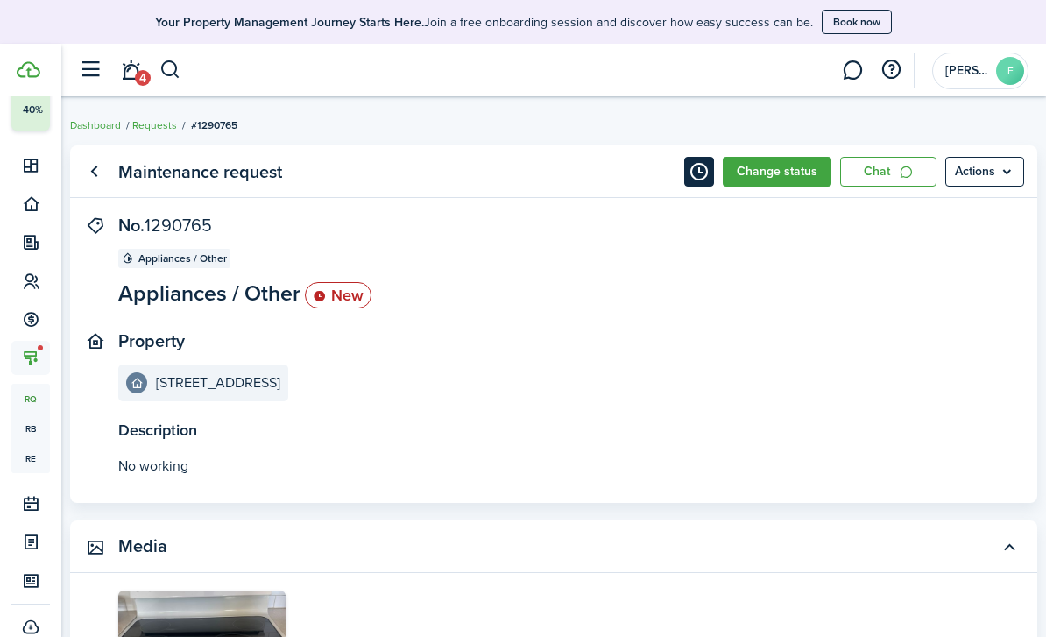
click at [694, 178] on button "Timeline" at bounding box center [699, 172] width 30 height 30
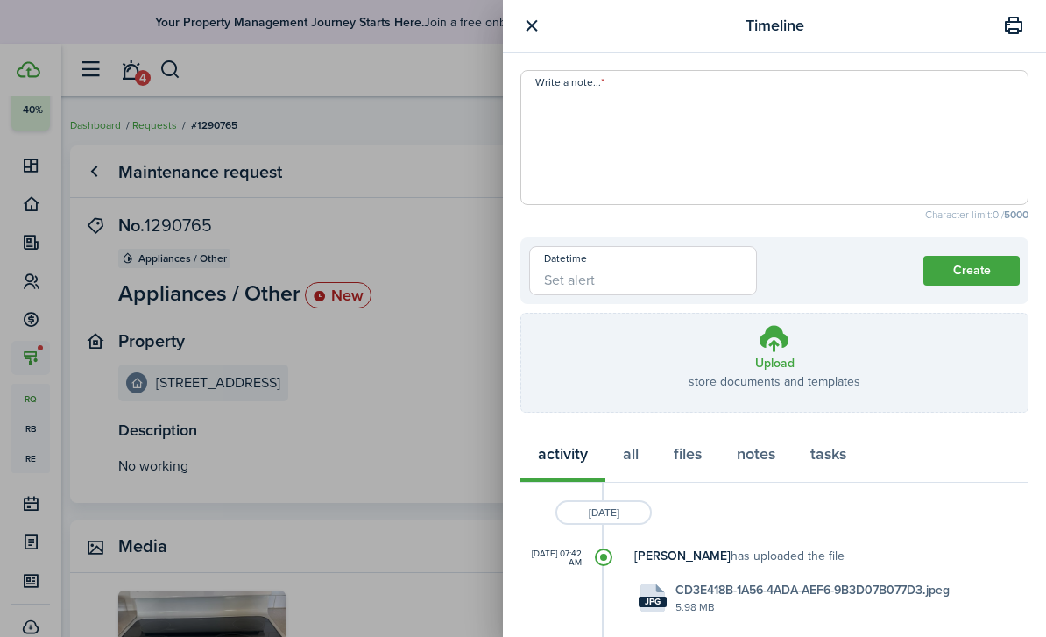
click at [527, 25] on button "button" at bounding box center [531, 26] width 22 height 22
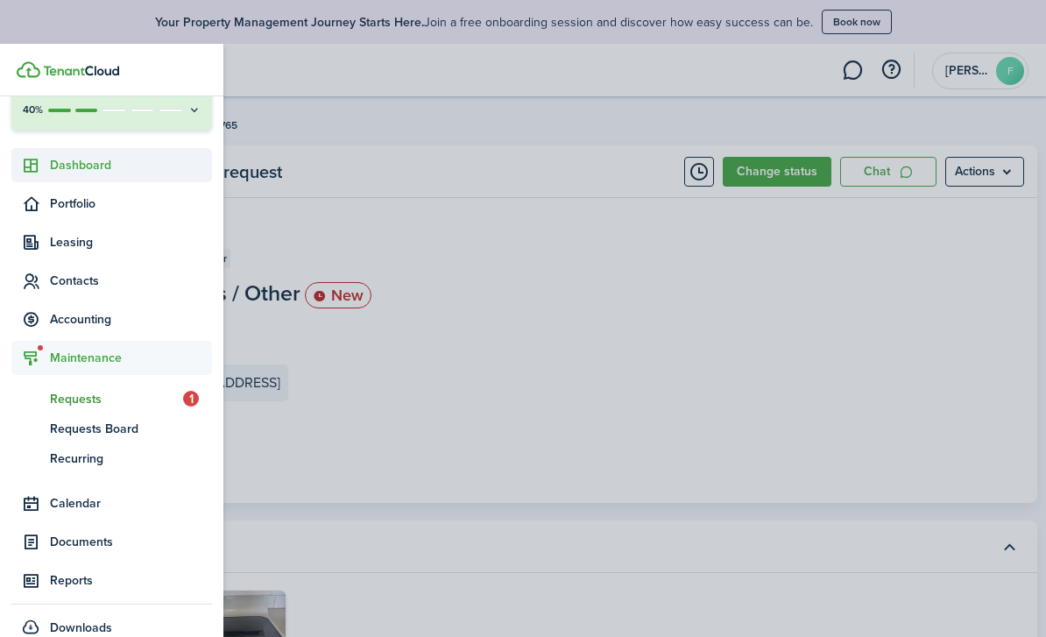
click at [46, 169] on sidebar-link-icon at bounding box center [30, 165] width 39 height 18
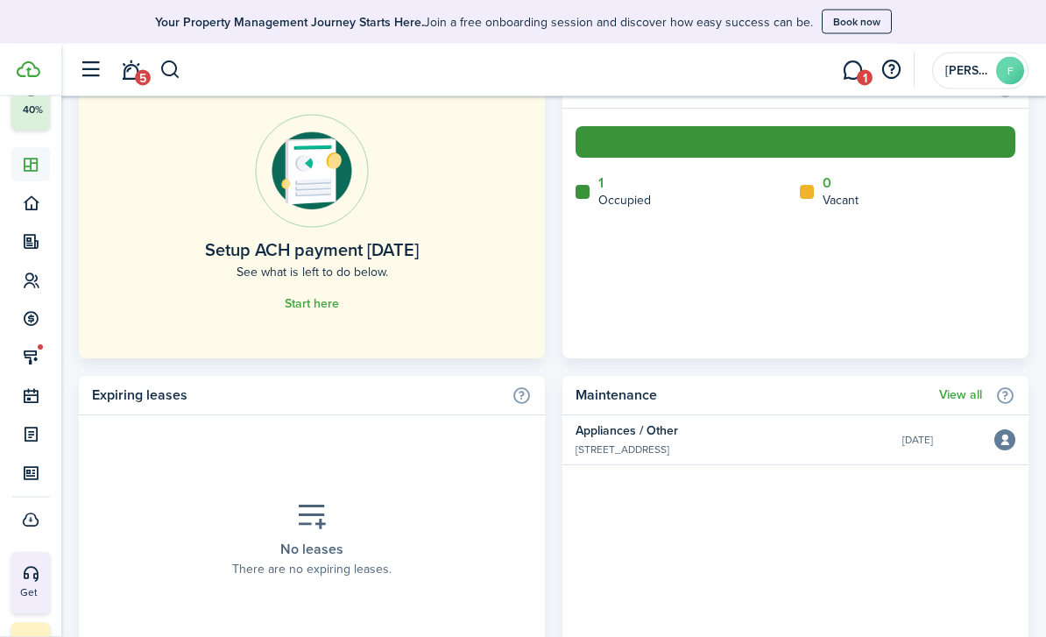
scroll to position [1409, 0]
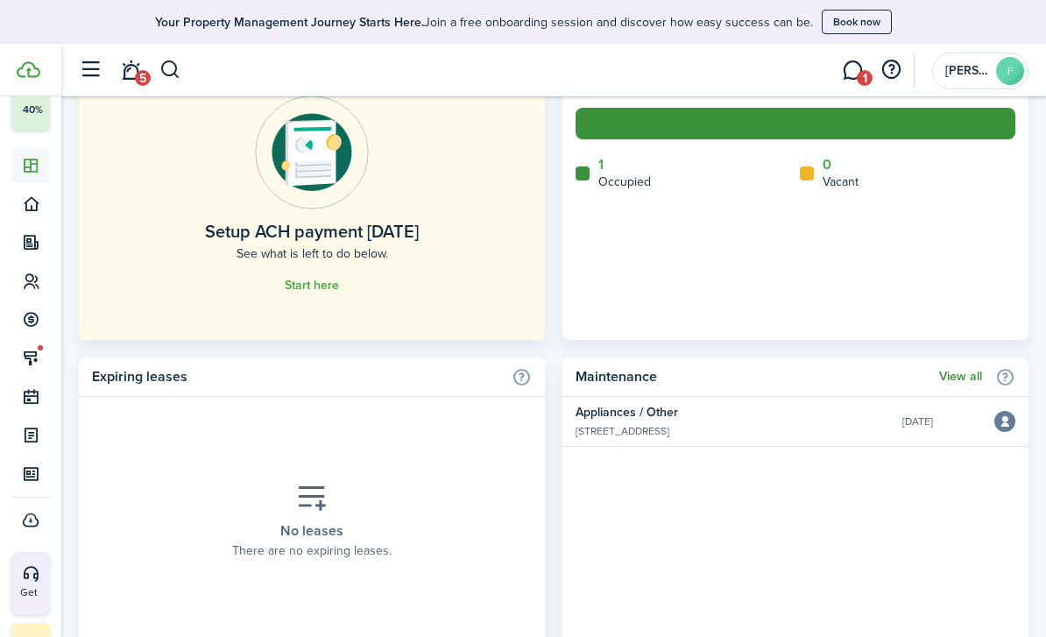
click at [955, 377] on link "View all" at bounding box center [960, 377] width 43 height 14
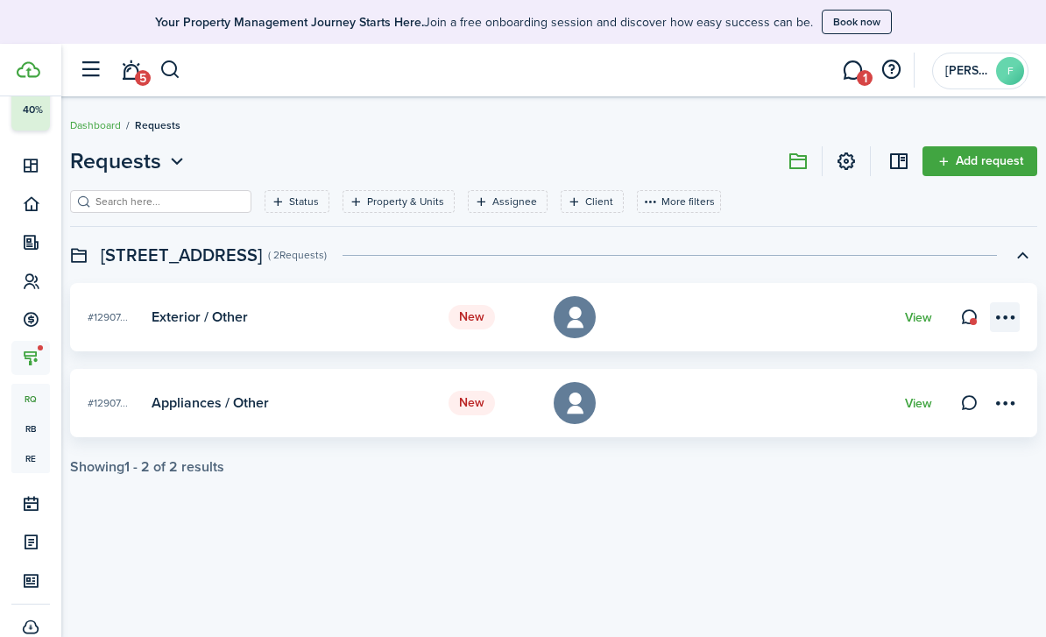
click at [1008, 325] on menu-btn-icon at bounding box center [1005, 317] width 30 height 30
click at [870, 324] on card "New #12907... Exterior / Other Normal View" at bounding box center [553, 317] width 967 height 68
click at [924, 323] on link "View" at bounding box center [918, 318] width 27 height 14
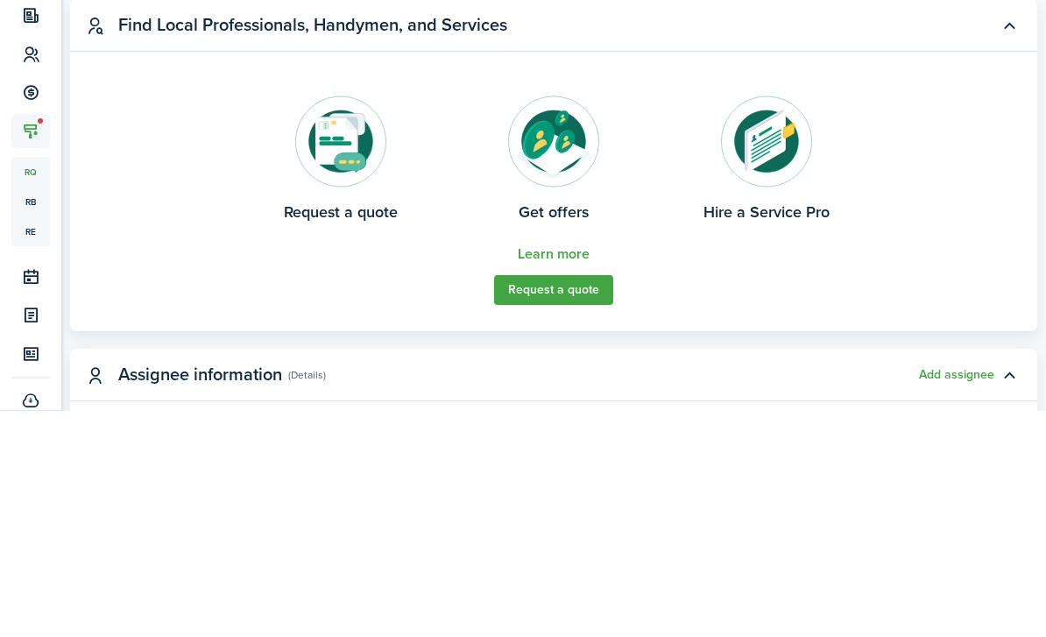
scroll to position [1024, 0]
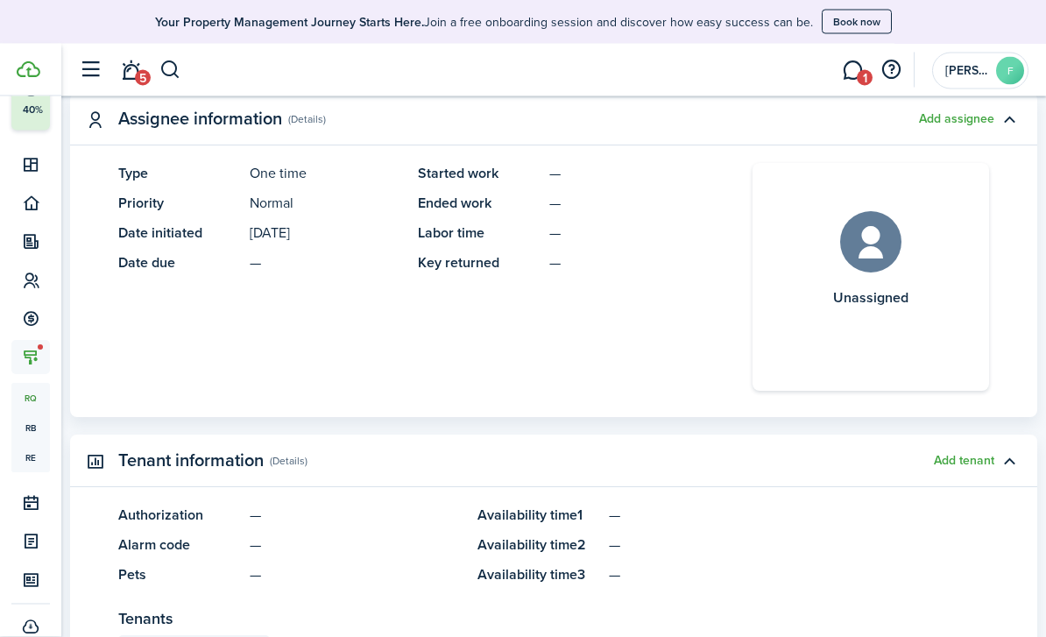
click at [863, 281] on card "Unassigned" at bounding box center [870, 278] width 236 height 228
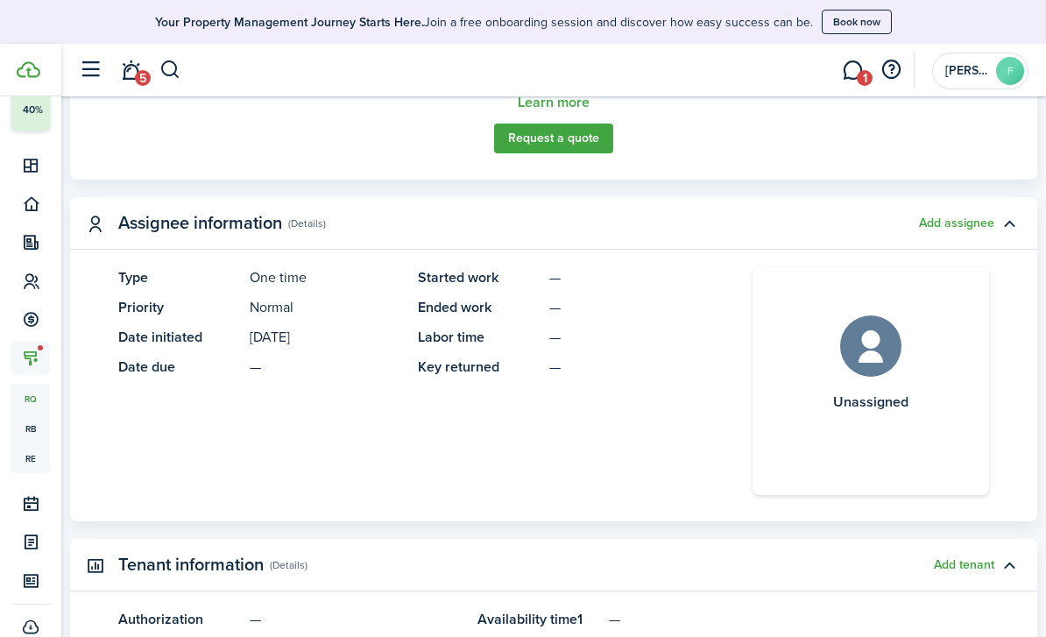
scroll to position [919, 0]
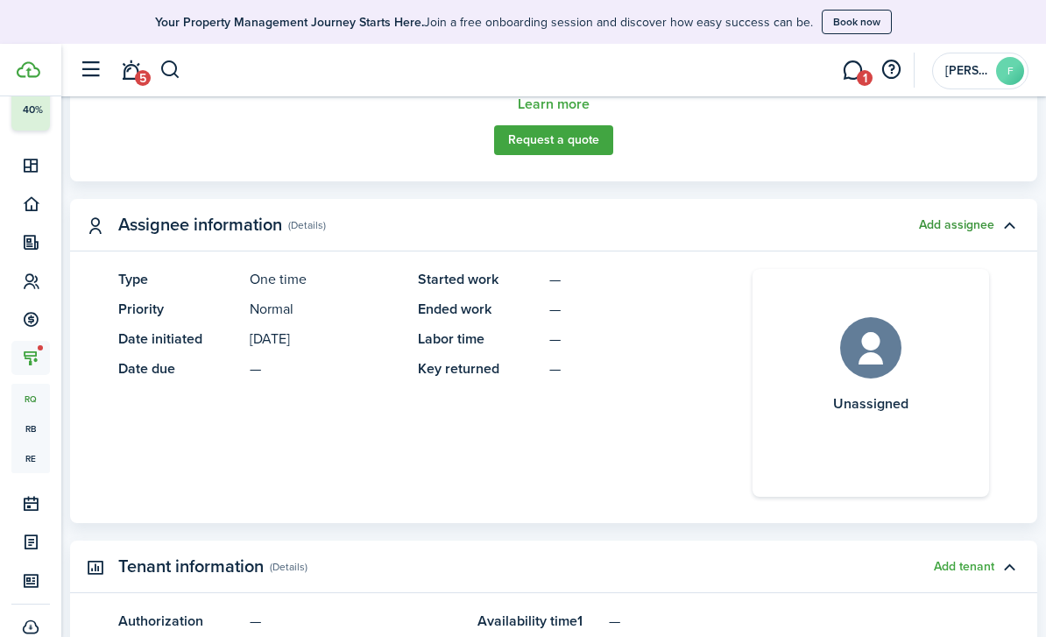
click at [935, 229] on button "Add assignee" at bounding box center [956, 225] width 75 height 14
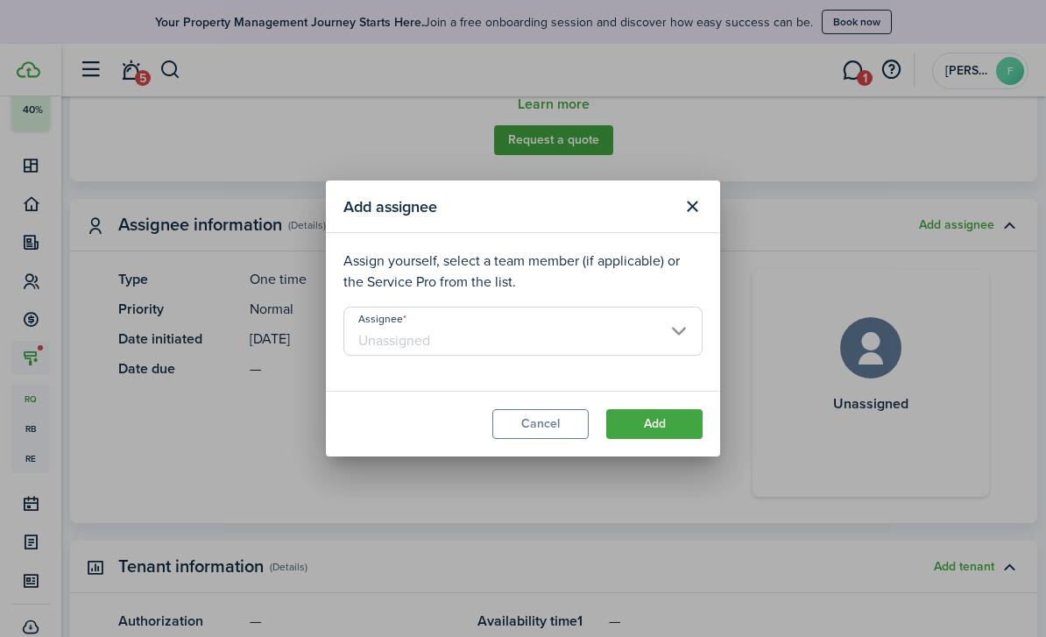
click at [430, 356] on input "Assignee" at bounding box center [522, 331] width 359 height 49
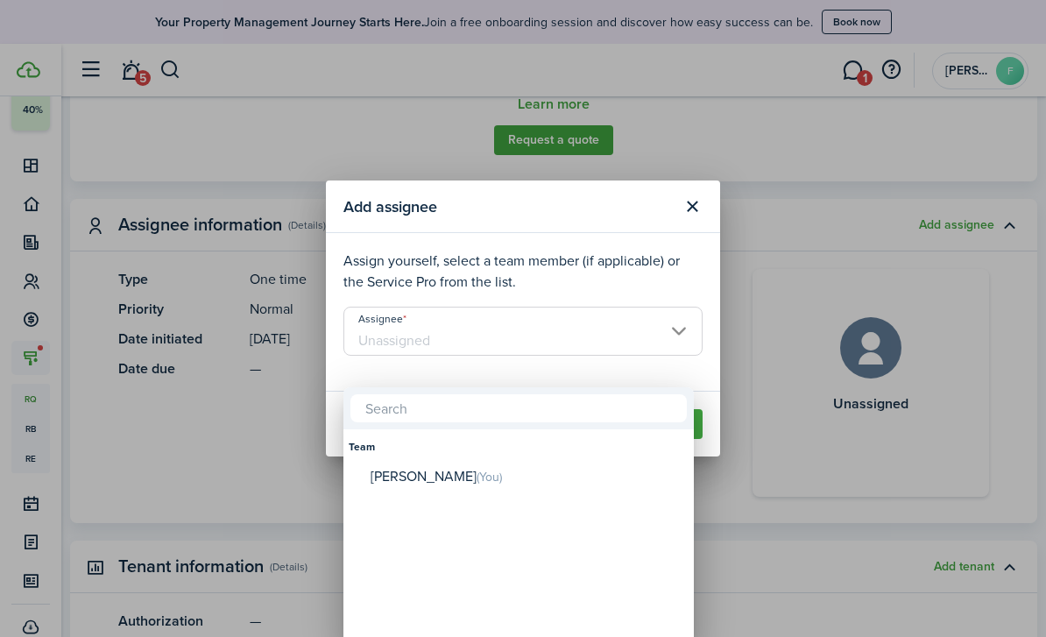
click at [267, 435] on div at bounding box center [523, 318] width 1326 height 917
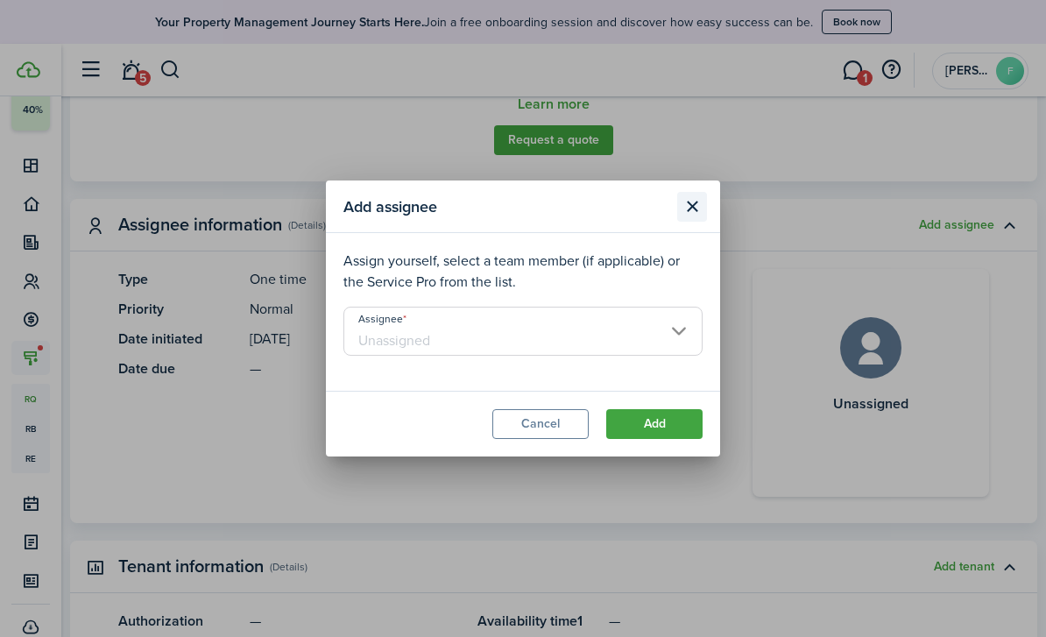
click at [690, 222] on button "Close modal" at bounding box center [692, 207] width 30 height 30
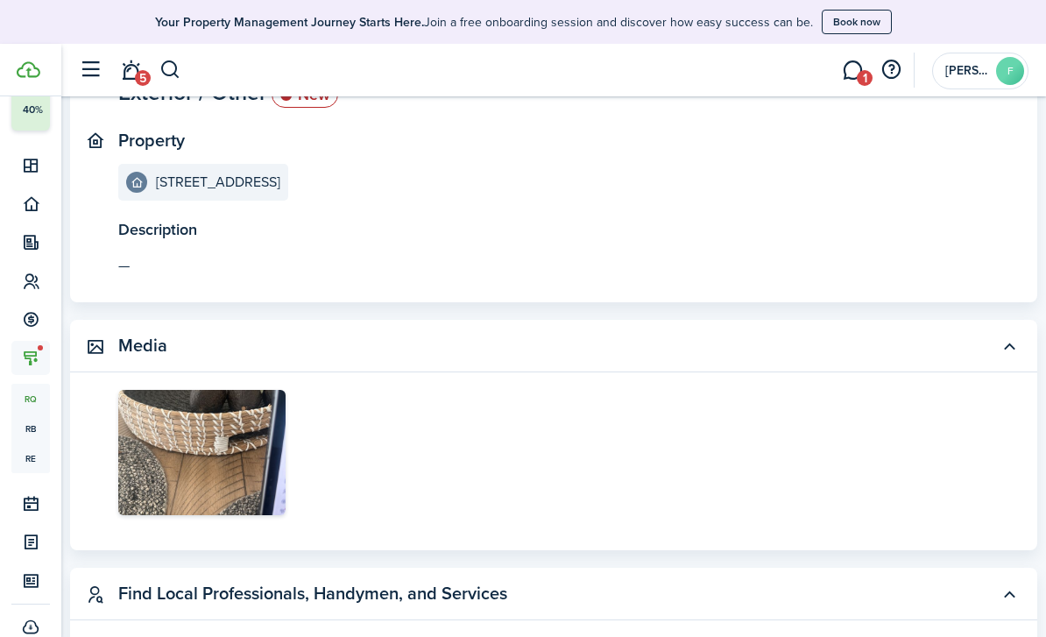
scroll to position [0, 0]
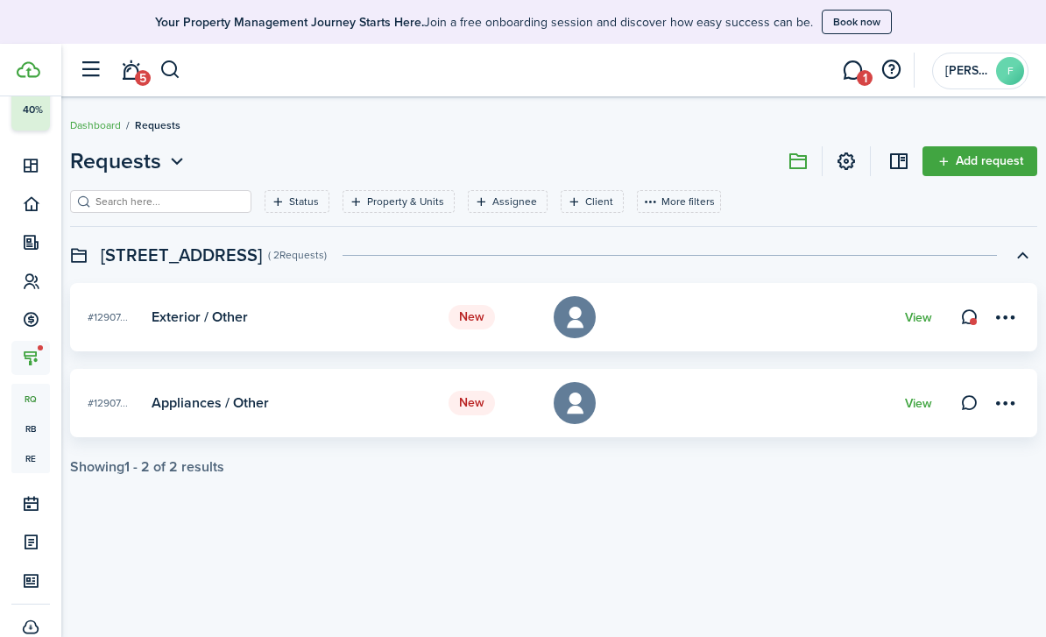
click at [234, 335] on card "New #12907... Exterior / Other Normal View" at bounding box center [553, 317] width 967 height 68
click at [208, 317] on card-title "Exterior / Other" at bounding box center [199, 317] width 96 height 16
click at [575, 329] on icon at bounding box center [574, 317] width 25 height 25
click at [509, 206] on filter-tag-label "Assignee" at bounding box center [514, 202] width 45 height 16
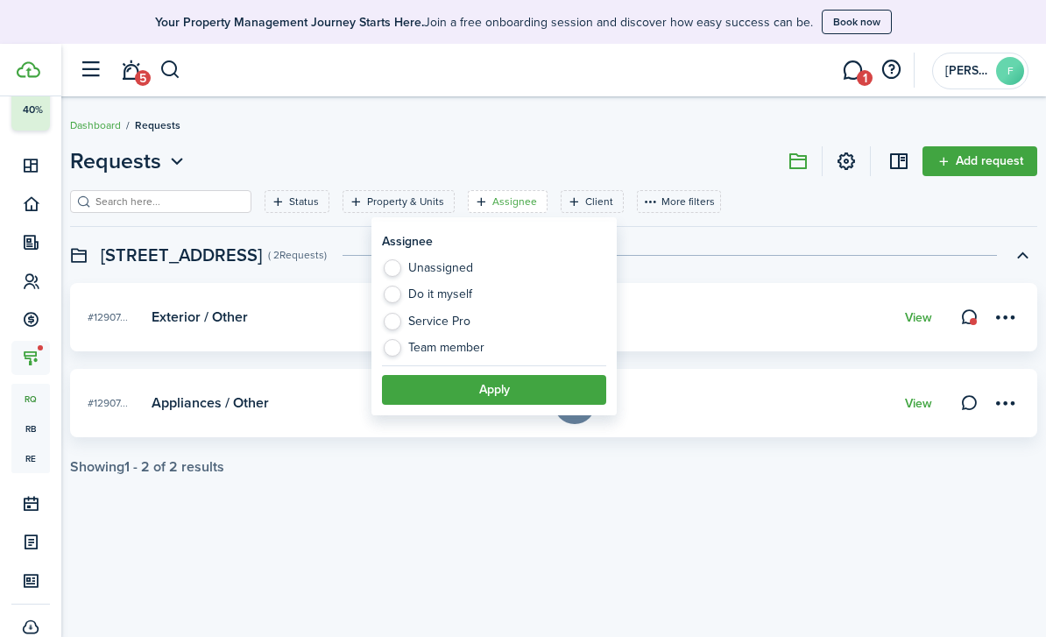
click at [398, 349] on label "Team member" at bounding box center [494, 348] width 224 height 18
radio input "true"
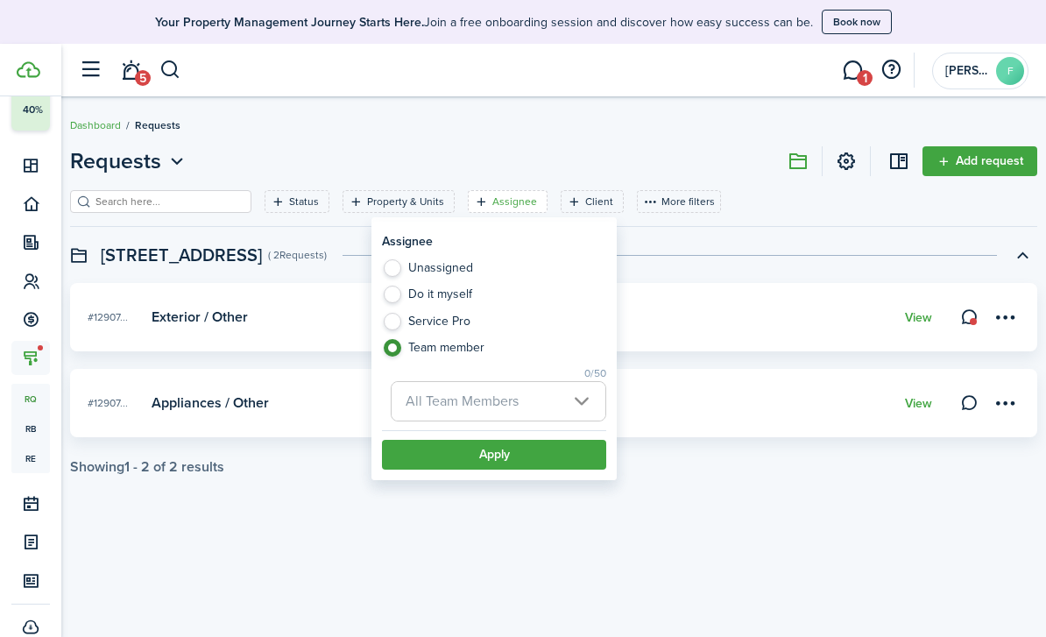
click at [430, 399] on span "All Team Members" at bounding box center [461, 401] width 113 height 20
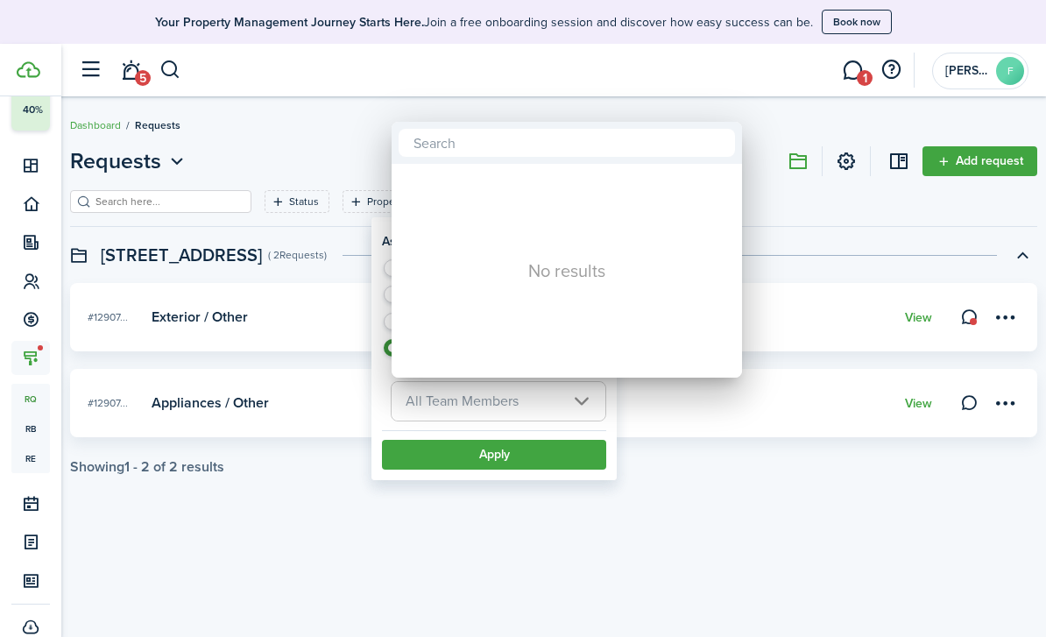
click at [349, 132] on div at bounding box center [523, 318] width 1326 height 917
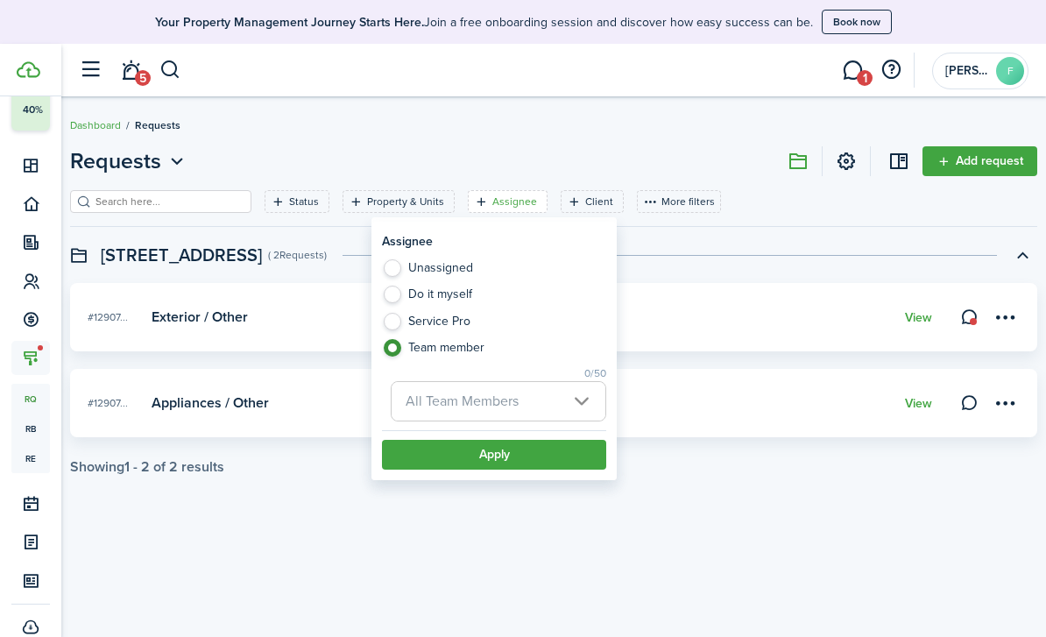
click at [565, 508] on div "Requests Add request Status Property & Units Assignee Client More filters Save …" at bounding box center [553, 367] width 984 height 461
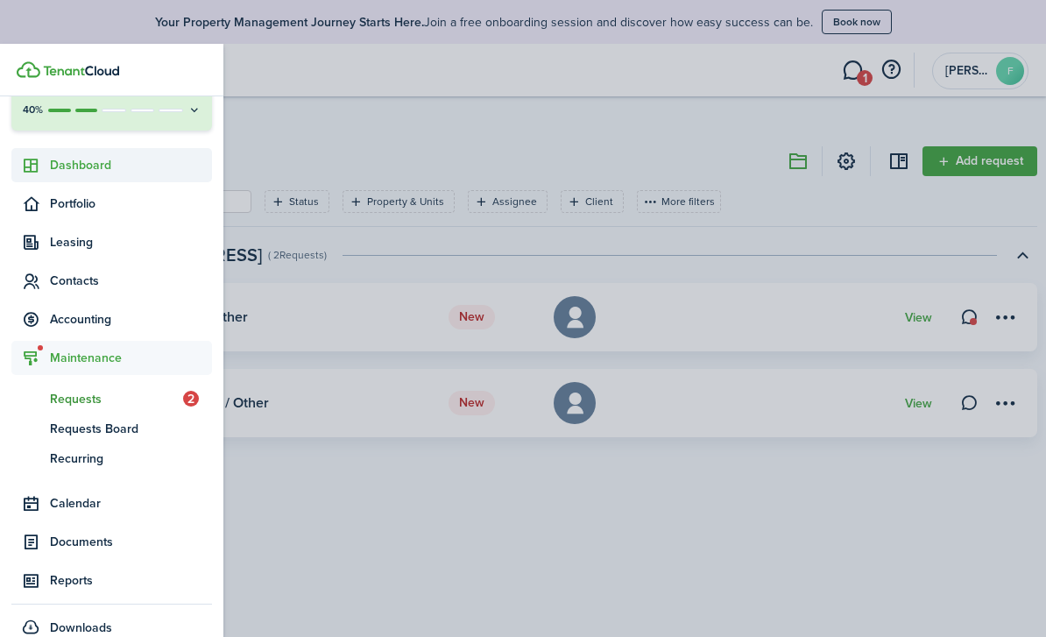
click at [36, 161] on icon at bounding box center [31, 166] width 18 height 18
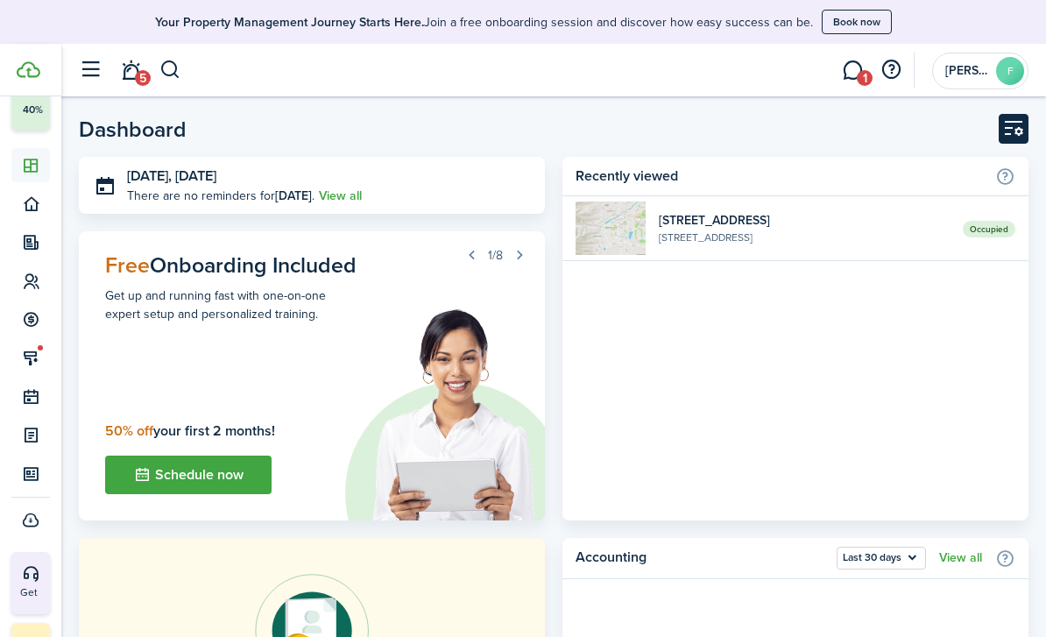
click at [1013, 132] on button "Customise" at bounding box center [1013, 129] width 30 height 30
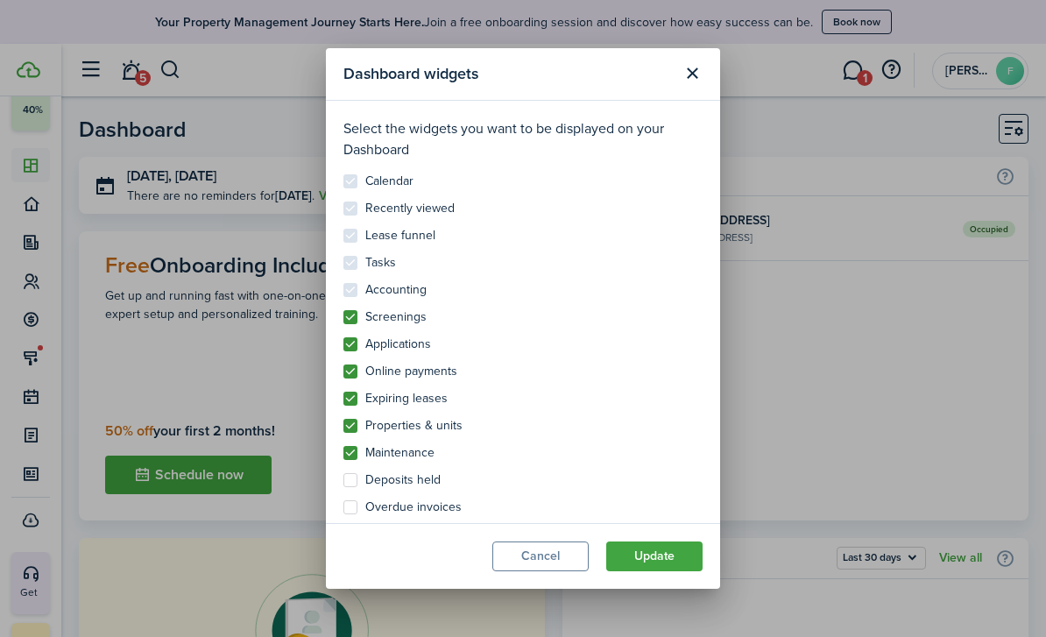
click at [351, 310] on label "Screenings" at bounding box center [384, 317] width 83 height 14
click at [343, 309] on input "Screenings" at bounding box center [342, 309] width 1 height 1
checkbox input "false"
click at [349, 337] on label "Applications" at bounding box center [387, 344] width 88 height 14
click at [343, 336] on input "Applications" at bounding box center [342, 336] width 1 height 1
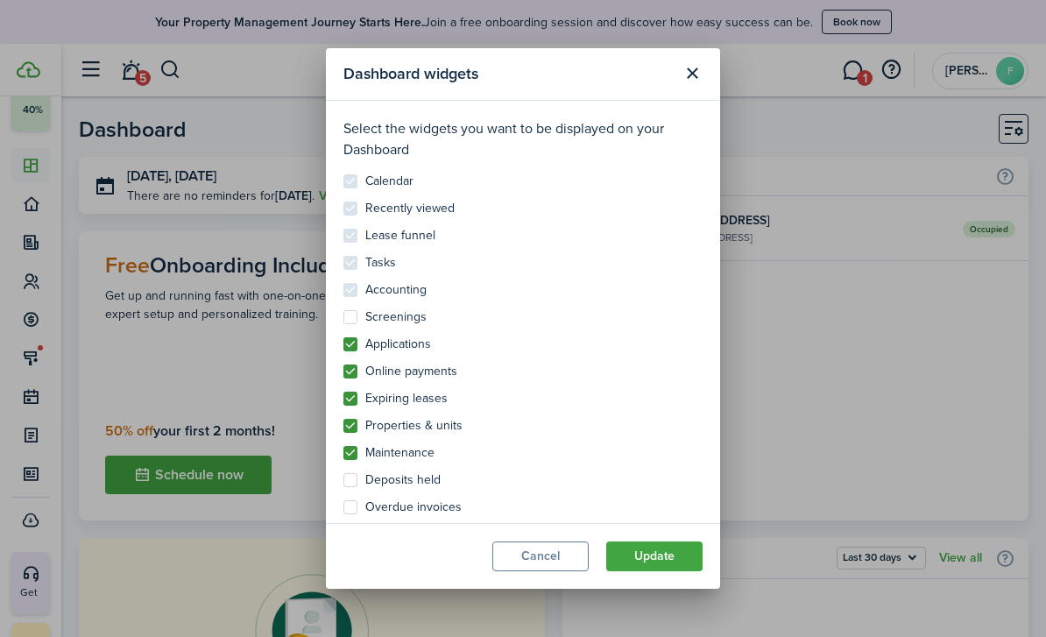
checkbox input "false"
click at [349, 364] on label "Online payments" at bounding box center [400, 371] width 114 height 14
click at [343, 363] on input "Online payments" at bounding box center [342, 363] width 1 height 1
checkbox input "false"
click at [353, 391] on label "Expiring leases" at bounding box center [395, 398] width 104 height 14
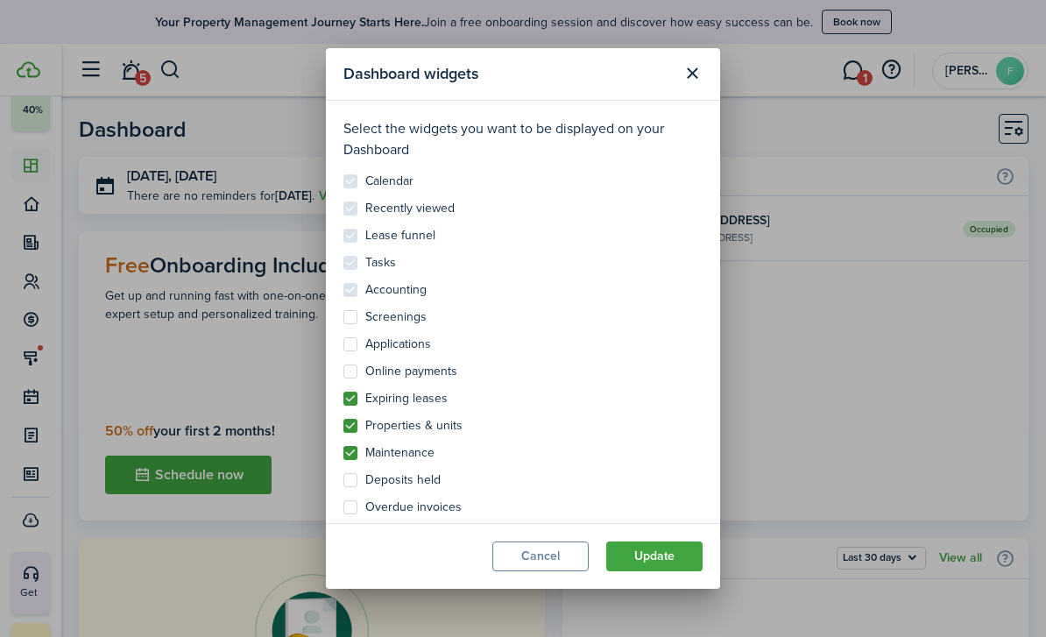
click at [343, 391] on input "Expiring leases" at bounding box center [342, 391] width 1 height 1
checkbox input "false"
click at [355, 256] on control-checkbox "Tasks" at bounding box center [522, 263] width 359 height 14
click at [660, 571] on button "Update" at bounding box center [654, 556] width 96 height 30
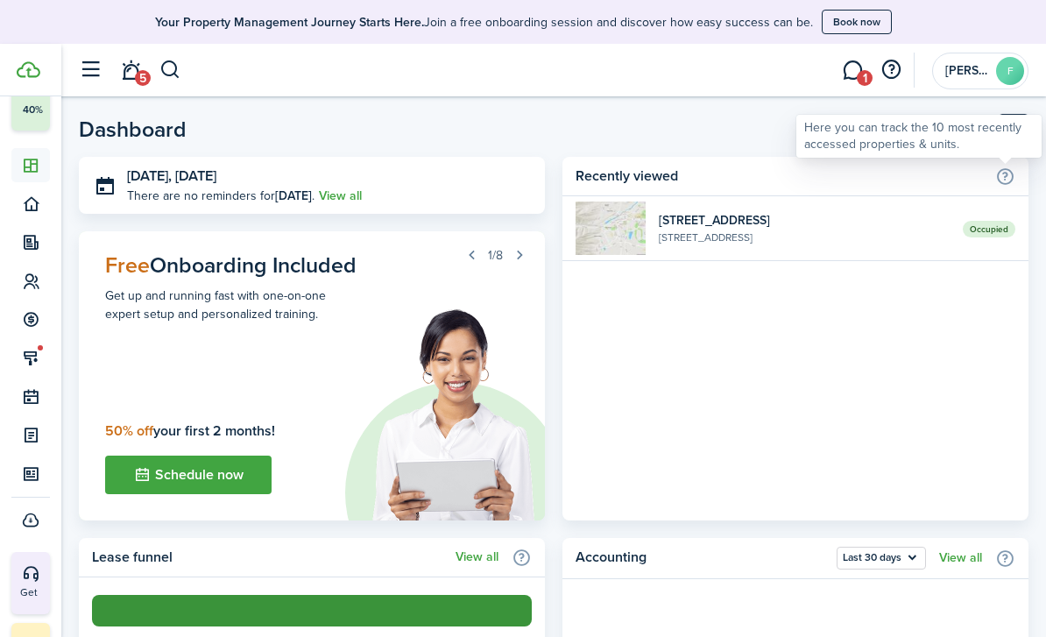
click at [1017, 140] on div "Here you can track the 10 most recently accessed properties & units." at bounding box center [918, 136] width 229 height 34
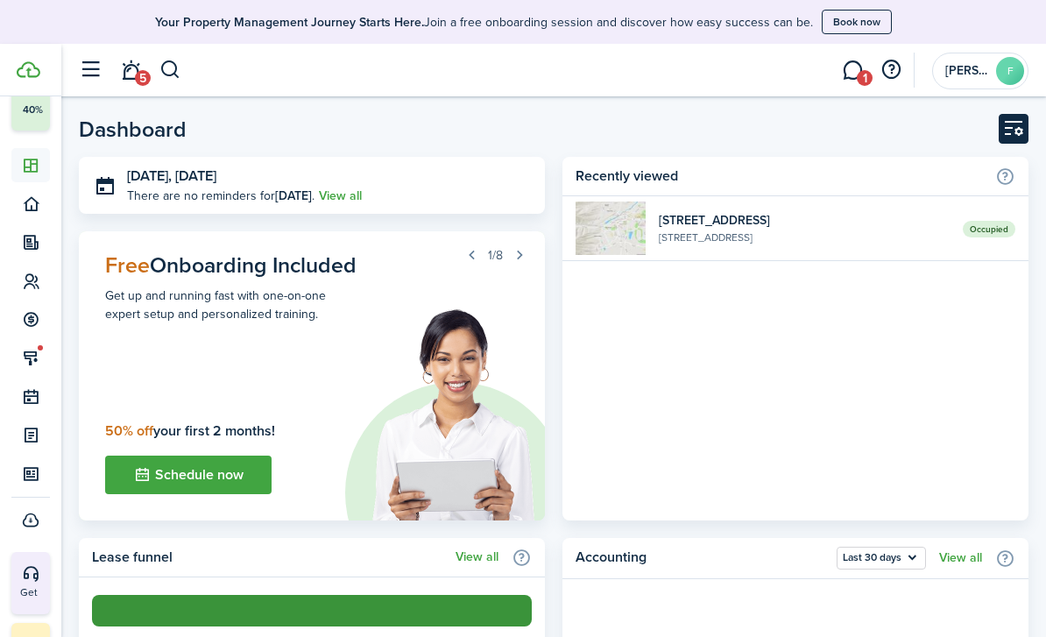
click at [1007, 127] on button "Customise" at bounding box center [1013, 129] width 30 height 30
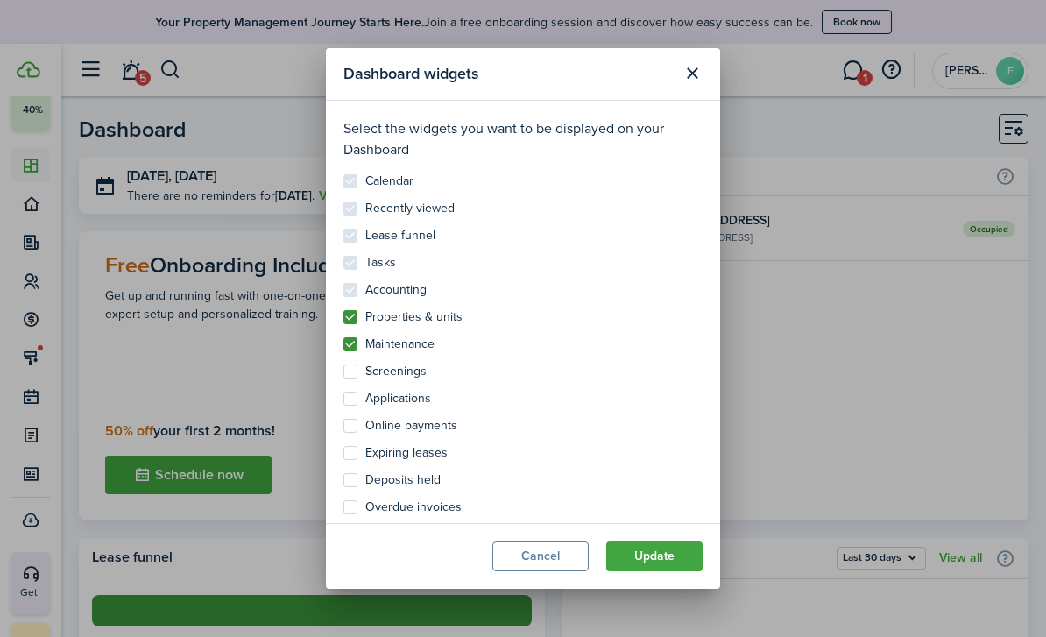
click at [350, 283] on control-checkbox "Accounting" at bounding box center [522, 290] width 359 height 14
click at [352, 283] on control-checkbox "Accounting" at bounding box center [522, 290] width 359 height 14
click at [370, 201] on control-checkbox "Recently viewed" at bounding box center [522, 208] width 359 height 14
drag, startPoint x: 372, startPoint y: 140, endPoint x: 372, endPoint y: 160, distance: 20.1
click at [372, 140] on p "Select the widgets you want to be displayed on your Dashboard" at bounding box center [522, 139] width 359 height 42
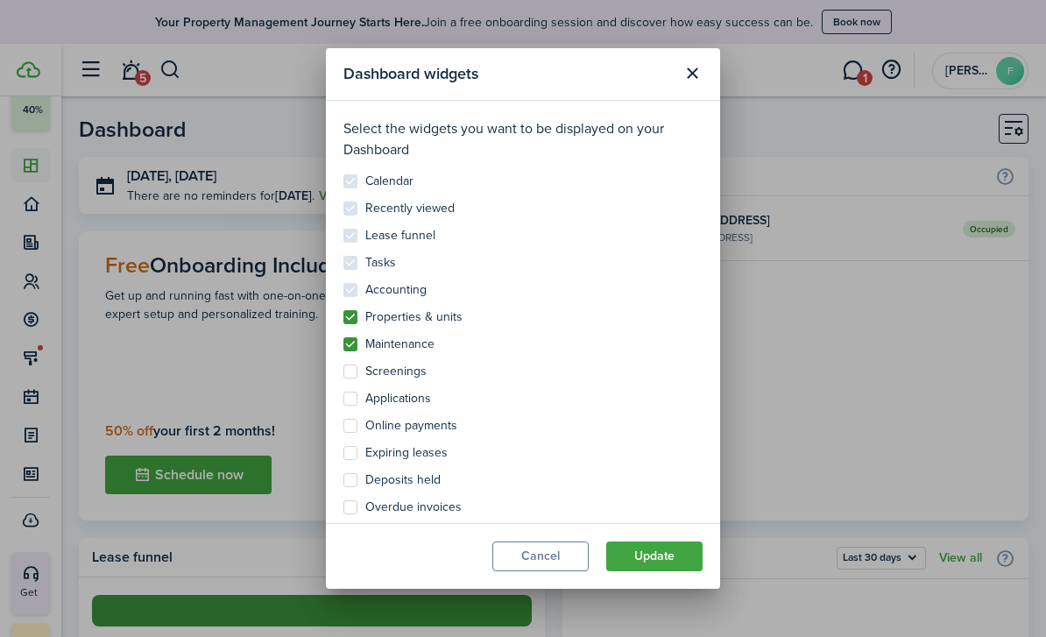
click at [372, 181] on modal-body "Select the widgets you want to be displayed on your Dashboard Calendar Recently…" at bounding box center [523, 312] width 394 height 423
click at [695, 59] on button "Close modal" at bounding box center [692, 74] width 30 height 30
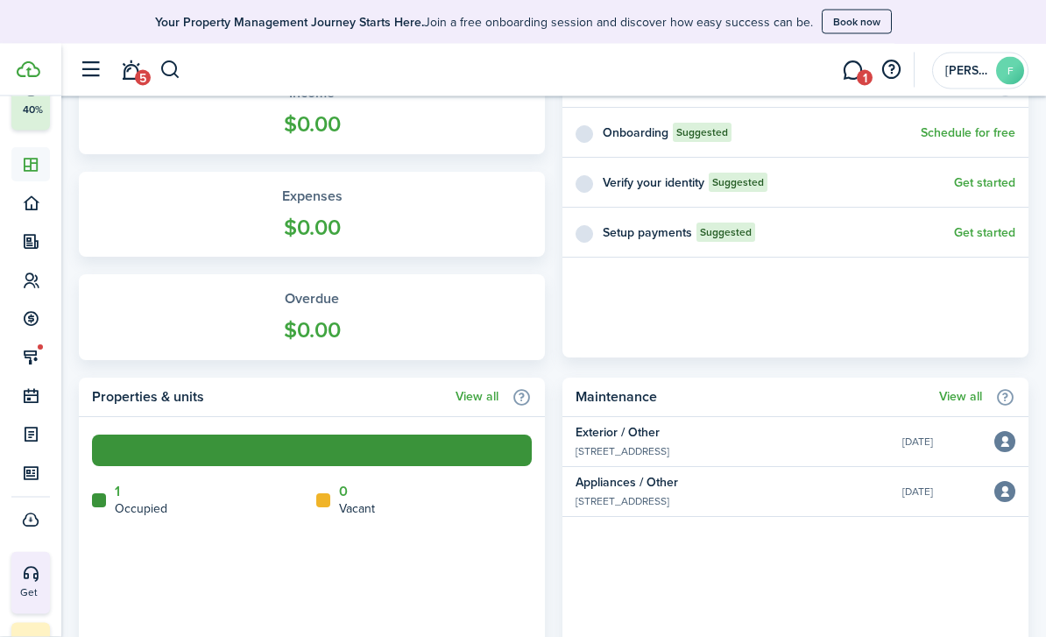
scroll to position [796, 0]
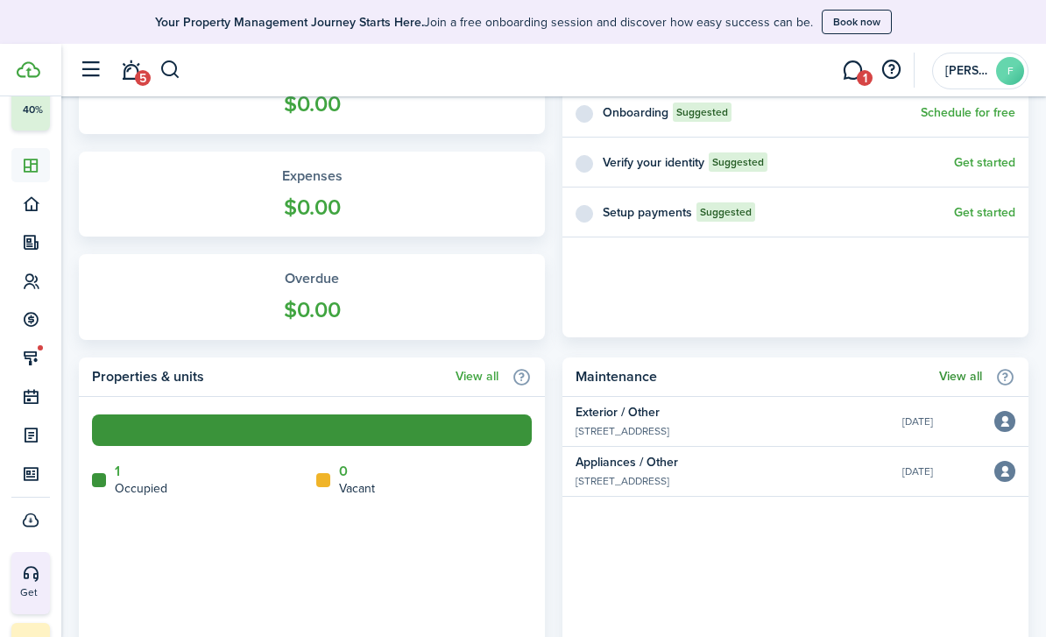
click at [967, 377] on link "View all" at bounding box center [960, 377] width 43 height 14
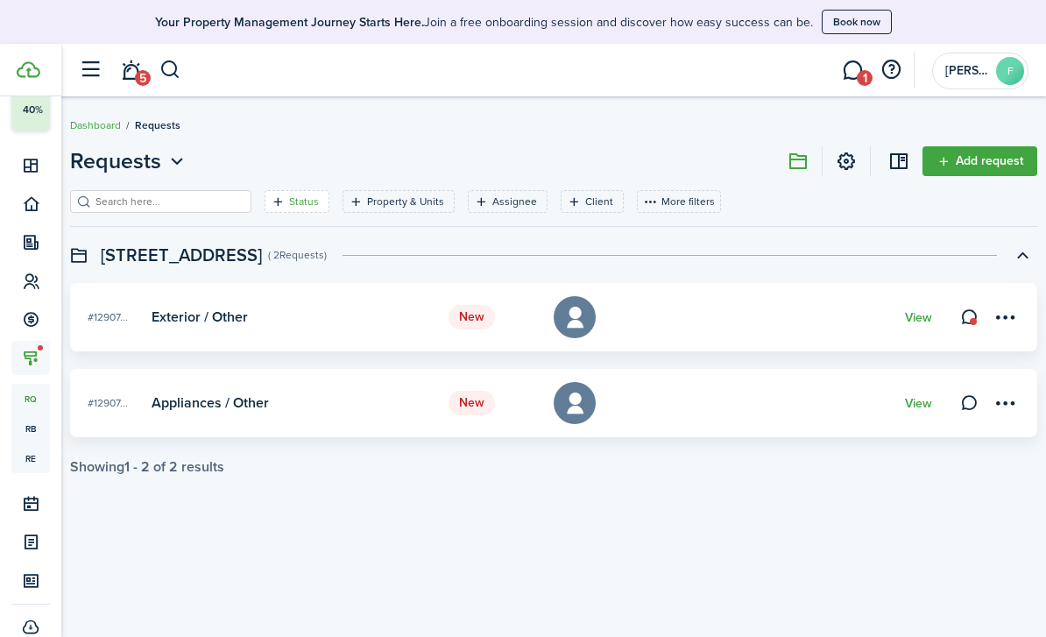
click at [278, 202] on filter-tag "Status" at bounding box center [296, 201] width 65 height 23
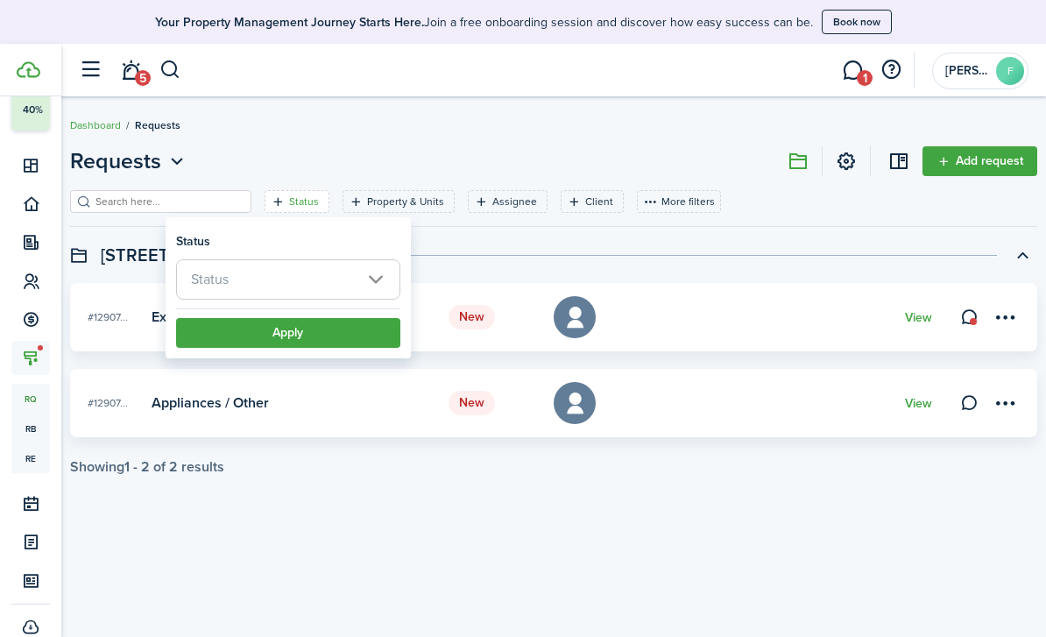
click at [269, 284] on span "Status" at bounding box center [288, 279] width 222 height 39
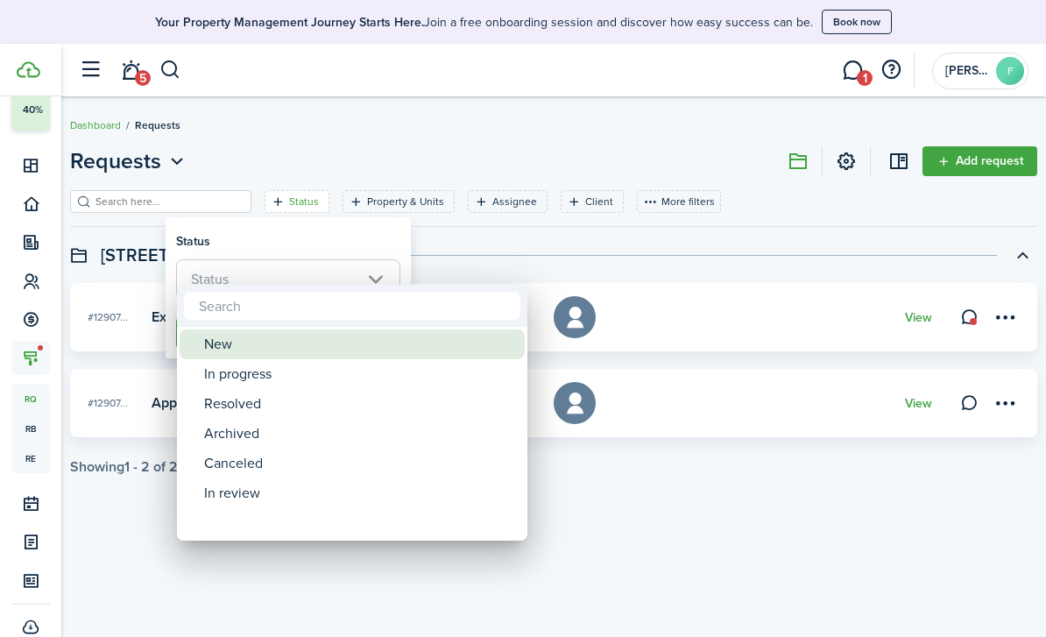
click at [266, 358] on div "New" at bounding box center [359, 344] width 310 height 30
type input "New"
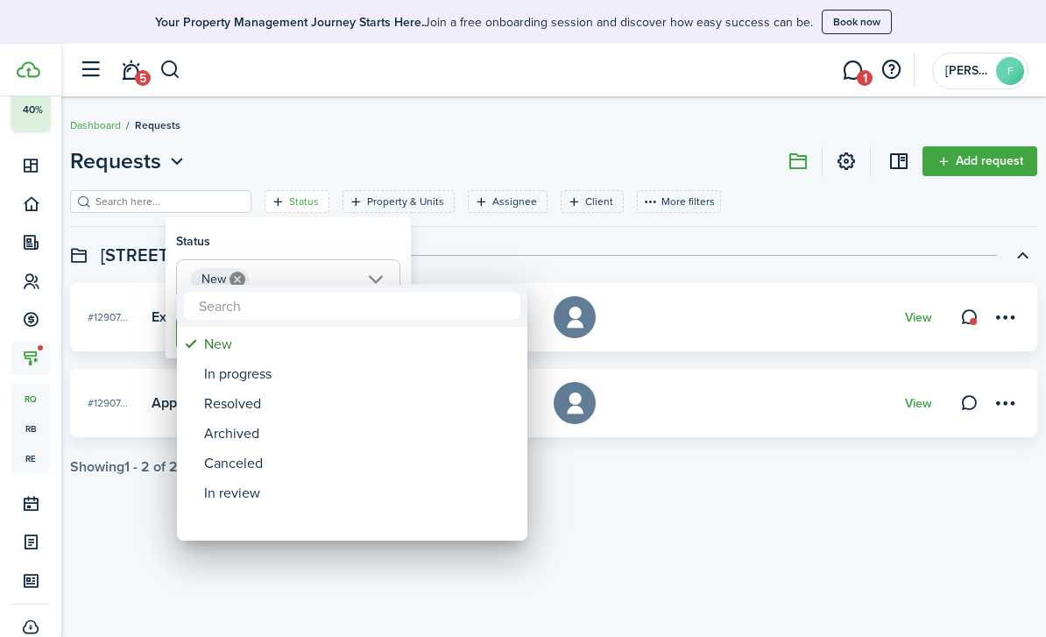
click at [334, 559] on div at bounding box center [523, 318] width 1326 height 917
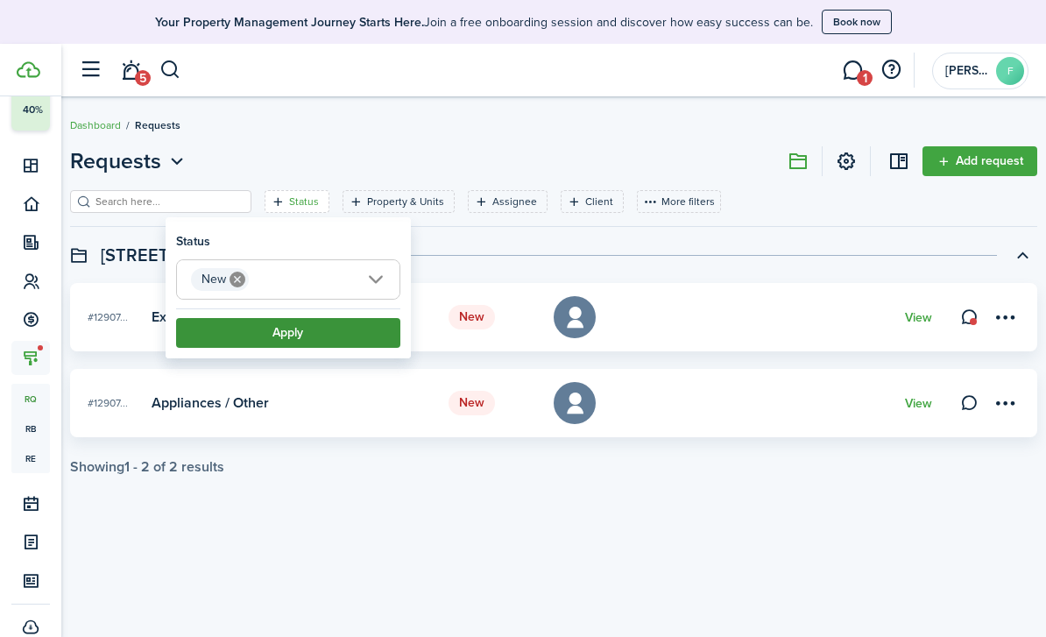
click at [311, 341] on button "Apply" at bounding box center [288, 333] width 224 height 30
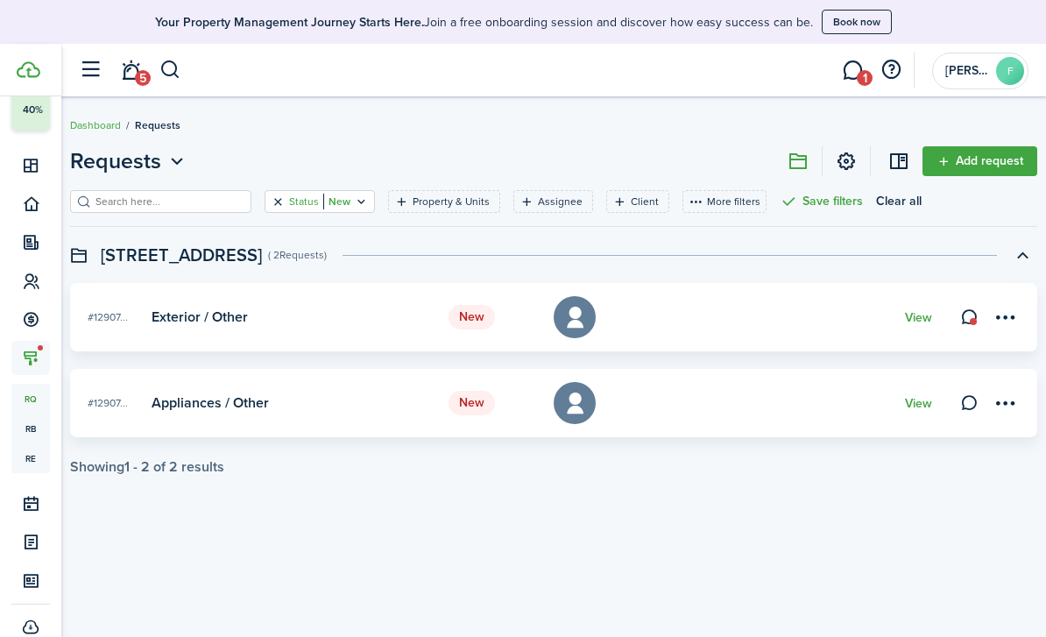
click at [271, 201] on button "Clear filter" at bounding box center [278, 201] width 15 height 14
click at [411, 210] on filter-tag "Property & Units" at bounding box center [398, 201] width 112 height 23
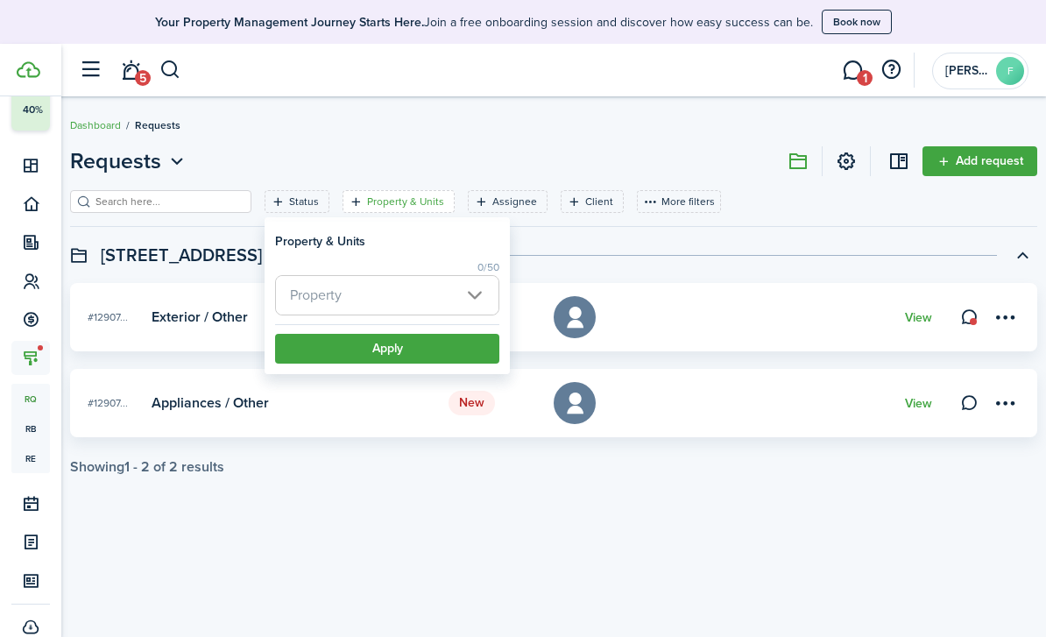
click at [378, 301] on span "Property" at bounding box center [387, 295] width 222 height 39
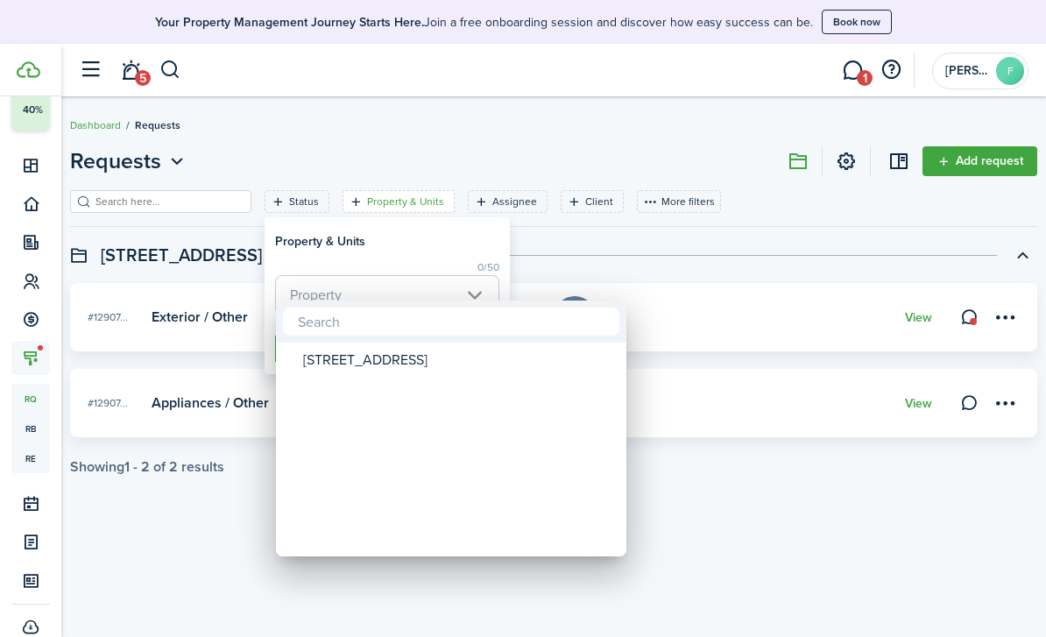
click at [606, 241] on div at bounding box center [523, 318] width 1326 height 917
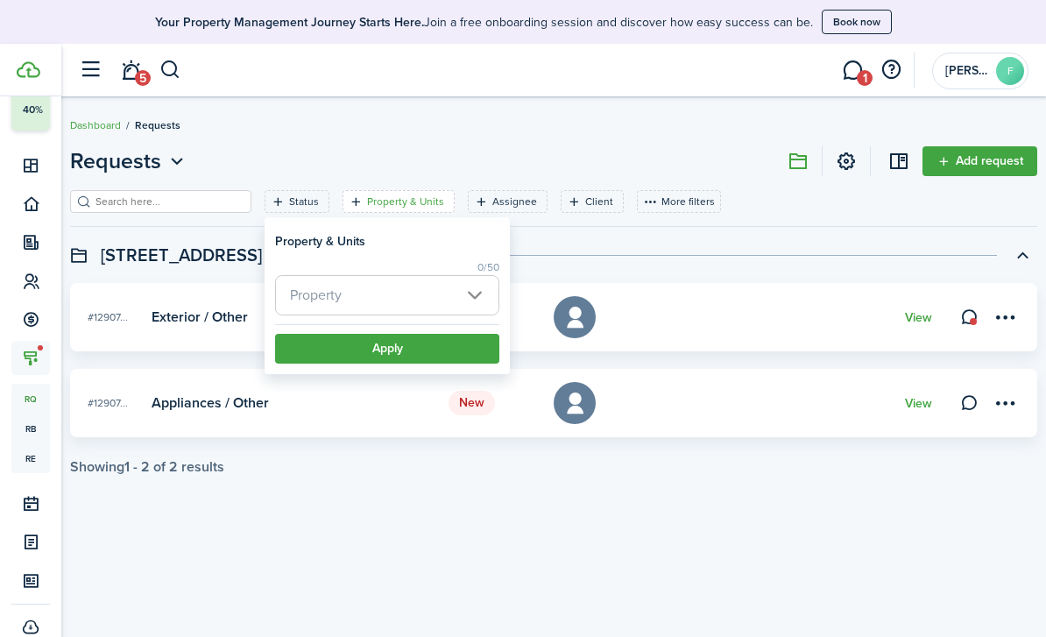
click at [645, 264] on header "[STREET_ADDRESS] ( 2 Requests )" at bounding box center [553, 255] width 967 height 30
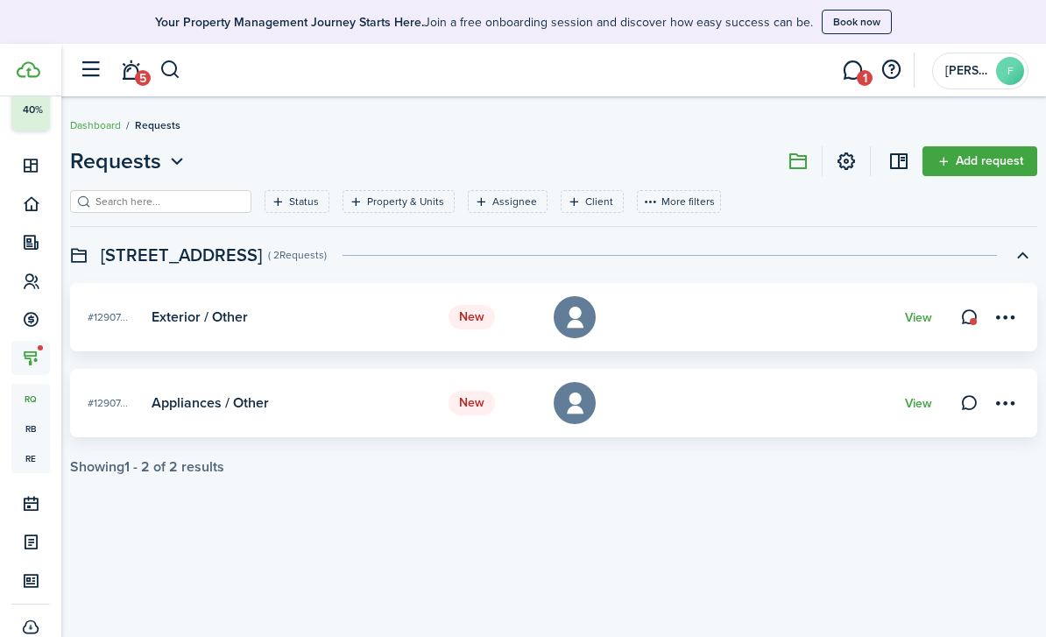
click at [504, 318] on card-header-left "New" at bounding box center [492, 317] width 88 height 25
click at [459, 409] on status "New" at bounding box center [471, 403] width 46 height 25
click at [907, 405] on link "View" at bounding box center [918, 404] width 27 height 14
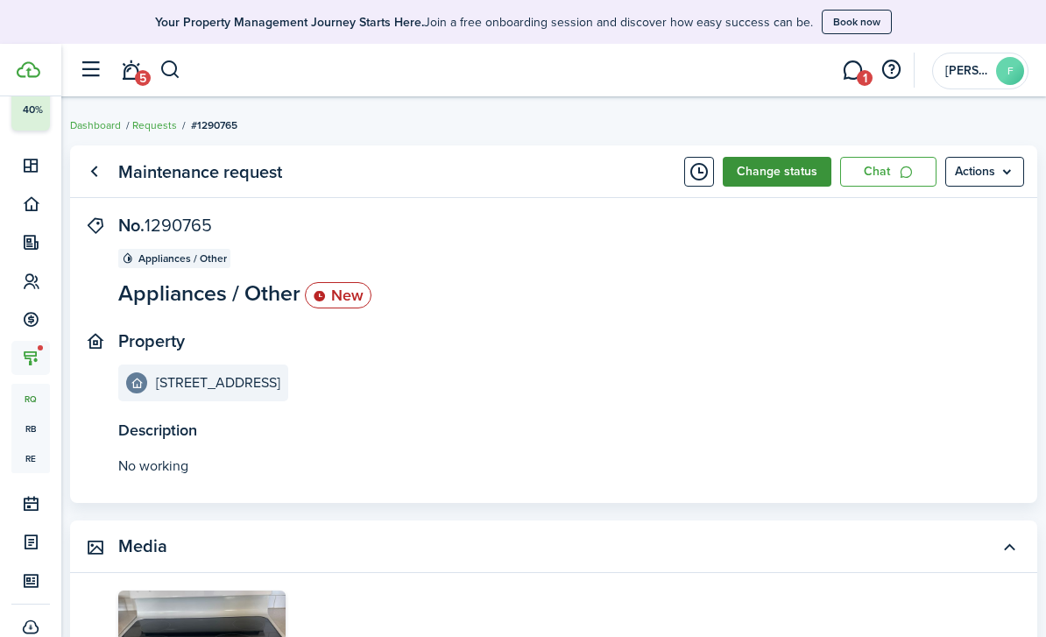
click at [775, 177] on button "Change status" at bounding box center [776, 172] width 109 height 30
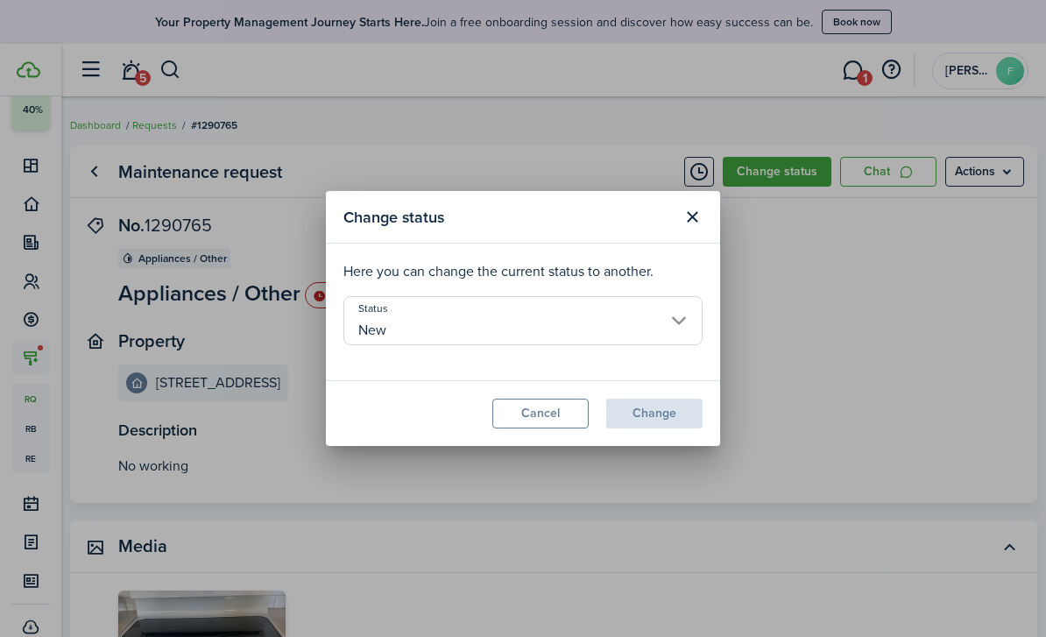
click at [401, 311] on input "New" at bounding box center [522, 320] width 359 height 49
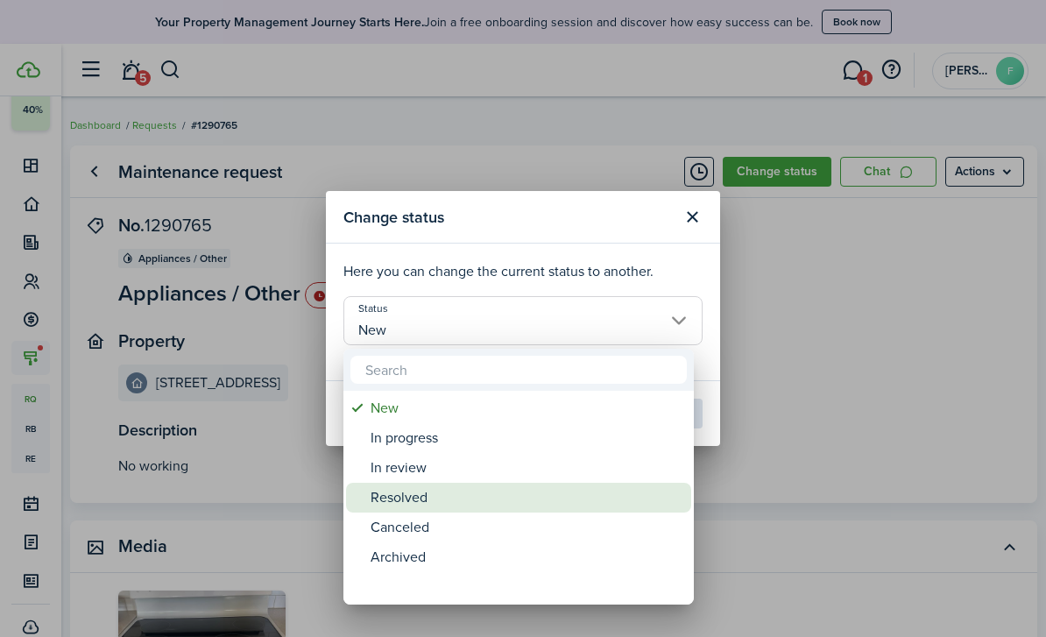
click at [412, 503] on div "Resolved" at bounding box center [525, 498] width 310 height 30
type input "Resolved"
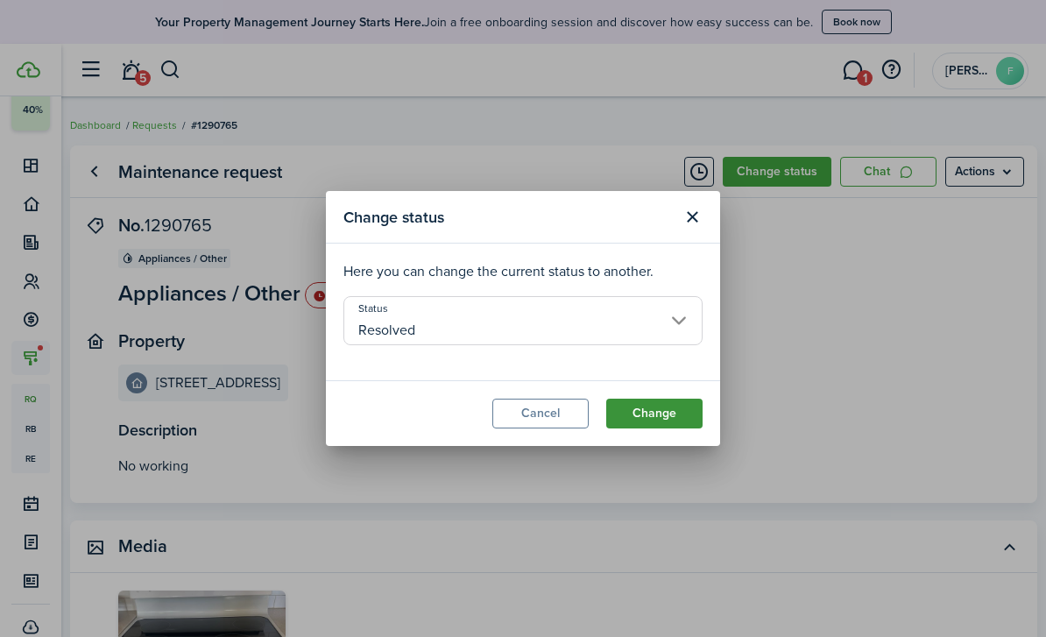
click at [665, 413] on button "Change" at bounding box center [654, 413] width 96 height 30
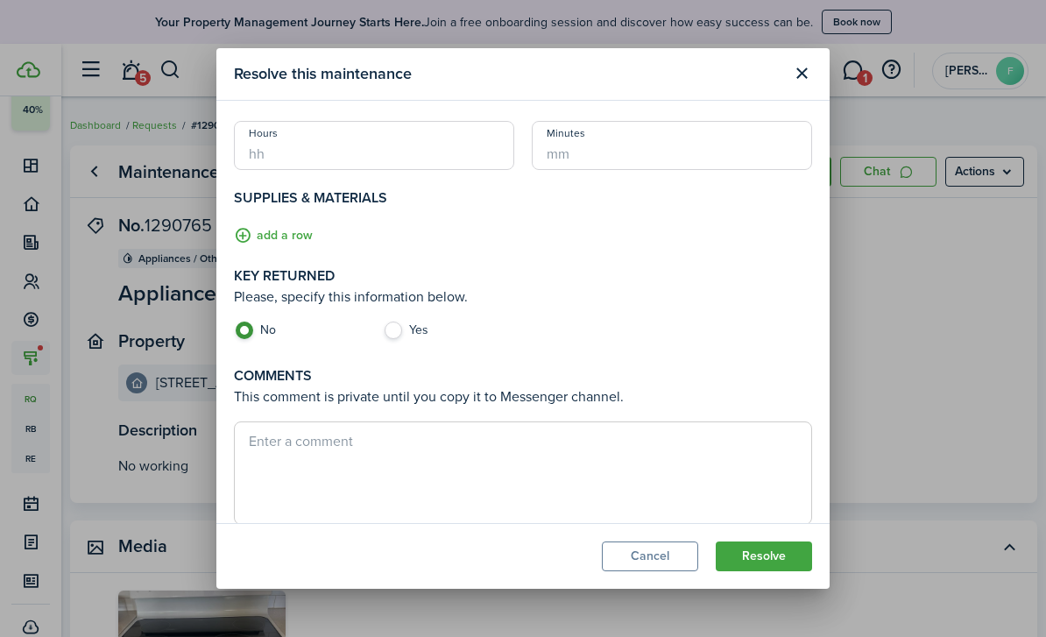
scroll to position [140, 0]
click at [247, 540] on label "Copy to Messenger" at bounding box center [298, 547] width 129 height 14
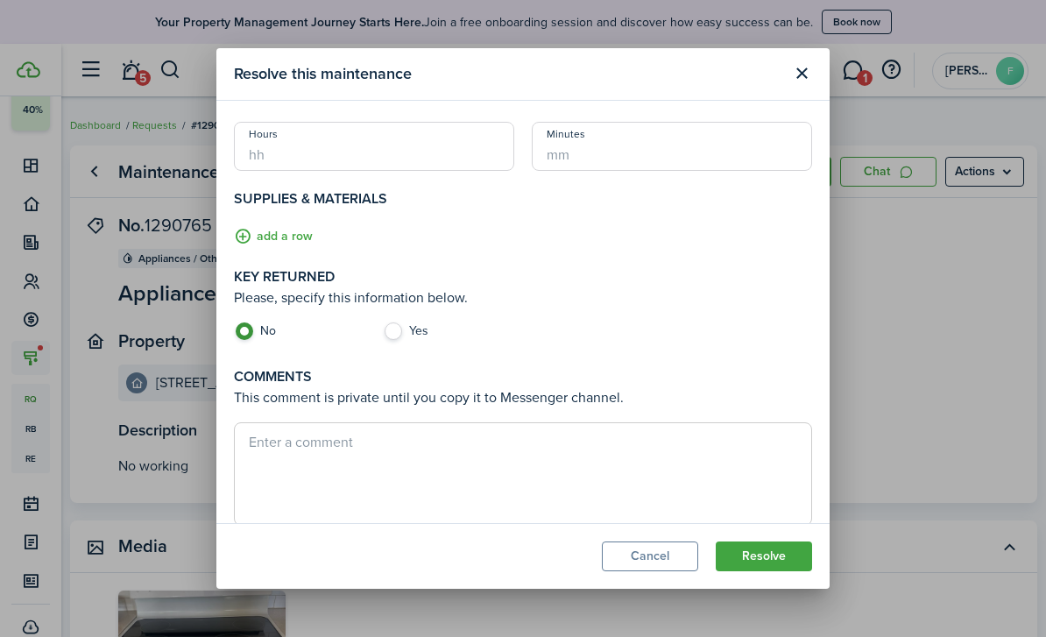
checkbox input "false"
click at [775, 571] on button "Resolve" at bounding box center [763, 556] width 96 height 30
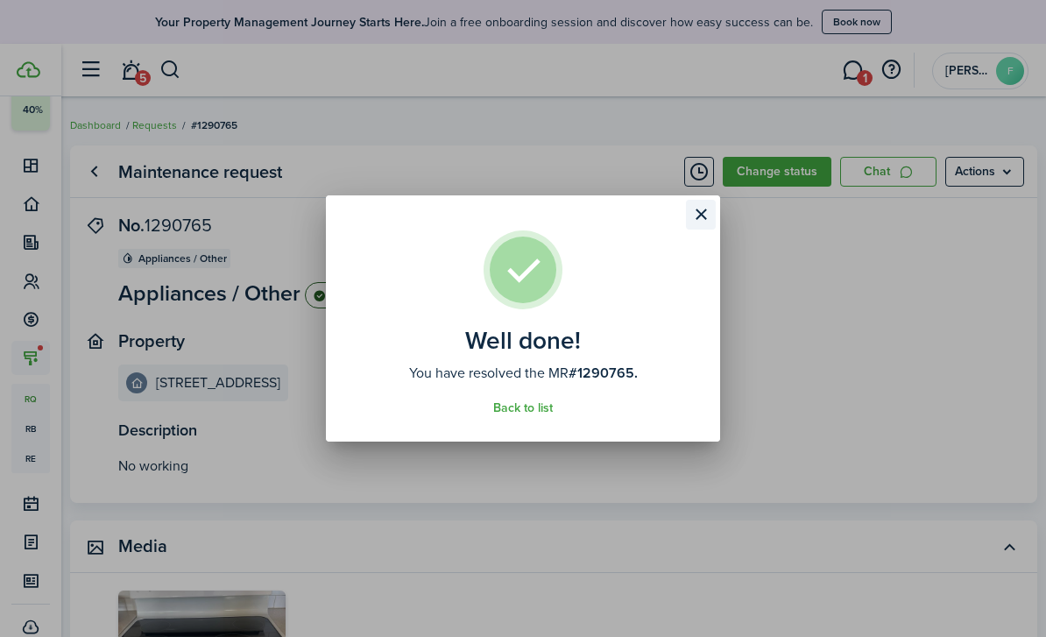
click at [699, 221] on button "Close modal" at bounding box center [701, 215] width 30 height 30
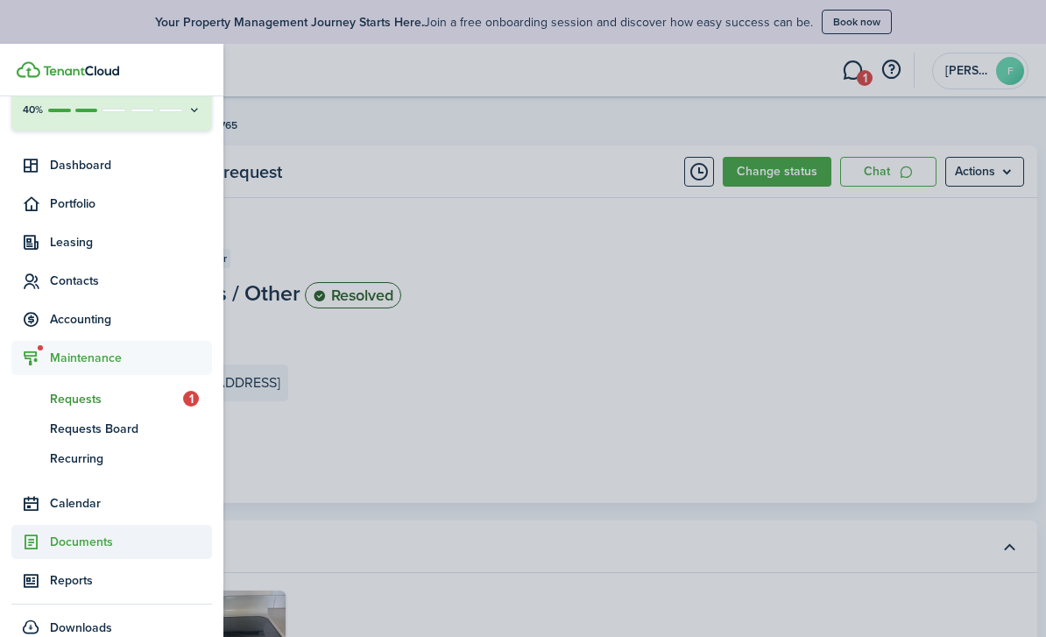
click at [88, 545] on span "Documents" at bounding box center [131, 541] width 162 height 18
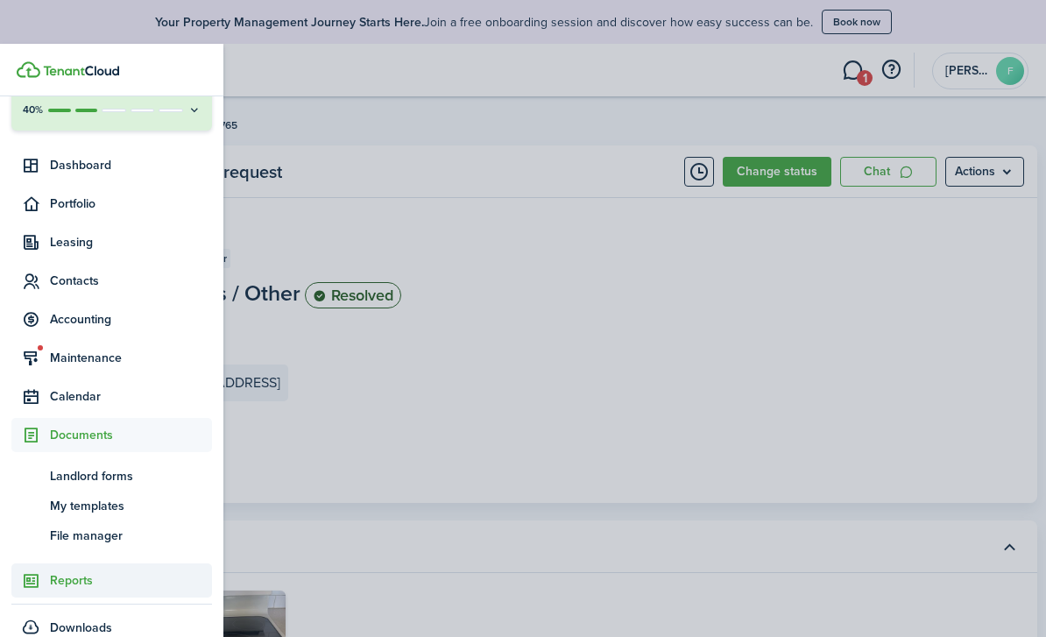
click at [72, 588] on span "Reports" at bounding box center [131, 580] width 162 height 18
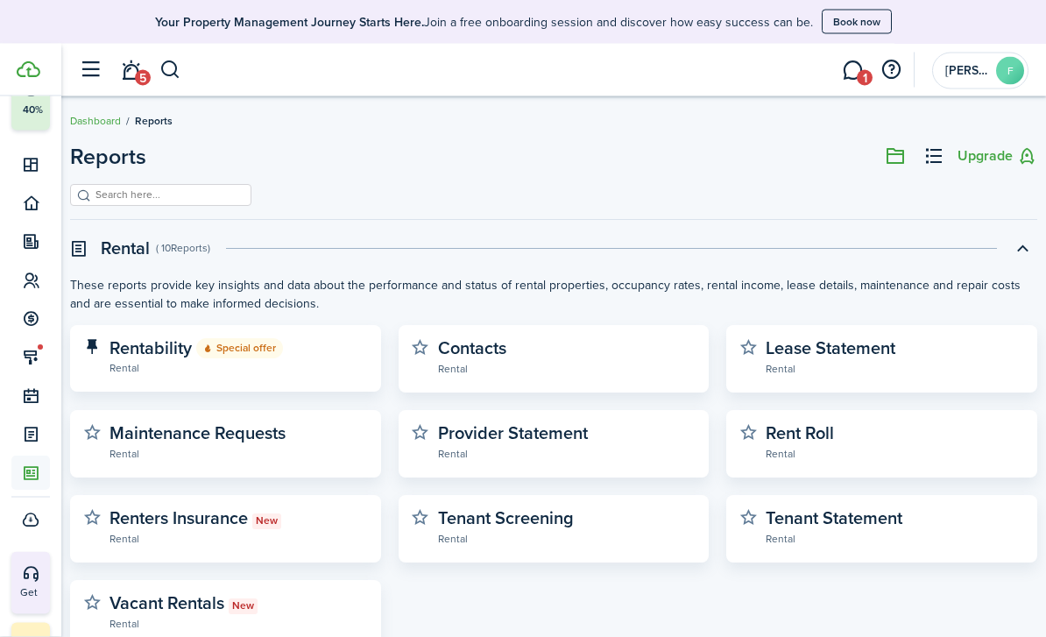
scroll to position [3, 0]
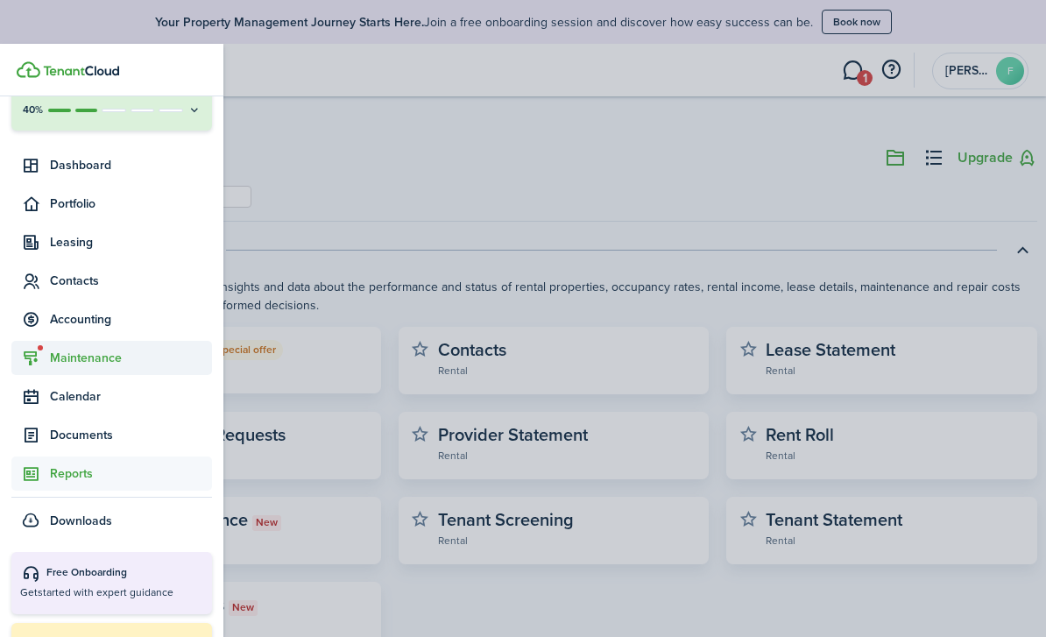
click at [52, 369] on span "Maintenance" at bounding box center [111, 358] width 201 height 34
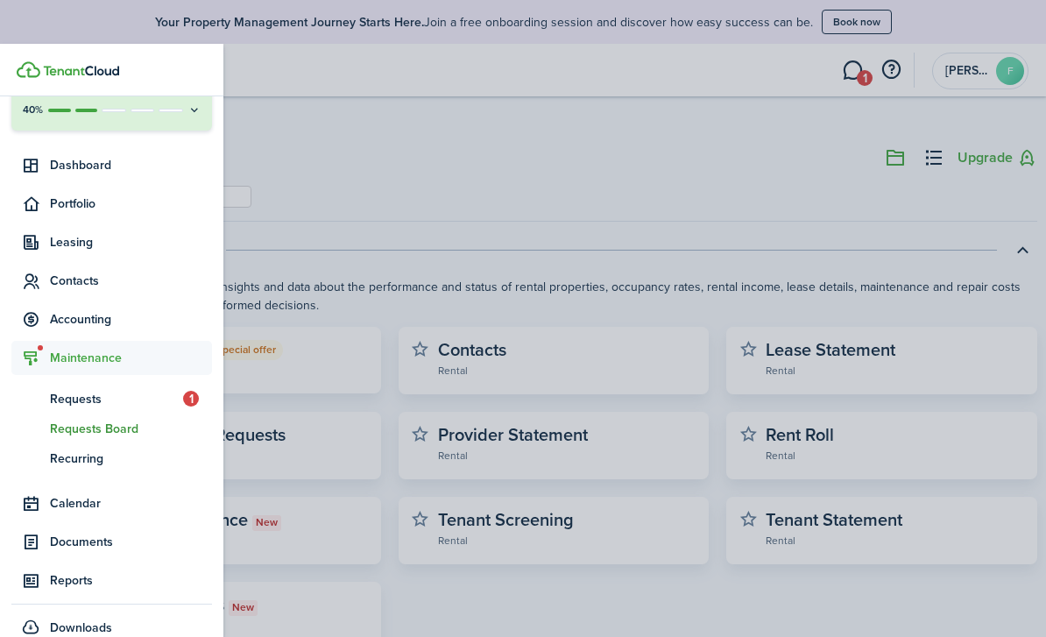
click at [81, 433] on span "Requests Board" at bounding box center [131, 428] width 162 height 18
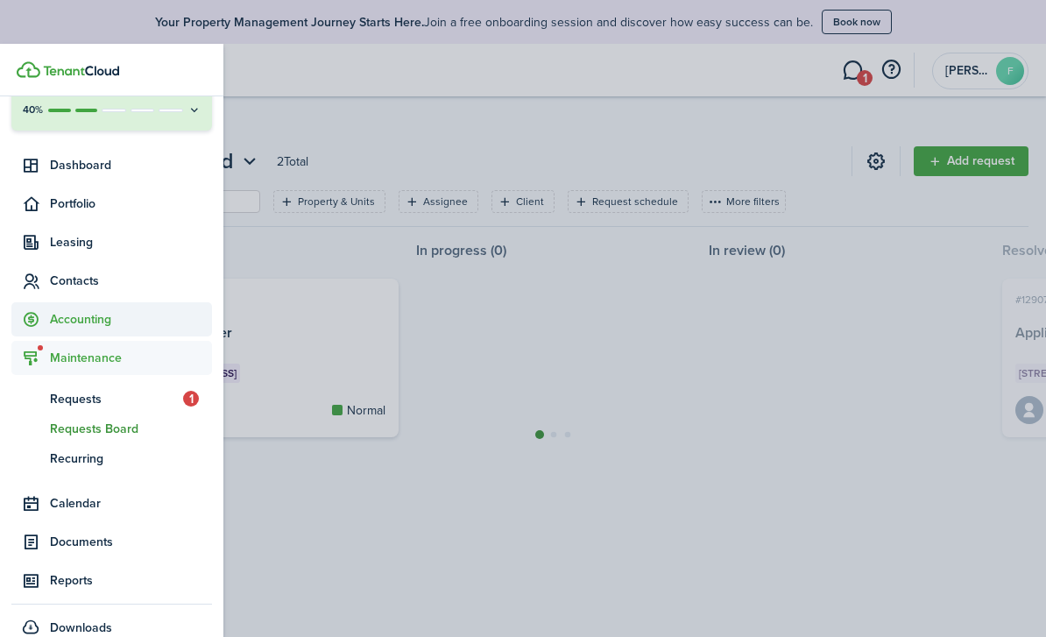
click at [58, 320] on span "Accounting" at bounding box center [131, 319] width 162 height 18
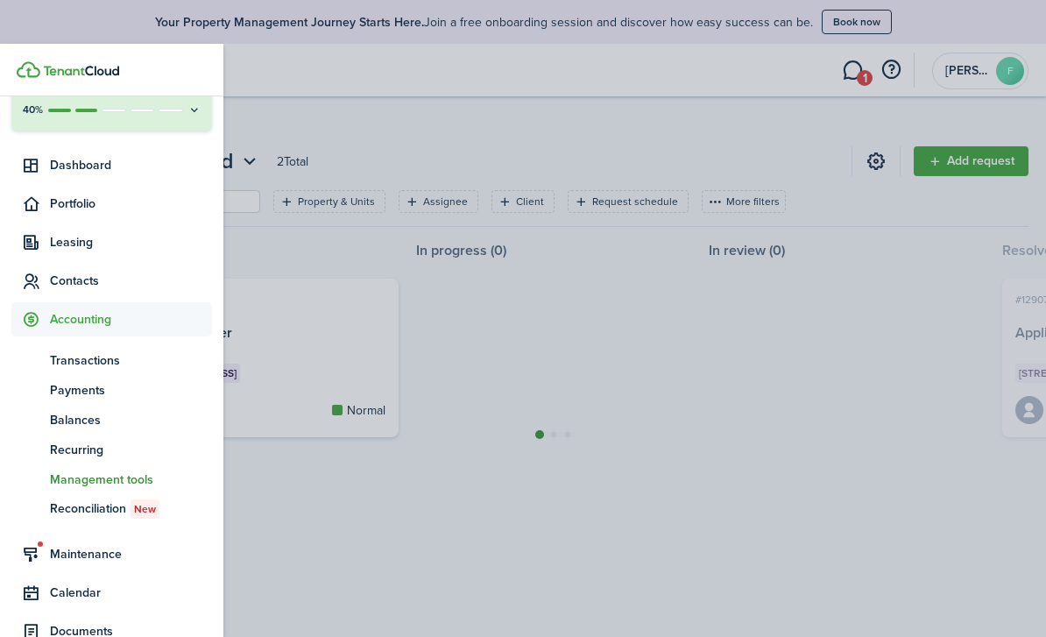
click at [88, 484] on span "Management tools" at bounding box center [131, 479] width 162 height 18
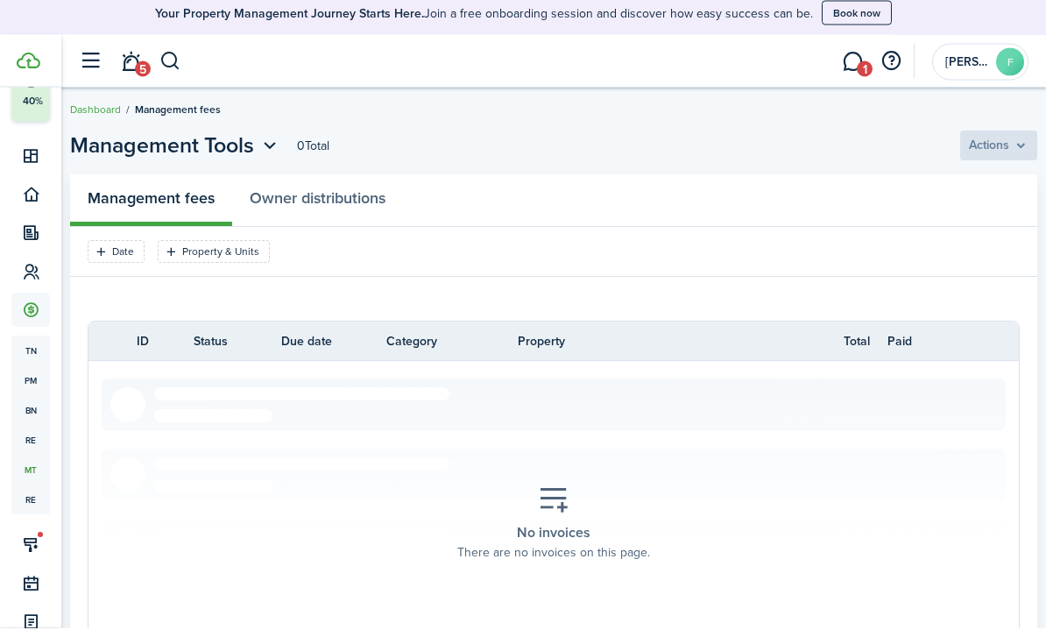
scroll to position [17, 0]
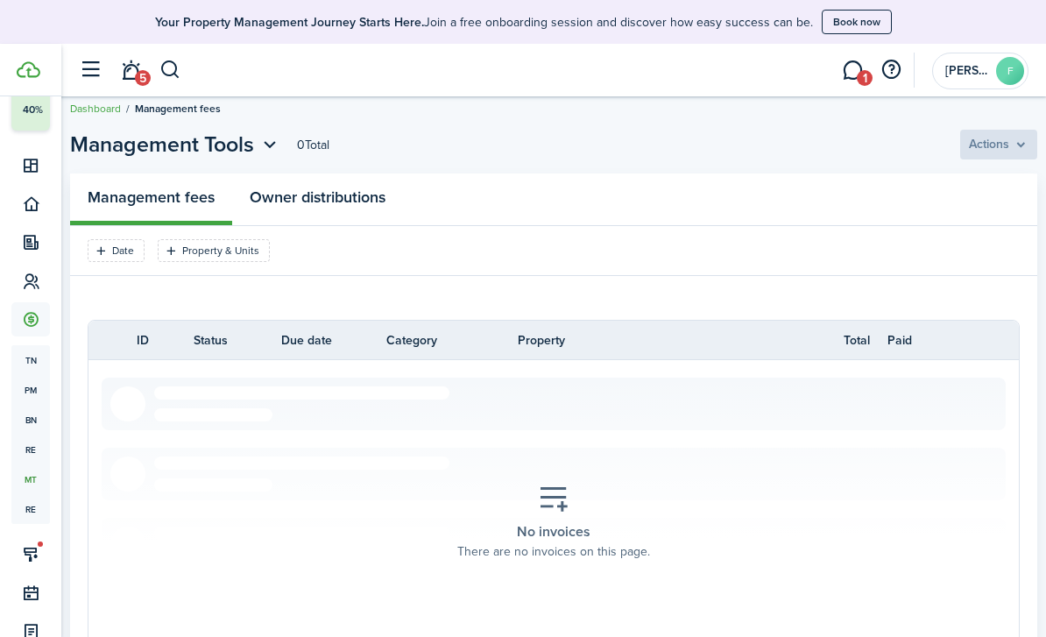
click at [367, 200] on link "Owner distributions" at bounding box center [317, 199] width 171 height 52
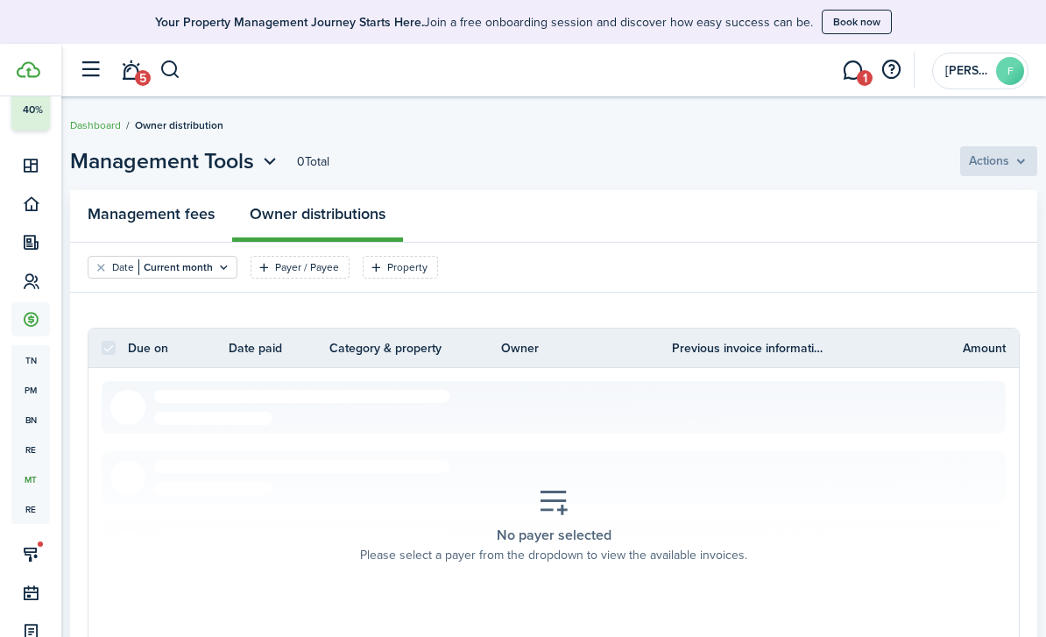
click at [175, 221] on link "Management fees" at bounding box center [151, 216] width 162 height 52
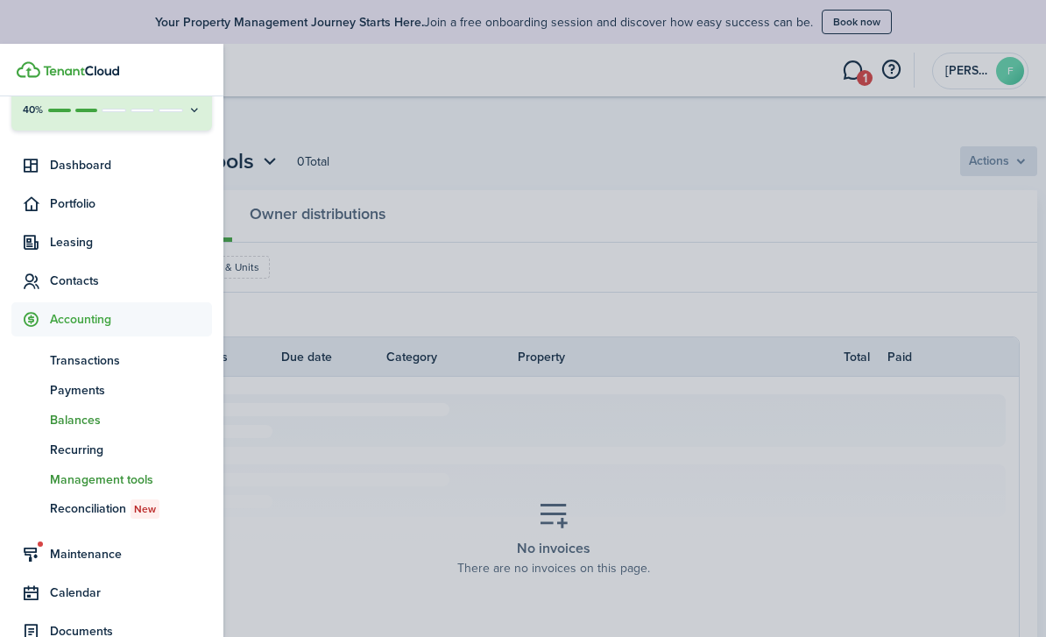
click at [68, 417] on span "Balances" at bounding box center [131, 420] width 162 height 18
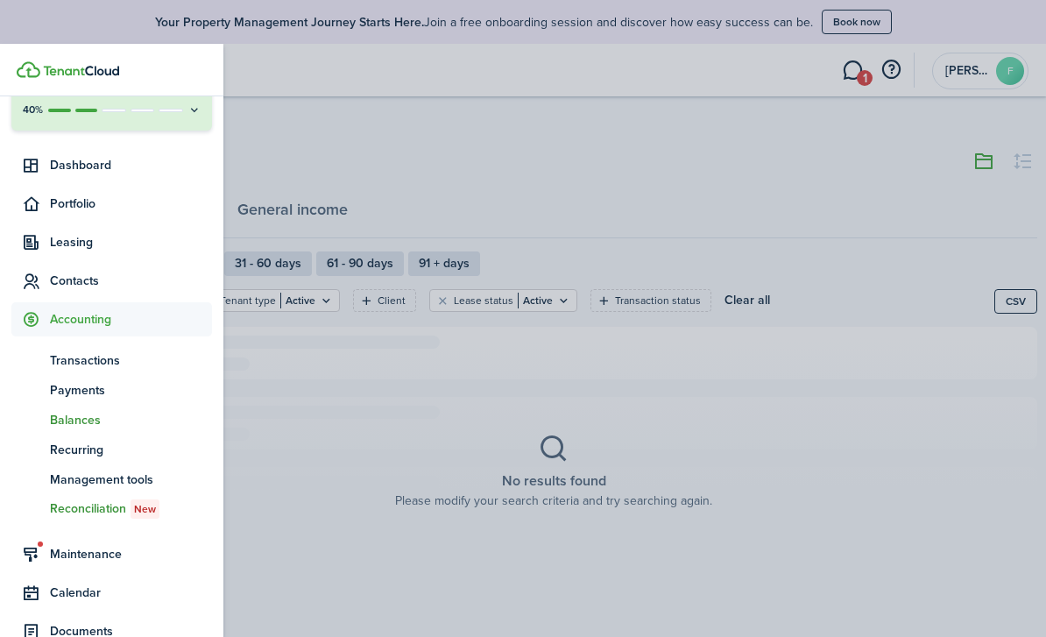
click at [82, 500] on span "Reconciliation New" at bounding box center [131, 508] width 162 height 19
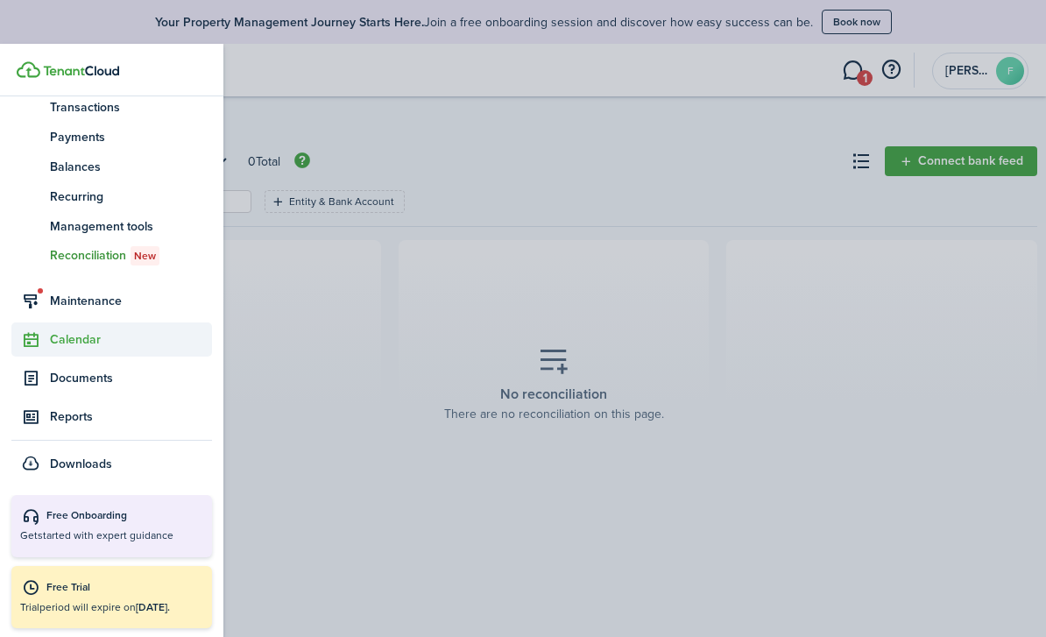
scroll to position [350, 0]
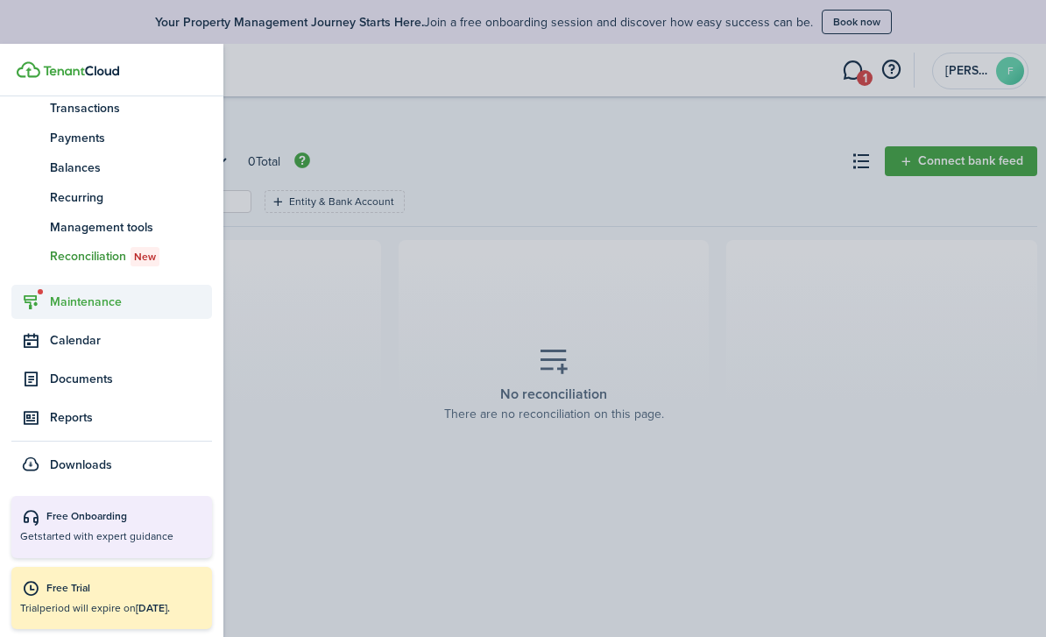
click at [81, 311] on span "Maintenance" at bounding box center [111, 302] width 201 height 34
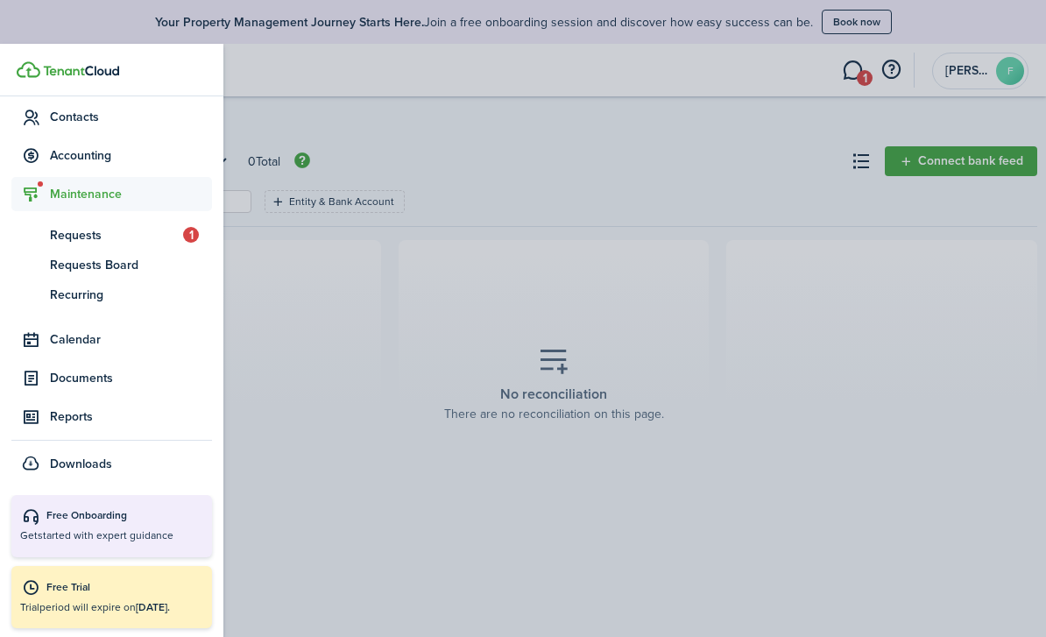
scroll to position [261, 0]
click at [76, 238] on span "Requests" at bounding box center [116, 236] width 133 height 18
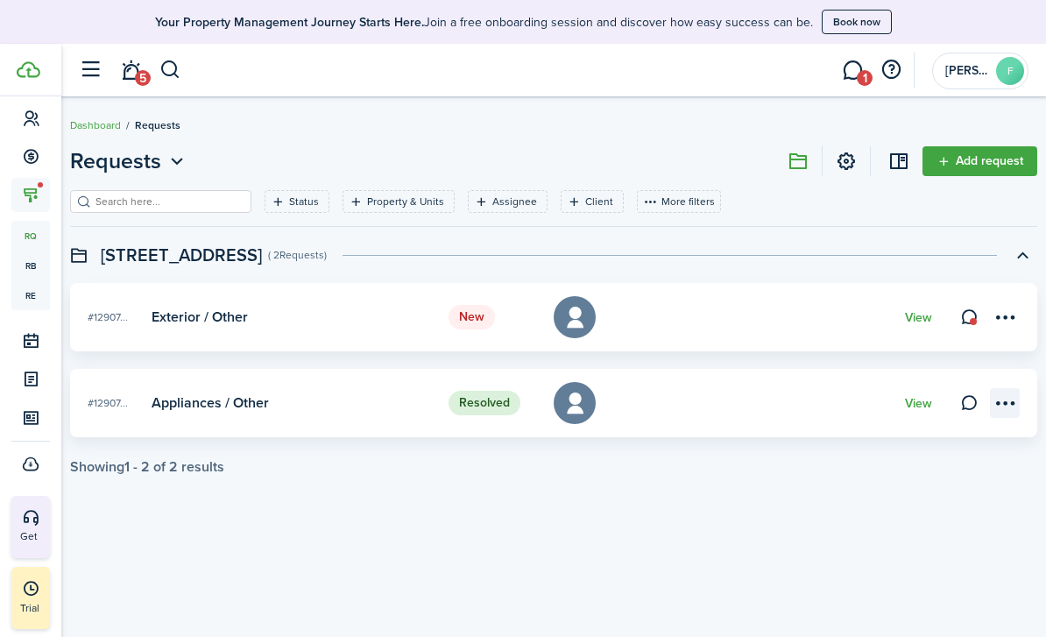
click at [1011, 399] on menu-btn-icon at bounding box center [1005, 403] width 30 height 30
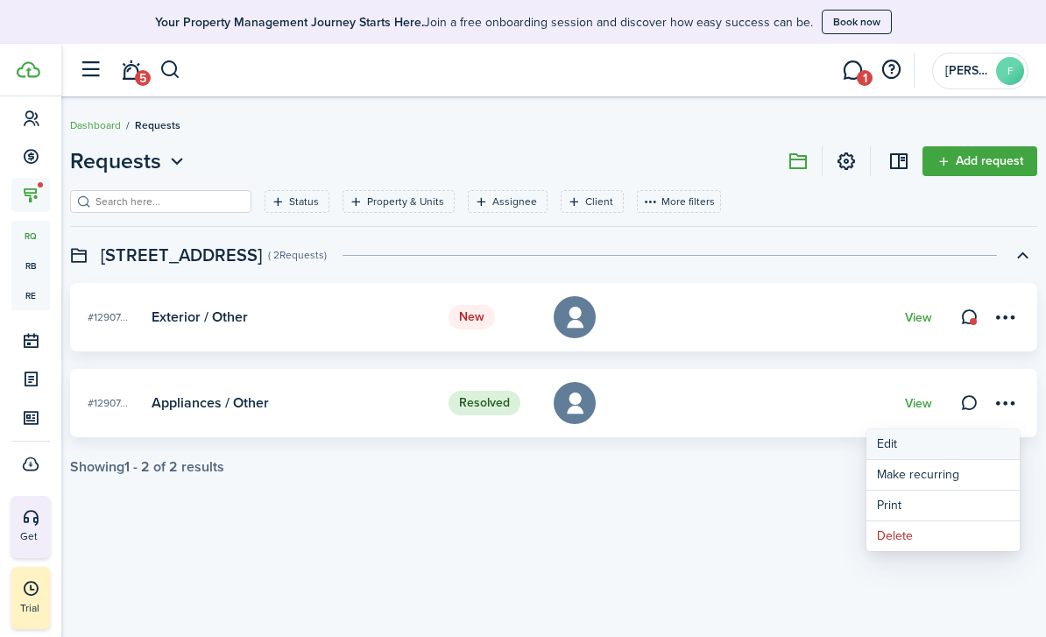
click at [916, 446] on link "Edit" at bounding box center [942, 444] width 153 height 30
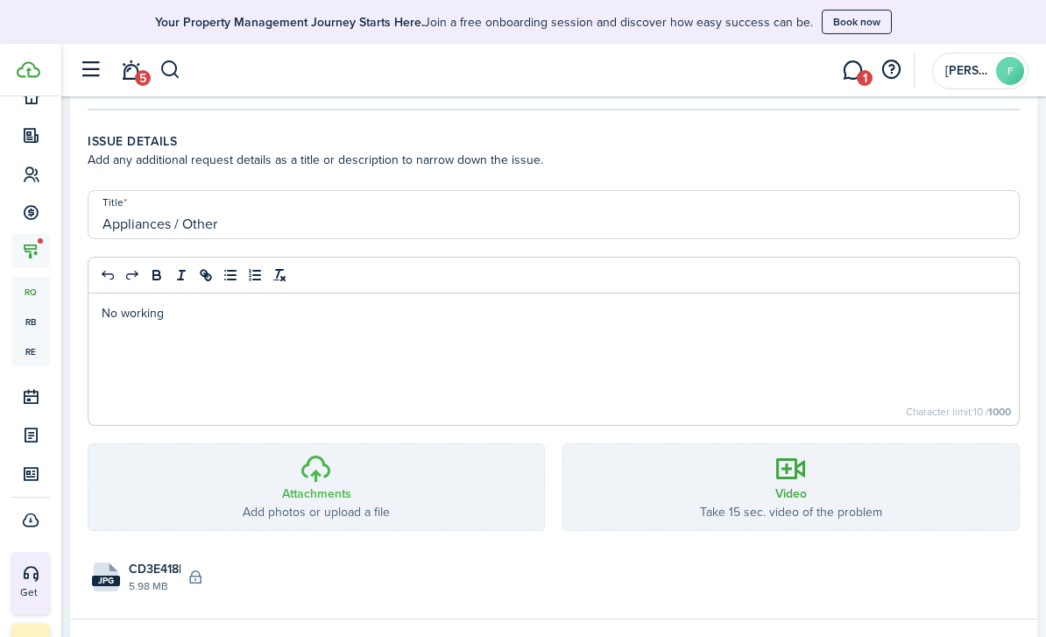
scroll to position [368, 0]
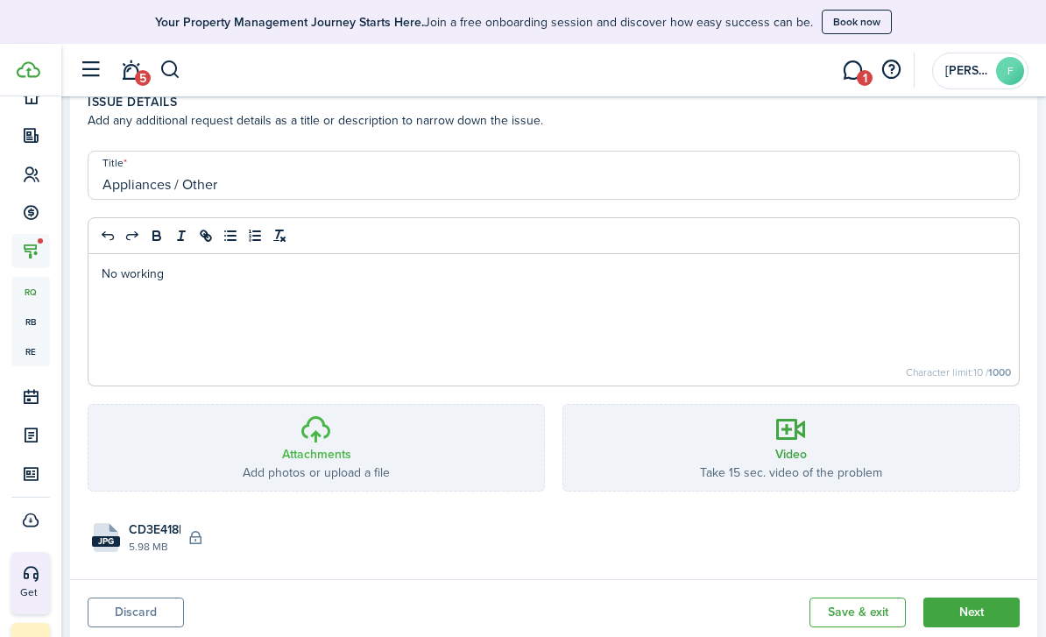
click at [316, 458] on h3 "Attachments" at bounding box center [316, 454] width 69 height 18
click at [88, 405] on input "Attachments Add photos or upload a file Choose file" at bounding box center [88, 405] width 0 height 0
click at [308, 456] on h3 "Attachments" at bounding box center [316, 454] width 69 height 18
click at [88, 405] on input "Attachments Add photos or upload a file Choose file" at bounding box center [88, 405] width 0 height 0
click at [962, 616] on button "Next" at bounding box center [971, 612] width 96 height 30
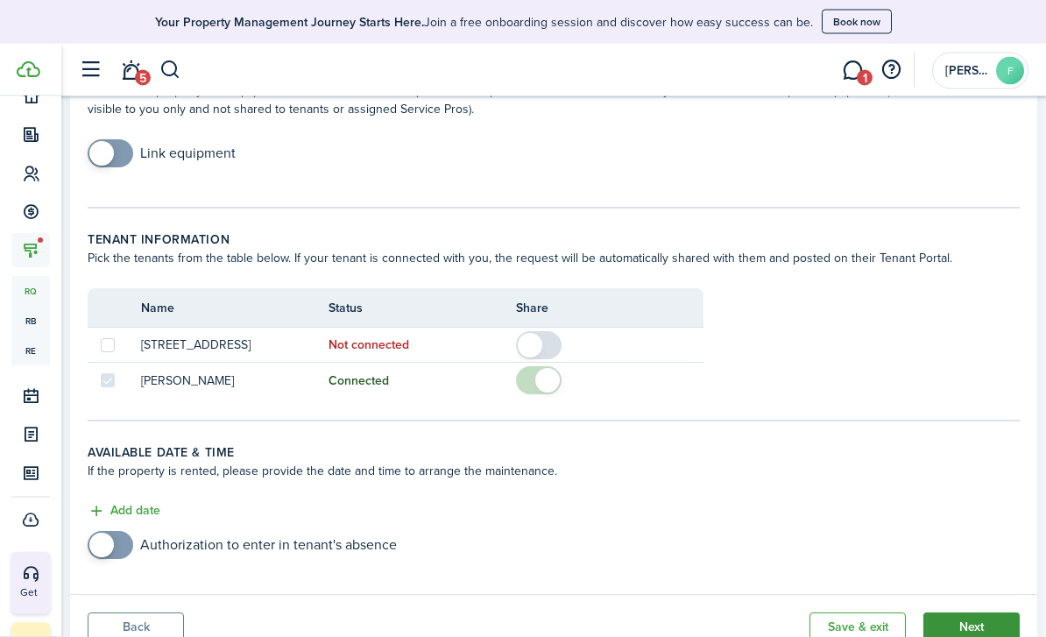
scroll to position [302, 0]
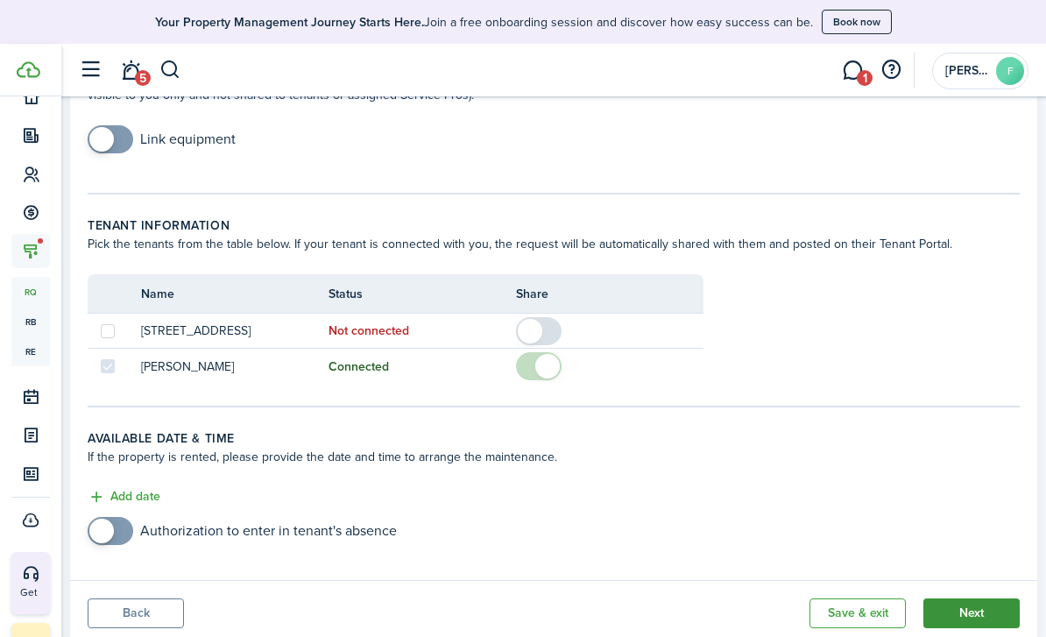
click at [974, 616] on button "Next" at bounding box center [971, 613] width 96 height 30
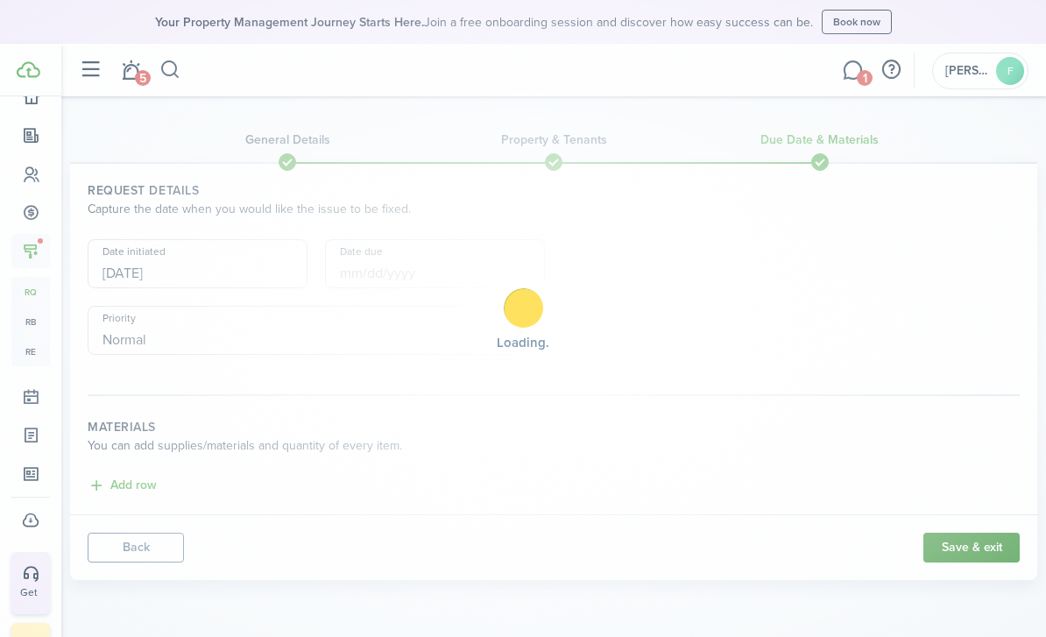
scroll to position [0, 0]
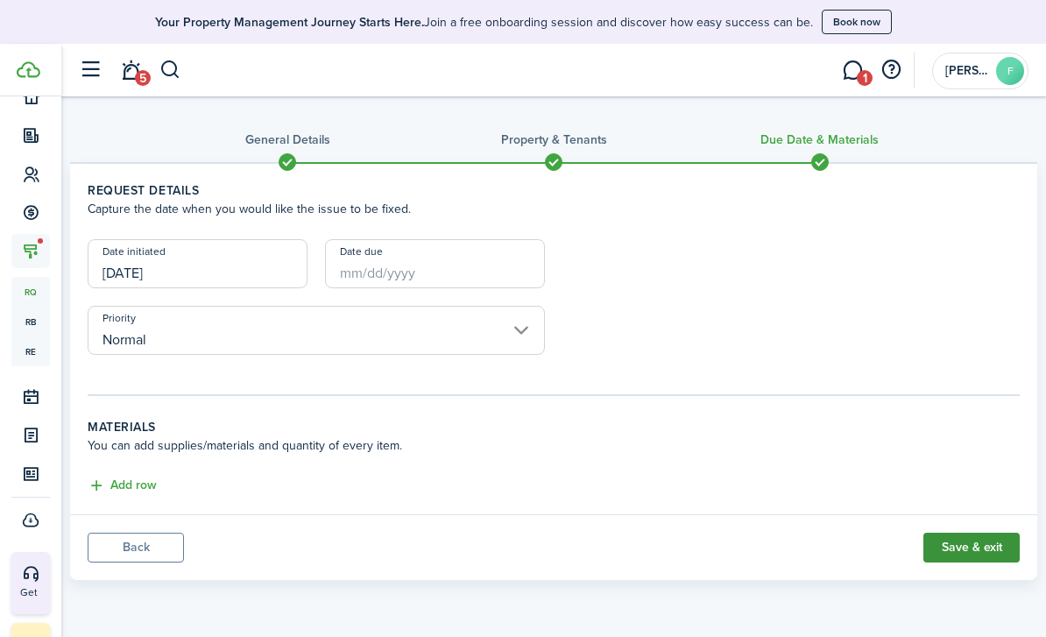
click at [976, 559] on button "Save & exit" at bounding box center [971, 547] width 96 height 30
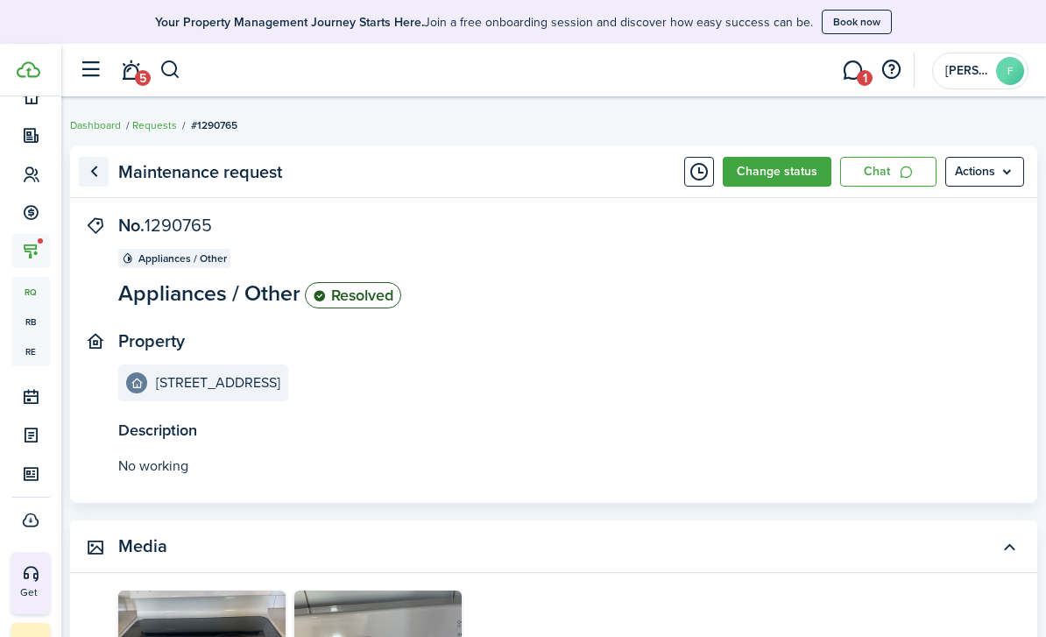
click at [96, 165] on link "Go back" at bounding box center [94, 172] width 30 height 30
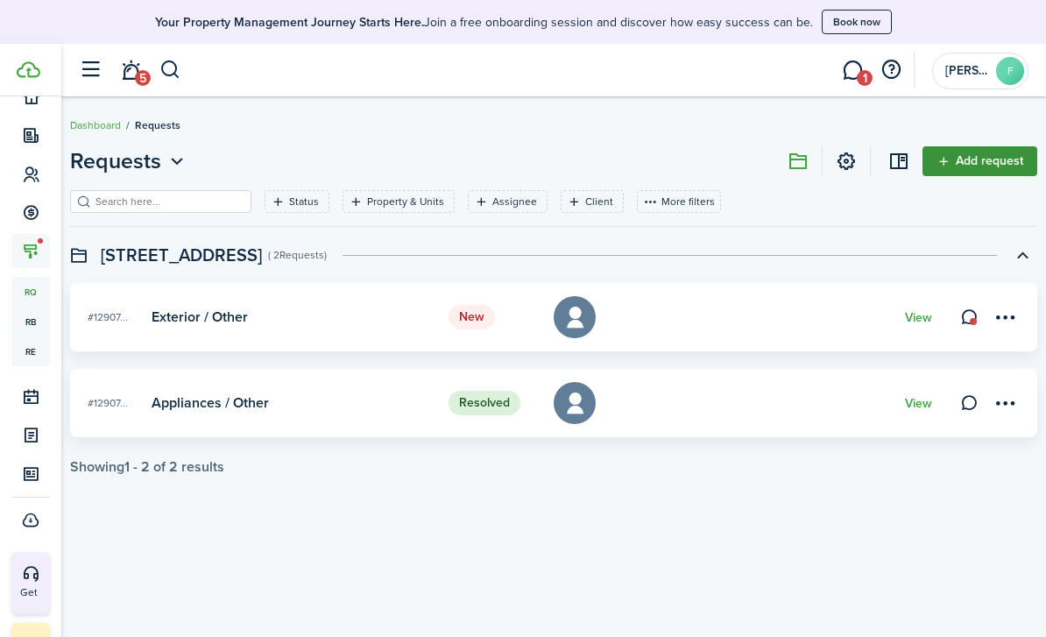
click at [997, 160] on link "Add request" at bounding box center [979, 161] width 115 height 30
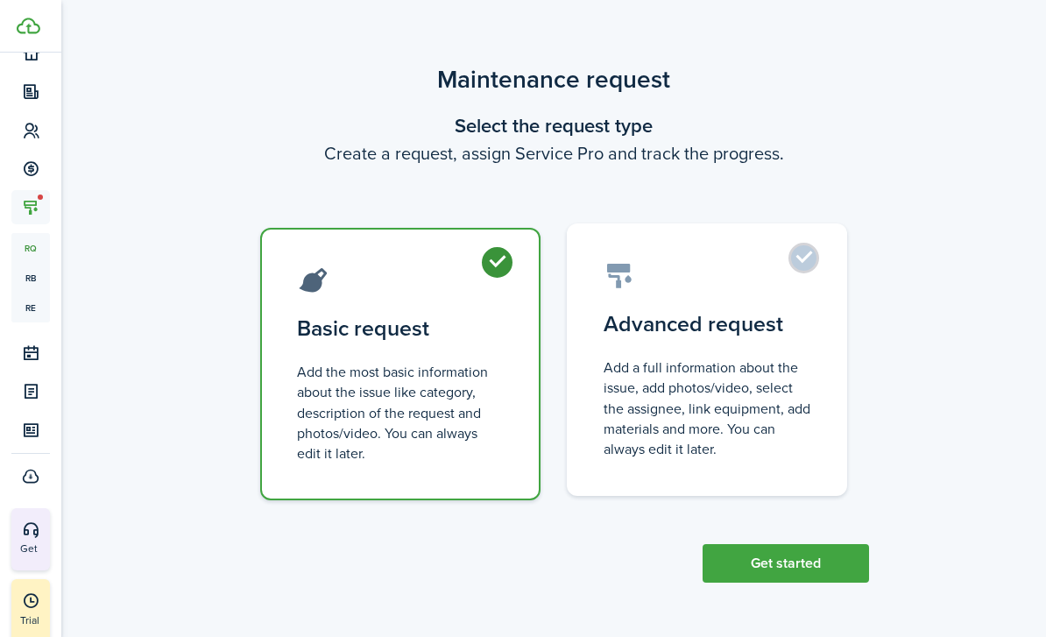
click at [756, 423] on control-radio-card-description "Add a full information about the issue, add photos/video, select the assignee, …" at bounding box center [706, 408] width 207 height 102
radio input "false"
radio input "true"
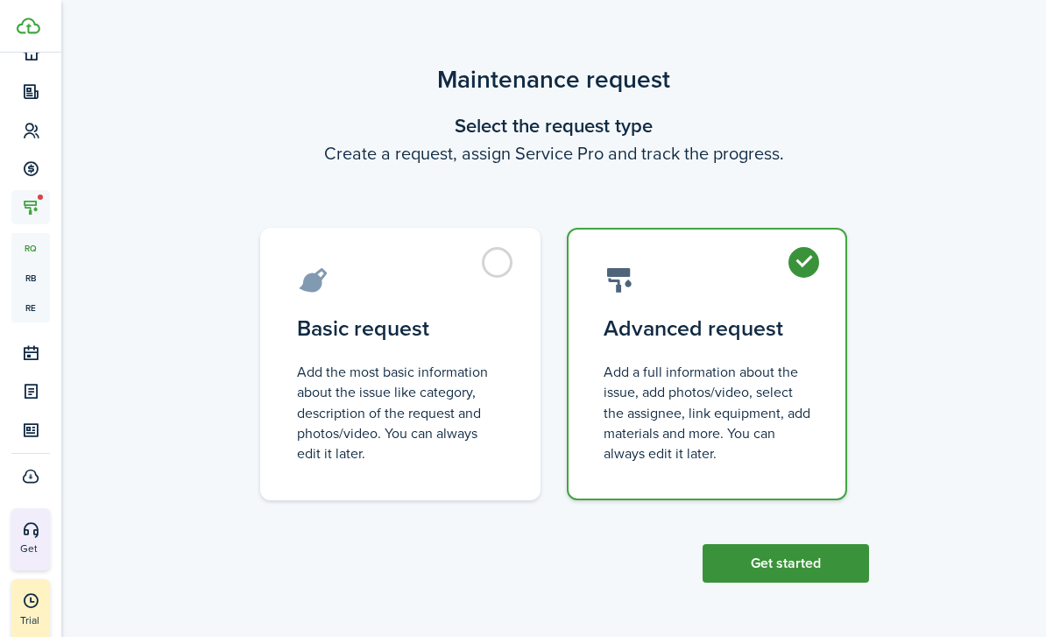
click at [761, 555] on button "Get started" at bounding box center [785, 563] width 166 height 39
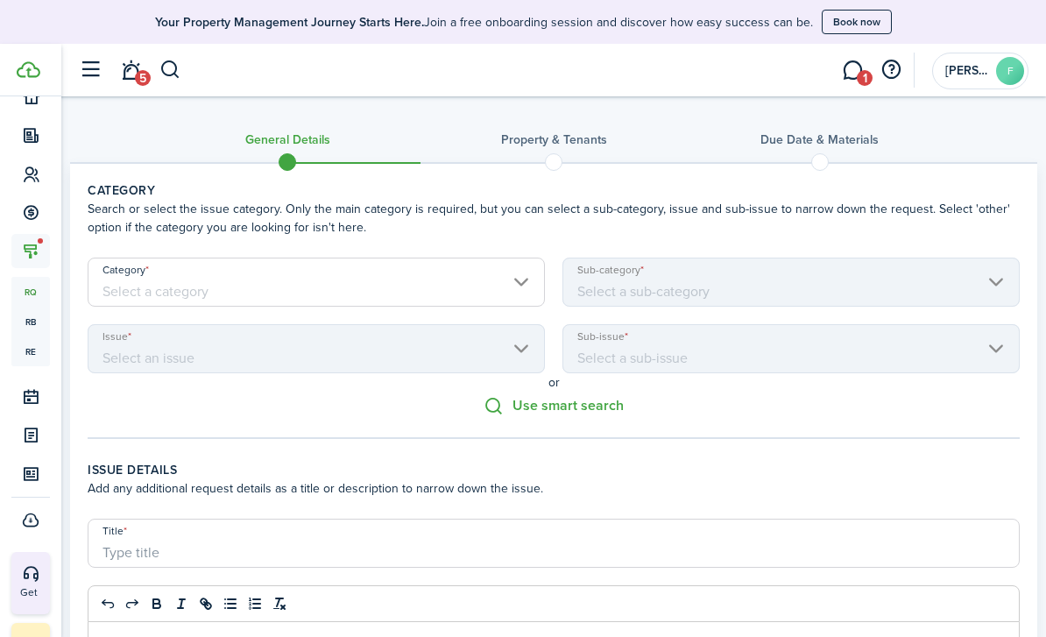
click at [299, 283] on input "Category" at bounding box center [316, 281] width 457 height 49
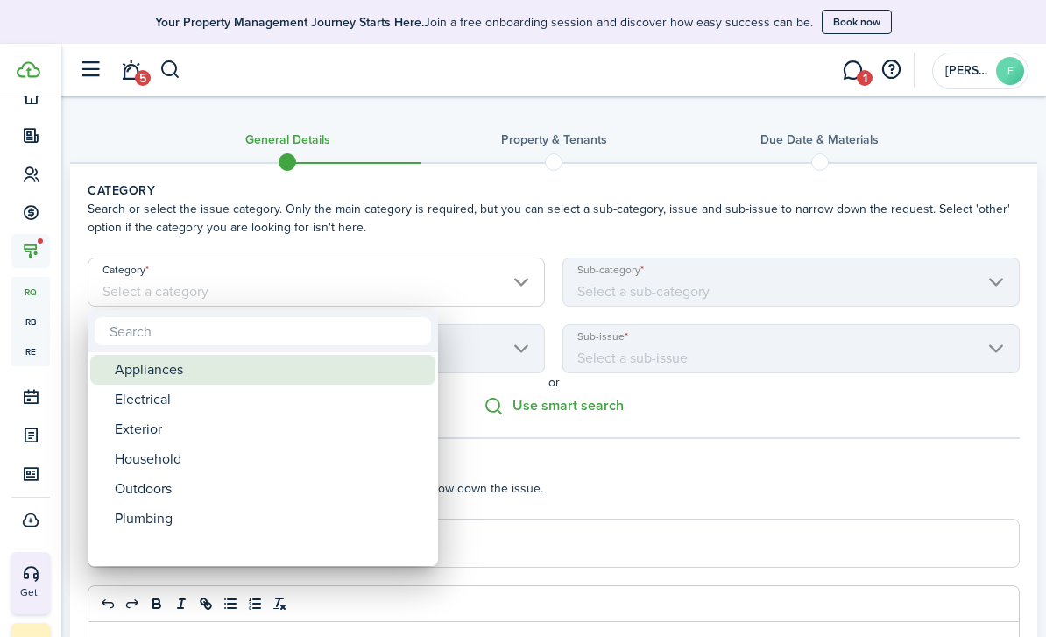
click at [200, 376] on div "Appliances" at bounding box center [270, 370] width 310 height 30
type input "Appliances"
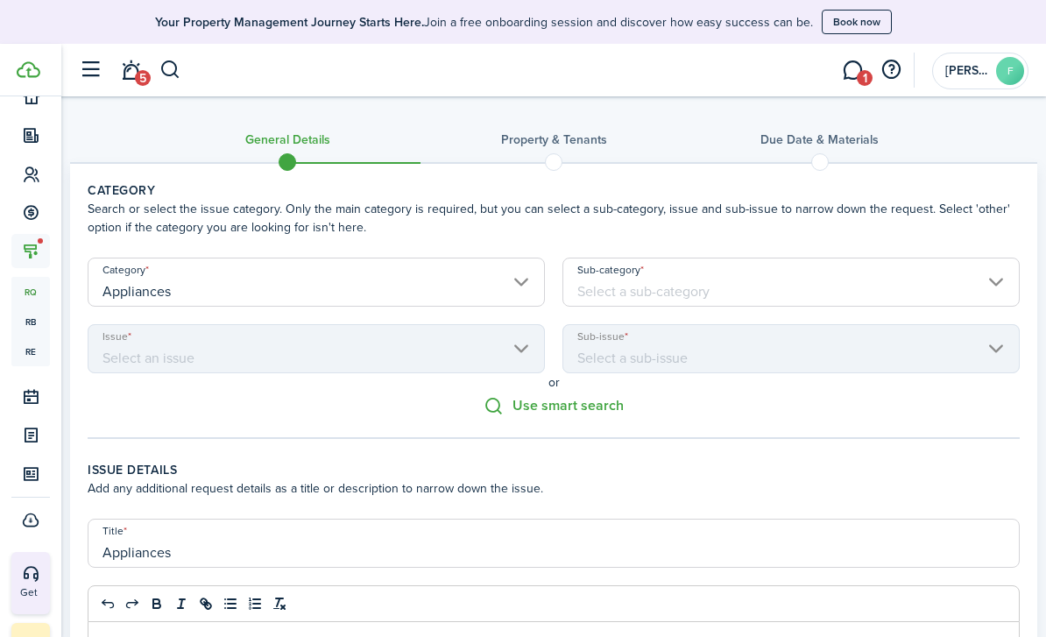
click at [590, 300] on input "Sub-category" at bounding box center [790, 281] width 457 height 49
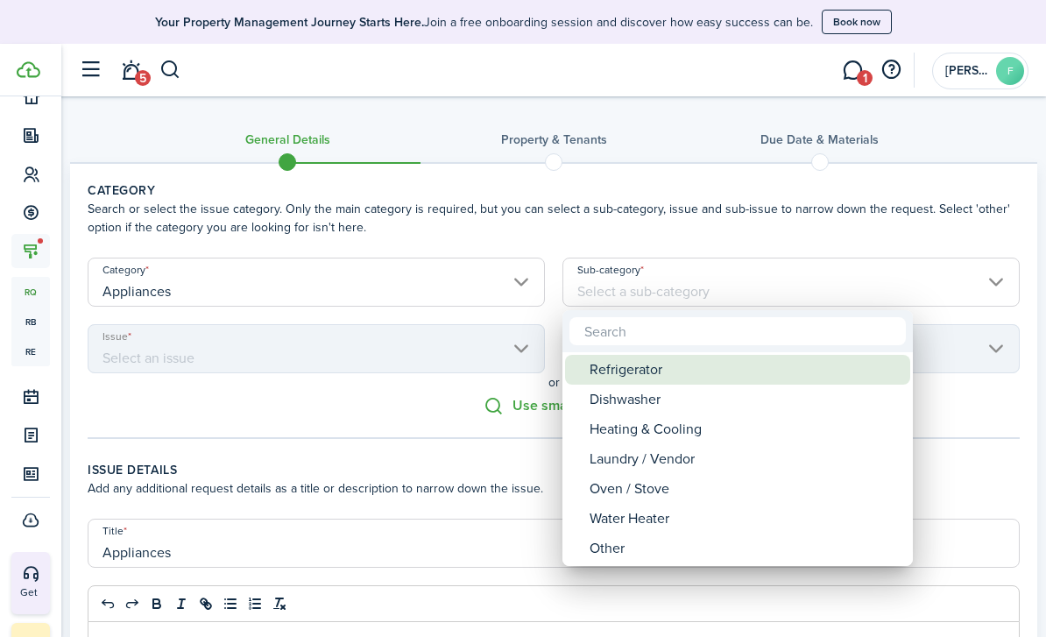
click at [606, 367] on div "Refrigerator" at bounding box center [744, 370] width 310 height 30
type input "Refrigerator"
type input "Appliances / Refrigerator"
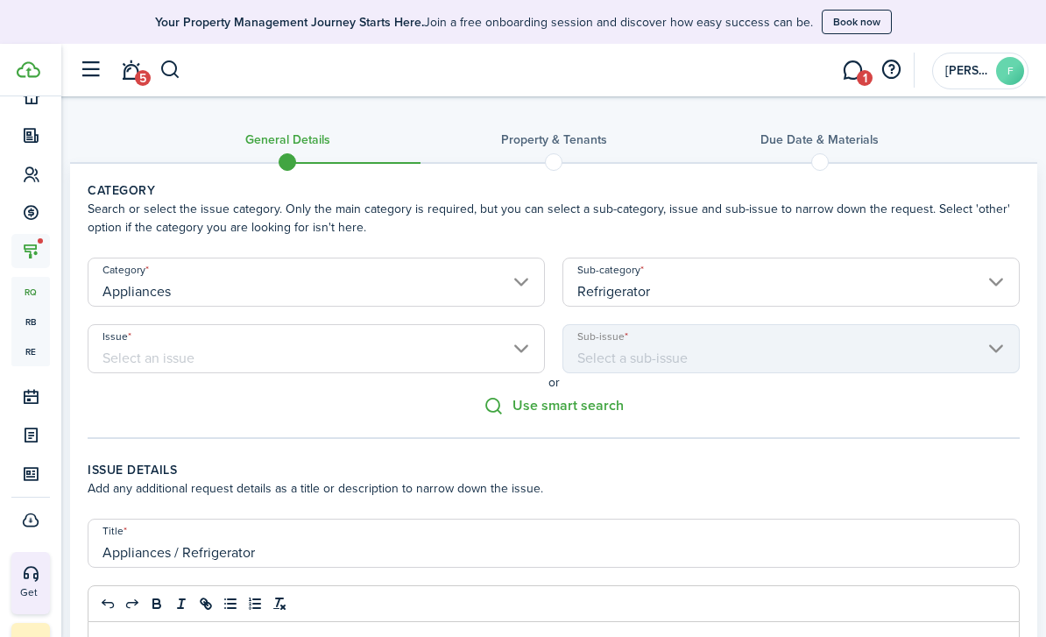
click at [311, 351] on input "Issue" at bounding box center [316, 348] width 457 height 49
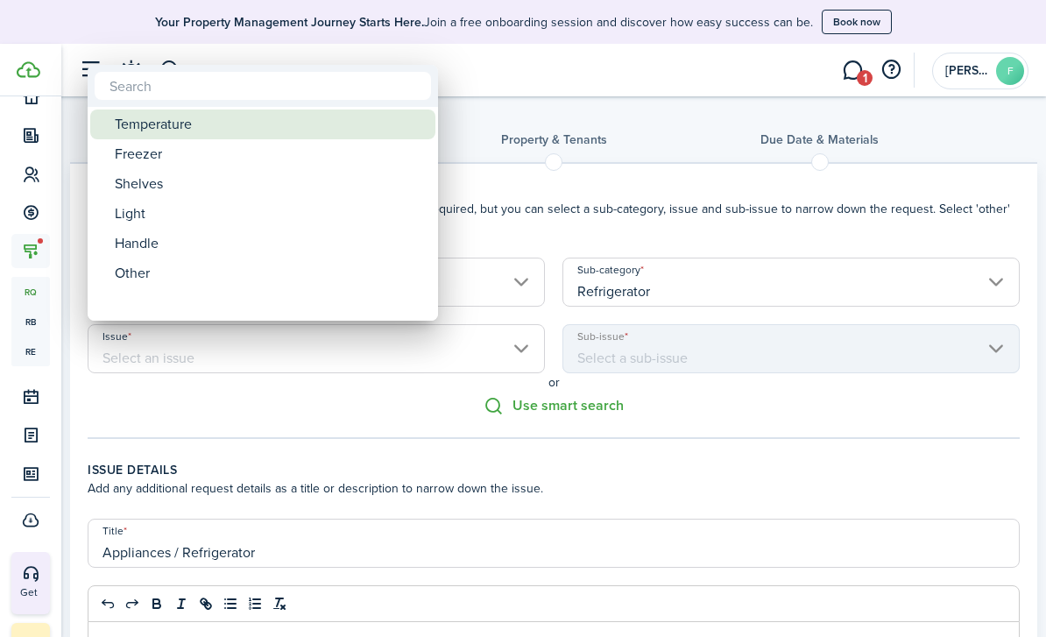
click at [173, 131] on div "Temperature" at bounding box center [270, 124] width 310 height 30
type input "Temperature"
type input "Appliances / Refrigerator / Temperature"
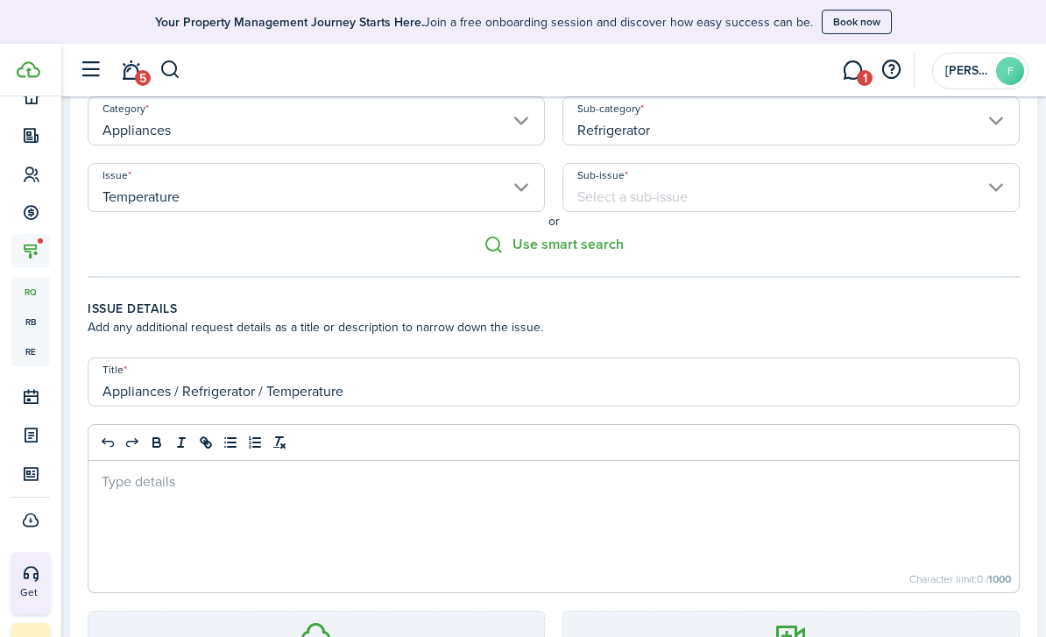
scroll to position [298, 0]
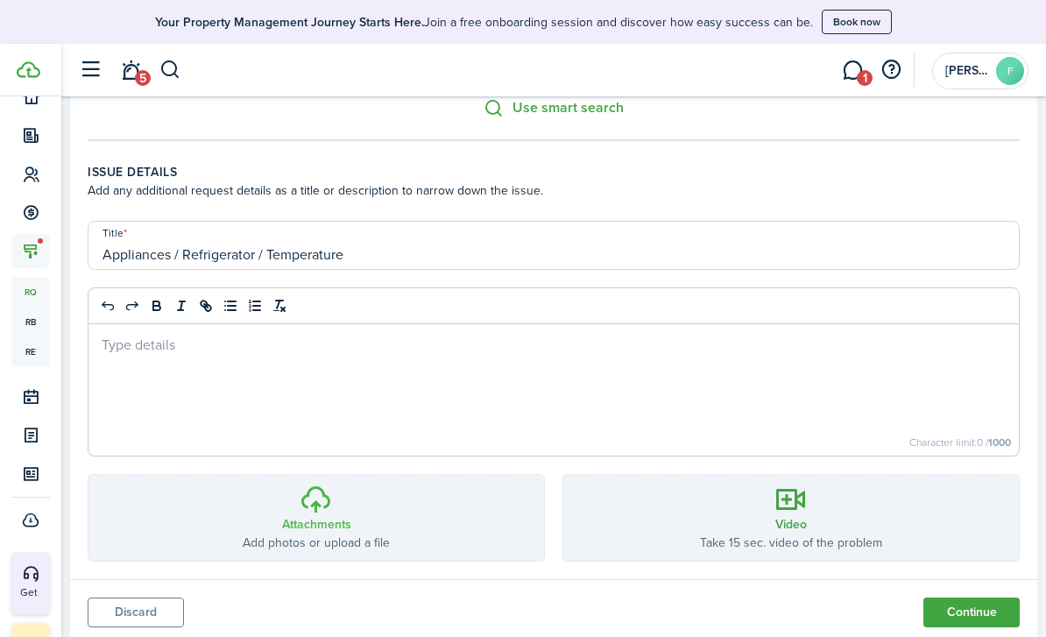
click at [328, 514] on icon at bounding box center [315, 499] width 33 height 32
click at [88, 475] on input "Attachments Add photos or upload a file Choose file" at bounding box center [88, 475] width 0 height 0
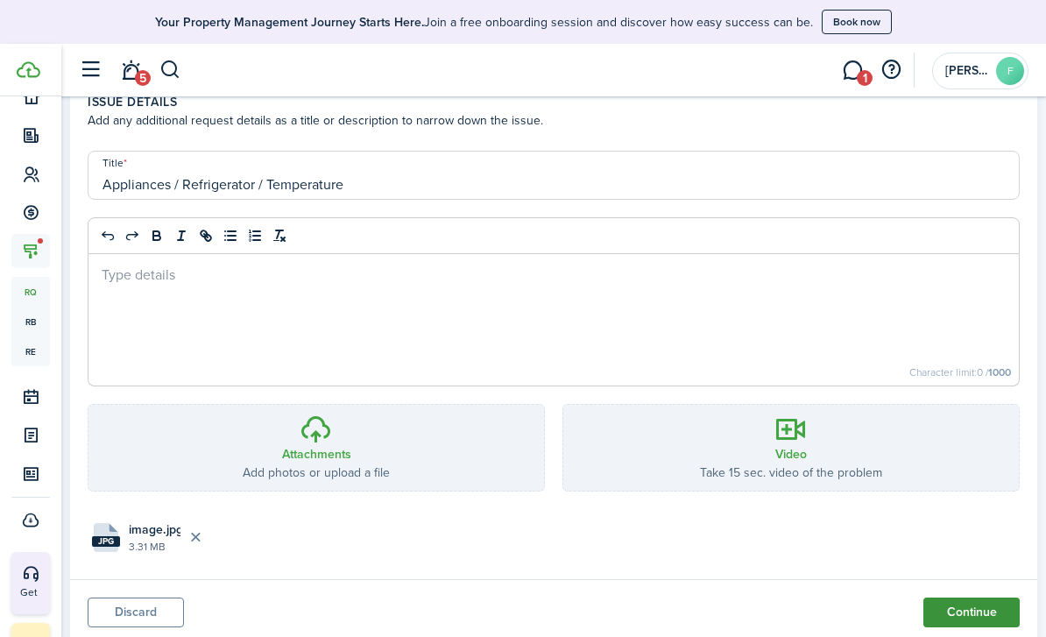
click at [990, 615] on button "Continue" at bounding box center [971, 612] width 96 height 30
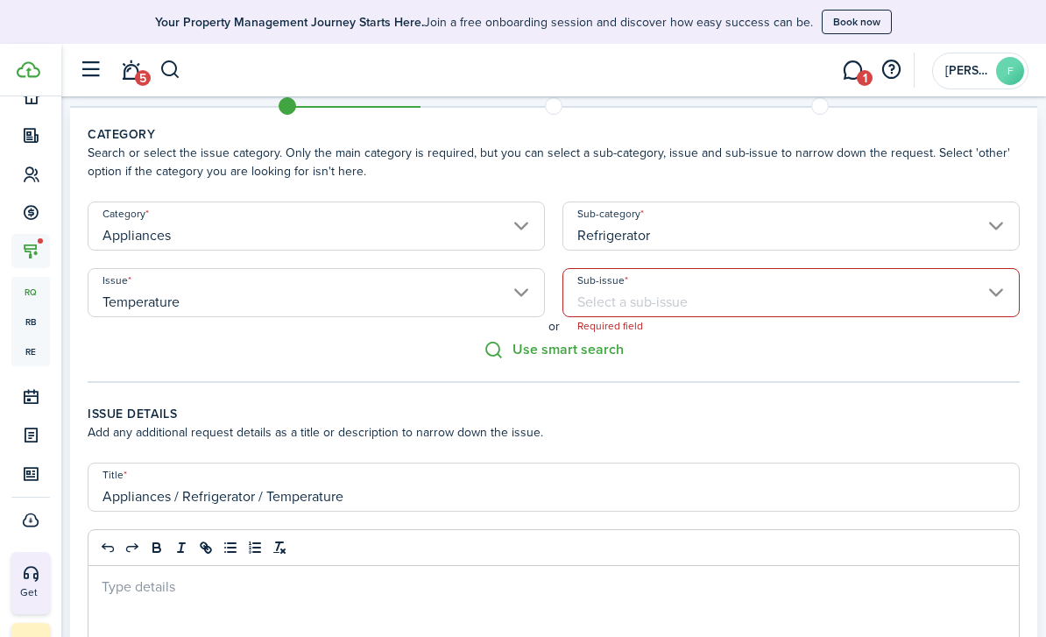
scroll to position [3, 0]
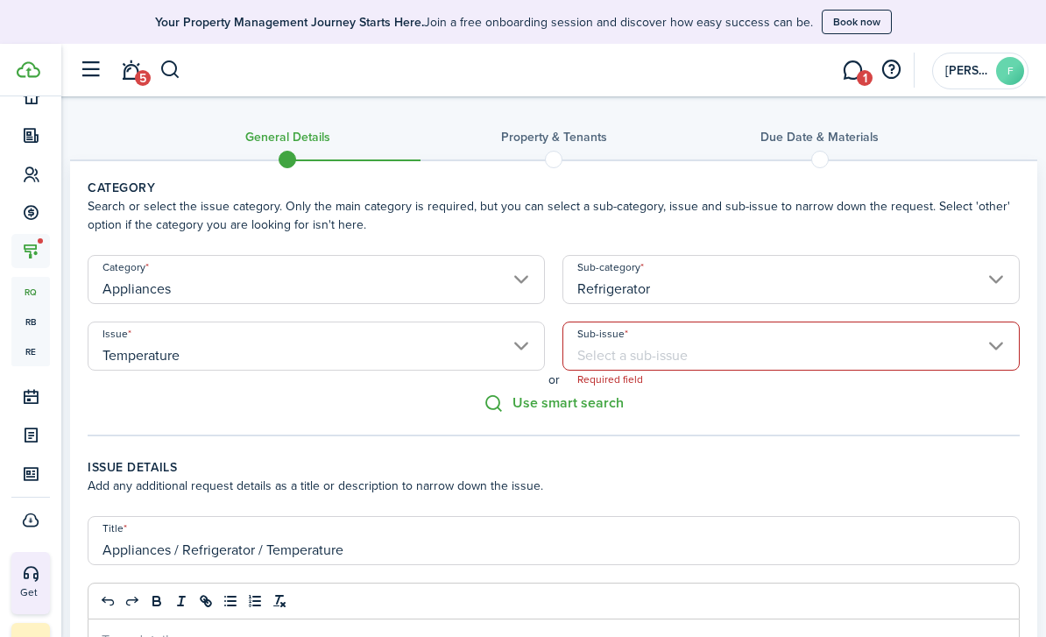
click at [983, 353] on input "Sub-issue" at bounding box center [790, 345] width 457 height 49
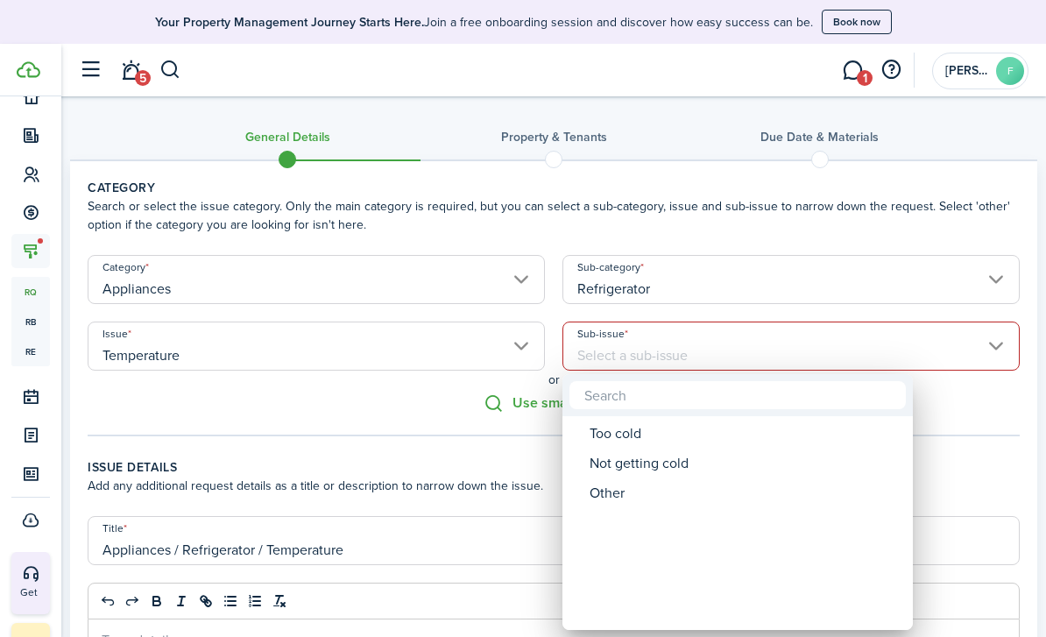
click at [866, 430] on div "Too cold" at bounding box center [744, 434] width 310 height 30
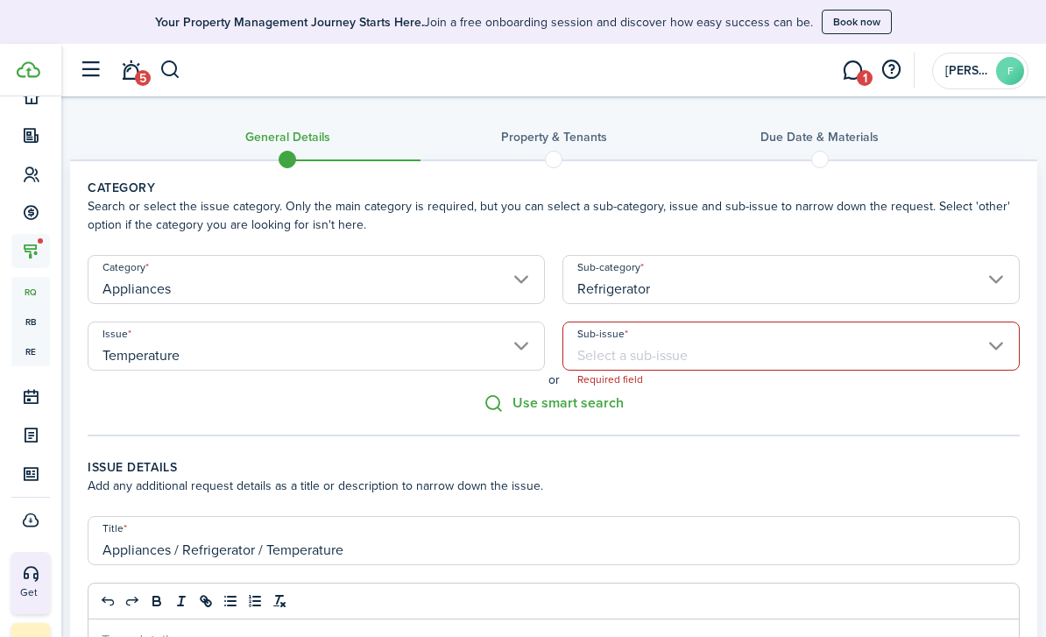
type input "Too cold"
type input "Appliances / Refrigerator / Temperature / Too cold"
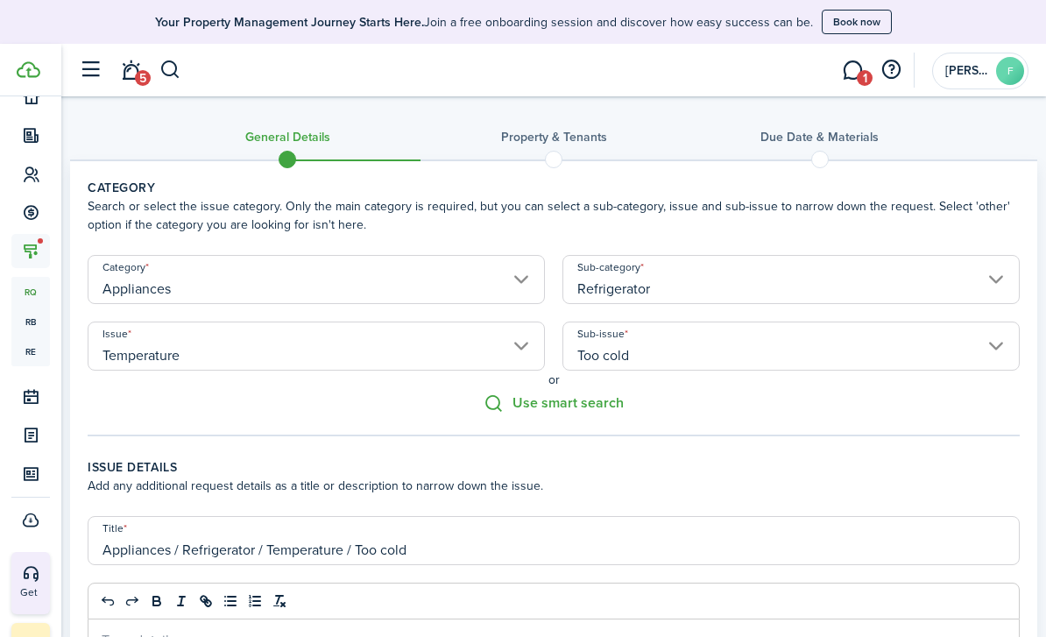
click at [986, 354] on input "Too cold" at bounding box center [790, 345] width 457 height 49
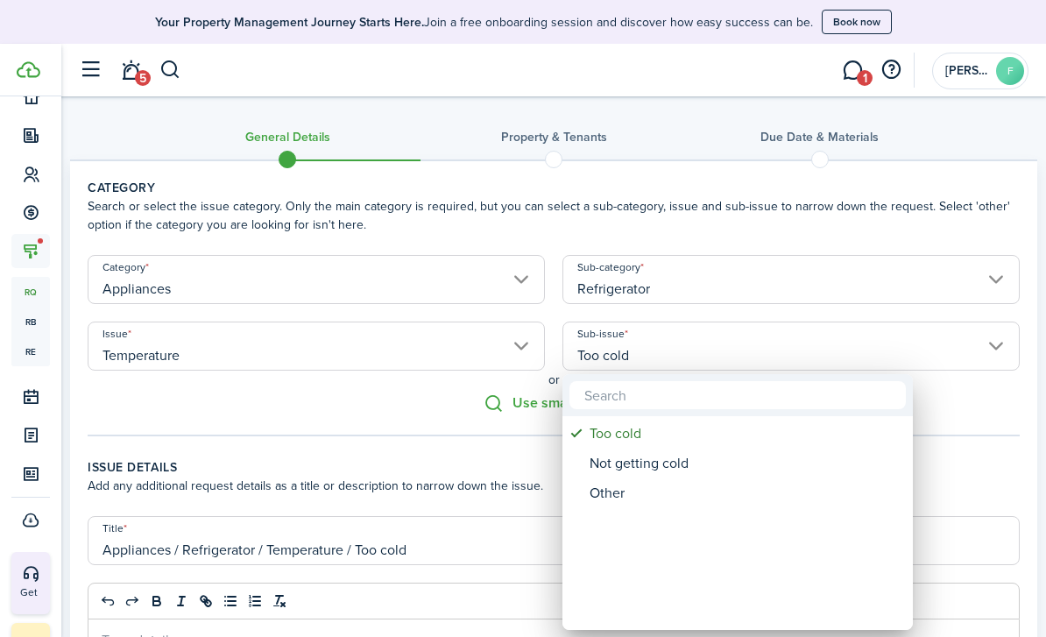
click at [777, 477] on div "Not getting cold" at bounding box center [744, 463] width 310 height 30
type input "Not getting cold"
type input "Appliances / Refrigerator / Temperature / Not getting cold"
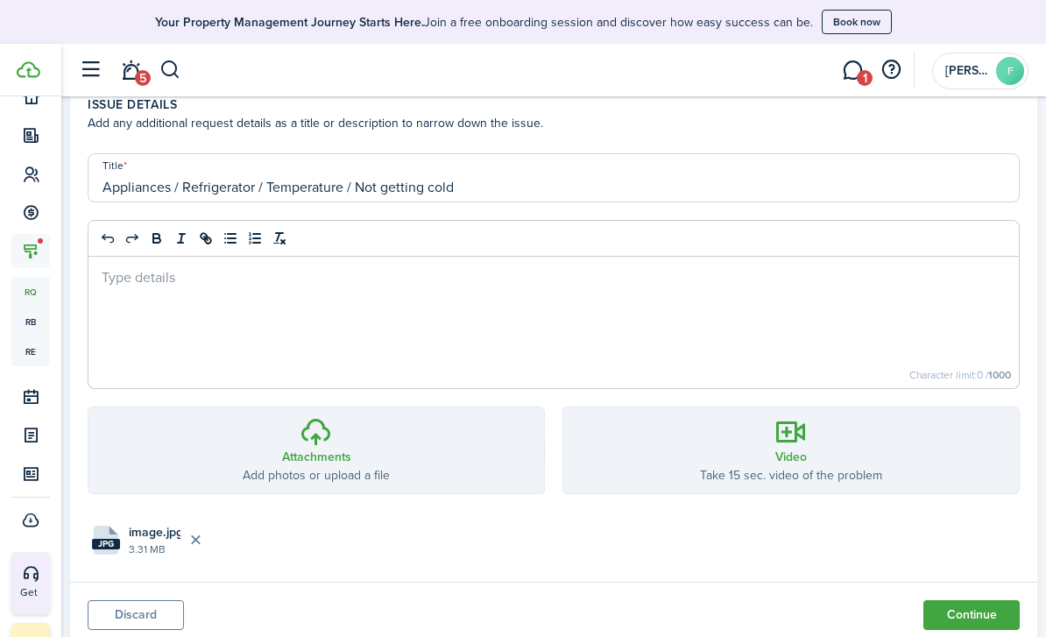
scroll to position [368, 0]
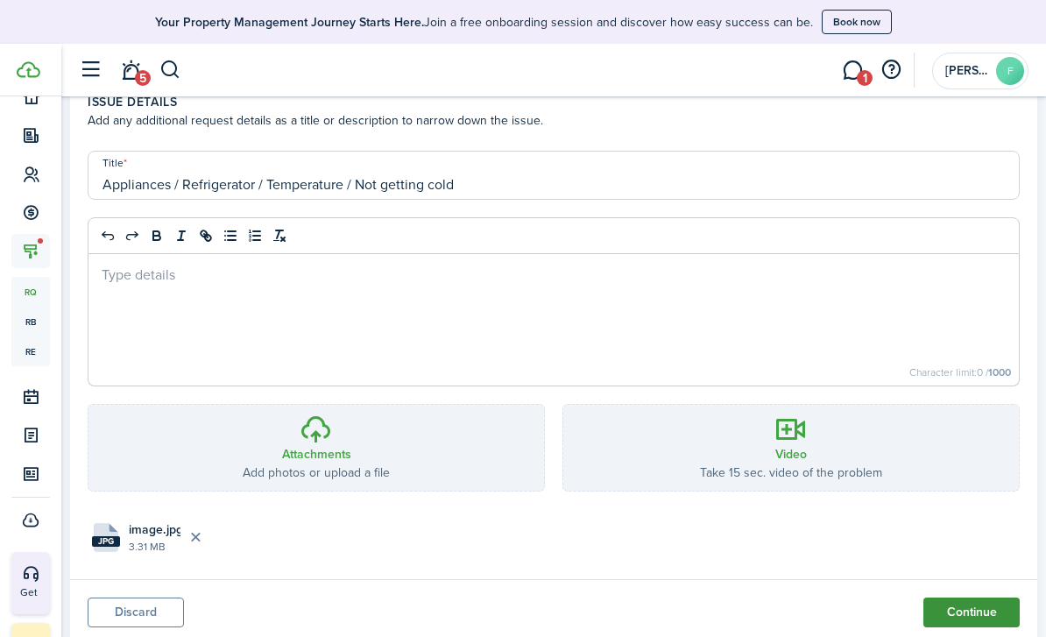
click at [969, 615] on button "Continue" at bounding box center [971, 612] width 96 height 30
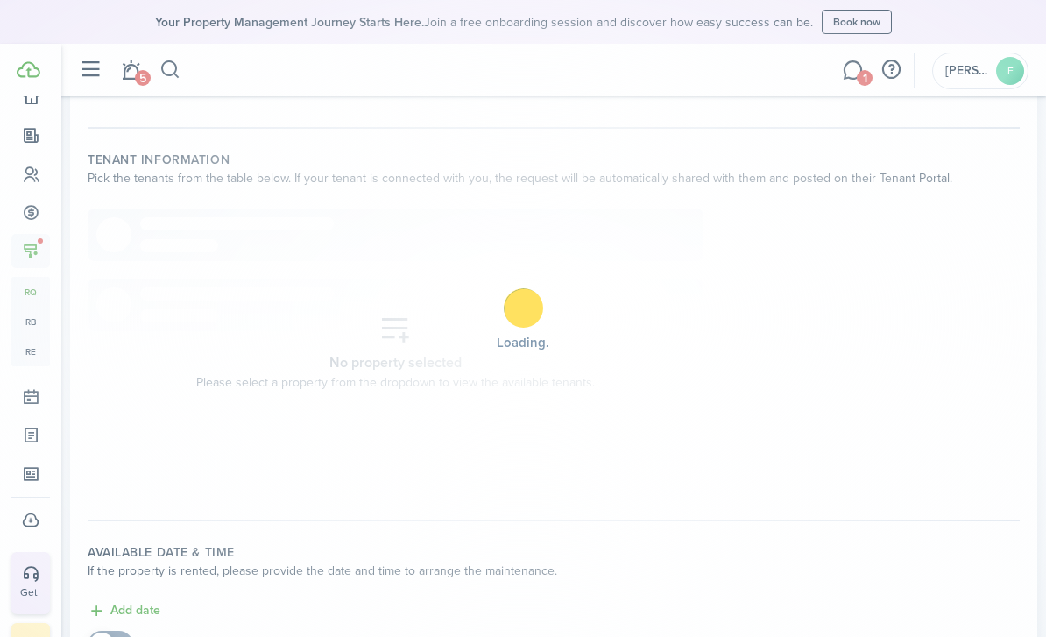
scroll to position [0, 0]
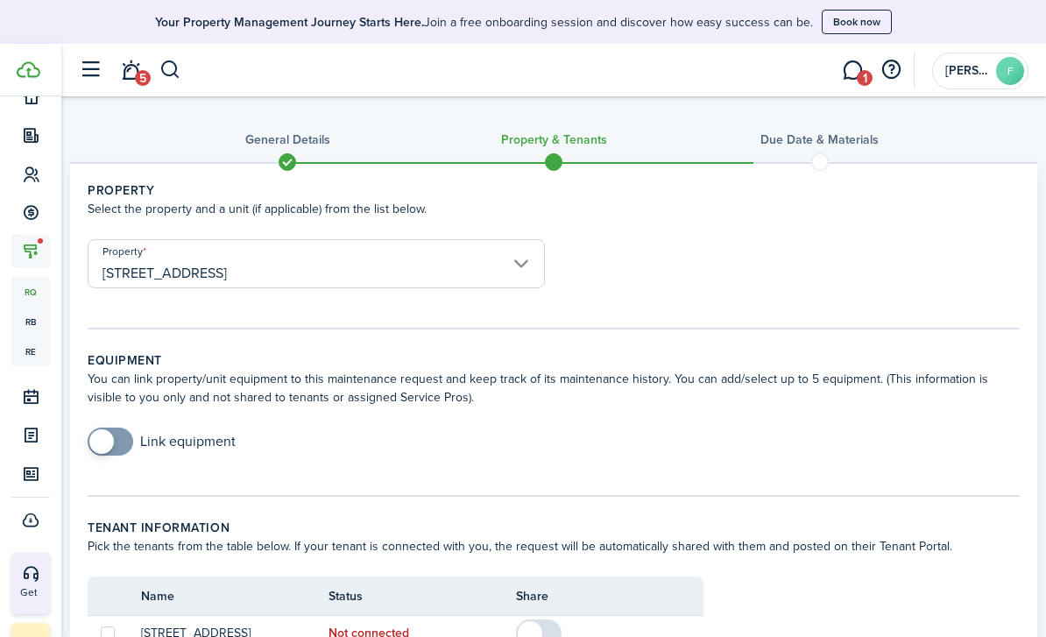
click at [483, 286] on input "[STREET_ADDRESS]" at bounding box center [316, 263] width 457 height 49
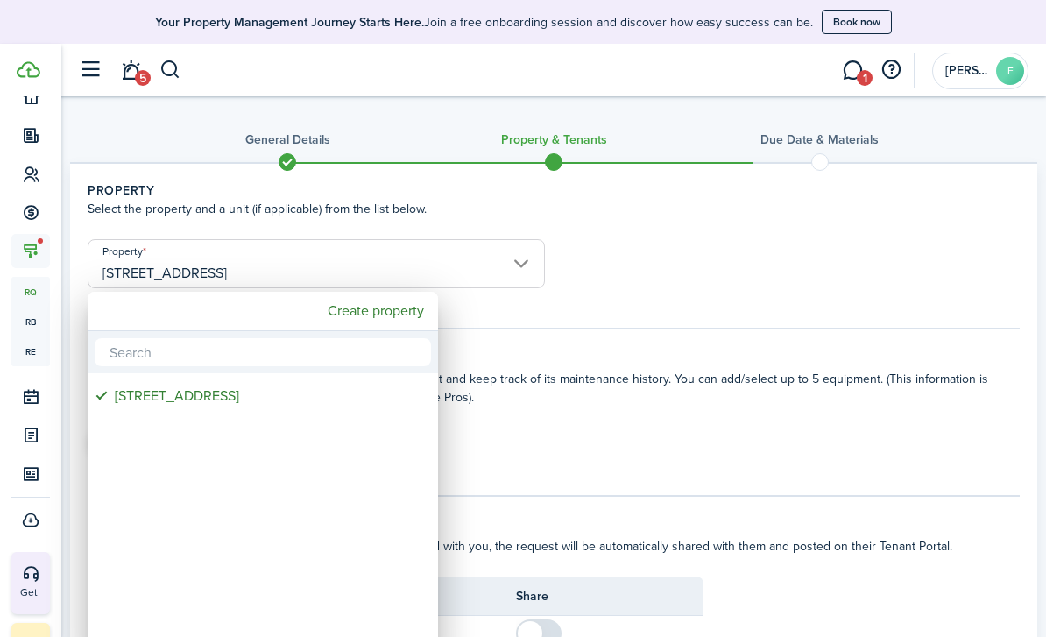
click at [647, 283] on div at bounding box center [523, 318] width 1326 height 917
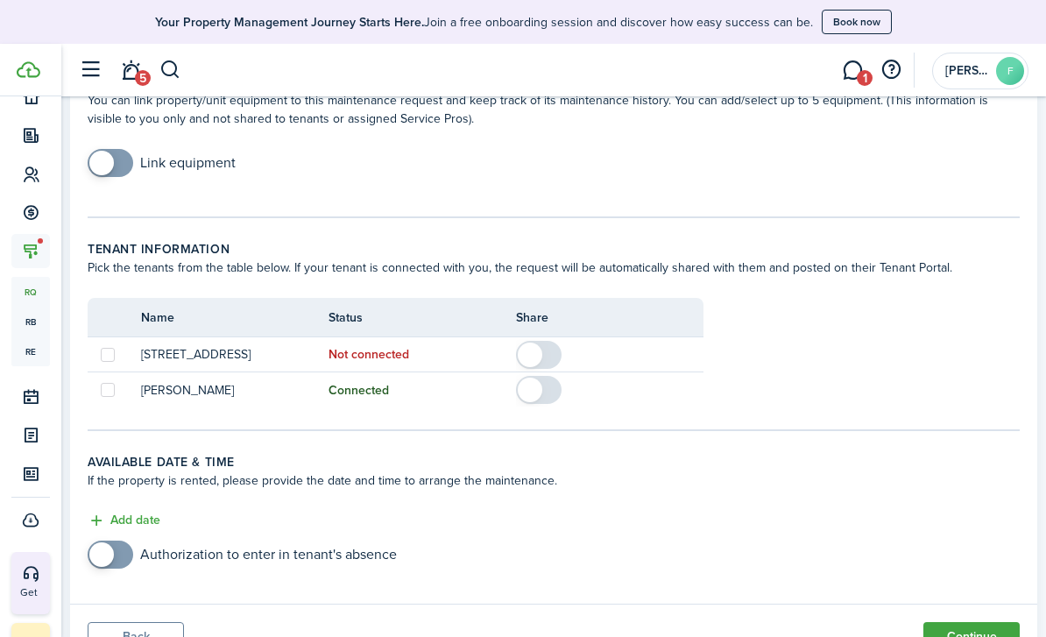
scroll to position [302, 0]
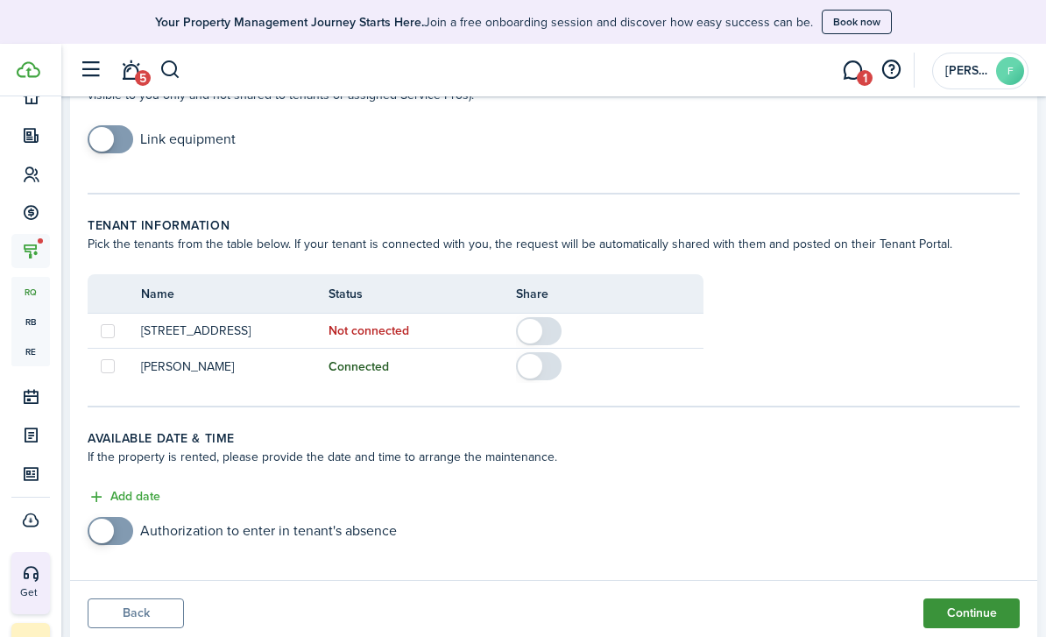
click at [992, 601] on button "Continue" at bounding box center [971, 613] width 96 height 30
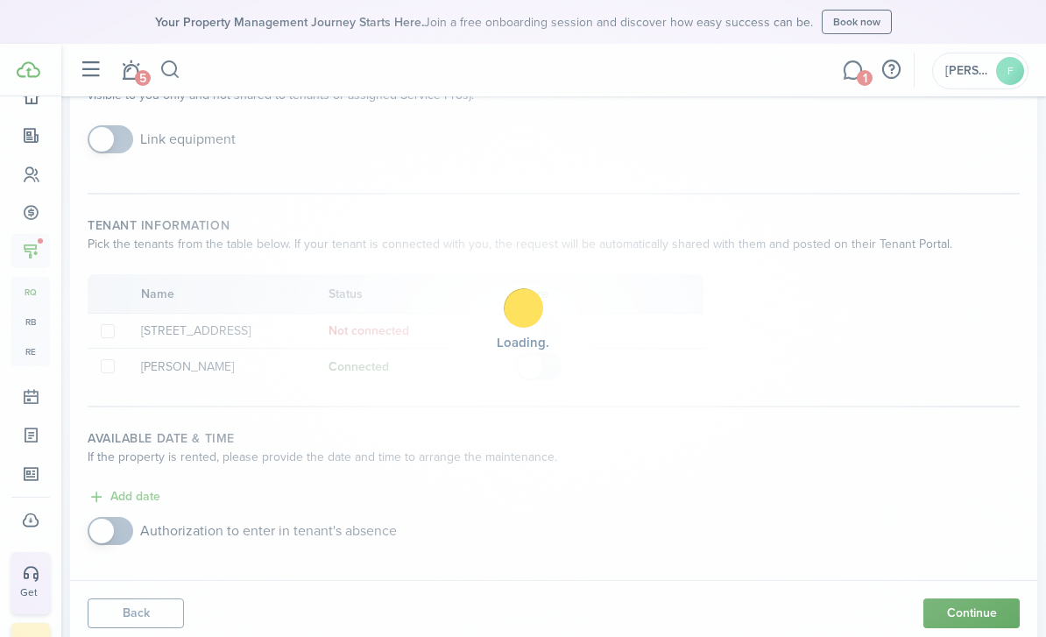
scroll to position [0, 0]
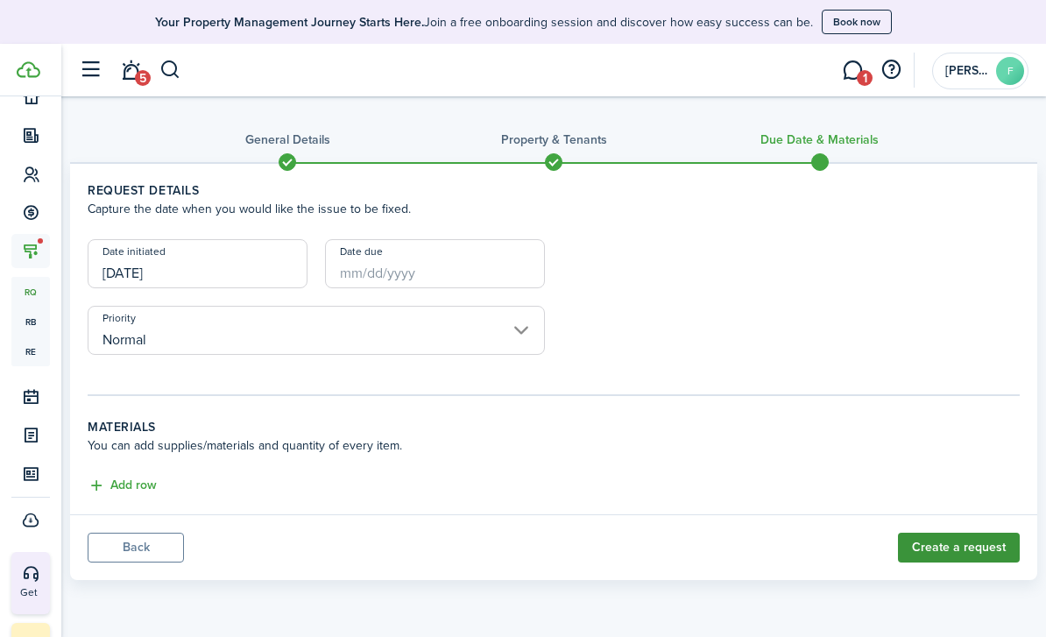
click at [986, 548] on button "Create a request" at bounding box center [959, 547] width 122 height 30
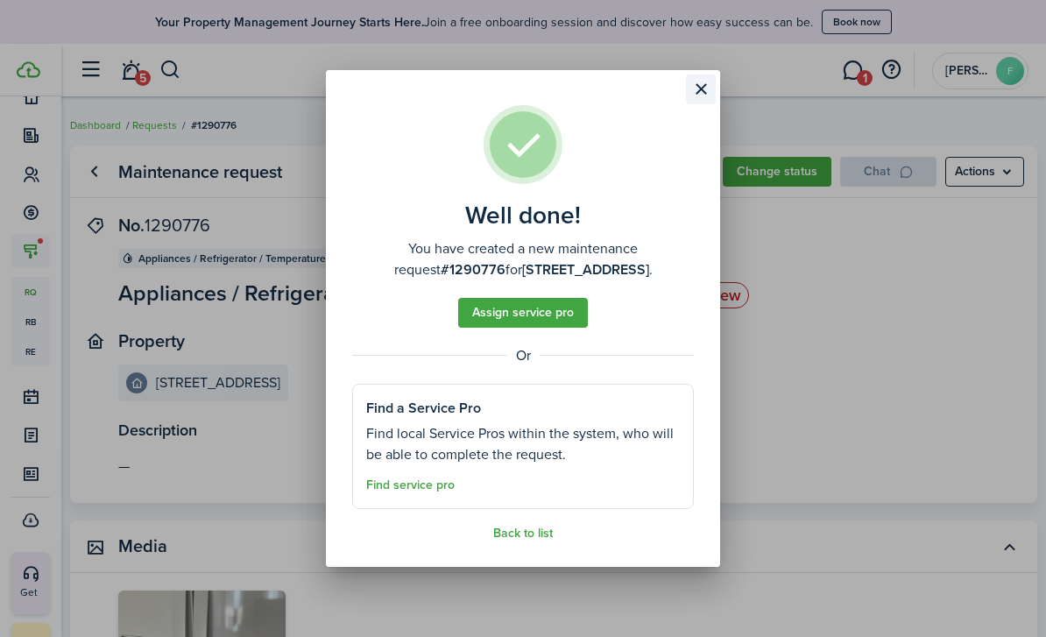
click at [708, 96] on button "Close modal" at bounding box center [701, 89] width 30 height 30
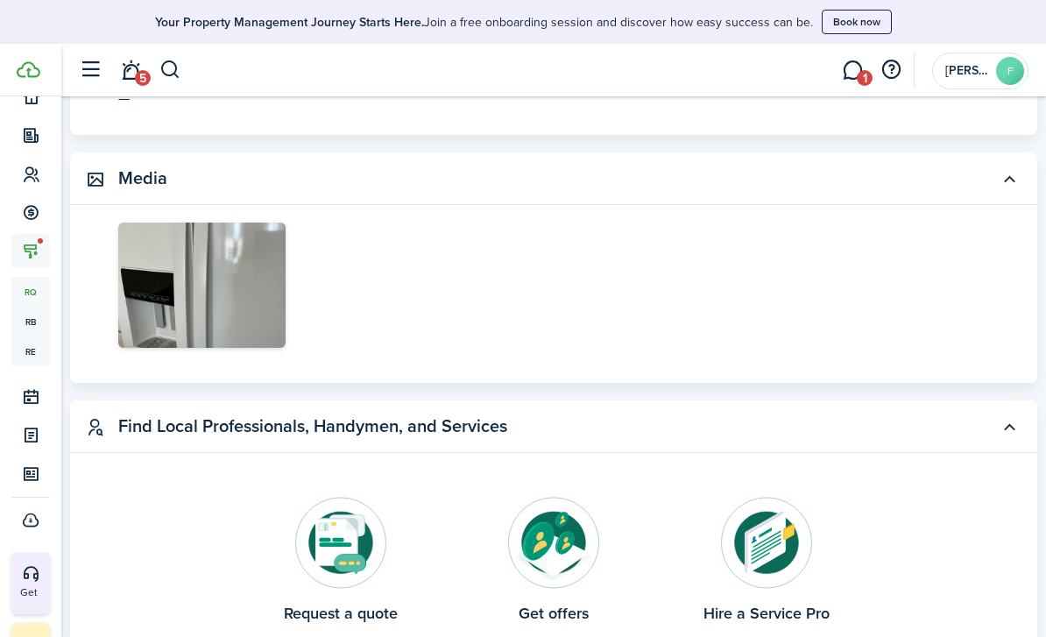
scroll to position [93, 0]
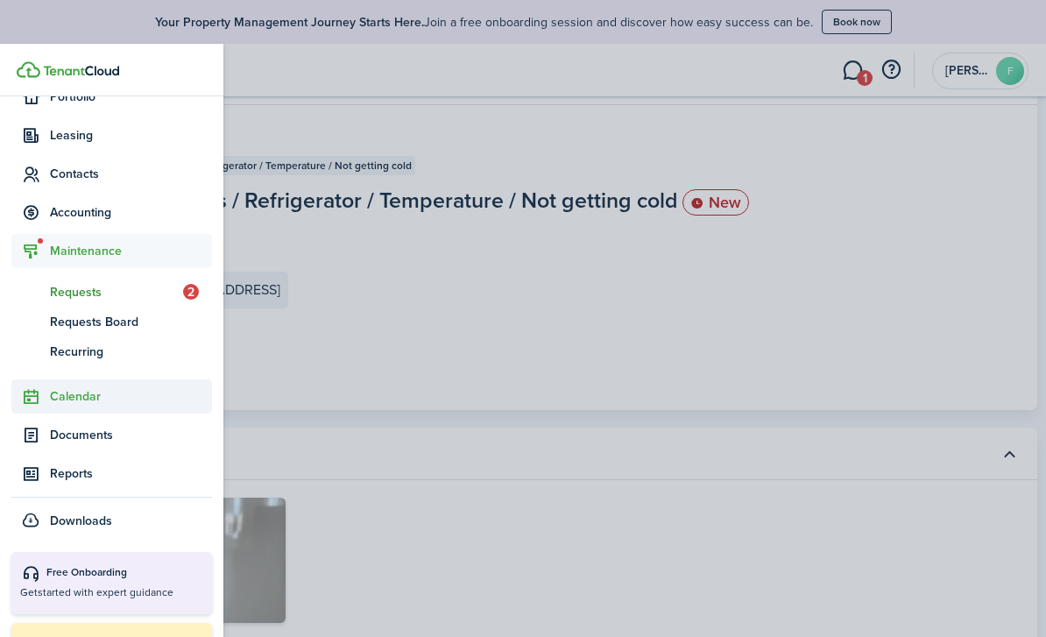
drag, startPoint x: 63, startPoint y: 296, endPoint x: 63, endPoint y: 389, distance: 92.8
click at [63, 296] on span "Requests" at bounding box center [116, 292] width 133 height 18
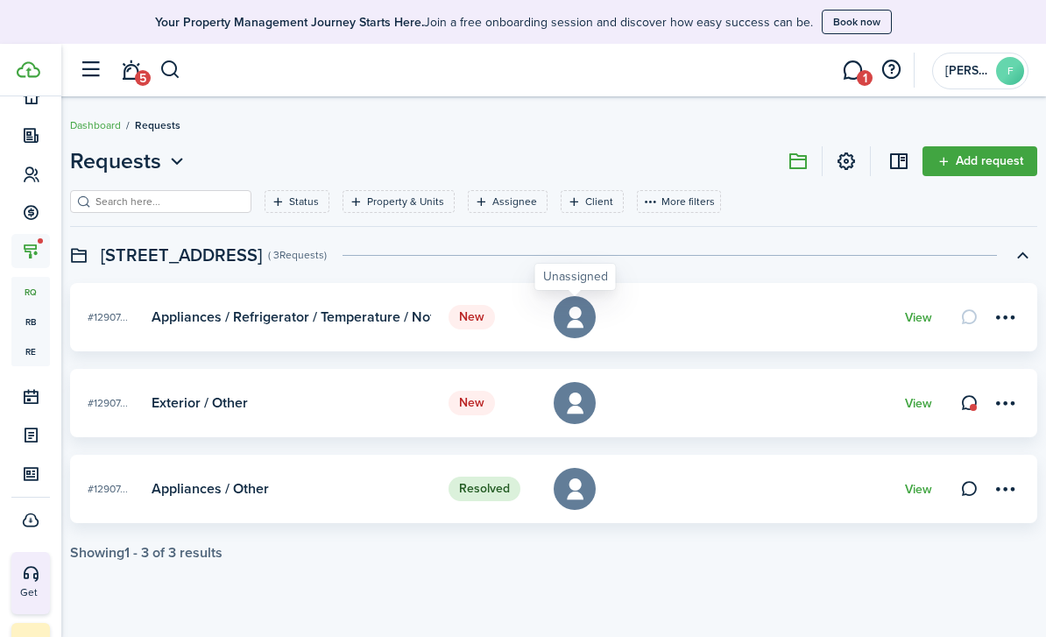
click at [576, 318] on icon at bounding box center [574, 317] width 25 height 25
click at [353, 204] on icon "Open filter" at bounding box center [356, 201] width 15 height 14
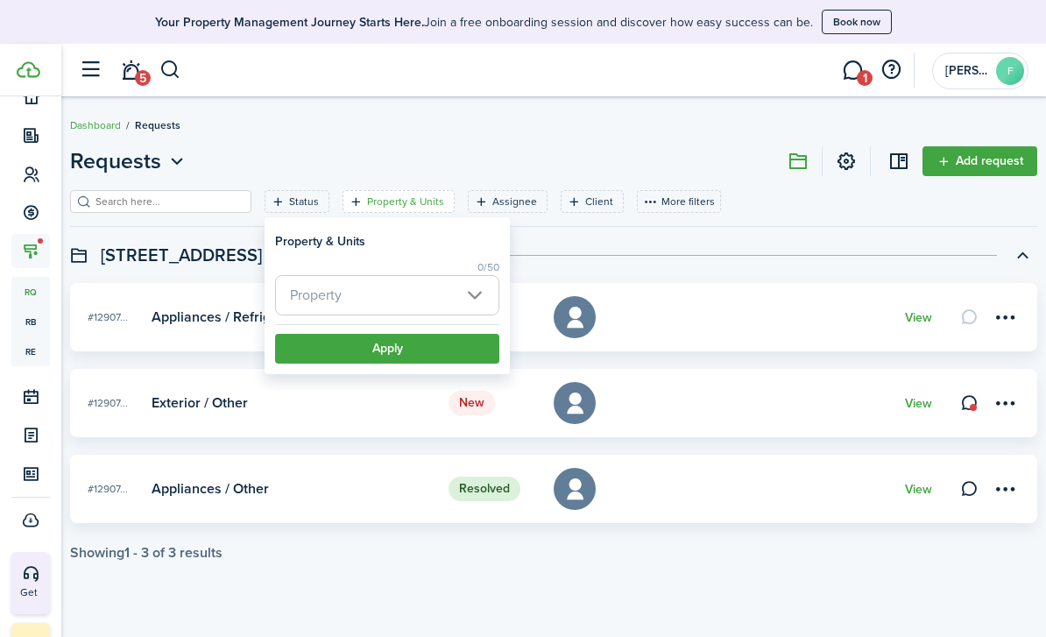
click at [420, 303] on span "Property" at bounding box center [387, 295] width 222 height 39
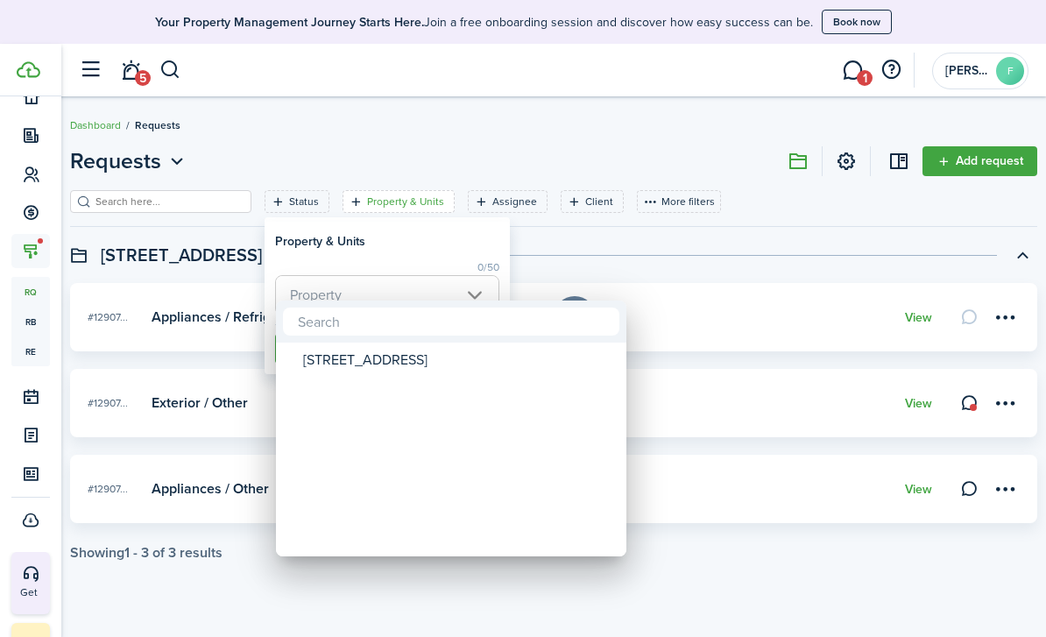
click at [464, 90] on div at bounding box center [523, 318] width 1326 height 917
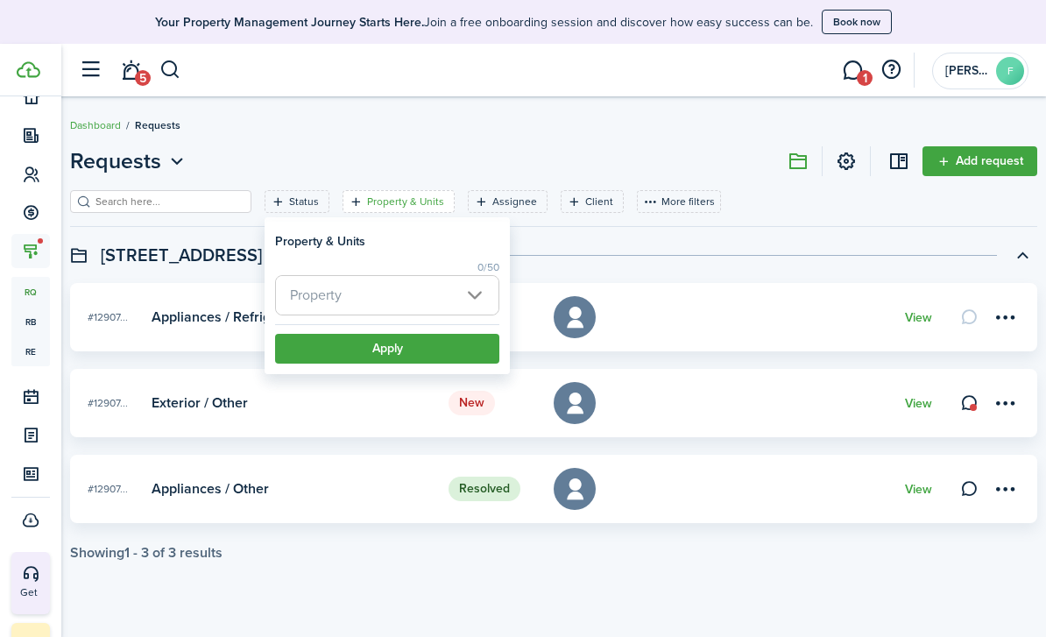
click at [481, 179] on header-page "Requests Add request" at bounding box center [553, 167] width 967 height 45
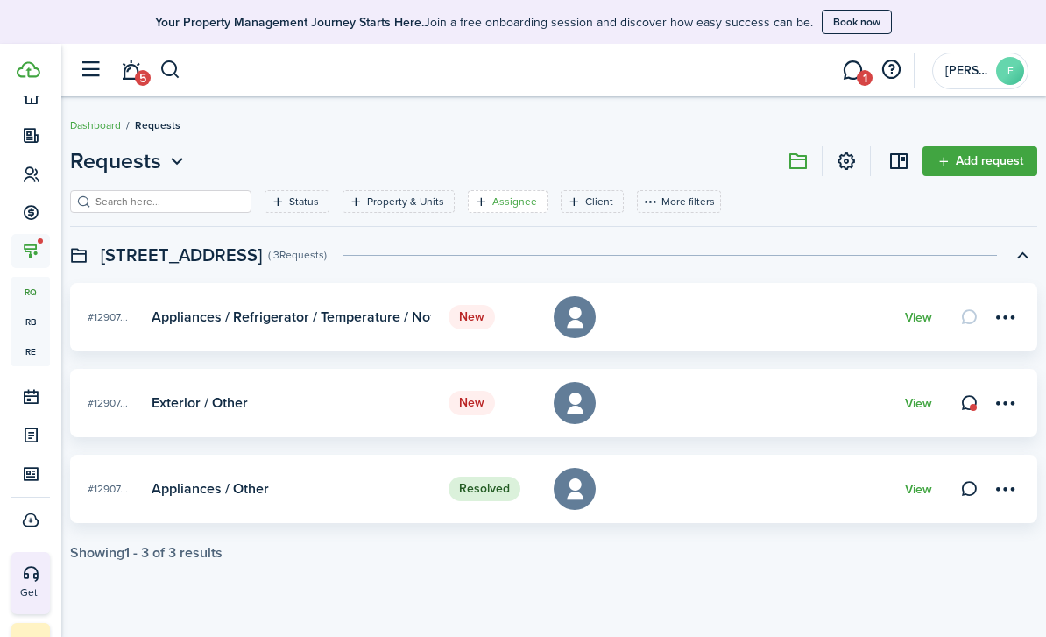
click at [492, 205] on filter-tag-label "Assignee" at bounding box center [514, 202] width 45 height 16
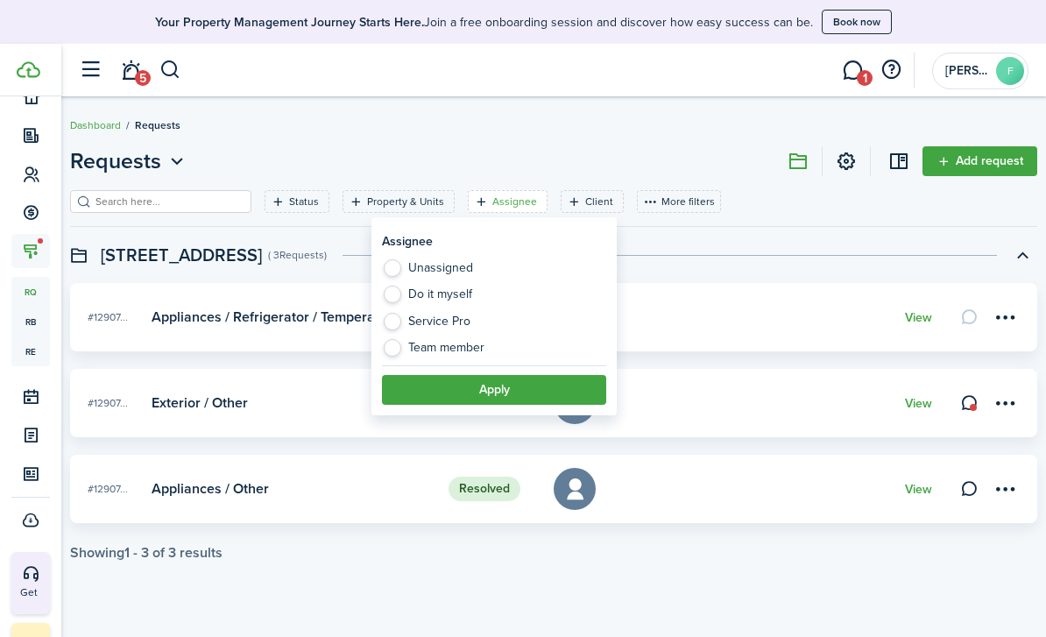
click at [512, 151] on header-page "Requests Add request" at bounding box center [553, 167] width 967 height 45
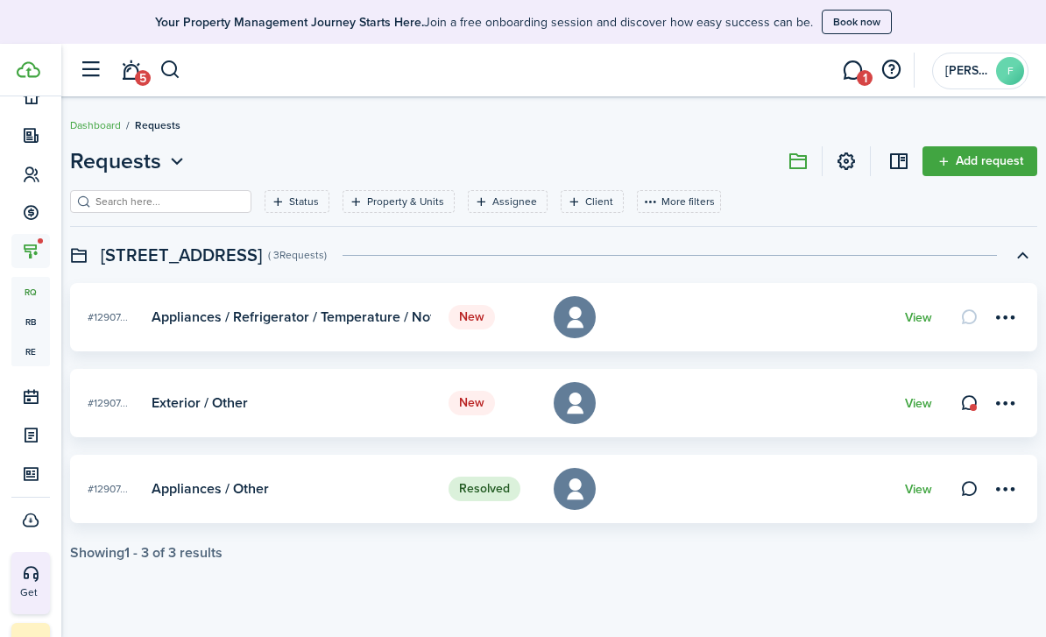
click at [654, 206] on button "More filters" at bounding box center [679, 201] width 84 height 23
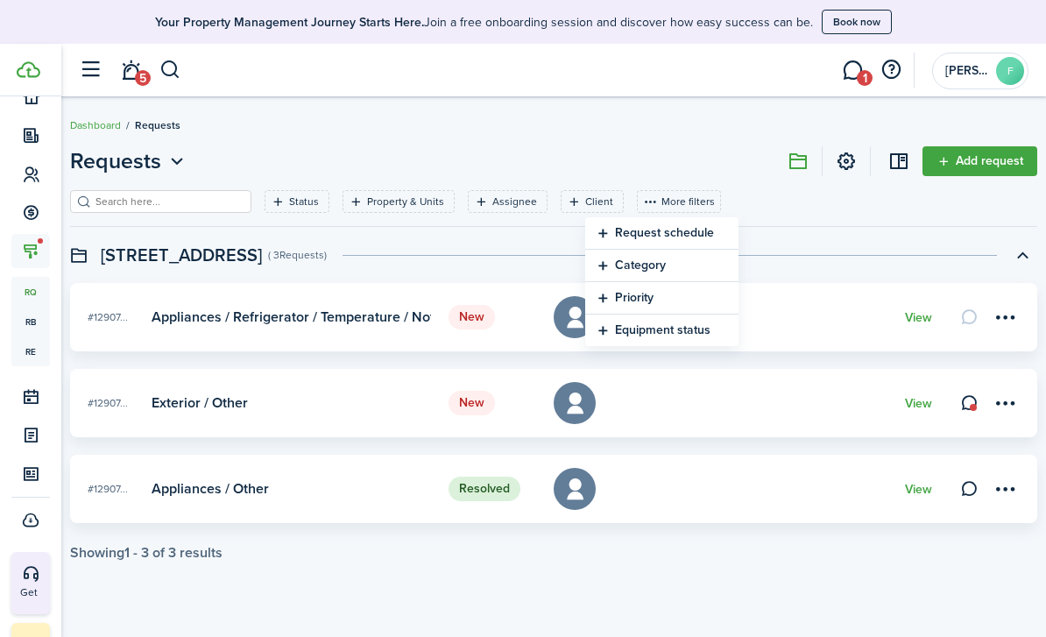
click at [636, 74] on header-wrapper "5 1 [PERSON_NAME]" at bounding box center [549, 70] width 958 height 53
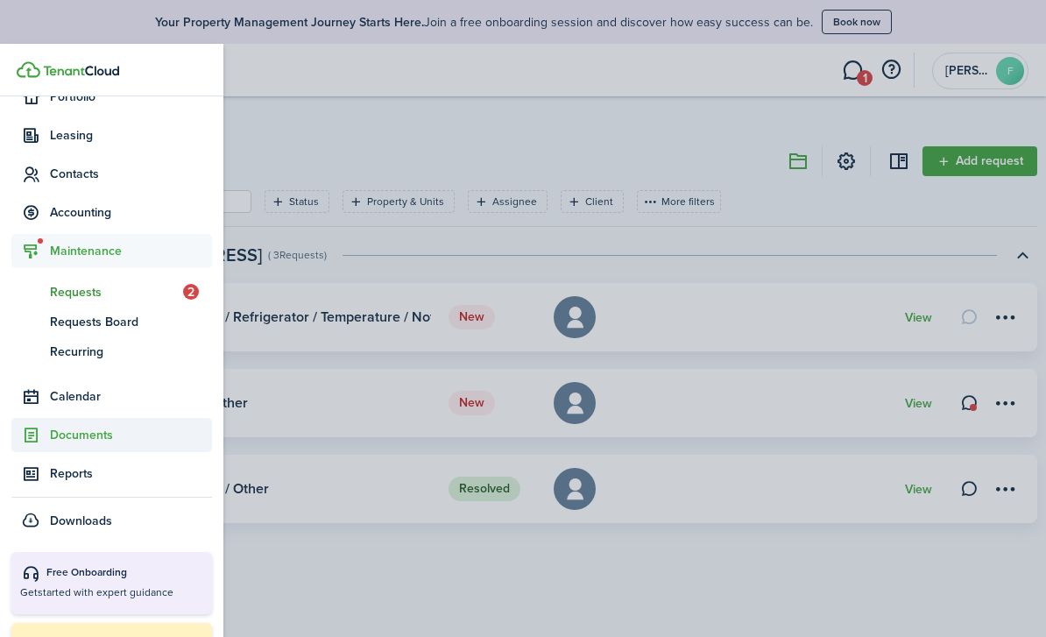
click at [67, 440] on span "Documents" at bounding box center [131, 435] width 162 height 18
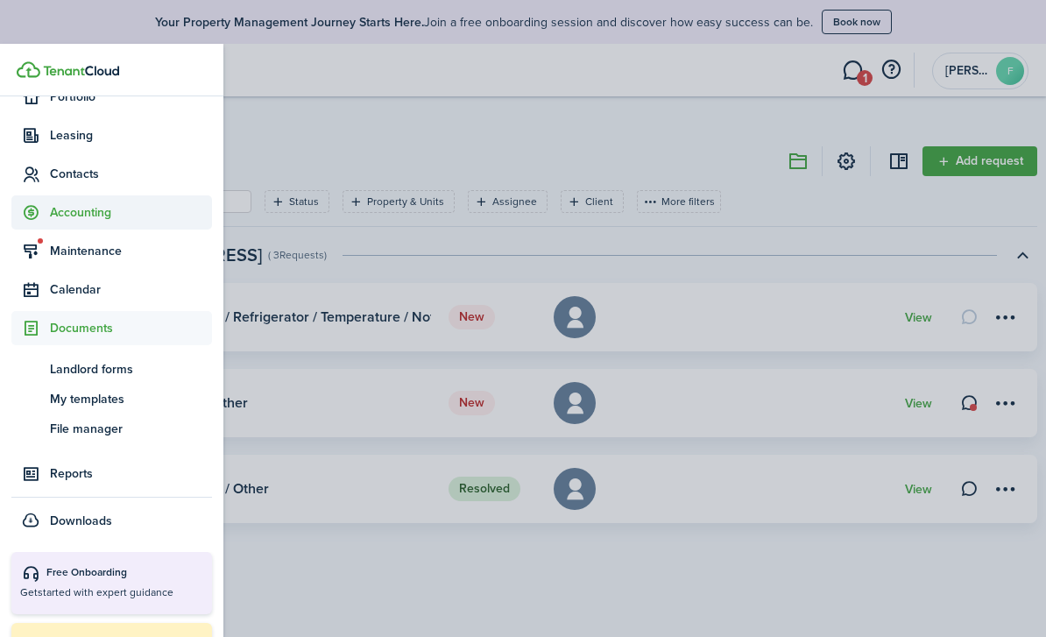
click at [95, 208] on span "Accounting" at bounding box center [131, 212] width 162 height 18
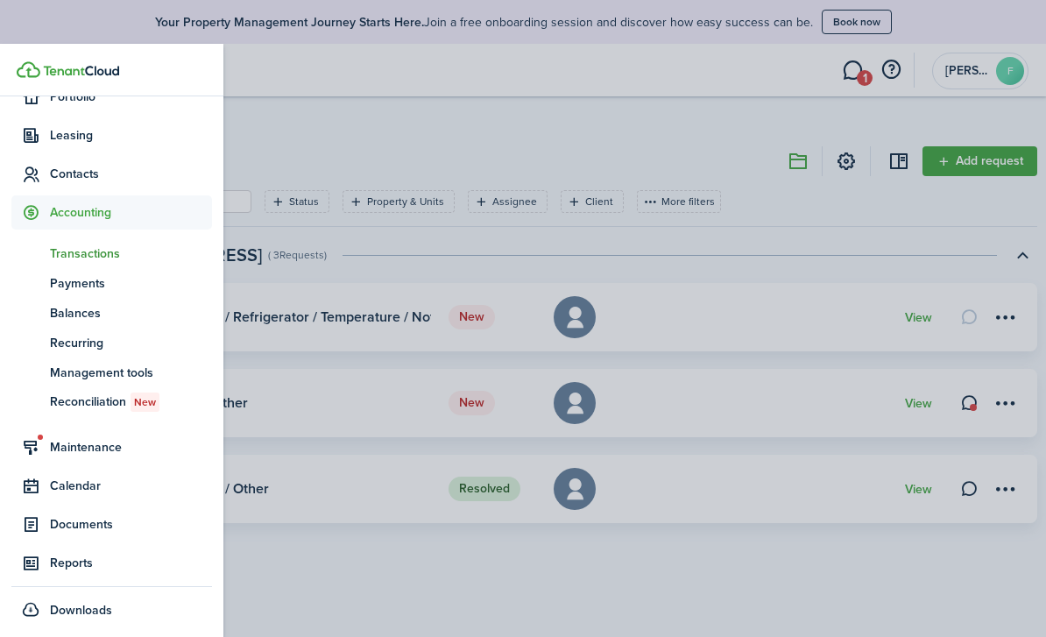
click at [101, 252] on span "Transactions" at bounding box center [131, 253] width 162 height 18
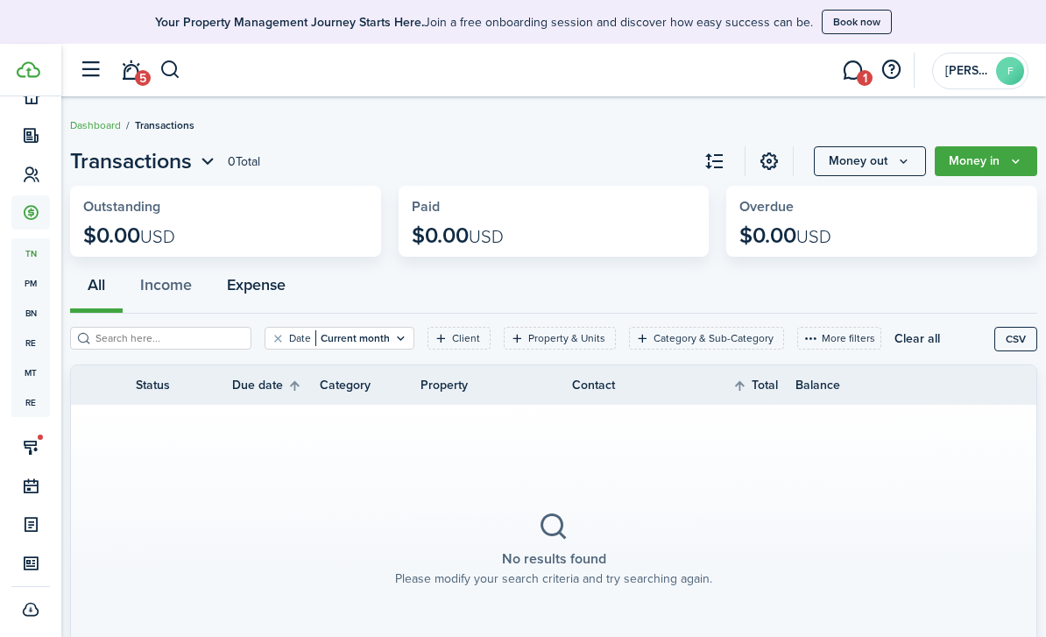
click at [246, 294] on button "Expense" at bounding box center [256, 287] width 94 height 52
